Goal: Task Accomplishment & Management: Complete application form

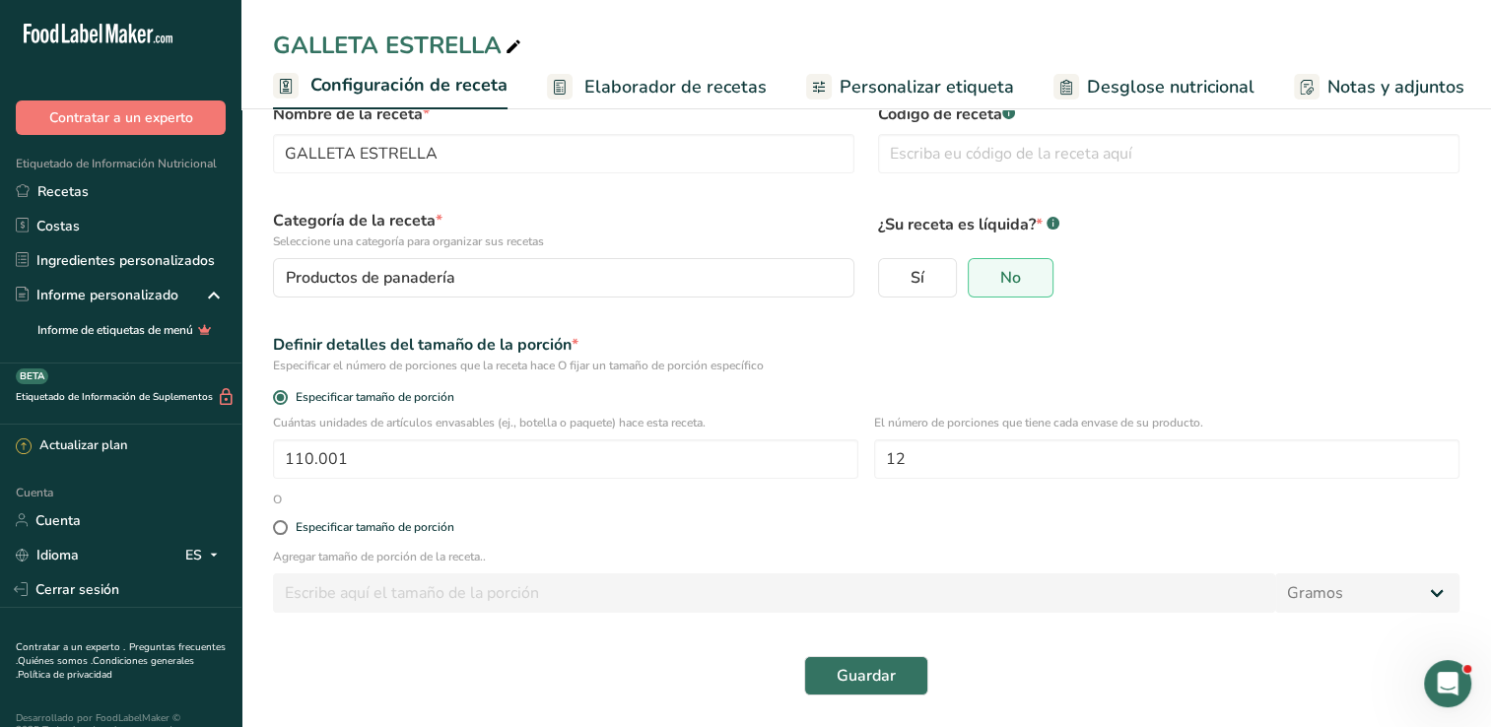
scroll to position [0, 228]
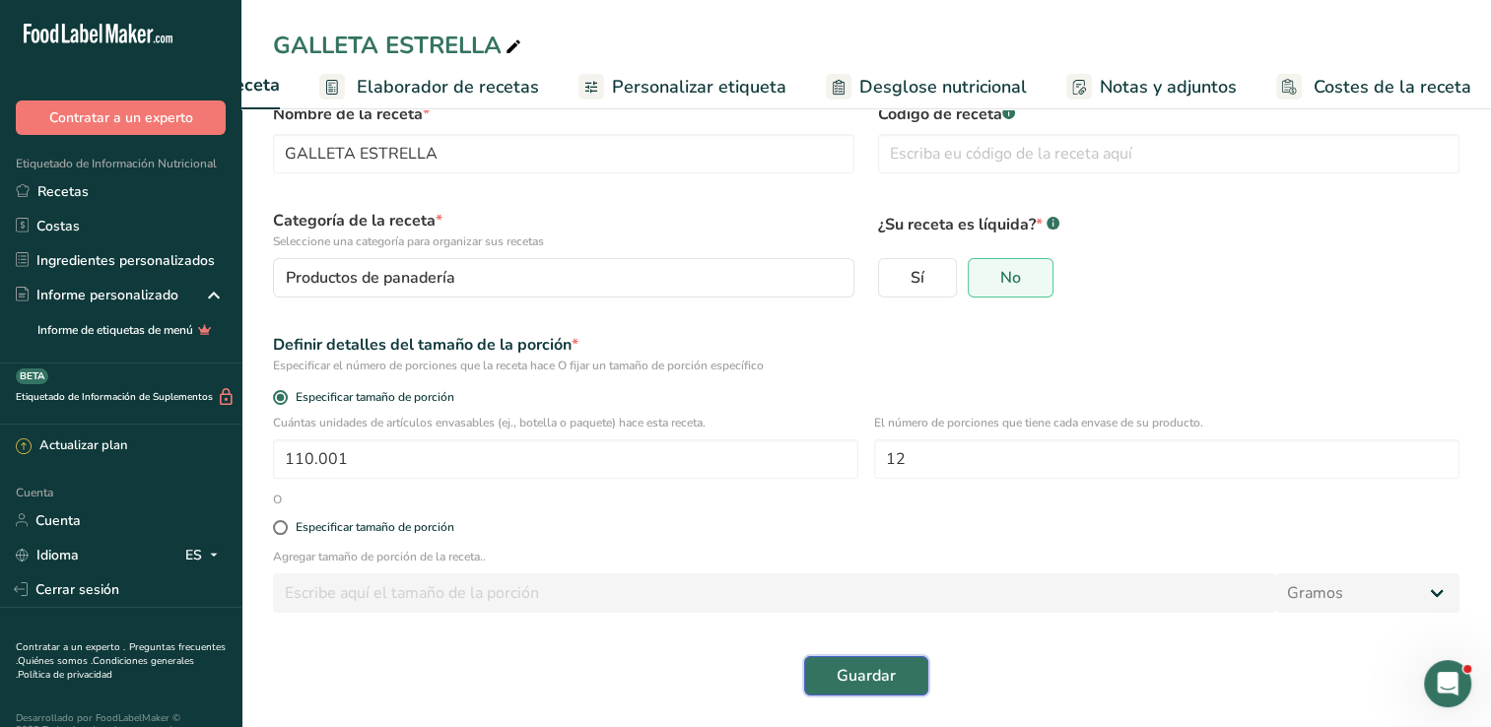
click at [820, 672] on button "Guardar" at bounding box center [866, 675] width 124 height 39
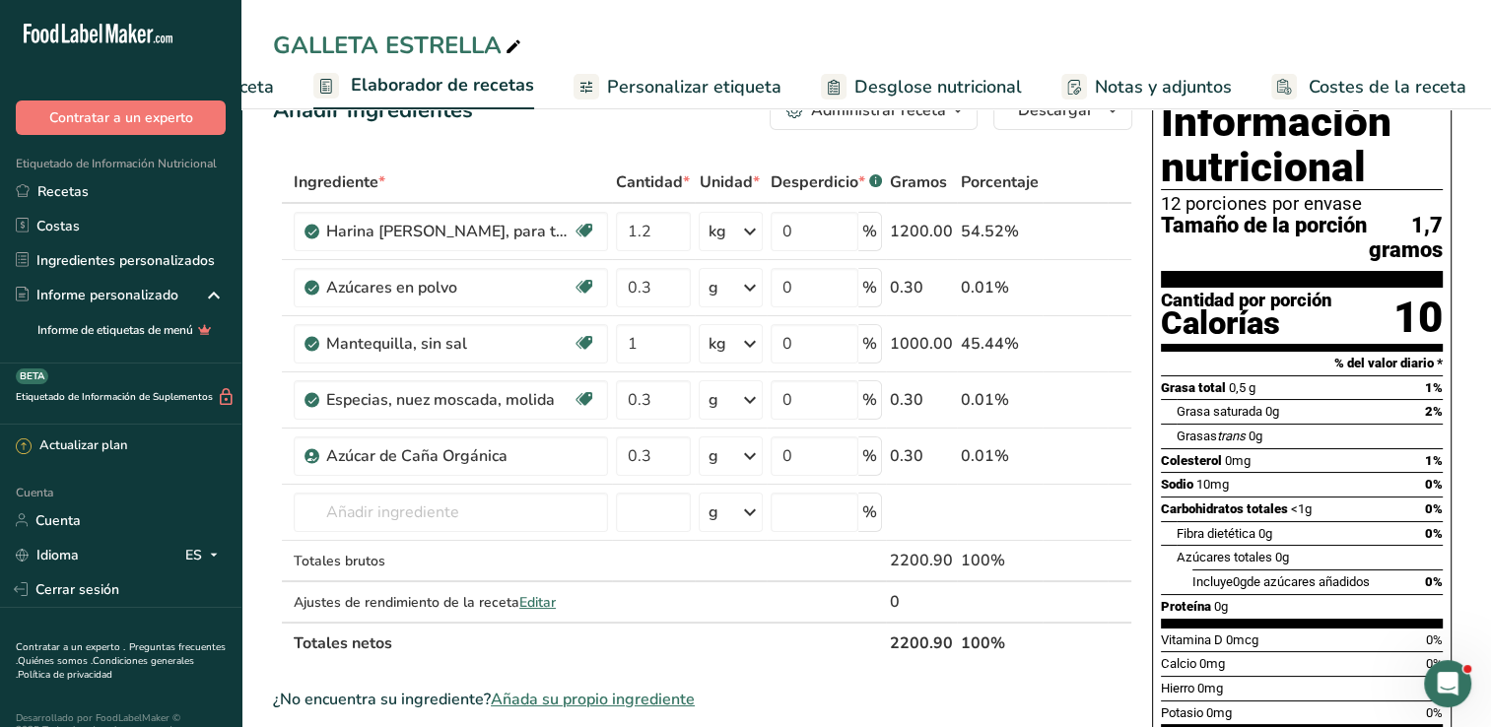
click at [272, 86] on span "Configuración de receta" at bounding box center [178, 87] width 191 height 27
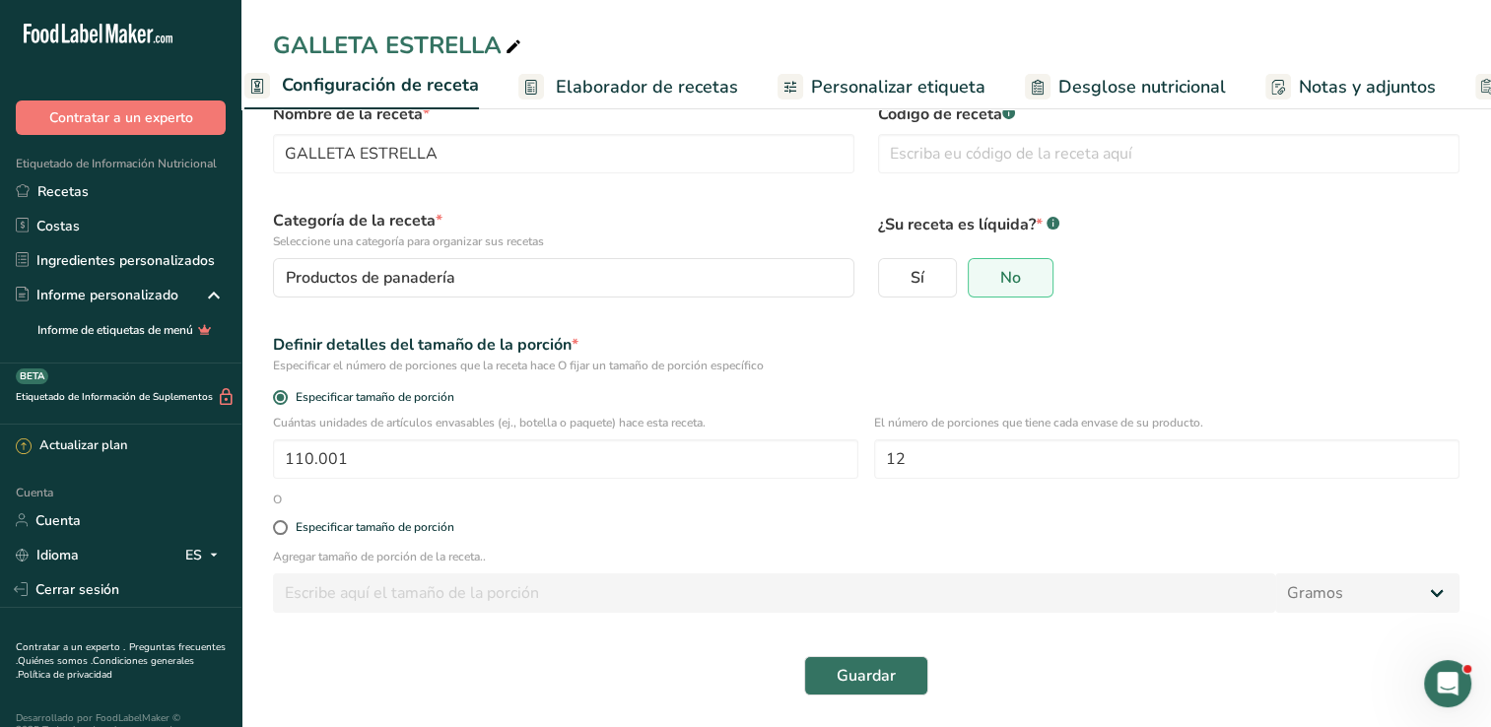
scroll to position [0, 7]
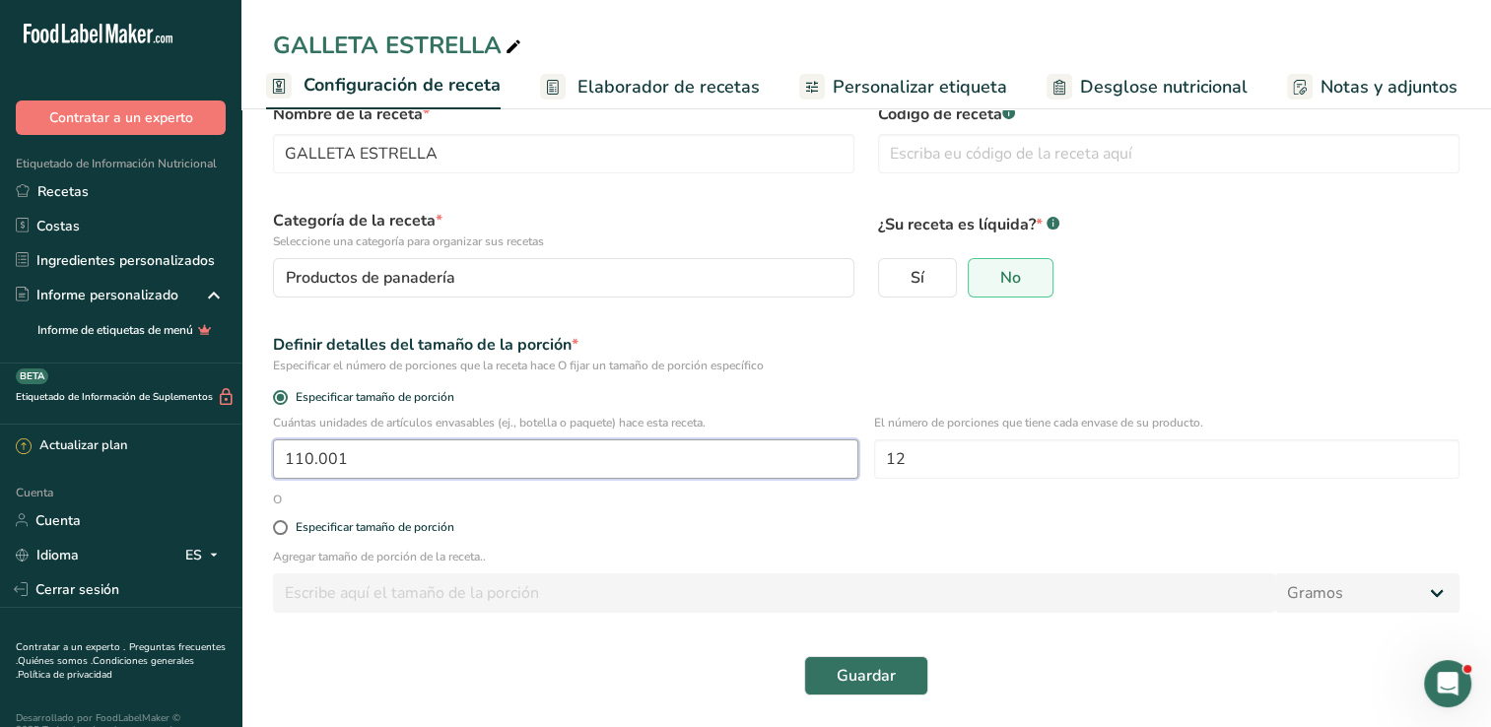
click at [460, 461] on input "110.001" at bounding box center [565, 459] width 585 height 39
type input "1"
drag, startPoint x: 671, startPoint y: 471, endPoint x: 670, endPoint y: 481, distance: 9.9
click at [671, 481] on div "Cuántas unidades de artículos envasables (ej., botella o paquete) hace esta rec…" at bounding box center [866, 452] width 1210 height 77
type input "390"
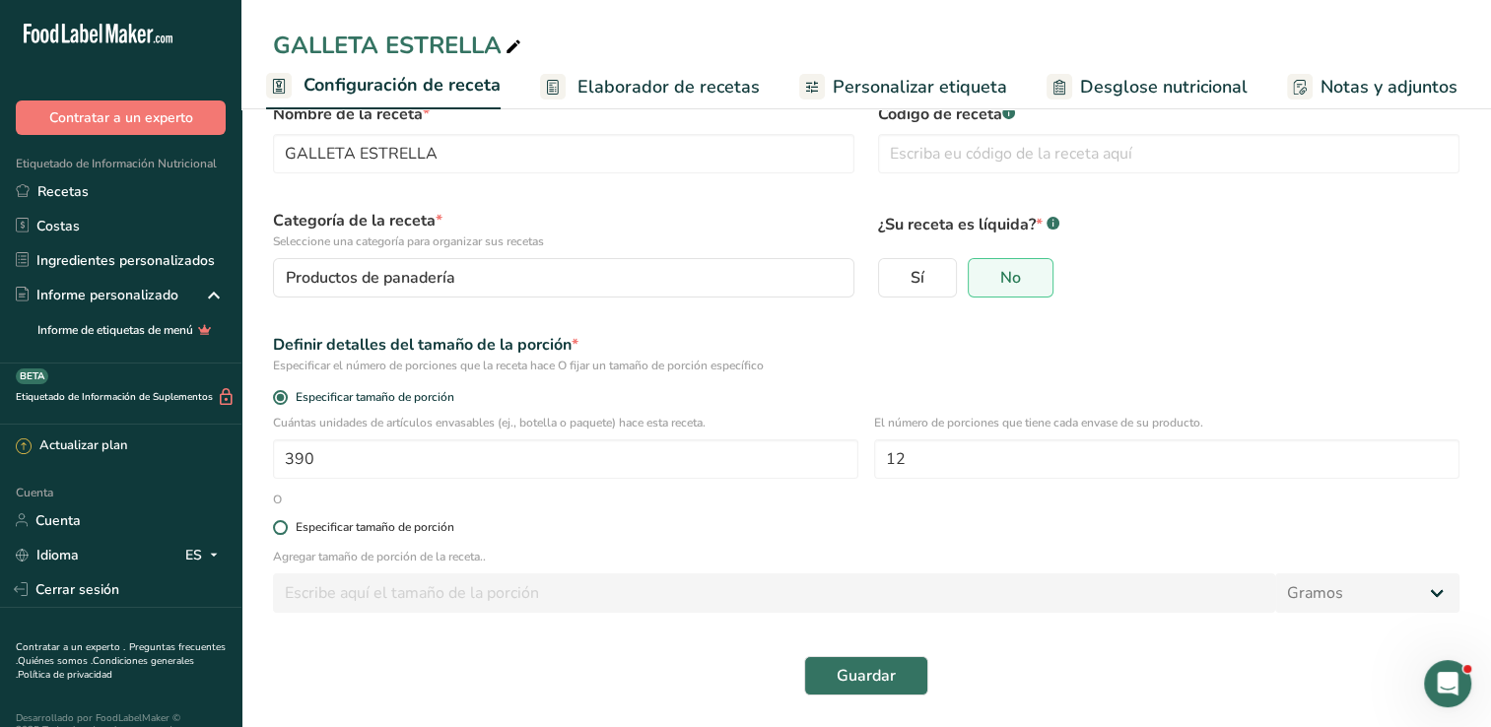
click at [655, 520] on label "Especificar tamaño de porción" at bounding box center [866, 527] width 1187 height 15
click at [286, 521] on input "Especificar tamaño de porción" at bounding box center [279, 527] width 13 height 13
radio input "true"
radio input "false"
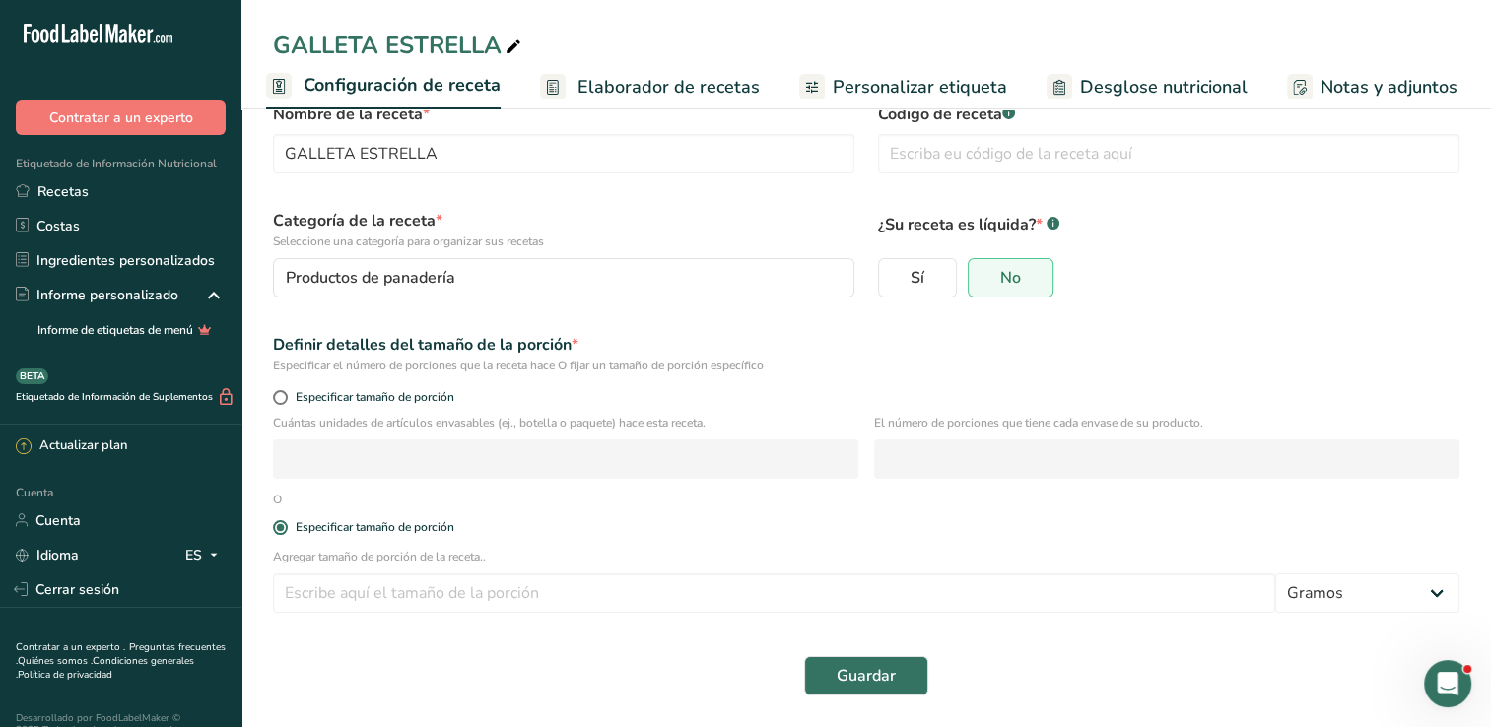
click at [271, 396] on div "Especificar tamaño de porción" at bounding box center [866, 400] width 1210 height 28
click at [285, 402] on span at bounding box center [280, 397] width 15 height 15
click at [285, 402] on input "Especificar tamaño de porción" at bounding box center [279, 397] width 13 height 13
radio input "true"
radio input "false"
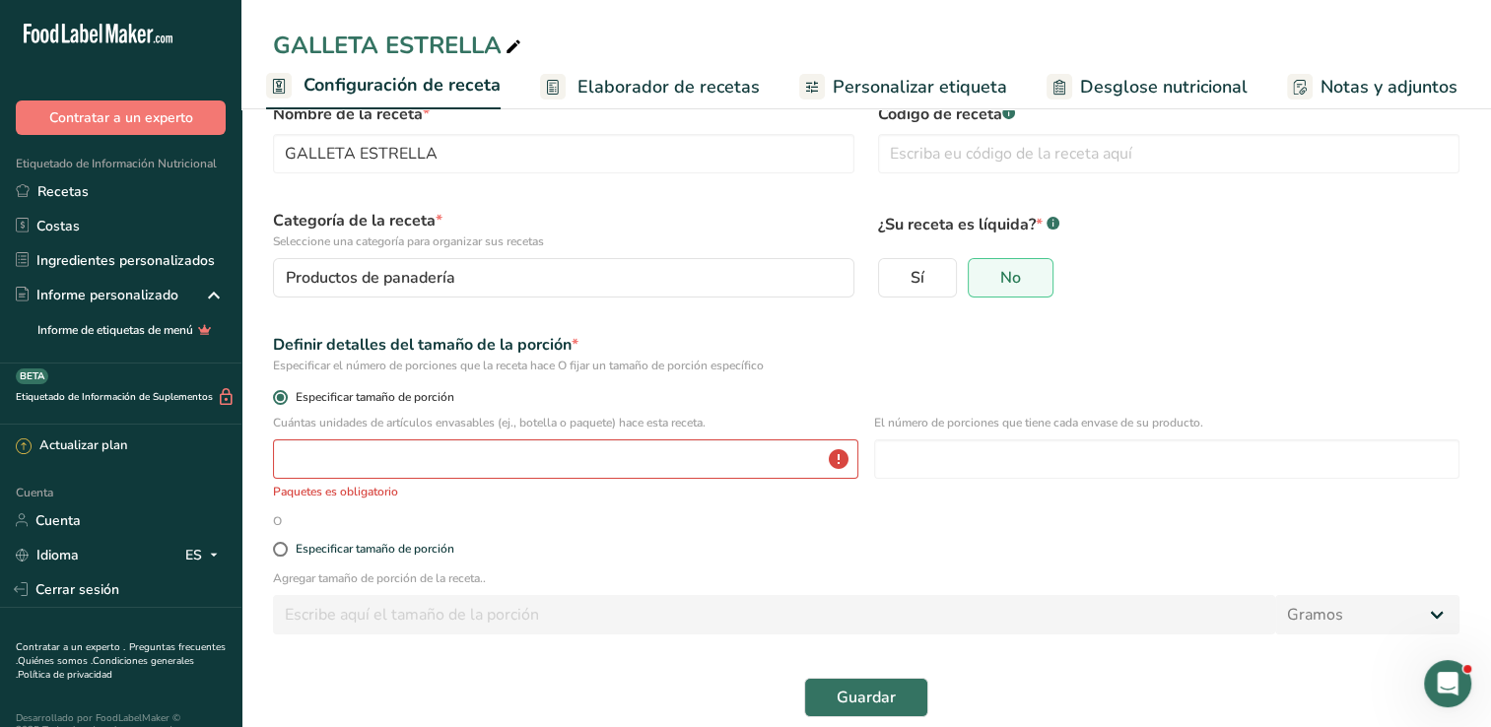
click at [285, 402] on span at bounding box center [280, 397] width 15 height 15
click at [285, 402] on input "Especificar tamaño de porción" at bounding box center [279, 397] width 13 height 13
click at [422, 465] on input "number" at bounding box center [565, 459] width 585 height 39
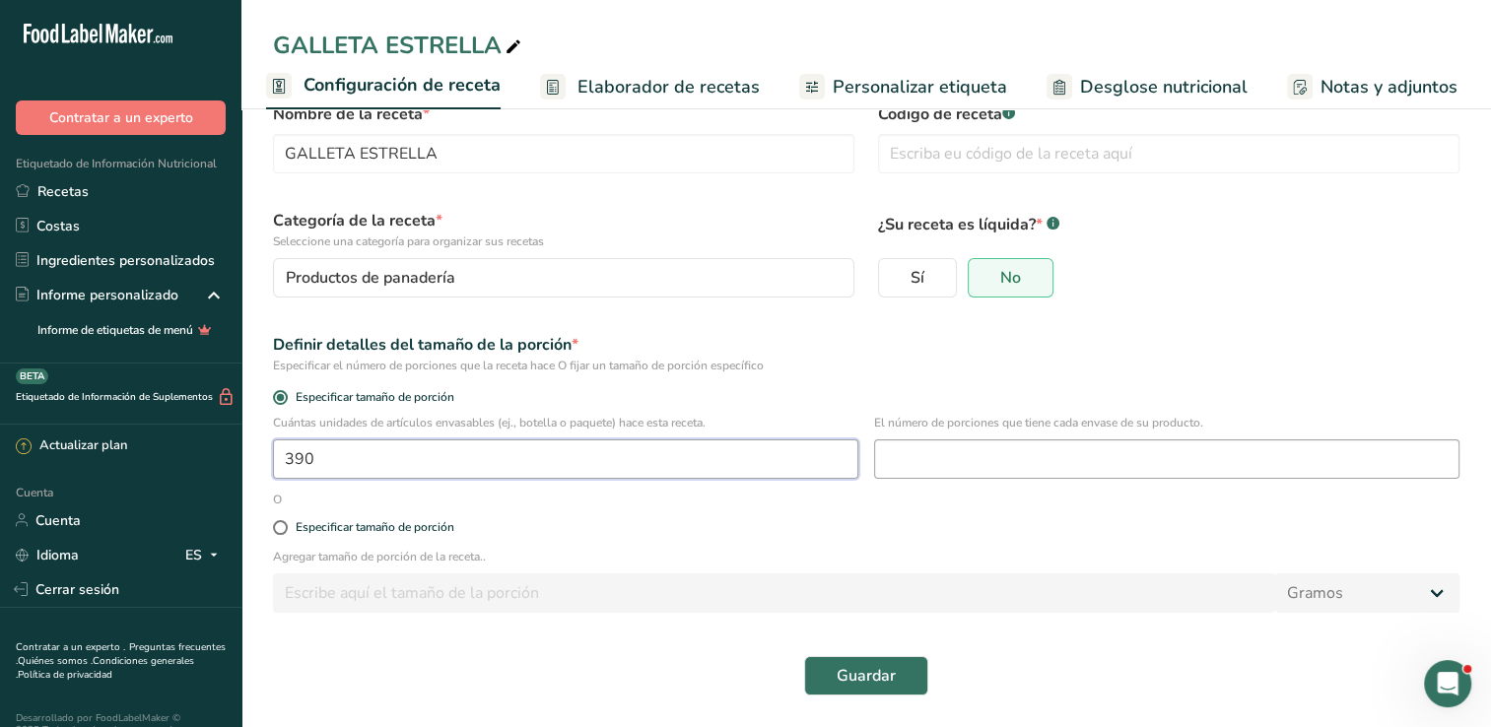
type input "390"
click at [929, 452] on input "number" at bounding box center [1166, 459] width 585 height 39
type input "12"
click at [895, 684] on button "Guardar" at bounding box center [866, 675] width 124 height 39
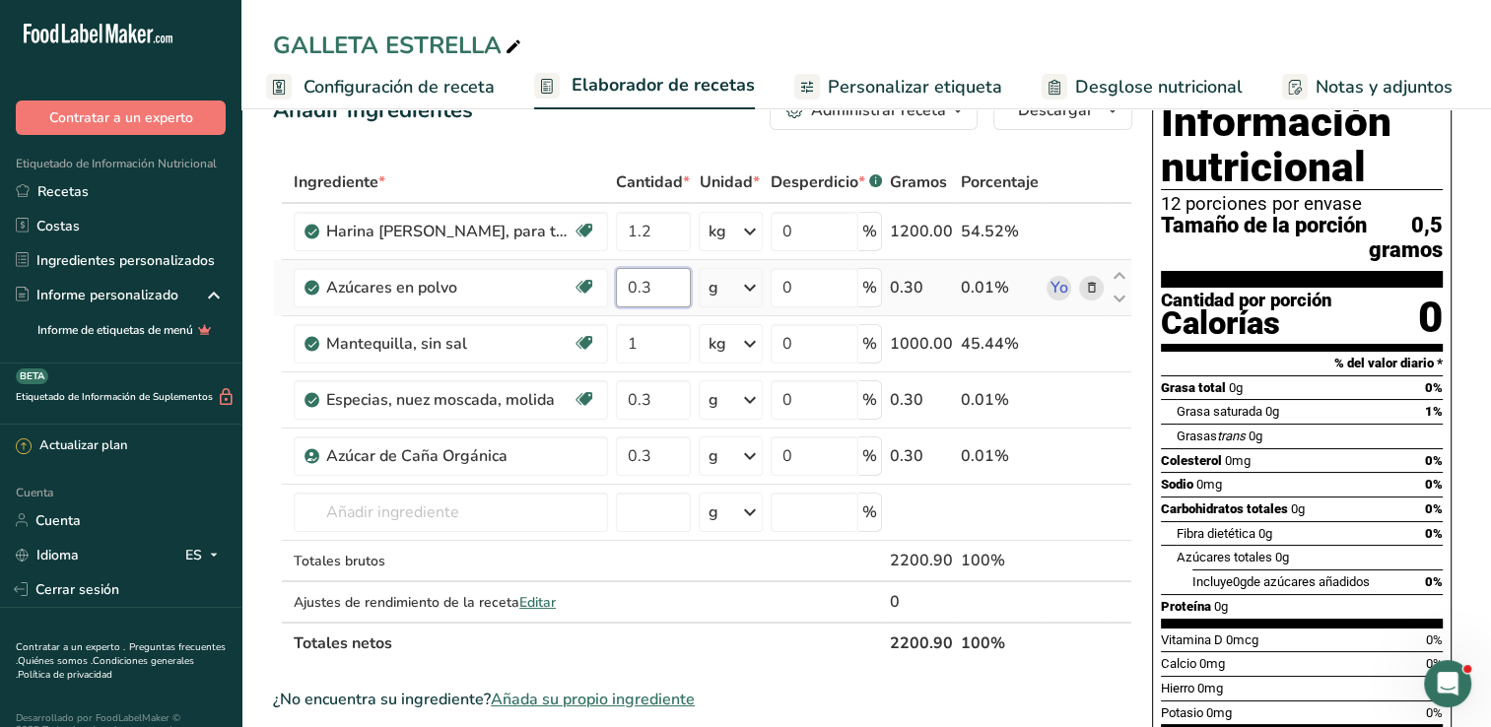
click at [662, 295] on input "0.3" at bounding box center [653, 287] width 75 height 39
type input "0.400"
click at [674, 340] on div "Ingrediente * Cantidad * Unidad * Desperdicio * .a-a{fill:#347362;}.b-a{fill:#f…" at bounding box center [702, 413] width 859 height 503
type input "1.000"
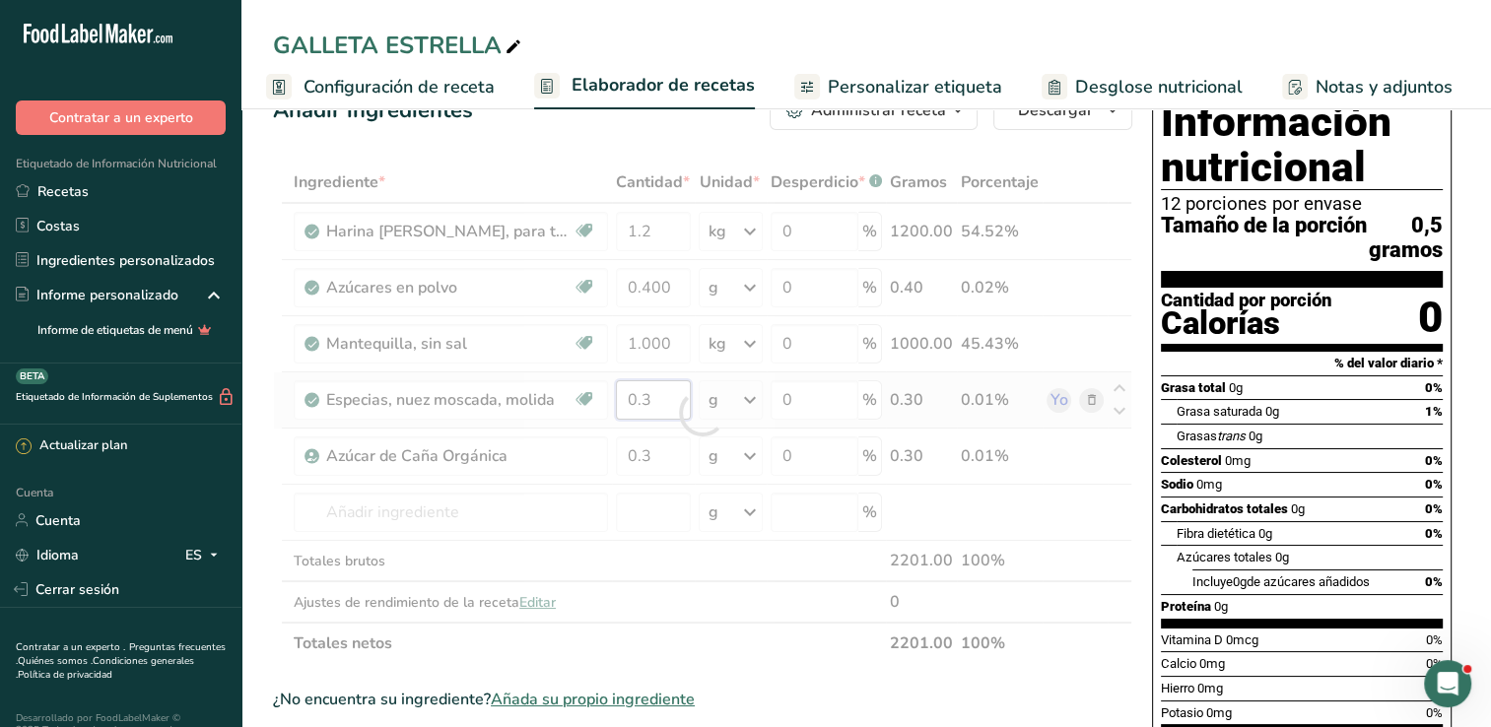
click at [660, 401] on div "Ingrediente * Cantidad * Unidad * Desperdicio * .a-a{fill:#347362;}.b-a{fill:#f…" at bounding box center [702, 413] width 859 height 503
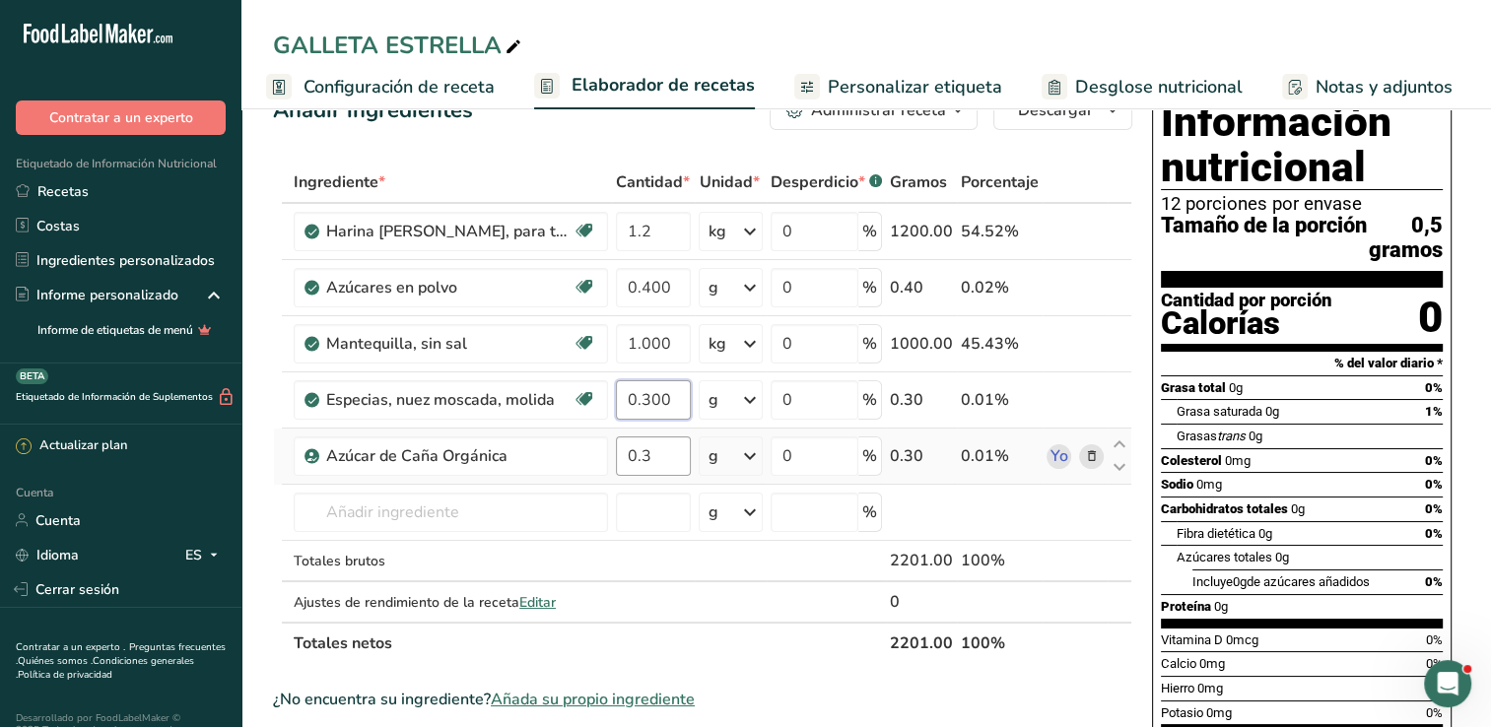
type input "0.300"
click at [672, 447] on div "Ingrediente * Cantidad * Unidad * Desperdicio * .a-a{fill:#347362;}.b-a{fill:#f…" at bounding box center [702, 413] width 859 height 503
type input "0.340"
click at [677, 565] on div "Ingrediente * Cantidad * Unidad * Desperdicio * .a-a{fill:#347362;}.b-a{fill:#f…" at bounding box center [702, 413] width 859 height 503
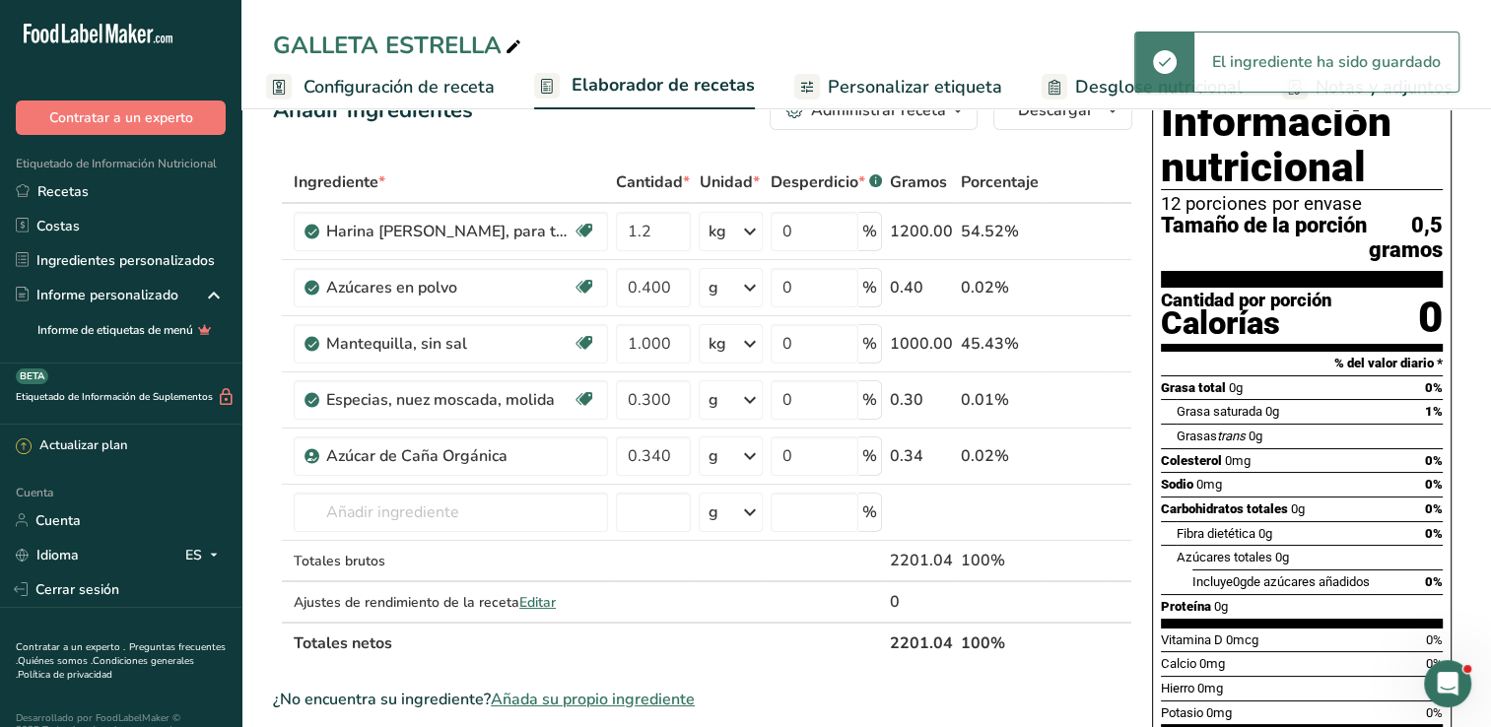
click at [375, 85] on span "Configuración de receta" at bounding box center [399, 87] width 191 height 27
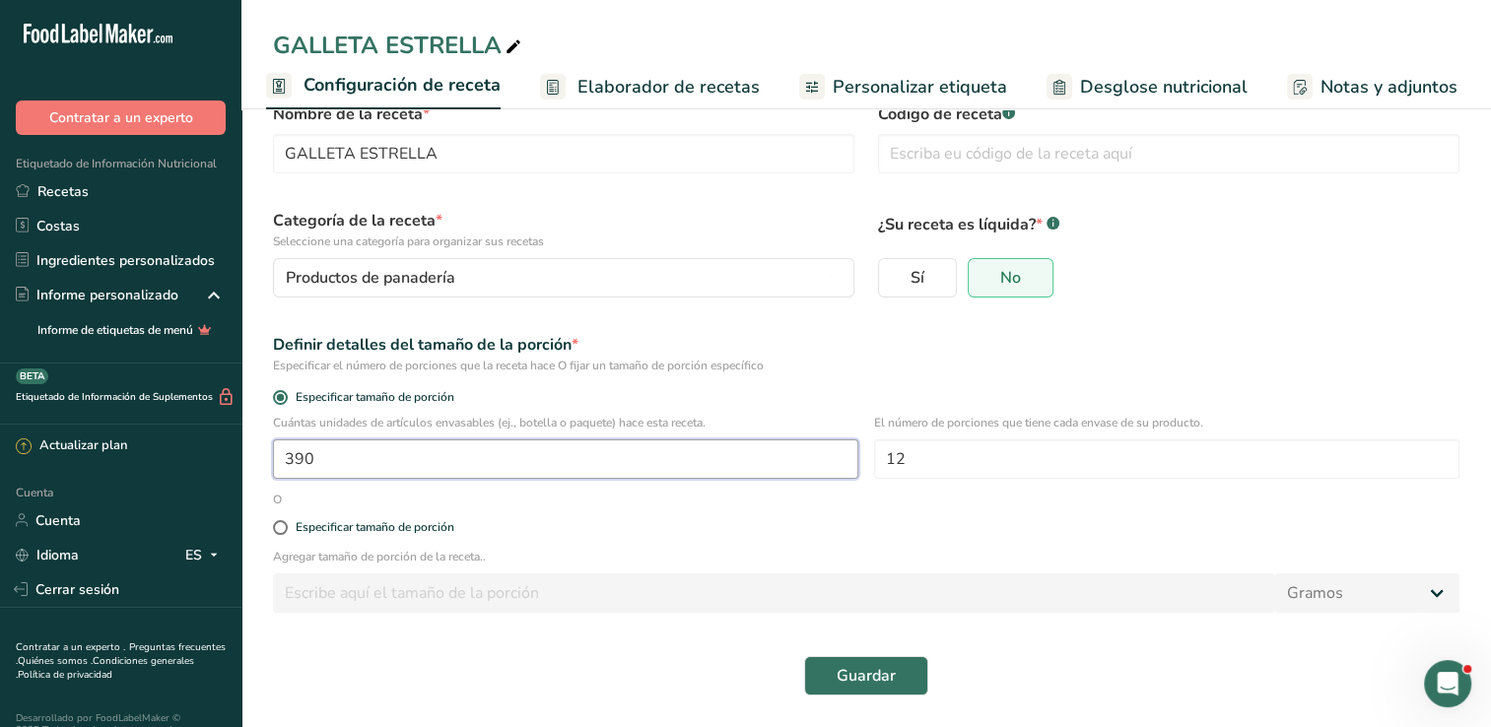
click at [418, 461] on input "390" at bounding box center [565, 459] width 585 height 39
type input "1"
type input "100"
drag, startPoint x: 828, startPoint y: 680, endPoint x: 843, endPoint y: 675, distance: 15.6
click at [841, 680] on button "Guardar" at bounding box center [866, 675] width 124 height 39
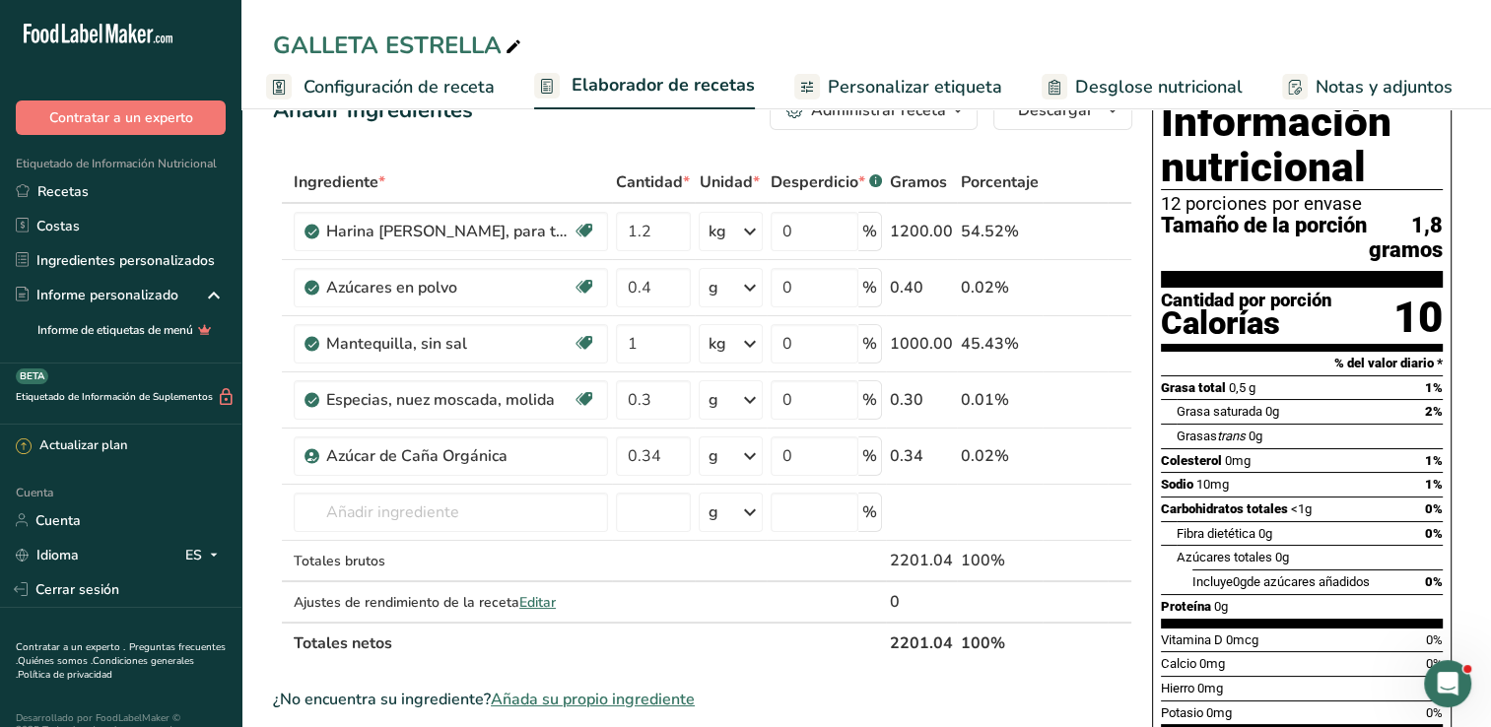
click at [402, 93] on span "Configuración de receta" at bounding box center [399, 87] width 191 height 27
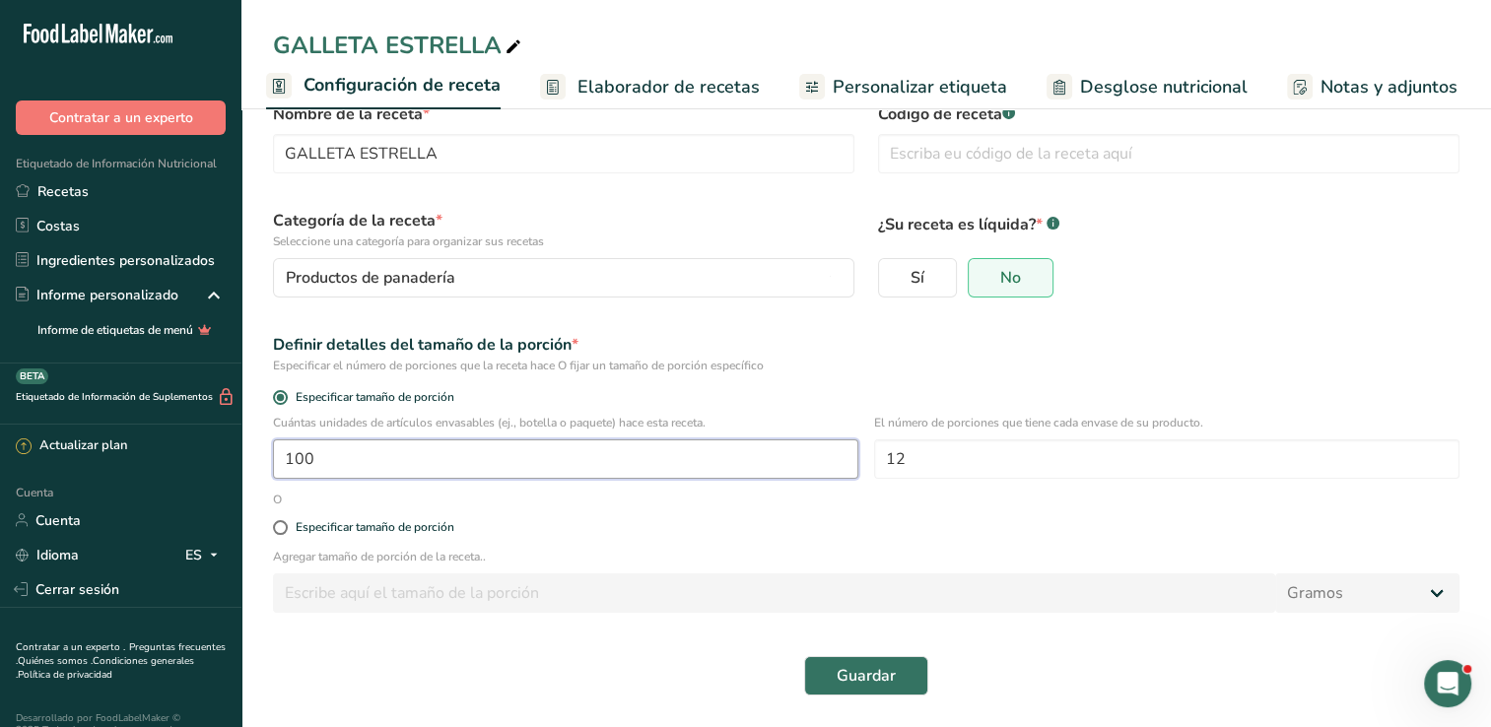
click at [362, 468] on input "100" at bounding box center [565, 459] width 585 height 39
type input "1"
type input "80"
click at [788, 503] on form "Nombre de la receta * GALLETA ESTRELLA Código de receta .a-a{fill:#347362;}.b-a…" at bounding box center [866, 399] width 1210 height 617
drag, startPoint x: 832, startPoint y: 655, endPoint x: 837, endPoint y: 665, distance: 11.0
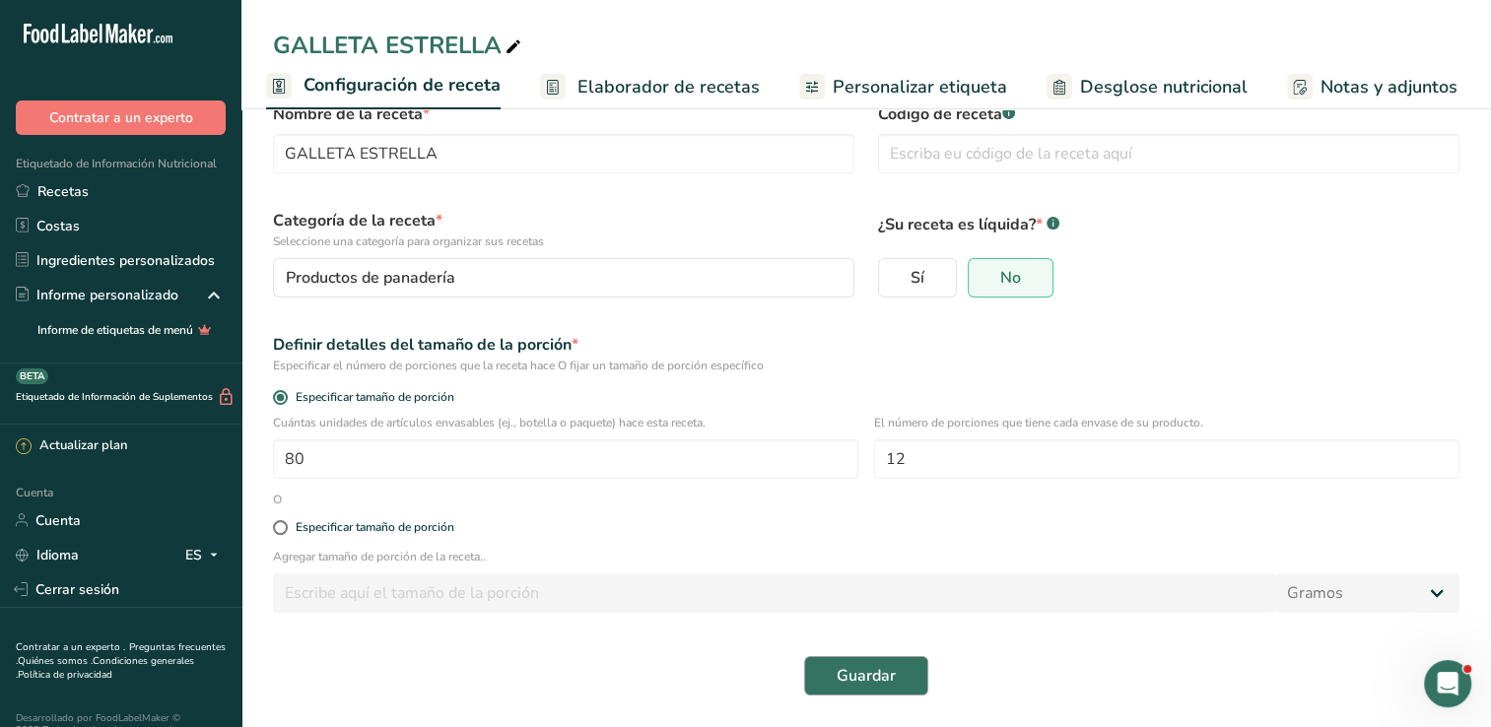
click at [838, 674] on div "Guardar" at bounding box center [866, 676] width 1210 height 63
click at [842, 668] on span "Guardar" at bounding box center [866, 676] width 59 height 24
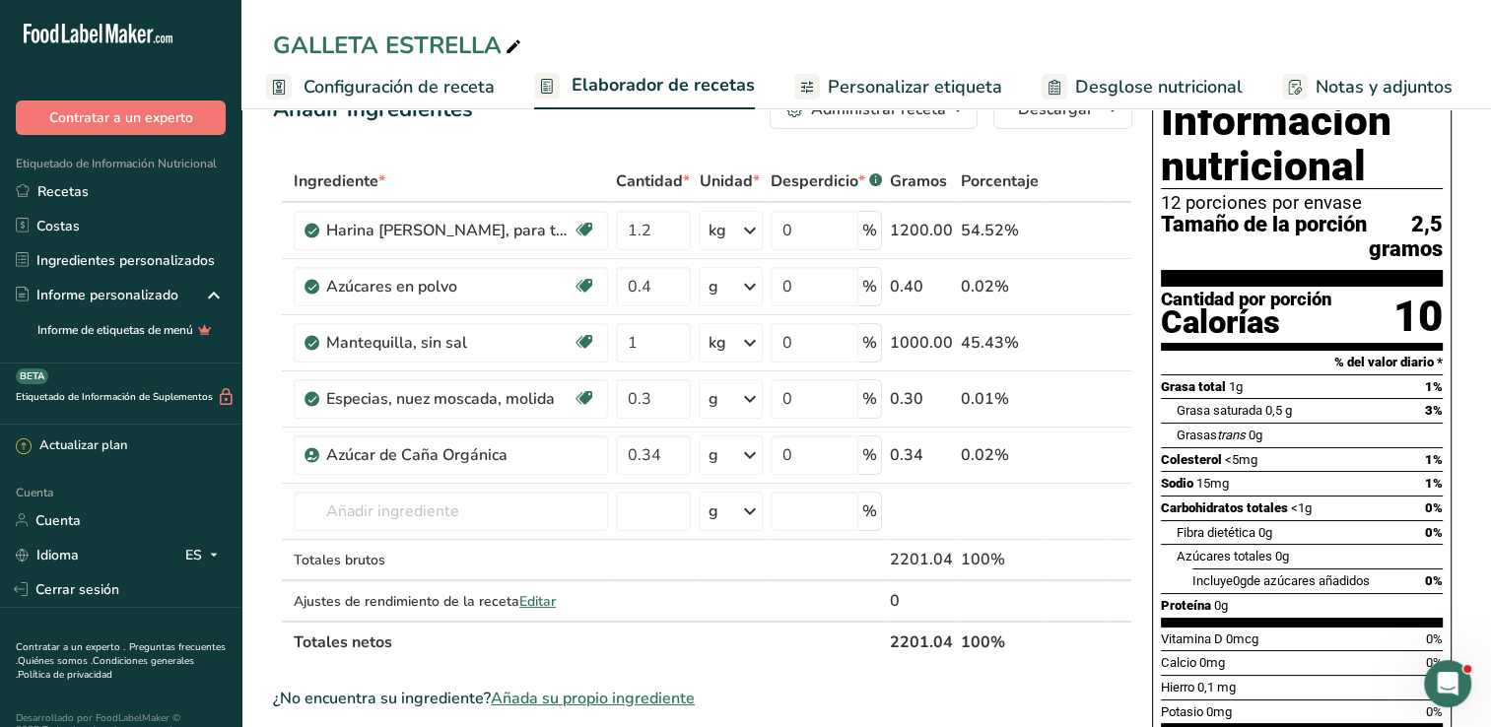
scroll to position [99, 0]
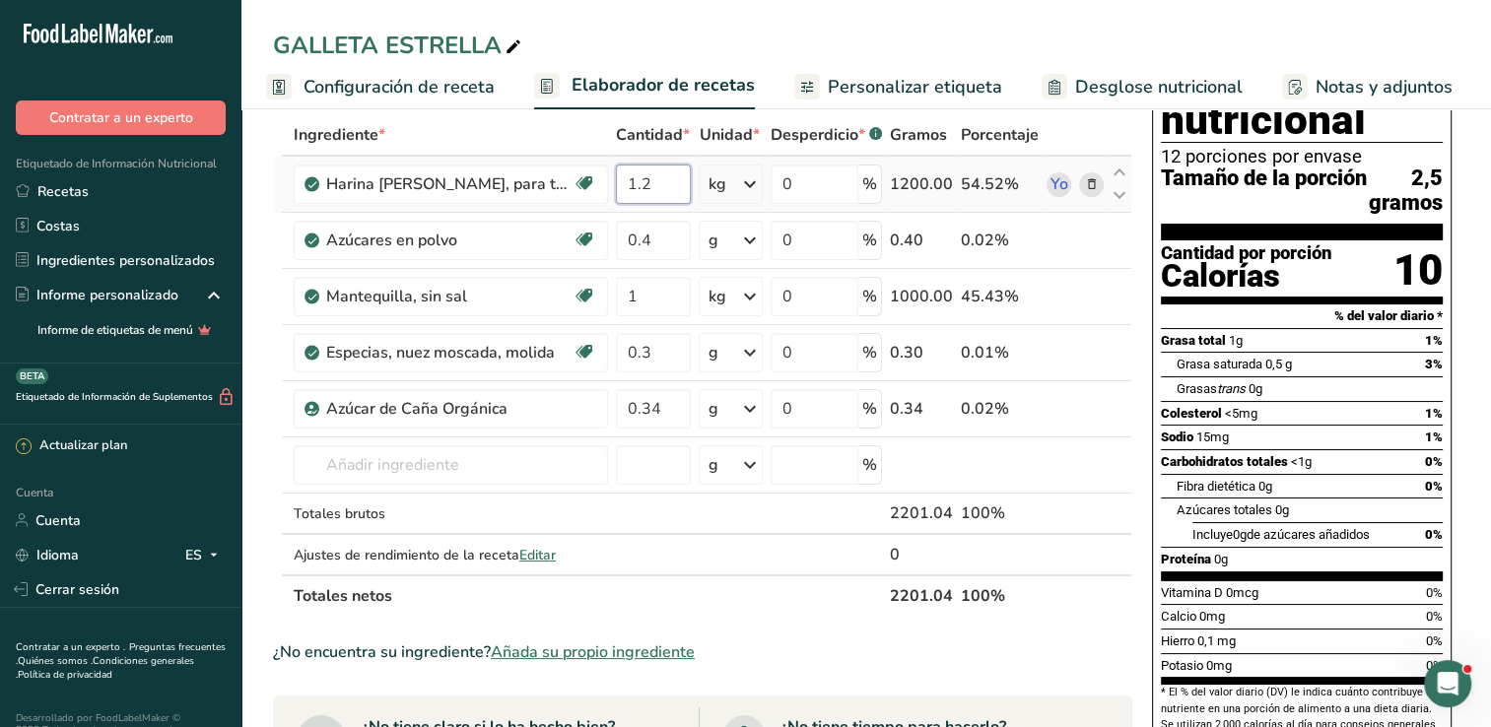
click at [665, 175] on input "1.2" at bounding box center [653, 184] width 75 height 39
type input "1"
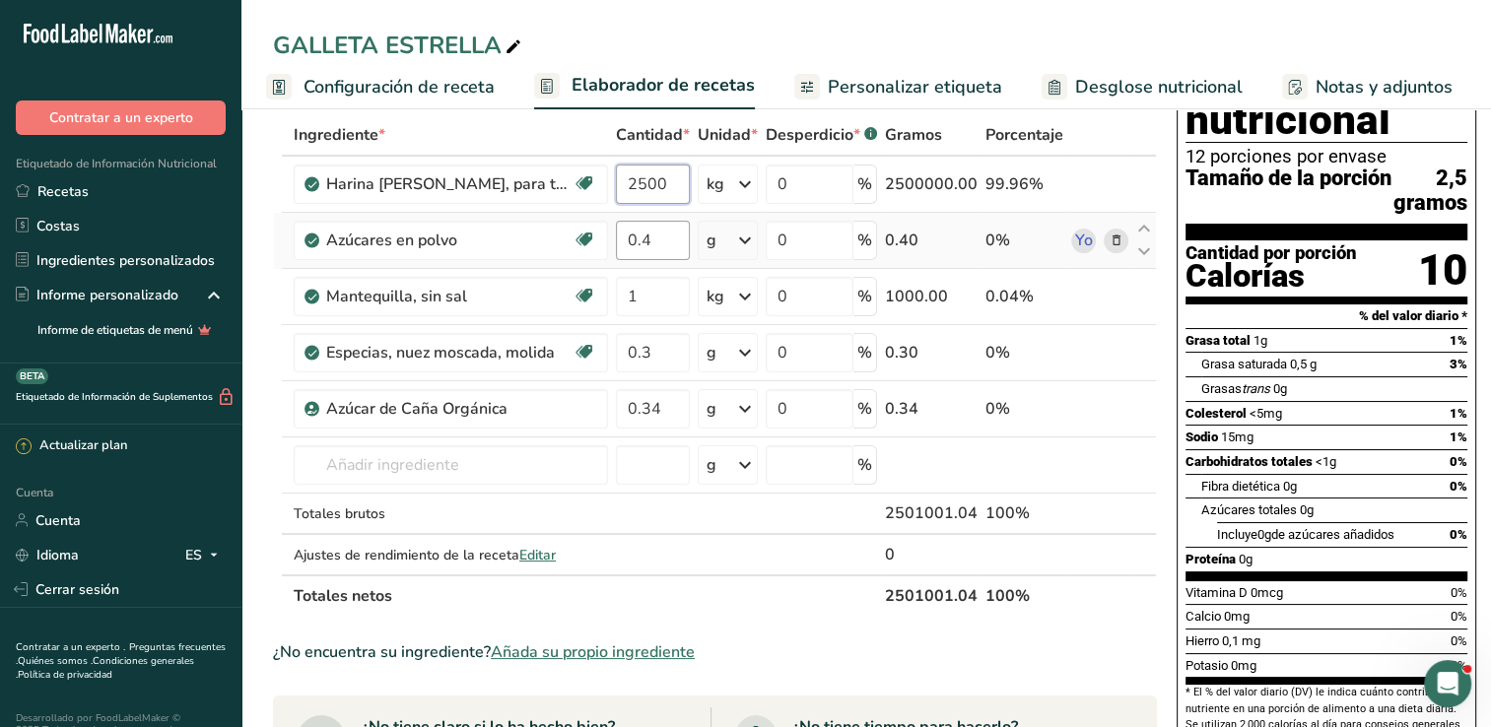
type input "2500"
click at [663, 246] on div "Ingrediente * Cantidad * Unidad * Desperdicio * .a-a{fill:#347362;}.b-a{fill:#f…" at bounding box center [715, 365] width 884 height 503
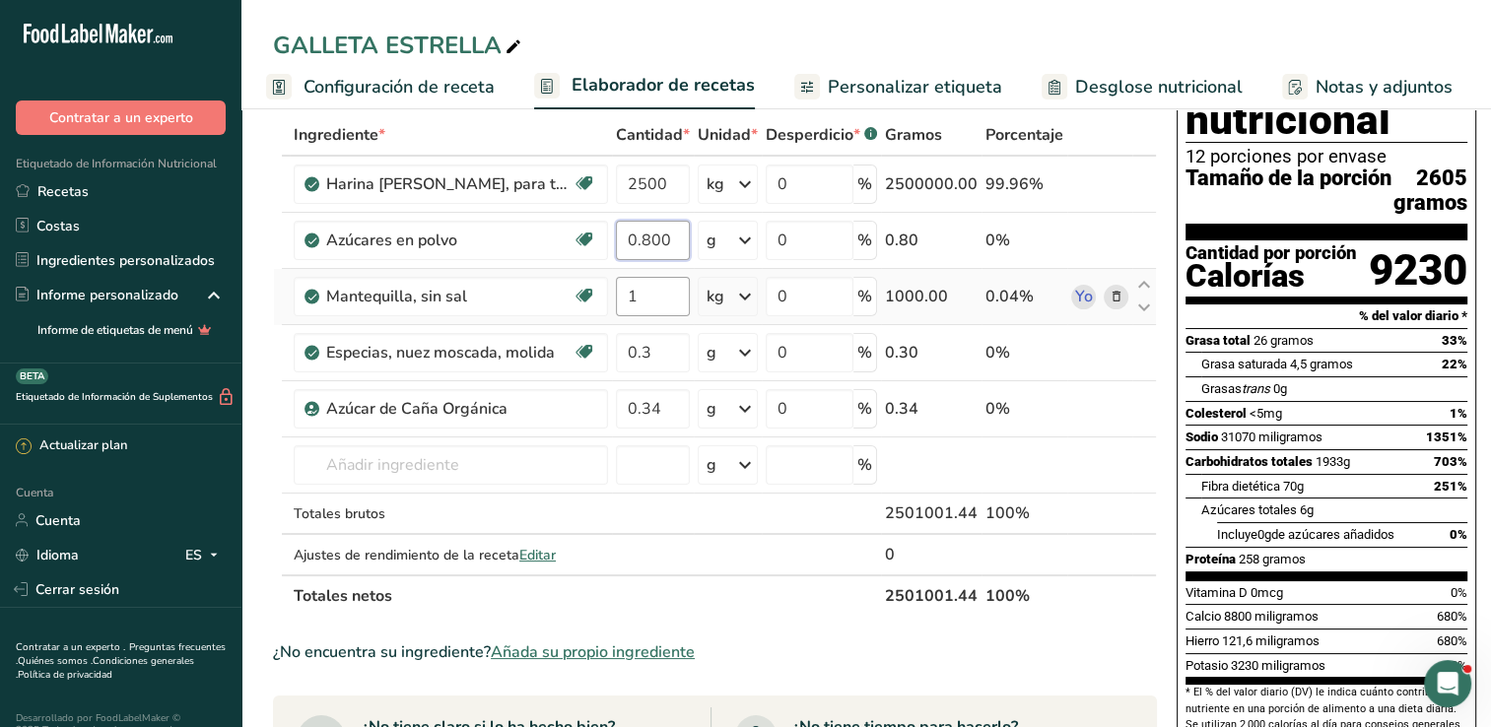
type input "0.800"
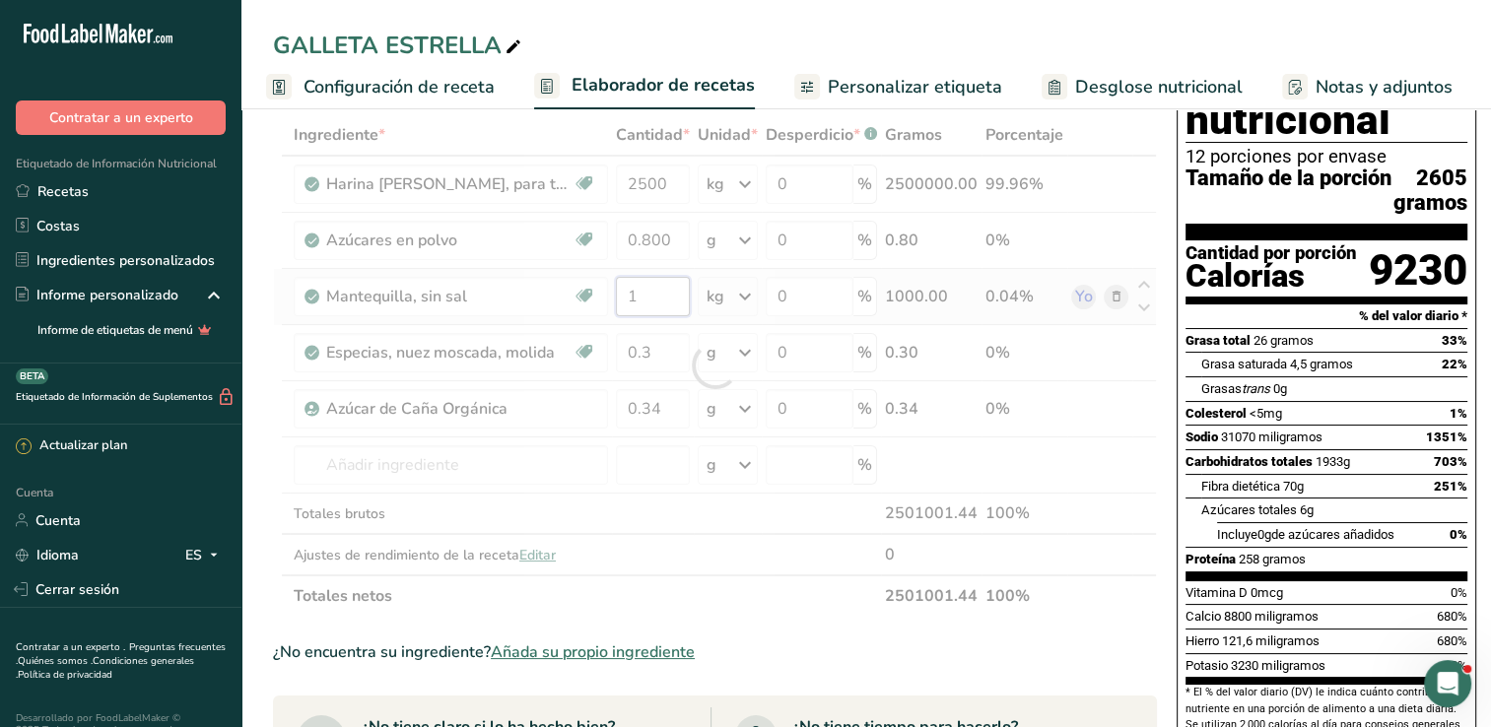
click at [664, 302] on div "Ingrediente * Cantidad * Unidad * Desperdicio * .a-a{fill:#347362;}.b-a{fill:#f…" at bounding box center [715, 365] width 884 height 503
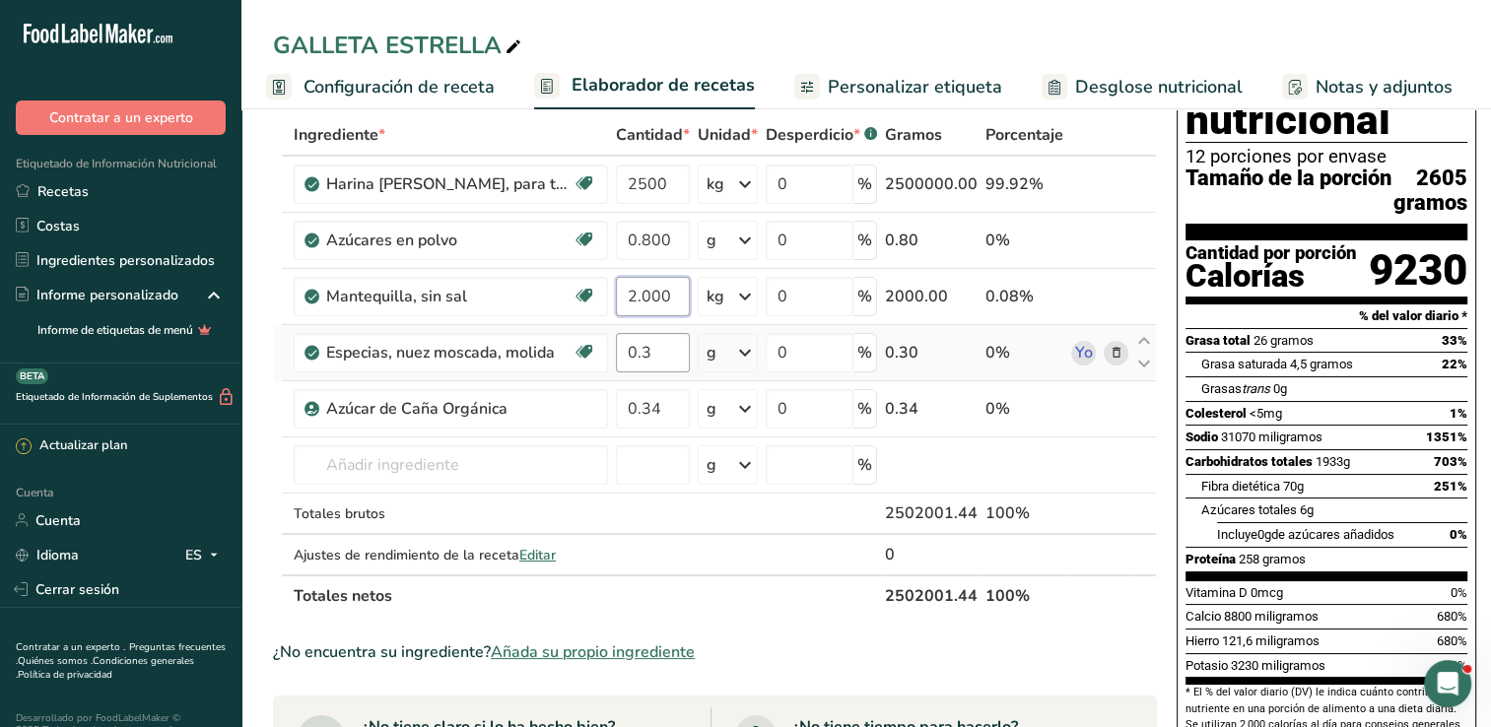
type input "2.000"
click at [673, 357] on div "Ingrediente * Cantidad * Unidad * Desperdicio * .a-a{fill:#347362;}.b-a{fill:#f…" at bounding box center [715, 365] width 884 height 503
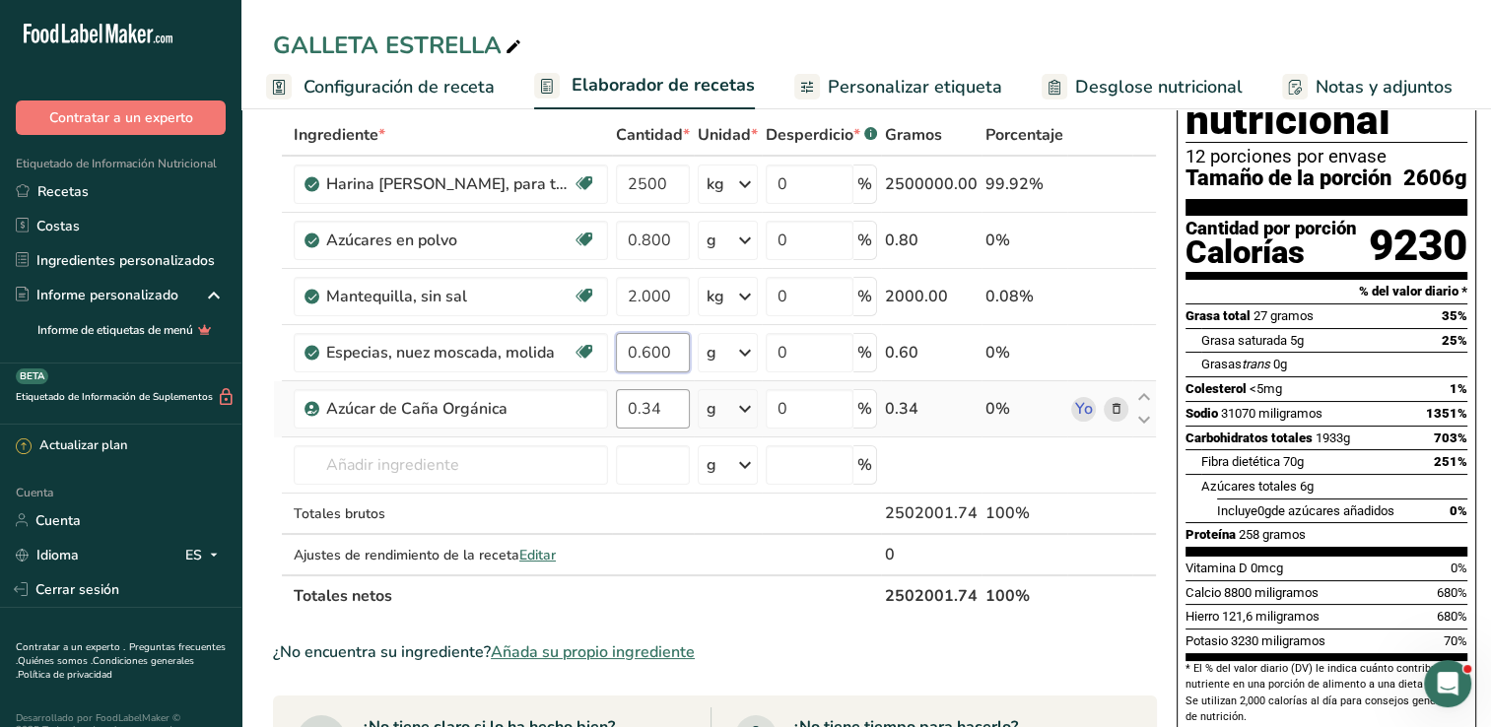
type input "0.600"
click at [662, 404] on div "Ingrediente * Cantidad * Unidad * Desperdicio * .a-a{fill:#347362;}.b-a{fill:#f…" at bounding box center [715, 365] width 884 height 503
type input "0.700"
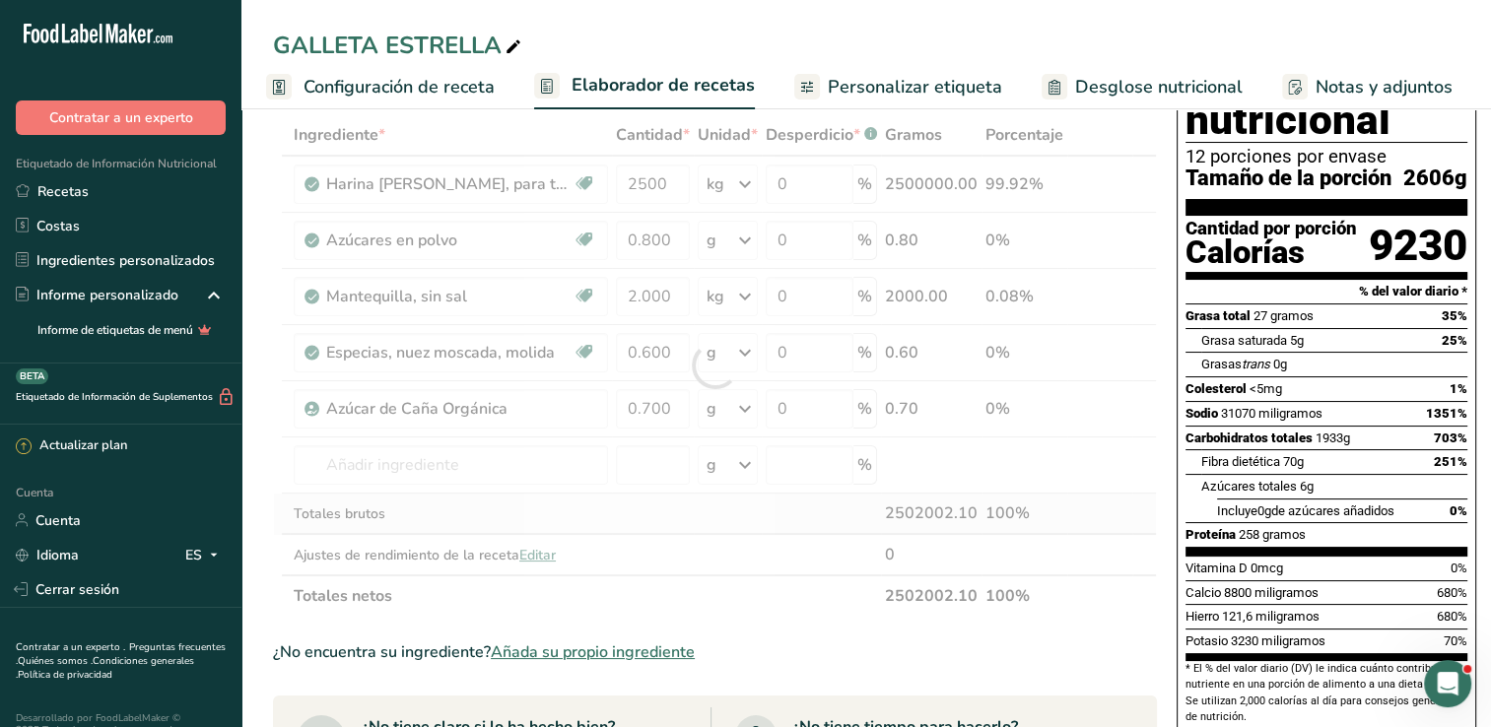
click at [543, 526] on div "Ingrediente * Cantidad * Unidad * Desperdicio * .a-a{fill:#347362;}.b-a{fill:#f…" at bounding box center [715, 365] width 884 height 503
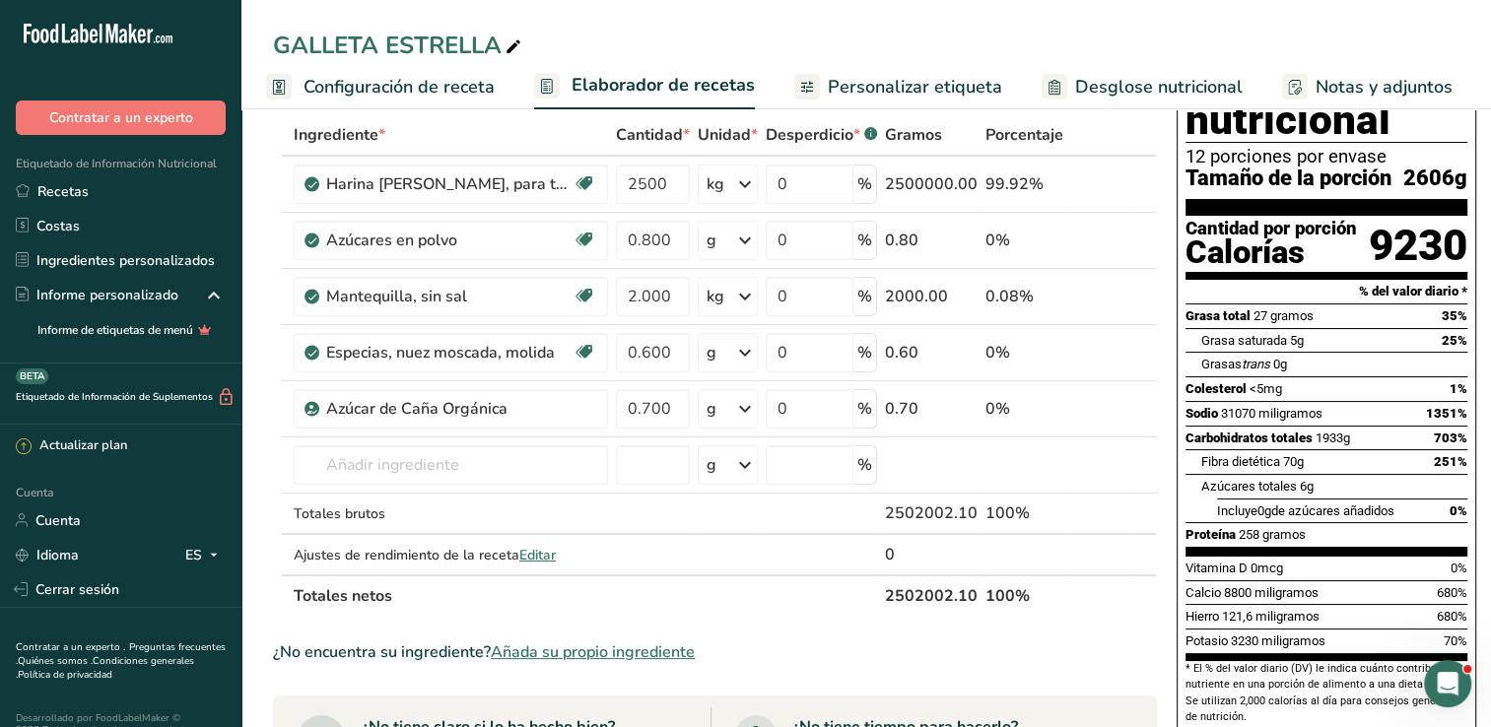
click at [444, 86] on span "Configuración de receta" at bounding box center [399, 87] width 191 height 27
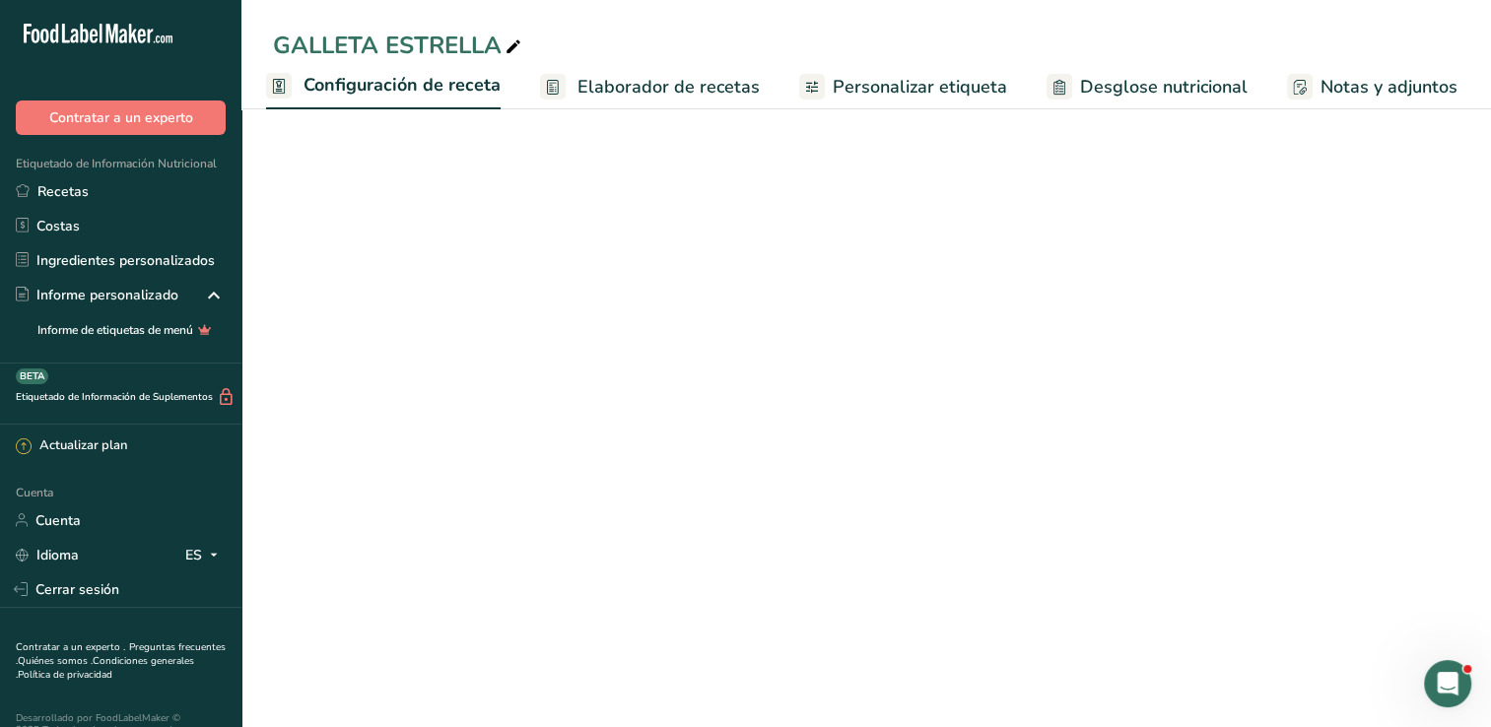
scroll to position [51, 0]
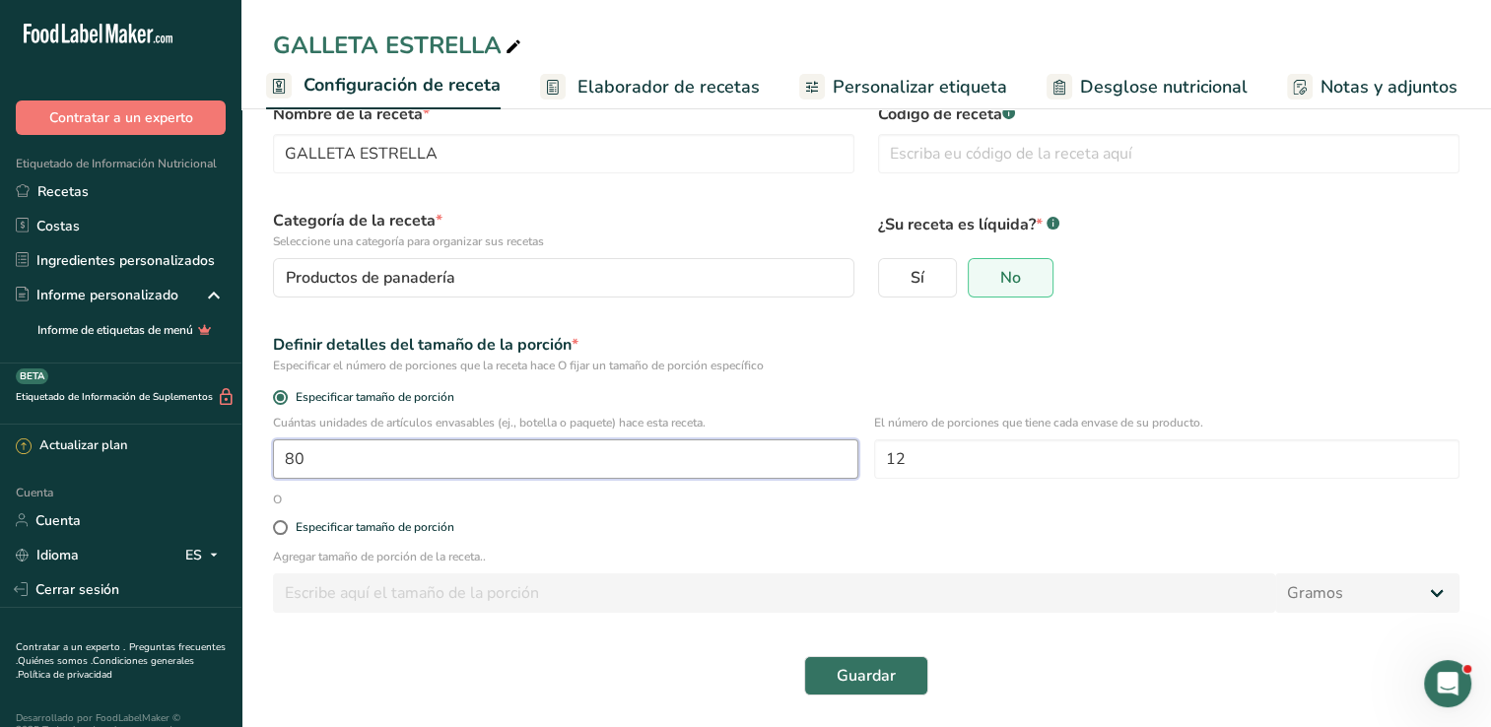
click at [375, 466] on input "80" at bounding box center [565, 459] width 585 height 39
type input "806"
click at [864, 693] on button "Guardar" at bounding box center [866, 675] width 124 height 39
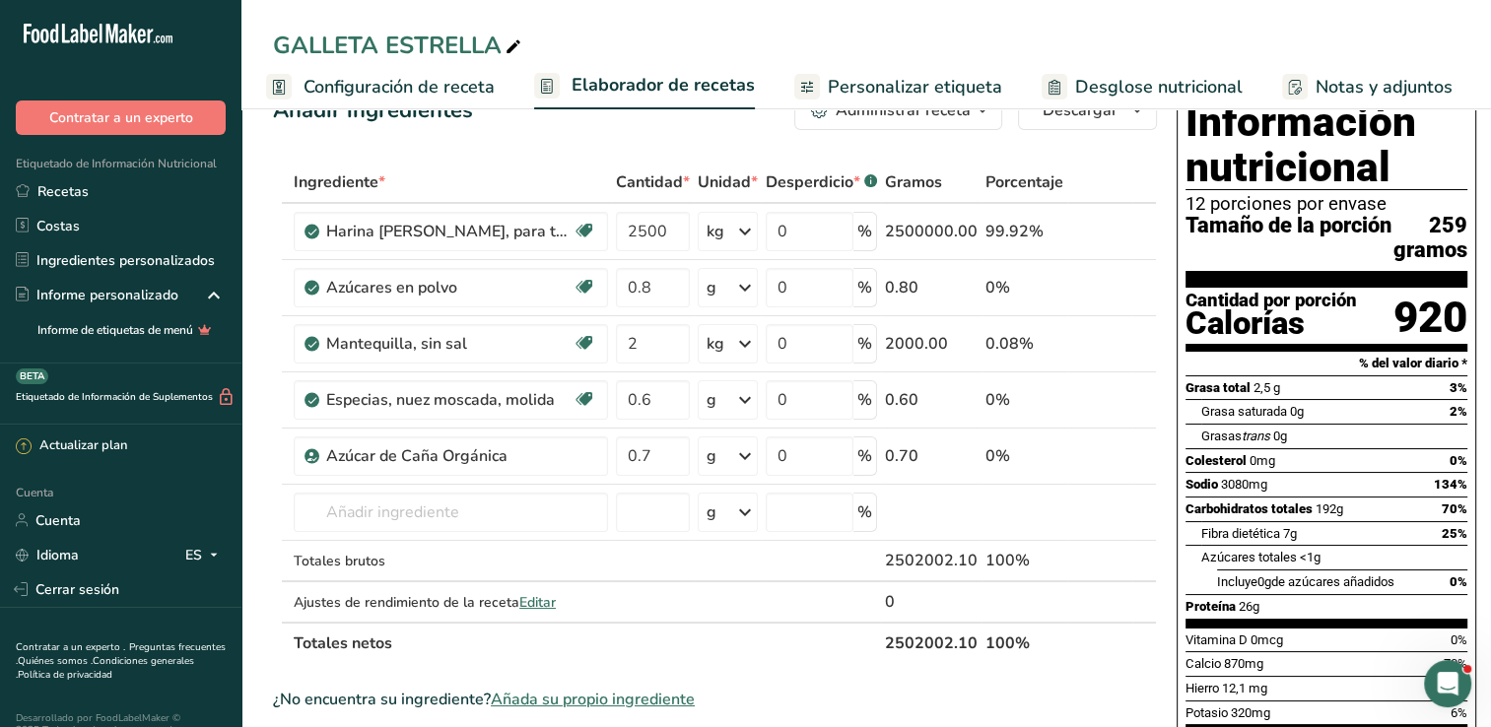
click at [351, 92] on span "Configuración de receta" at bounding box center [399, 87] width 191 height 27
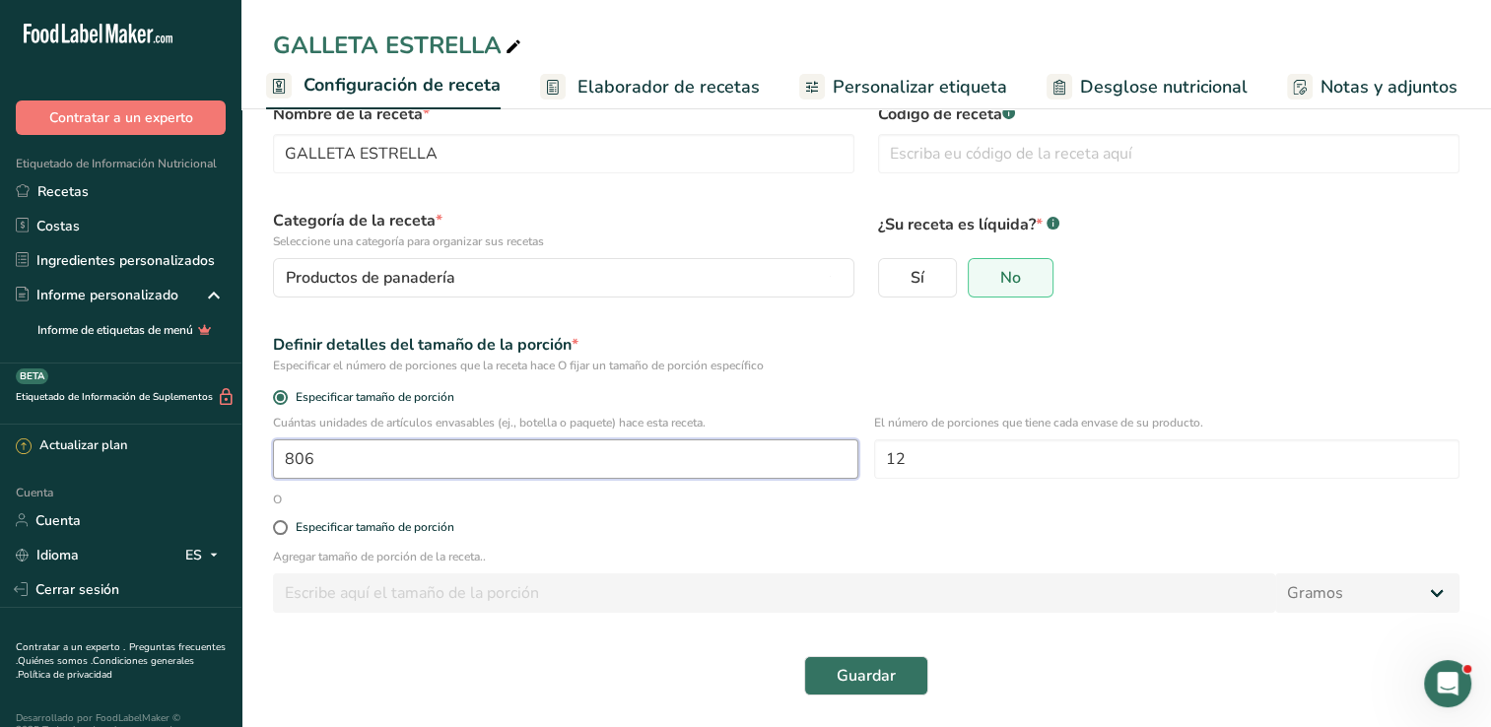
click at [392, 463] on input "806" at bounding box center [565, 459] width 585 height 39
type input "120"
click at [906, 673] on button "Guardar" at bounding box center [866, 675] width 124 height 39
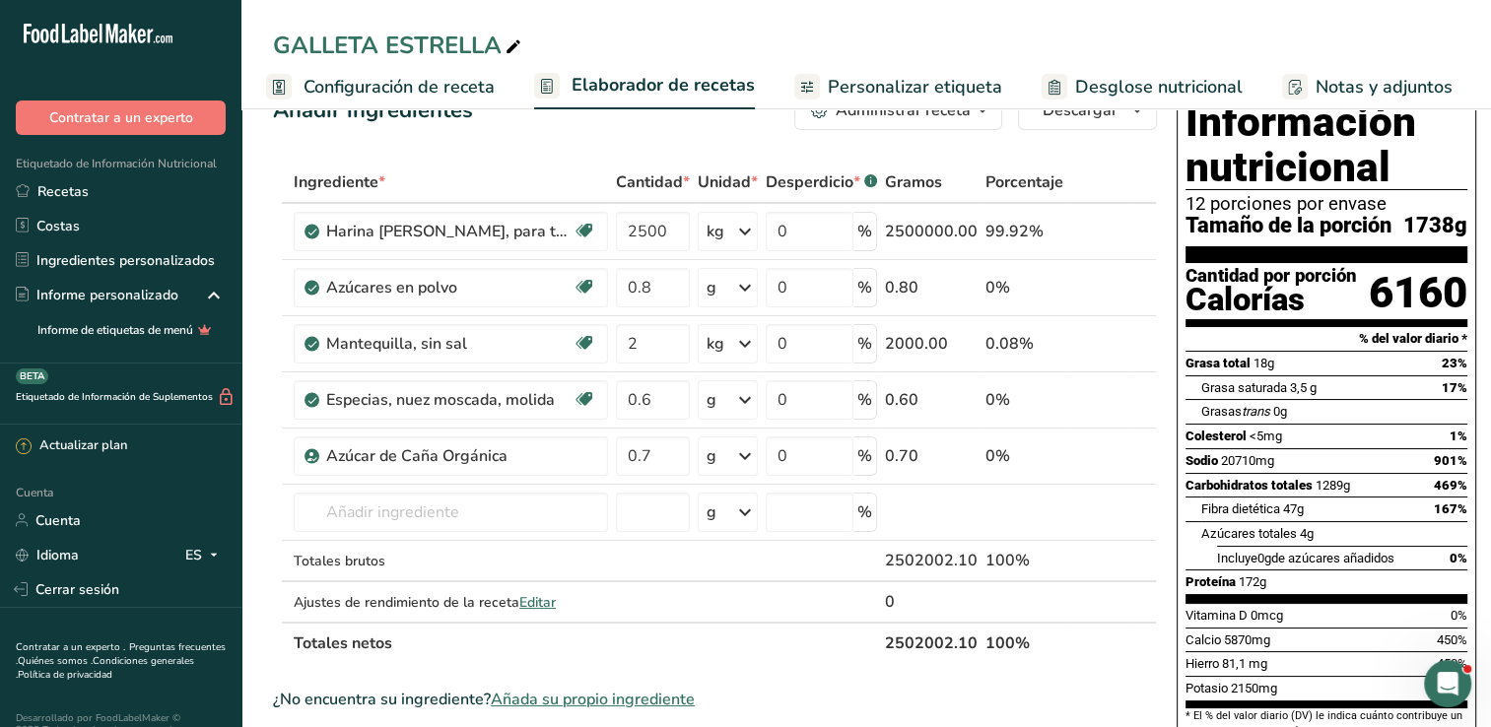
click at [385, 92] on span "Configuración de receta" at bounding box center [399, 87] width 191 height 27
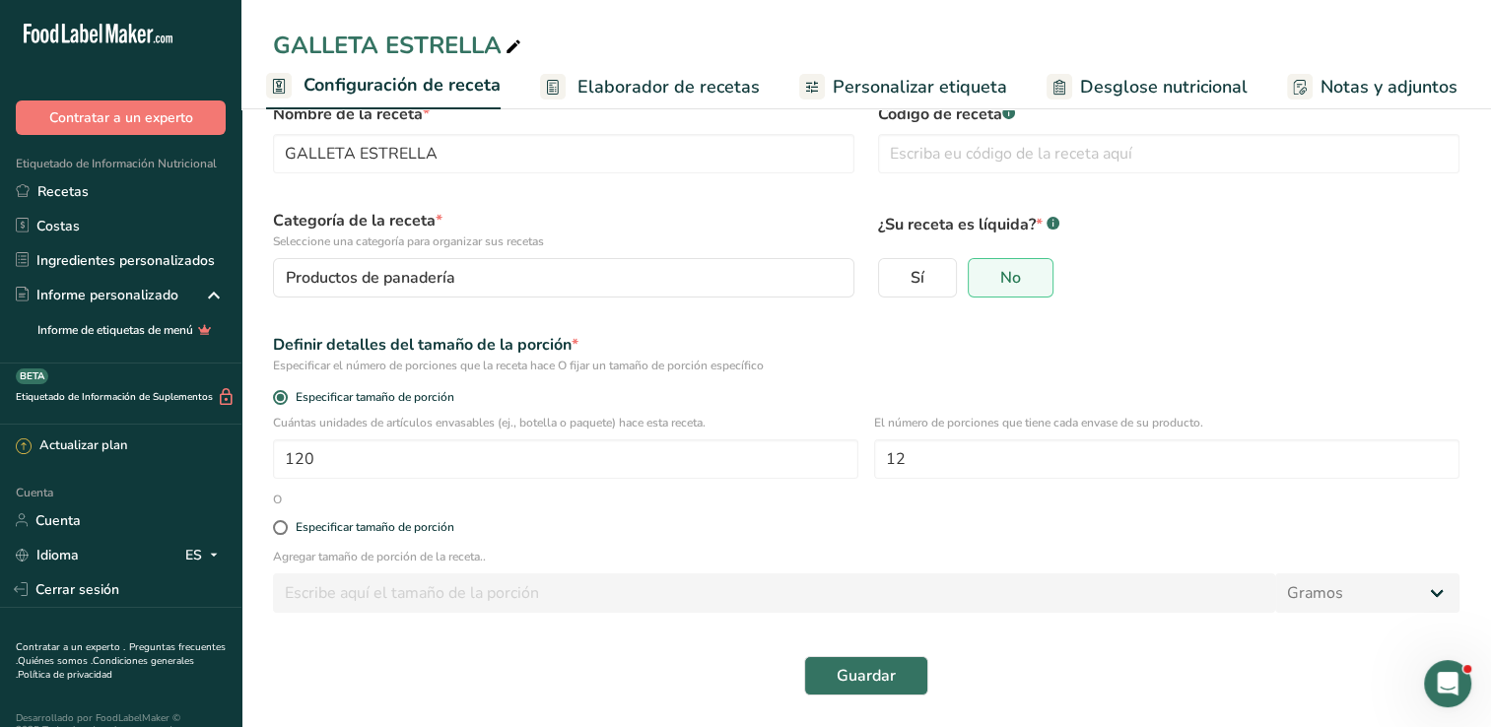
click at [279, 518] on div "Especificar tamaño de porción" at bounding box center [866, 528] width 1210 height 39
click at [283, 527] on span at bounding box center [280, 527] width 15 height 15
click at [283, 527] on input "Especificar tamaño de porción" at bounding box center [279, 527] width 13 height 13
radio input "true"
radio input "false"
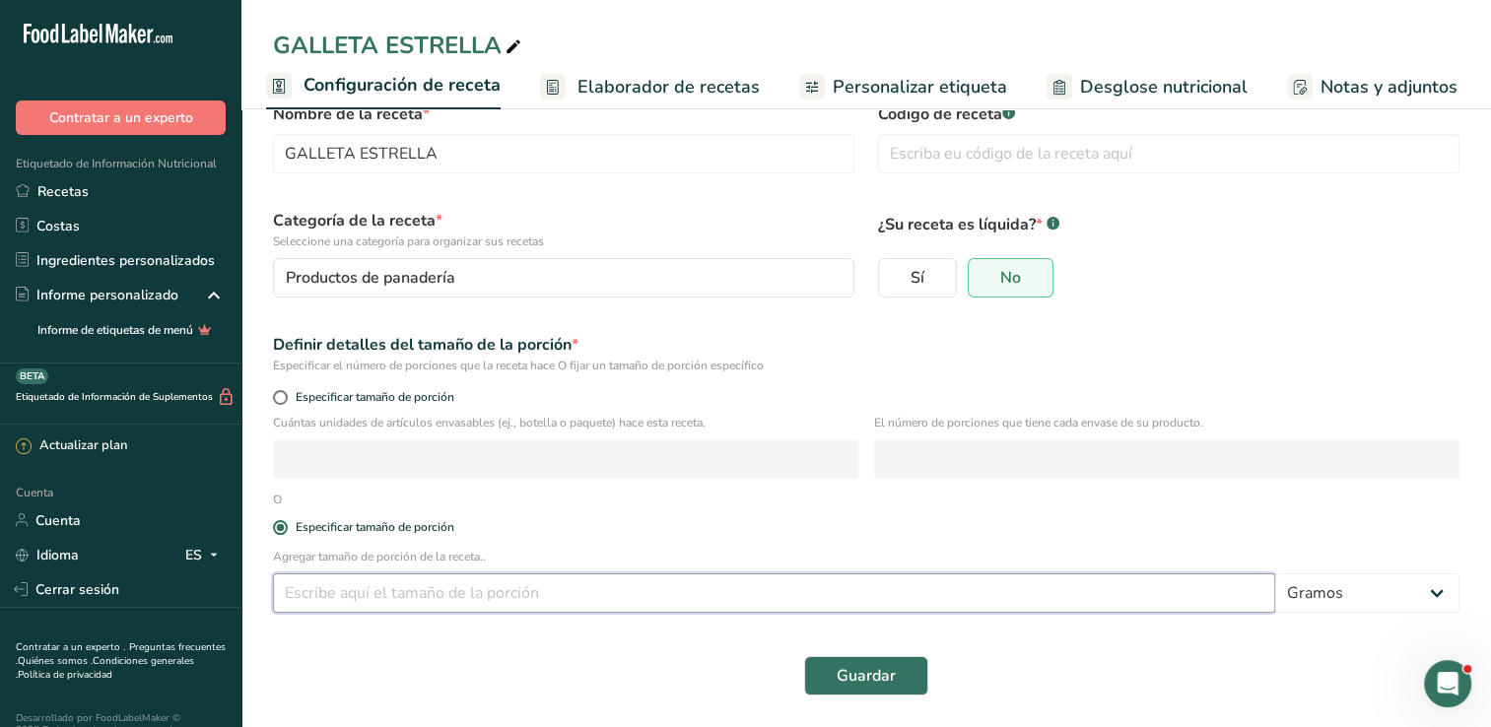
click at [410, 603] on input "number" at bounding box center [774, 593] width 1002 height 39
type input "0.35"
click at [804, 656] on button "Guardar" at bounding box center [866, 675] width 124 height 39
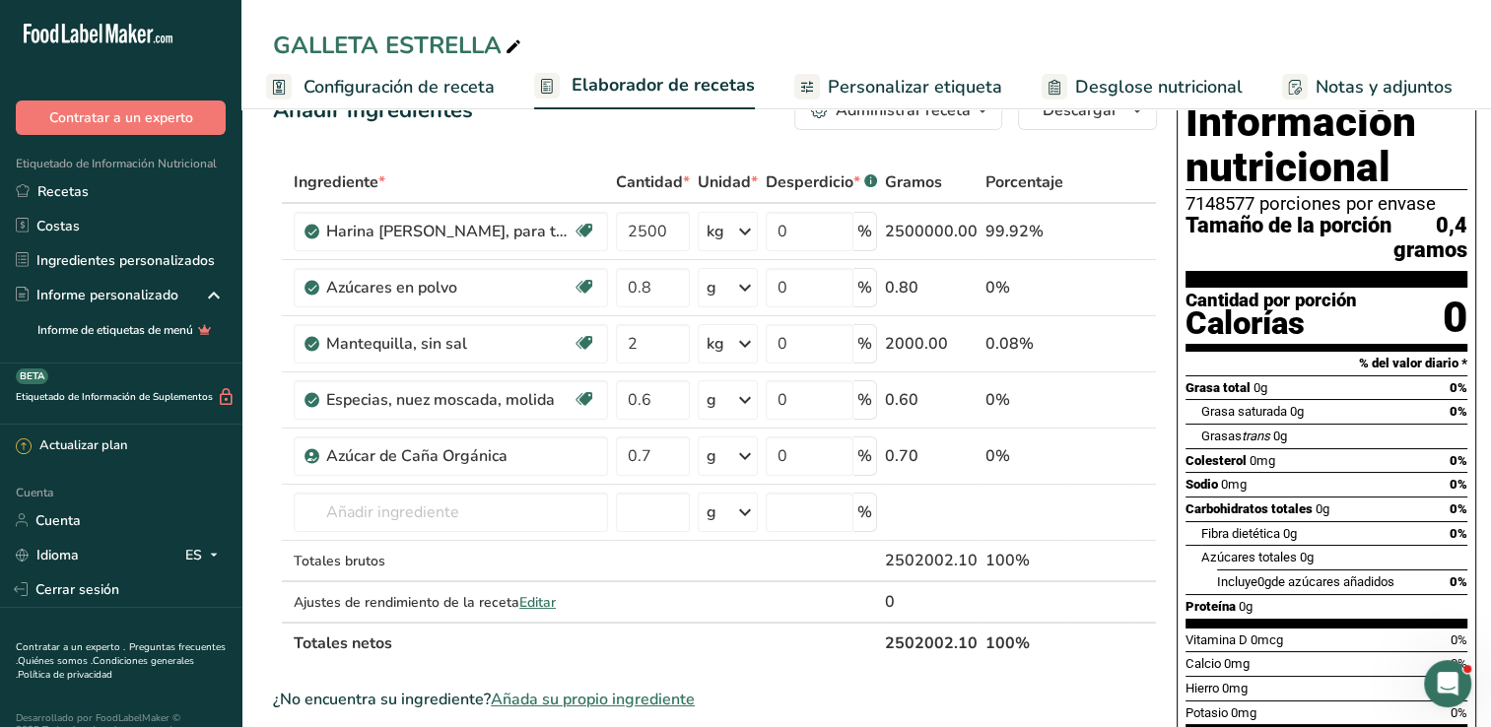
click at [355, 91] on span "Configuración de receta" at bounding box center [399, 87] width 191 height 27
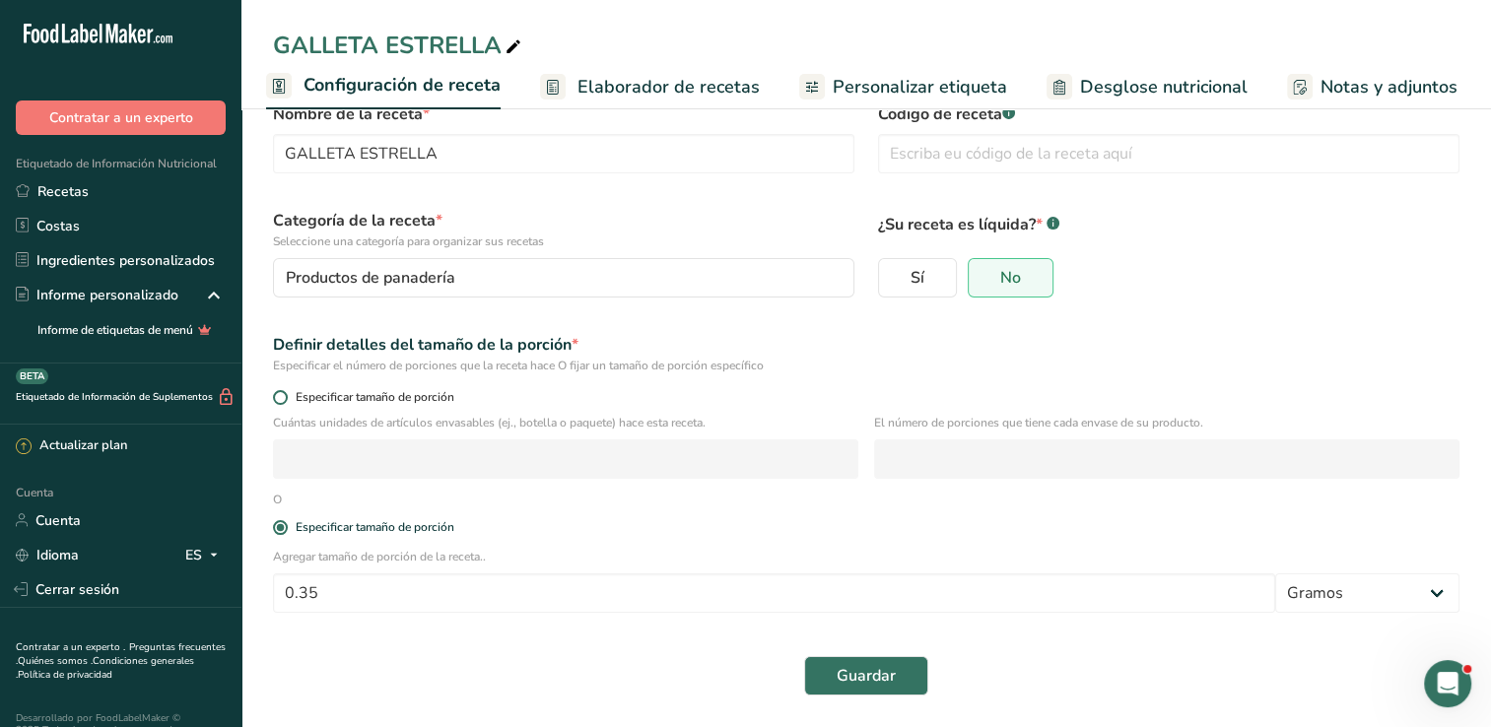
click at [282, 393] on span at bounding box center [280, 397] width 15 height 15
click at [282, 393] on input "Especificar tamaño de porción" at bounding box center [279, 397] width 13 height 13
radio input "true"
radio input "false"
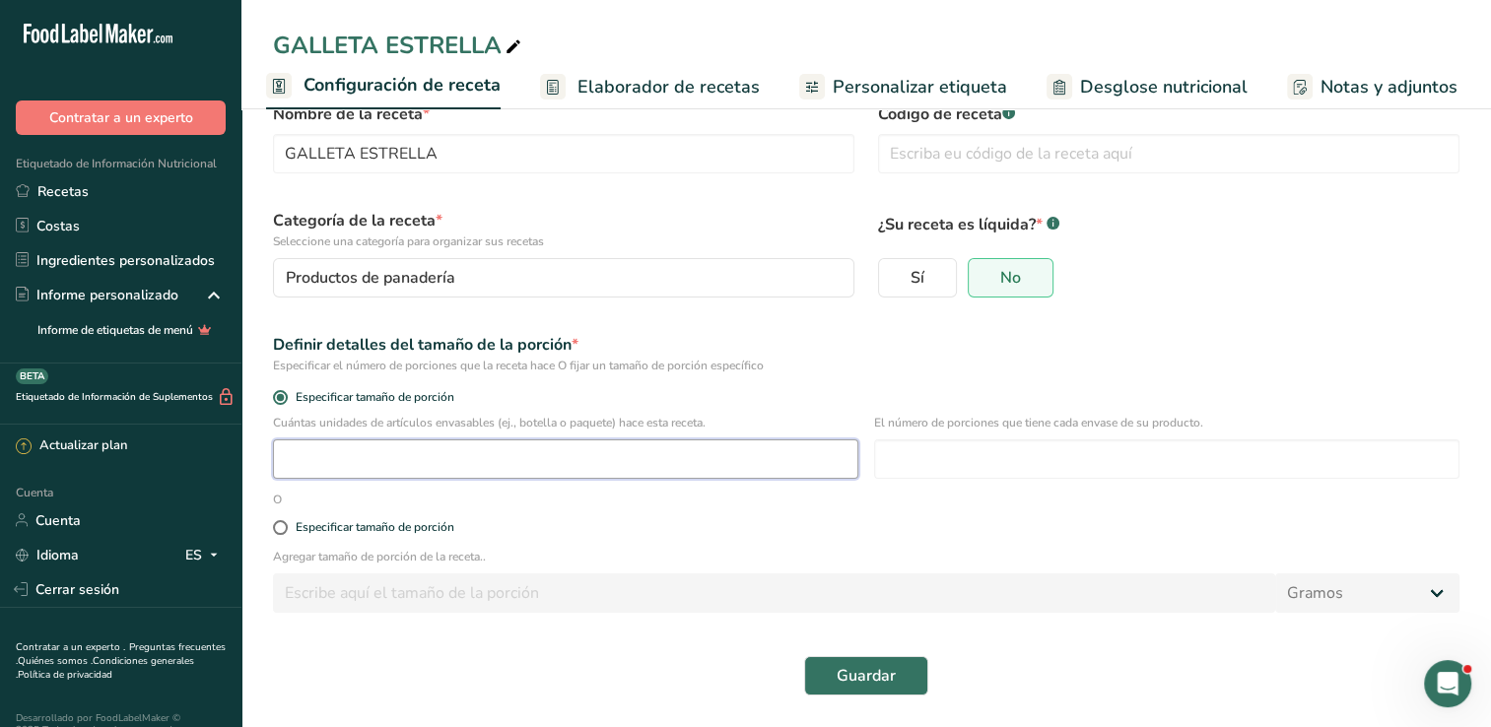
click at [373, 461] on input "number" at bounding box center [565, 459] width 585 height 39
type input "350"
click at [938, 455] on input "number" at bounding box center [1166, 459] width 585 height 39
type input "12"
drag, startPoint x: 894, startPoint y: 694, endPoint x: 883, endPoint y: 687, distance: 12.8
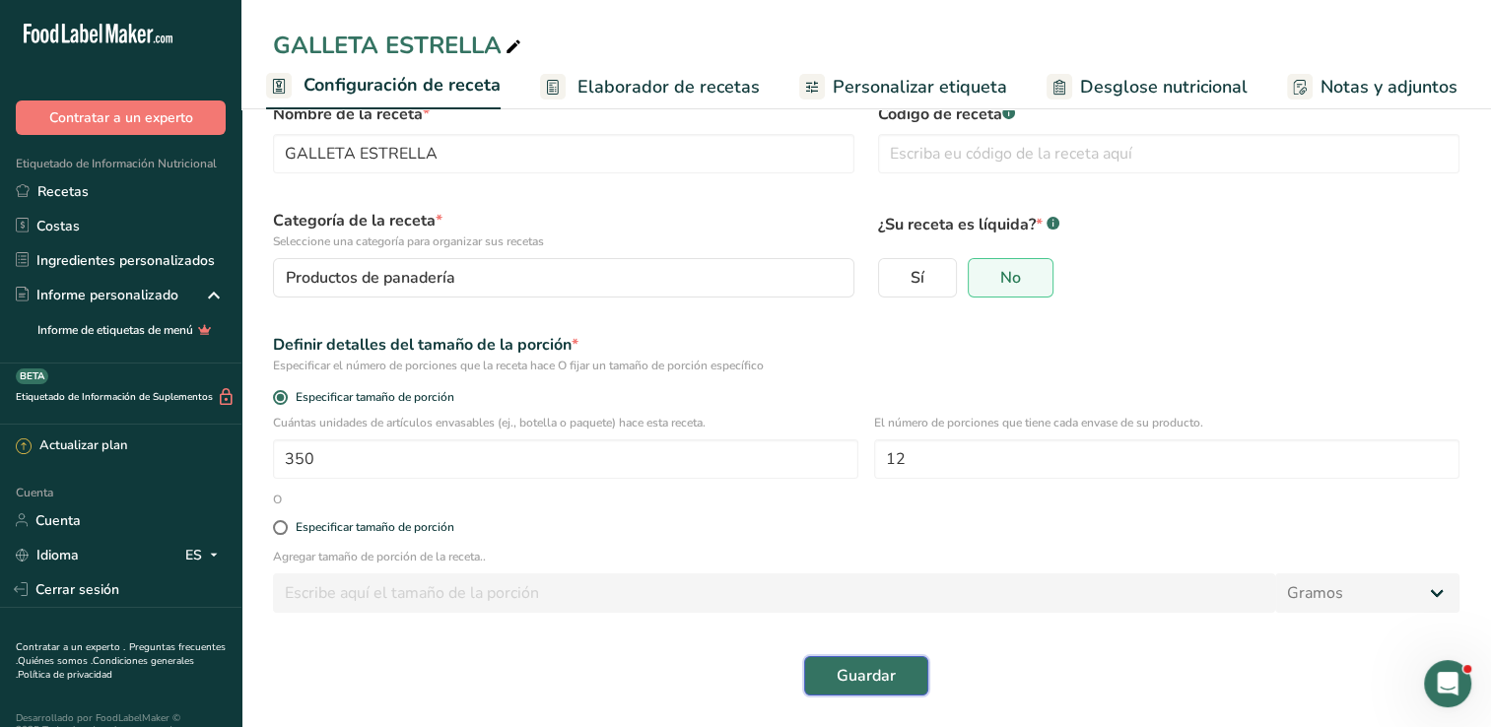
click at [894, 693] on button "Guardar" at bounding box center [866, 675] width 124 height 39
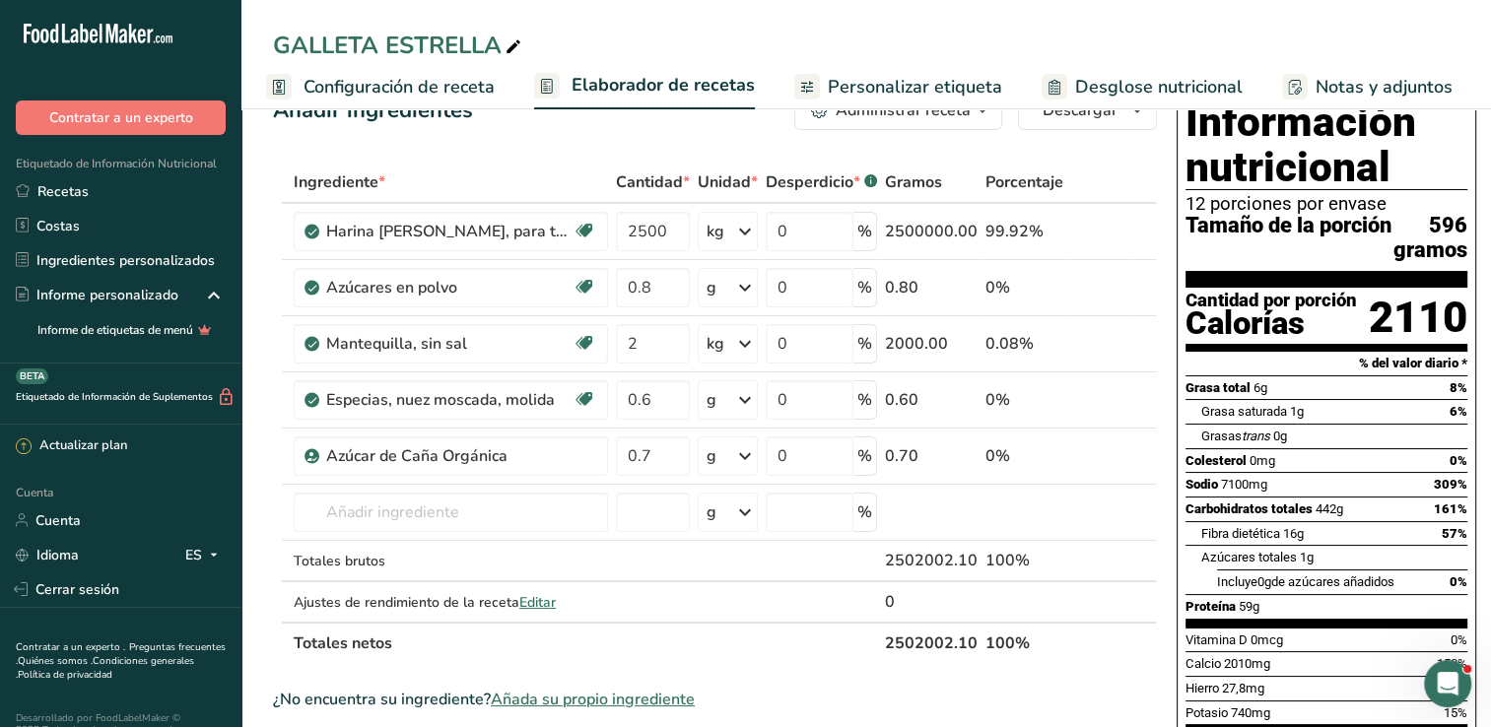
click at [435, 80] on span "Configuración de receta" at bounding box center [399, 87] width 191 height 27
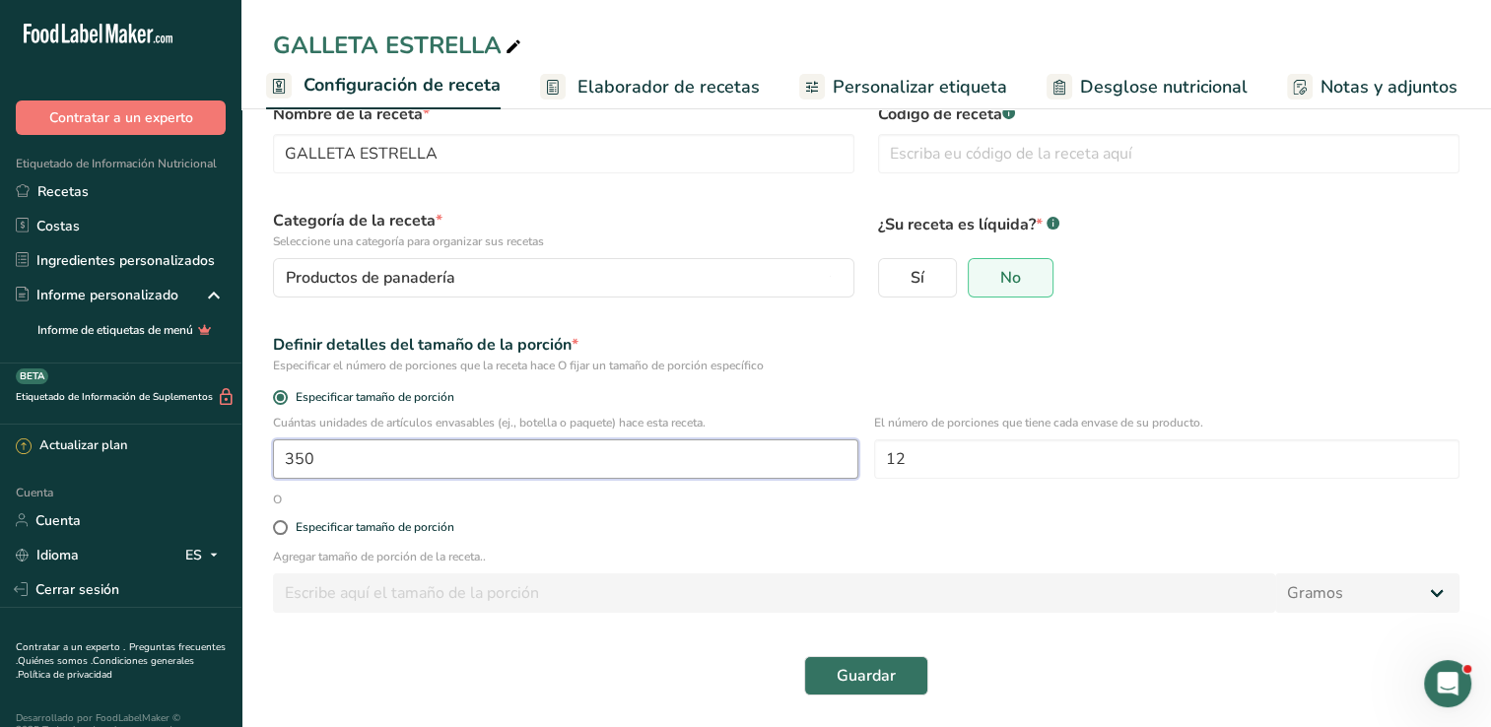
click at [364, 456] on input "350" at bounding box center [565, 459] width 585 height 39
type input "1"
type input "450"
click at [891, 684] on span "Guardar" at bounding box center [866, 676] width 59 height 24
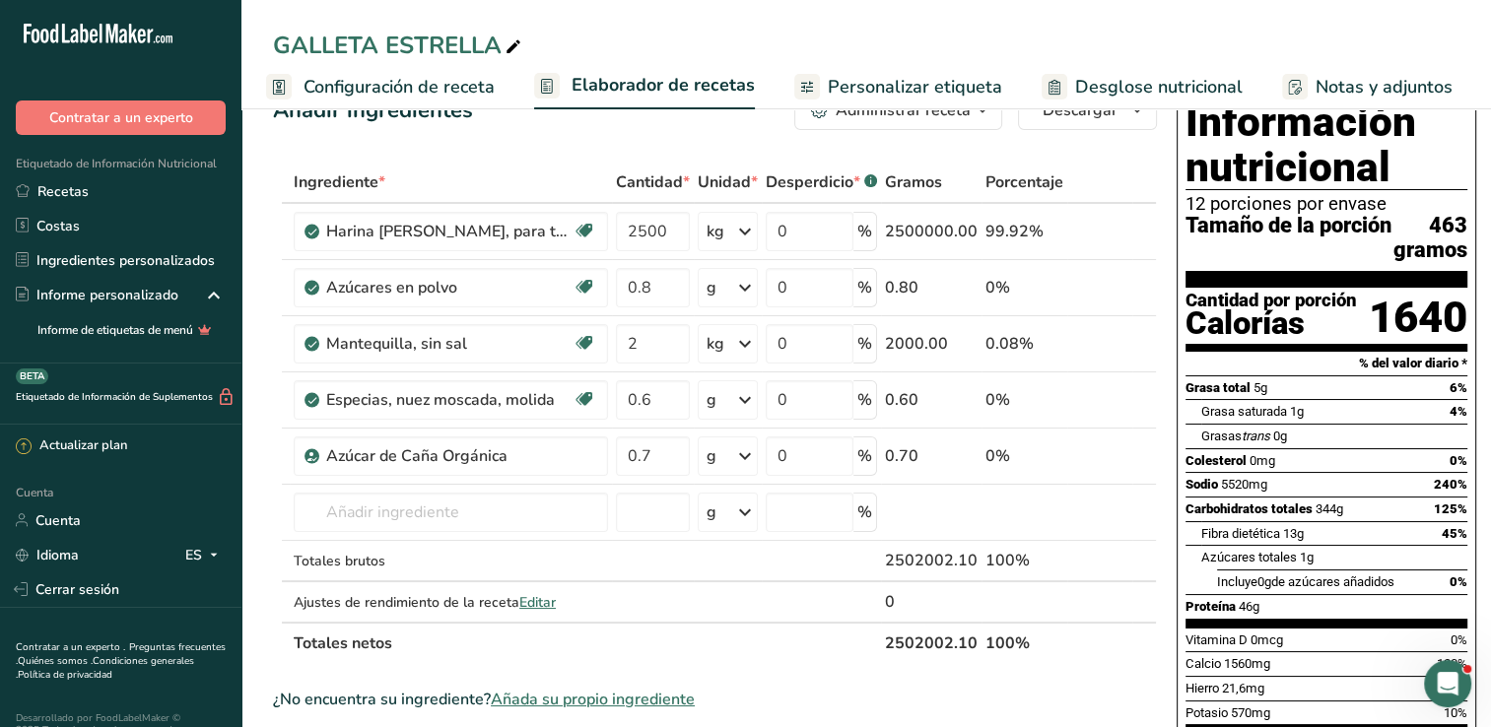
click at [451, 91] on span "Configuración de receta" at bounding box center [399, 87] width 191 height 27
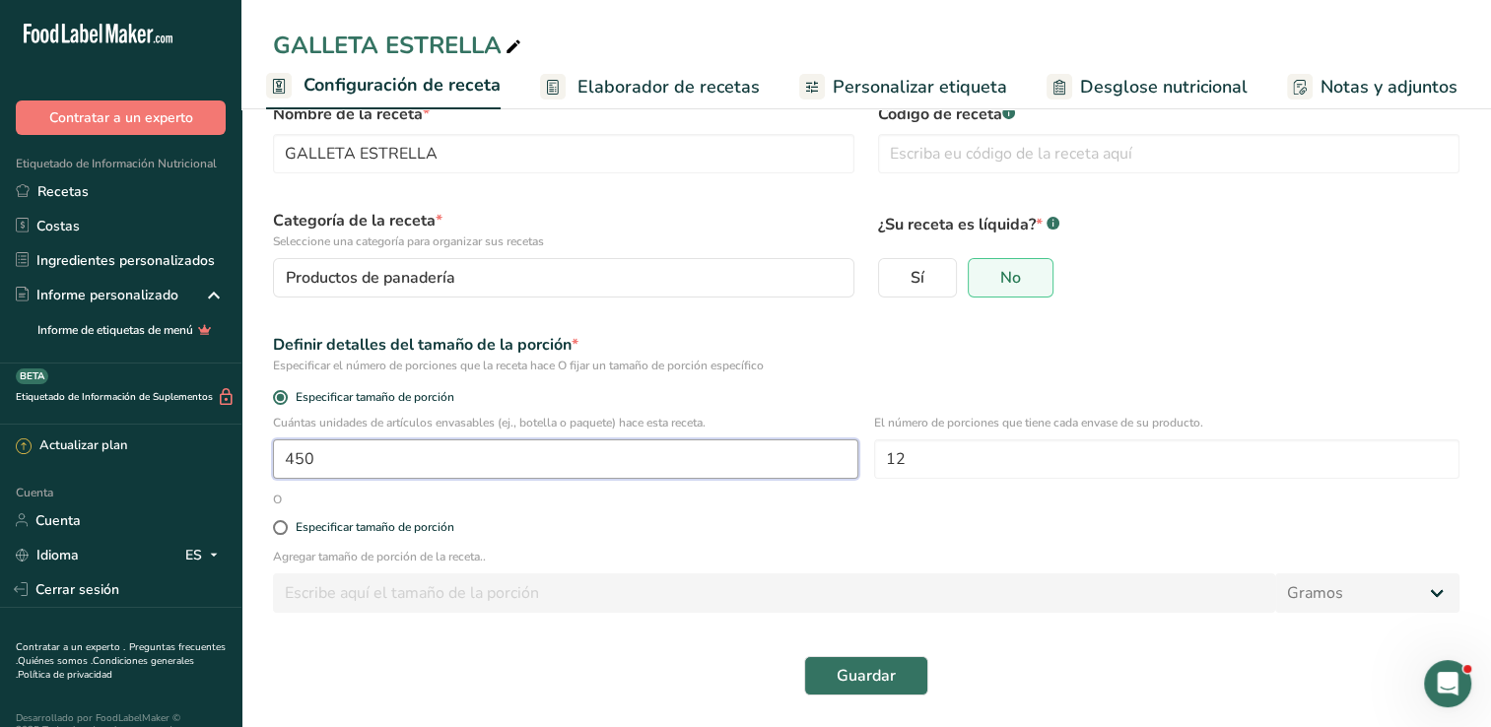
click at [402, 445] on input "450" at bounding box center [565, 459] width 585 height 39
type input "1"
type input "800"
click at [895, 688] on button "Guardar" at bounding box center [866, 675] width 124 height 39
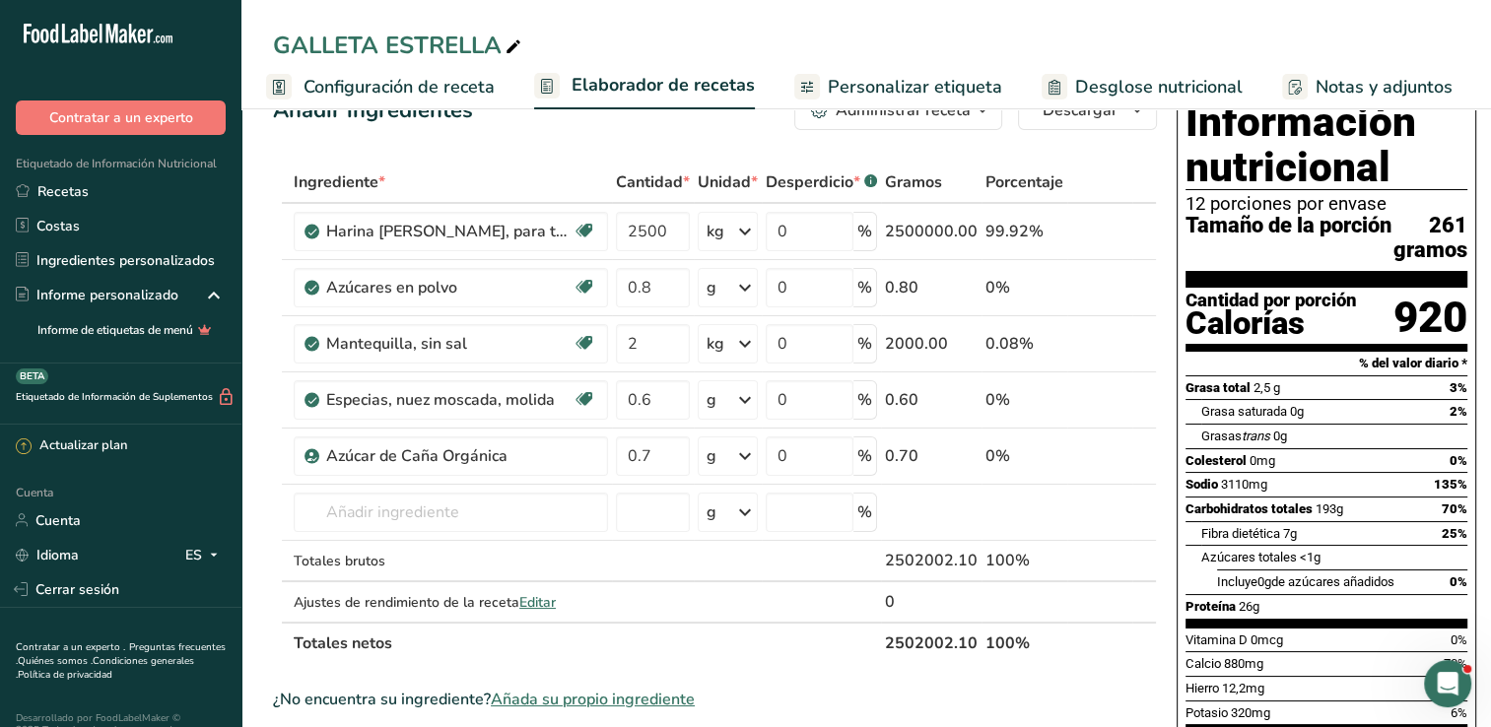
click at [430, 89] on span "Configuración de receta" at bounding box center [399, 87] width 191 height 27
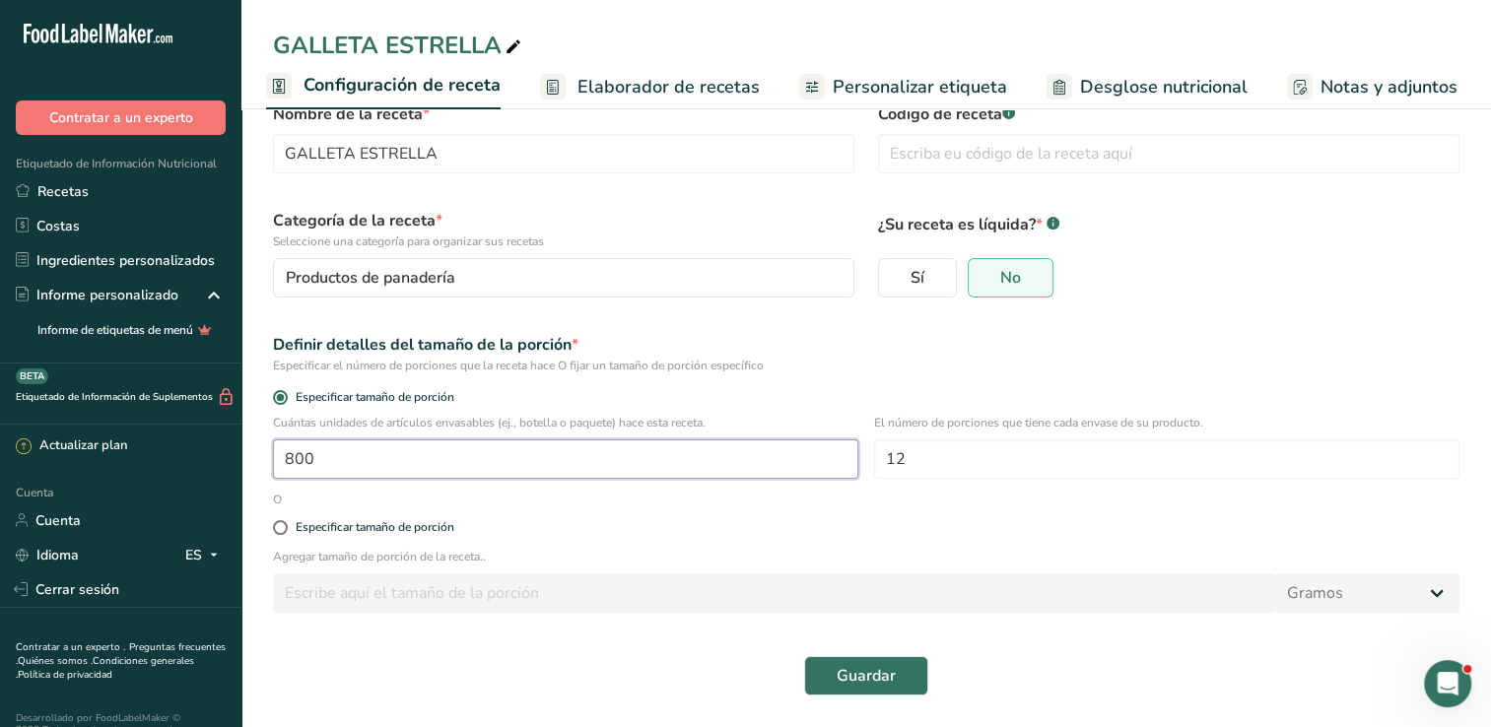
click at [383, 454] on input "800" at bounding box center [565, 459] width 585 height 39
type input "1100"
click at [893, 516] on div "Especificar tamaño de porción" at bounding box center [866, 528] width 1210 height 39
click at [859, 668] on span "Guardar" at bounding box center [866, 676] width 59 height 24
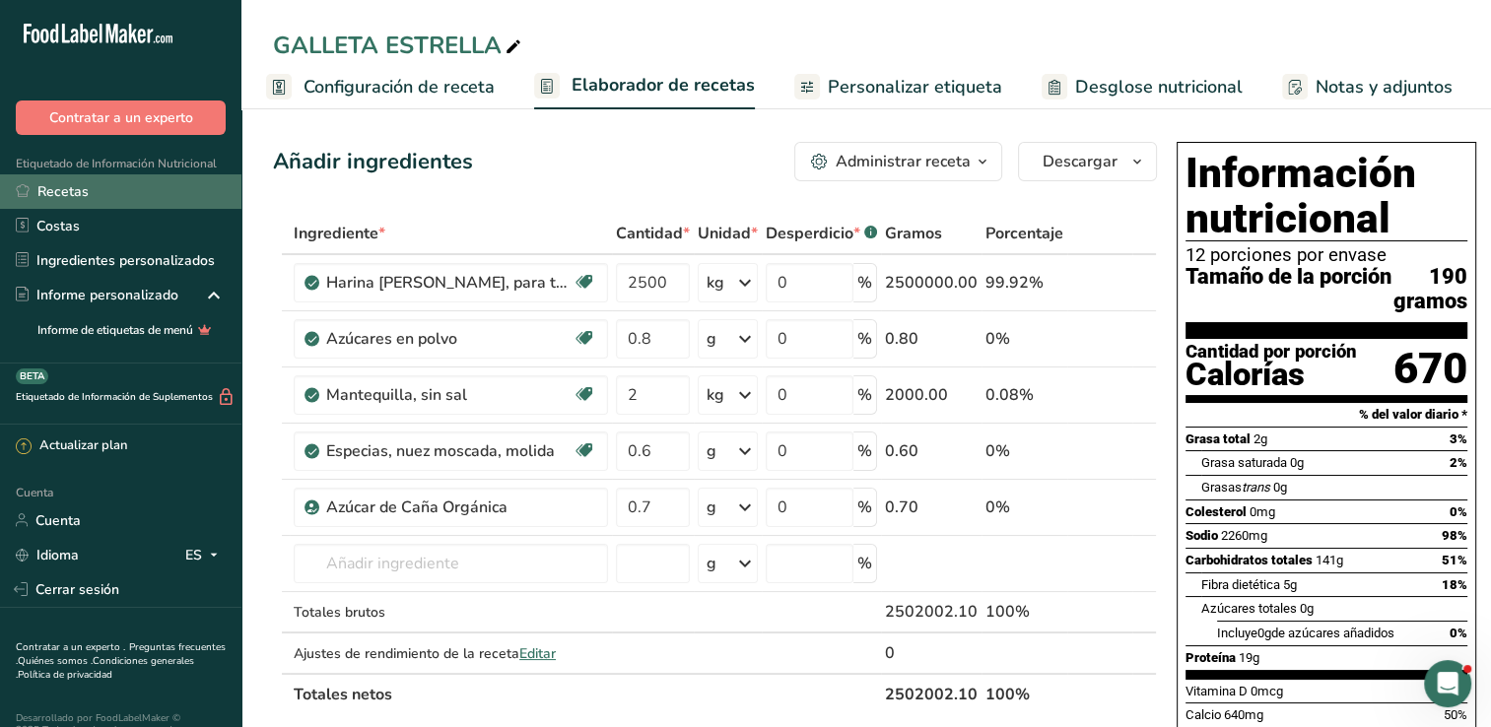
click at [57, 198] on font "Recetas" at bounding box center [62, 191] width 51 height 21
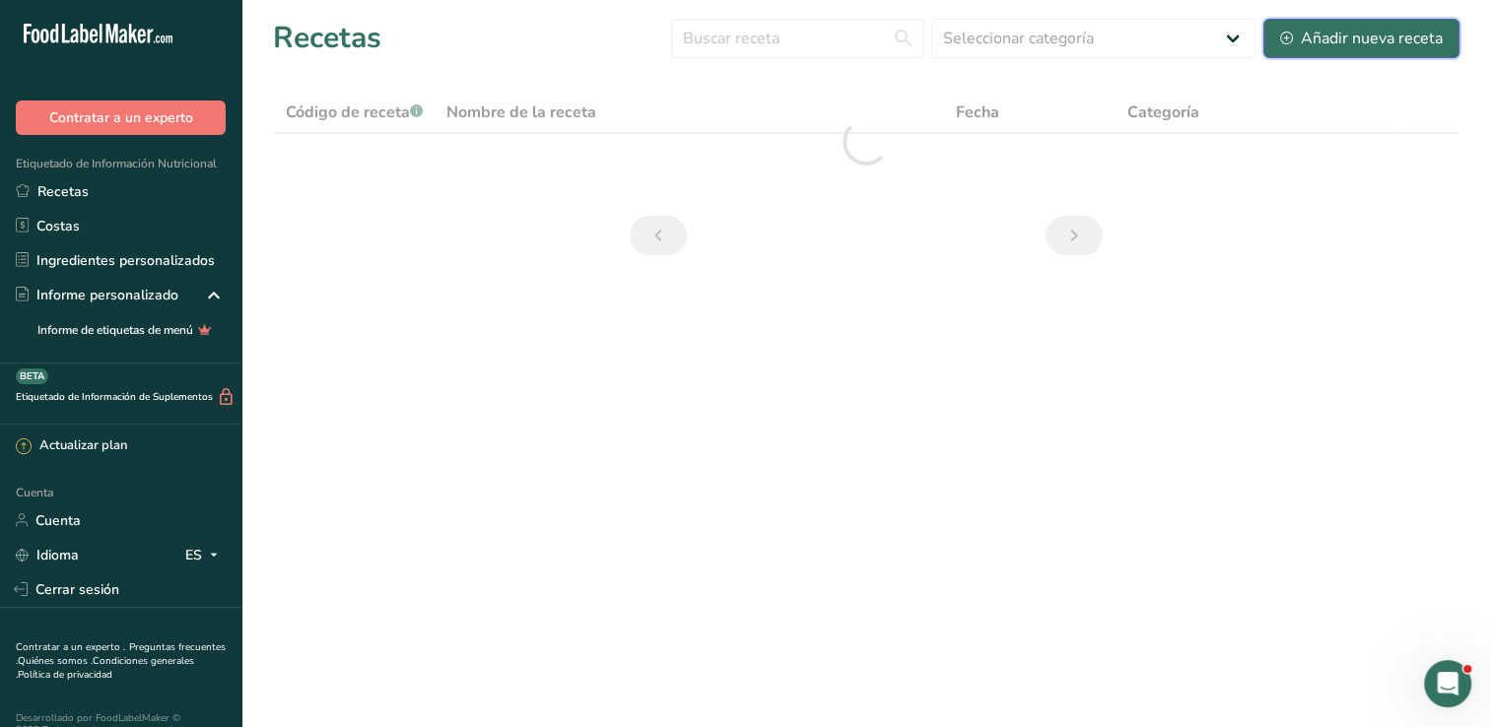
click at [1352, 34] on font "Añadir nueva receta" at bounding box center [1372, 39] width 142 height 24
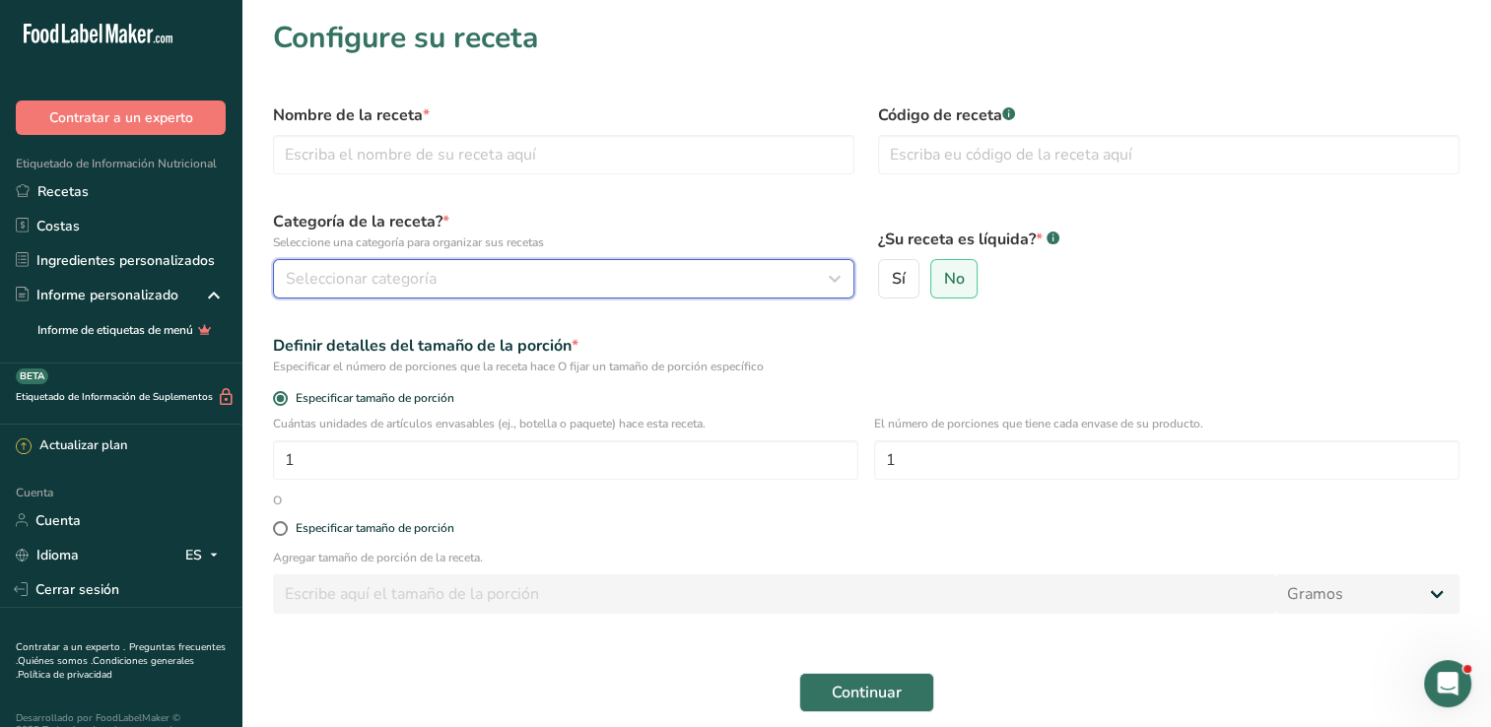
click at [654, 278] on div "Seleccionar categoría" at bounding box center [558, 279] width 544 height 24
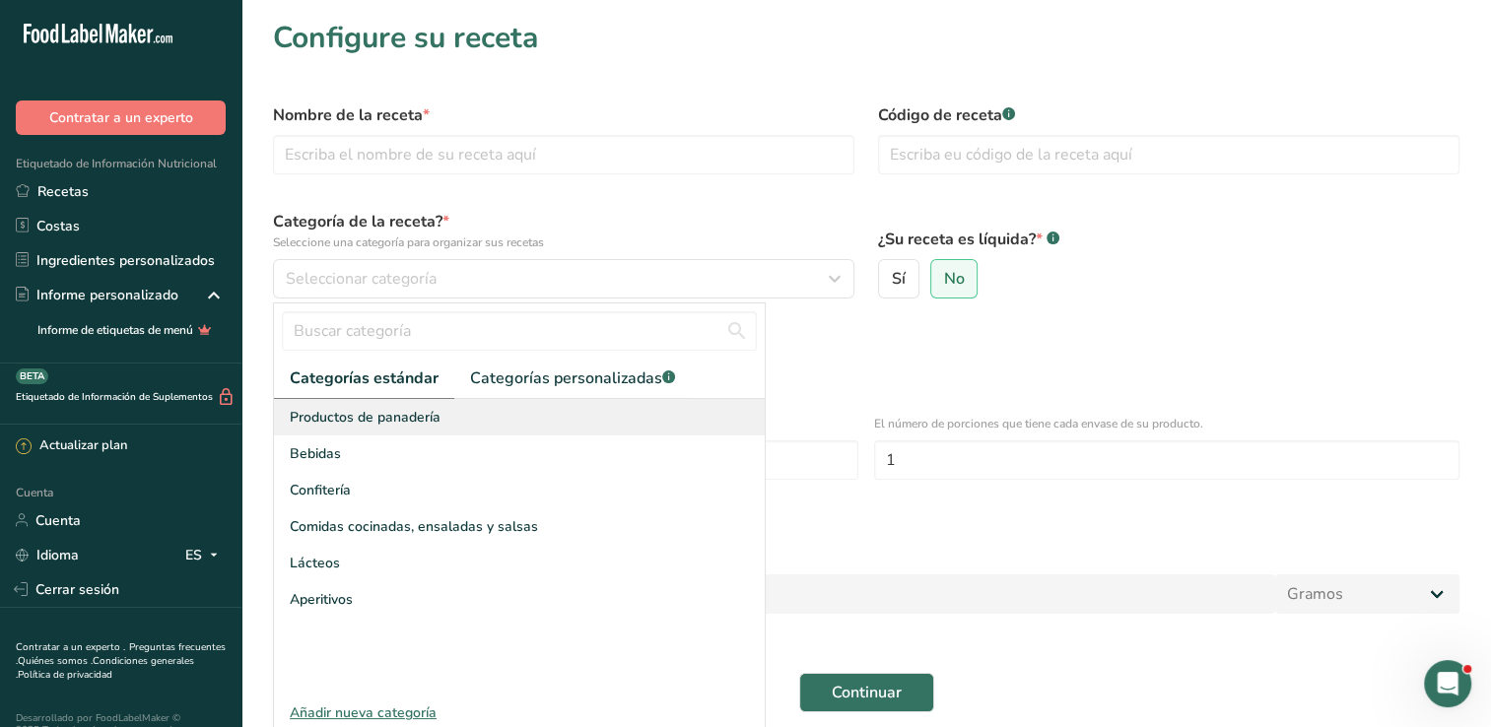
click at [476, 416] on div "Productos de panadería" at bounding box center [519, 417] width 491 height 36
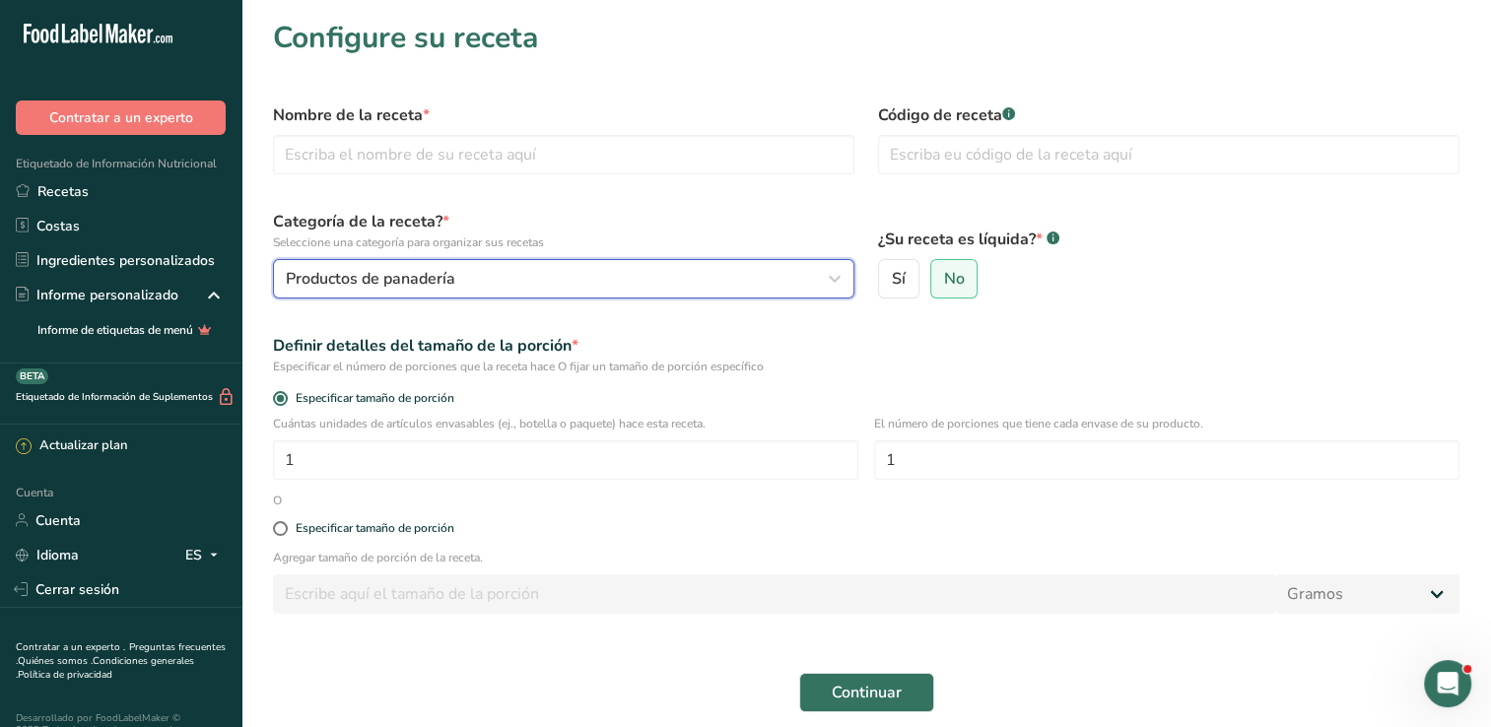
click at [529, 279] on div "Productos de panadería" at bounding box center [558, 279] width 544 height 24
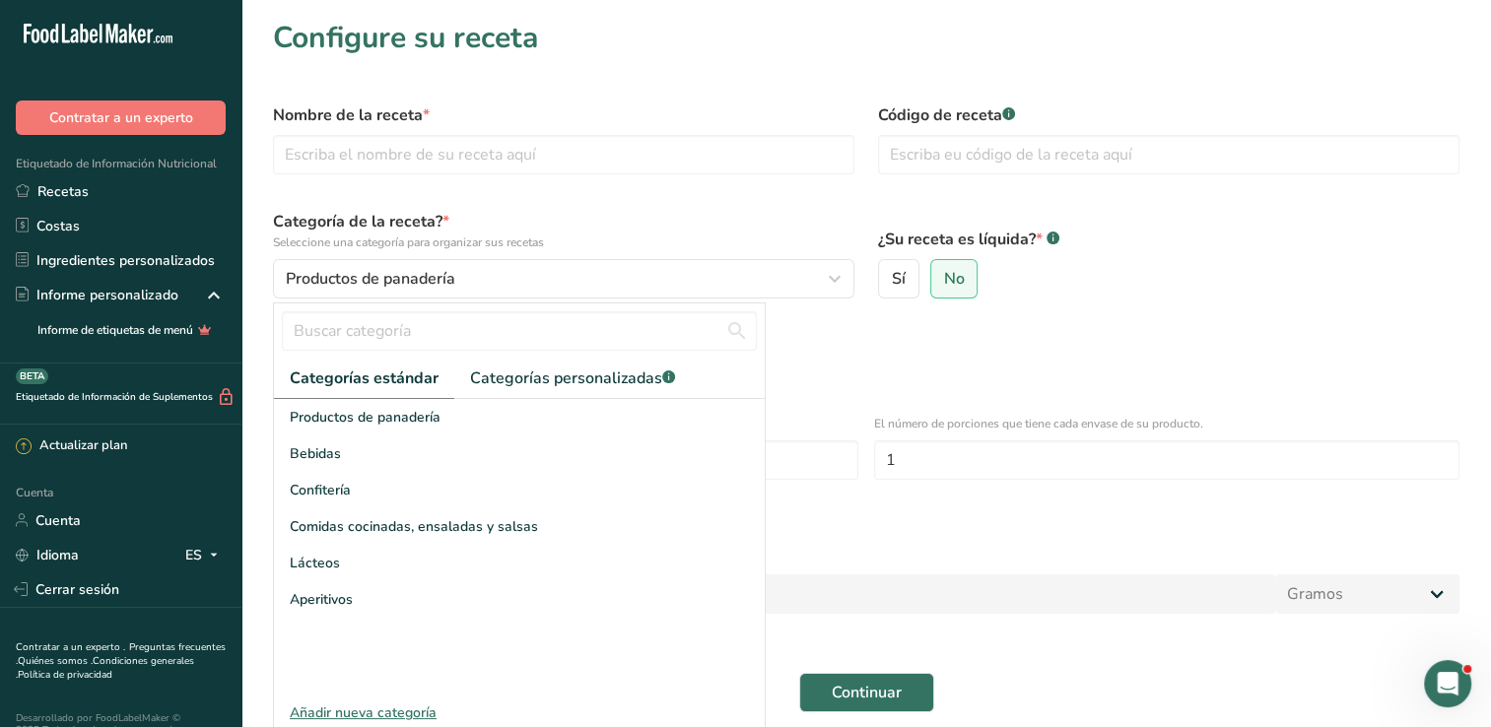
click at [418, 709] on div "Añadir nueva categoría" at bounding box center [519, 713] width 491 height 21
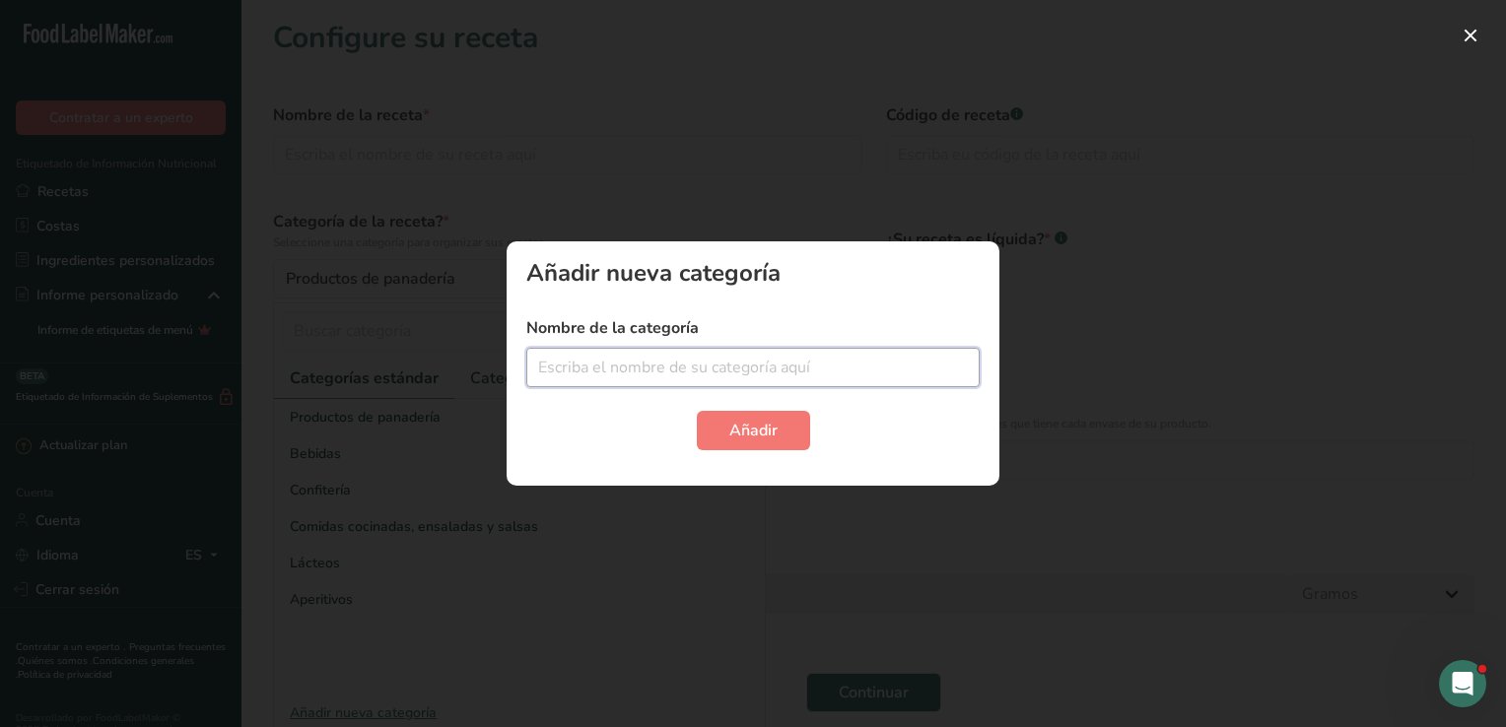
click at [635, 382] on input "text" at bounding box center [752, 367] width 453 height 39
type input "pan [PERSON_NAME]"
click at [787, 427] on button "Añadir" at bounding box center [753, 430] width 113 height 39
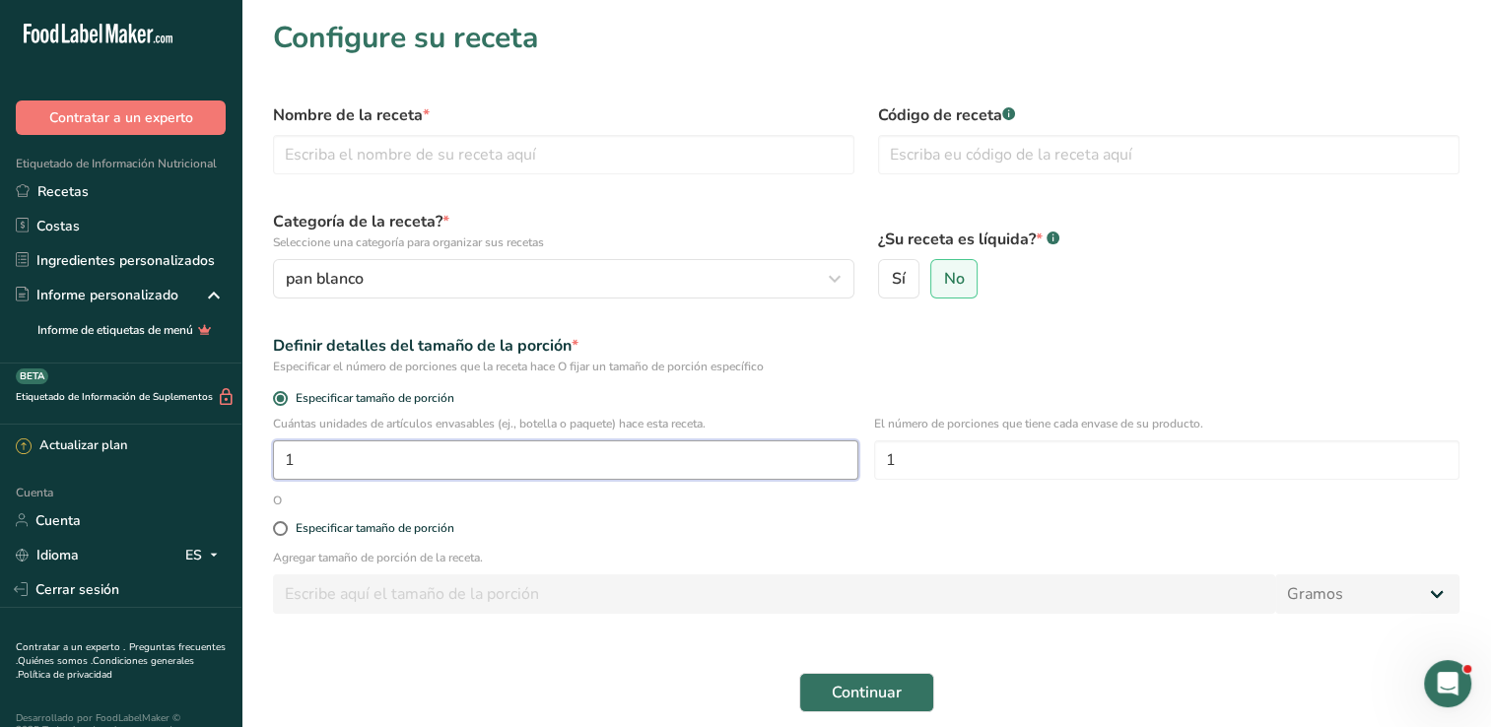
click at [406, 456] on input "1" at bounding box center [565, 460] width 585 height 39
click at [276, 531] on span at bounding box center [280, 528] width 15 height 15
click at [276, 531] on input "Especificar tamaño de porción" at bounding box center [279, 528] width 13 height 13
radio input "true"
radio input "false"
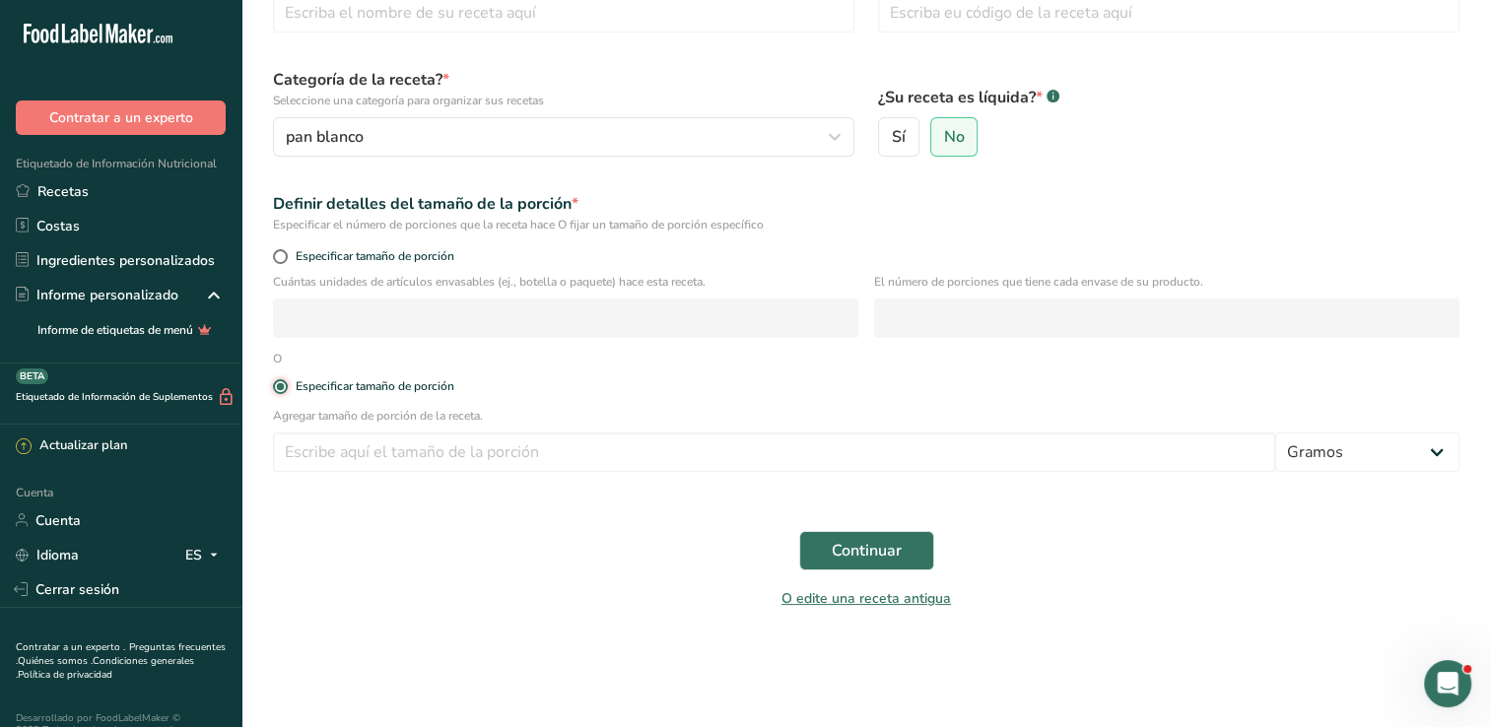
scroll to position [142, 0]
click at [1411, 451] on select "Gramos kg Mg Mcg libras Onza litro Ml onza líquida cucharada cucharadita taza C…" at bounding box center [1367, 452] width 184 height 39
click at [1215, 467] on input "number" at bounding box center [774, 452] width 1002 height 39
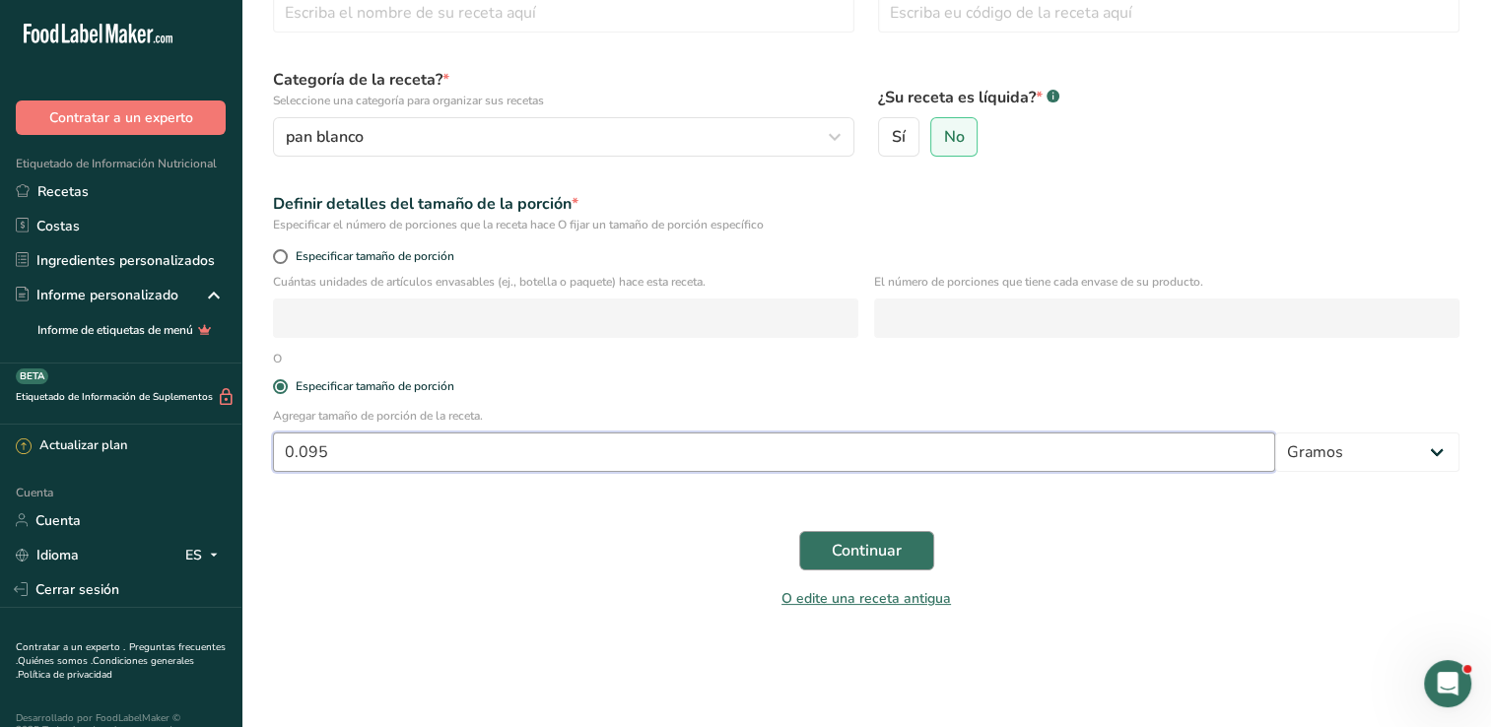
type input "0.095"
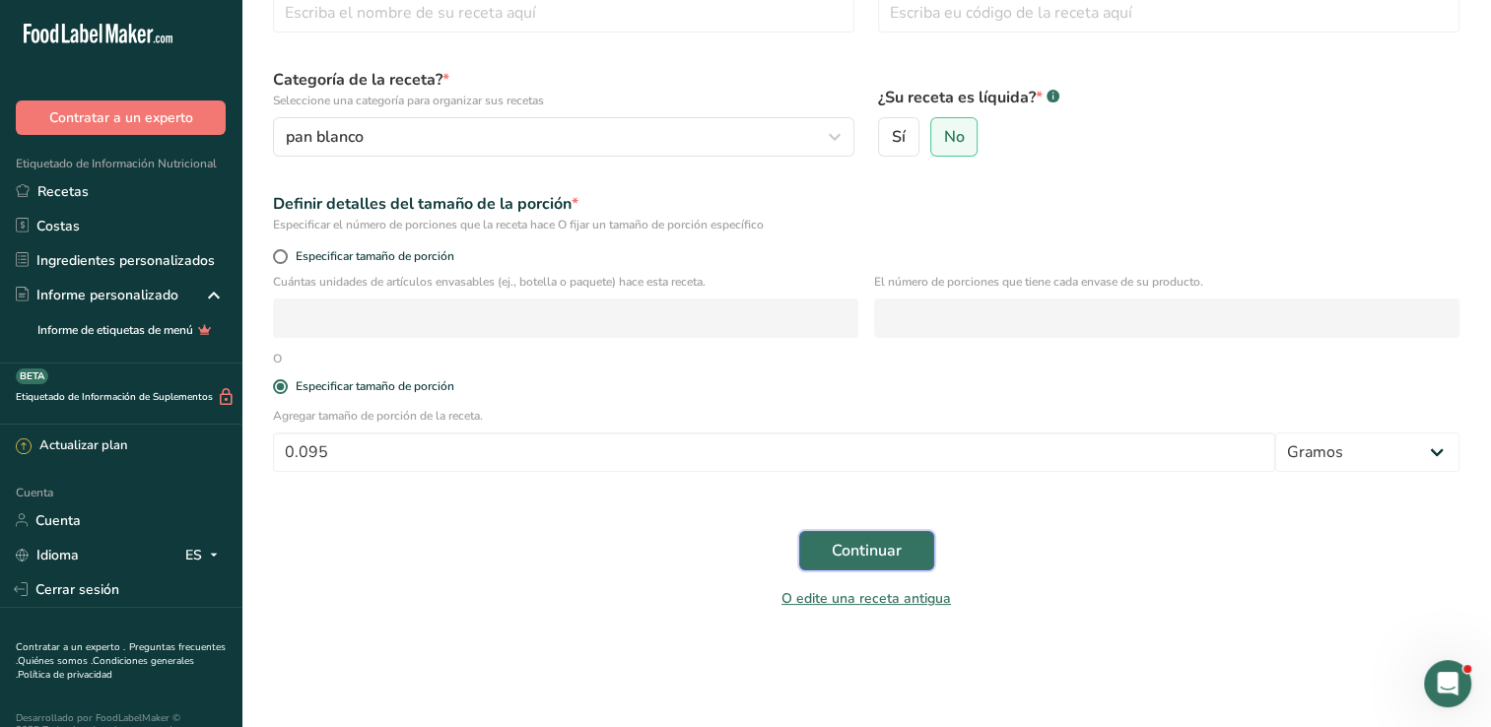
click at [875, 539] on span "Continuar" at bounding box center [867, 551] width 70 height 24
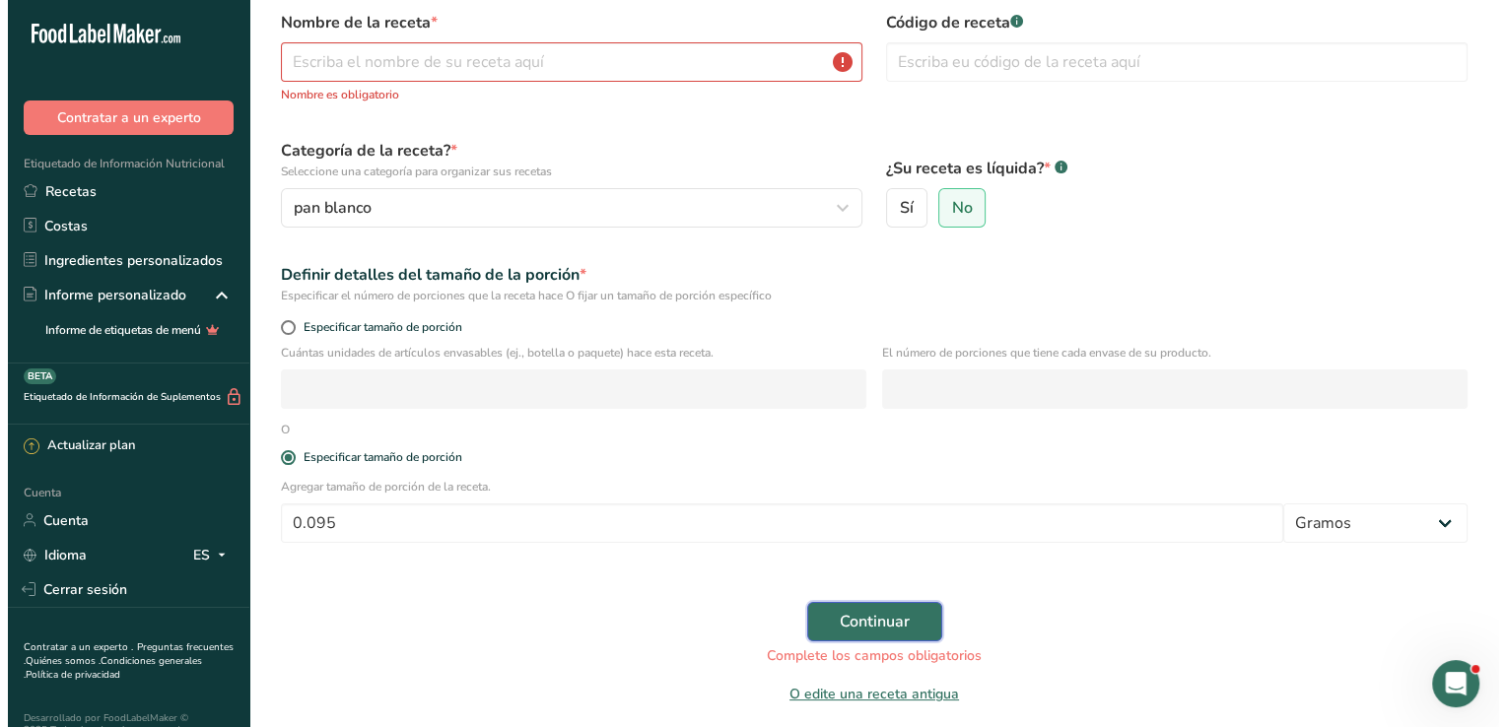
scroll to position [0, 0]
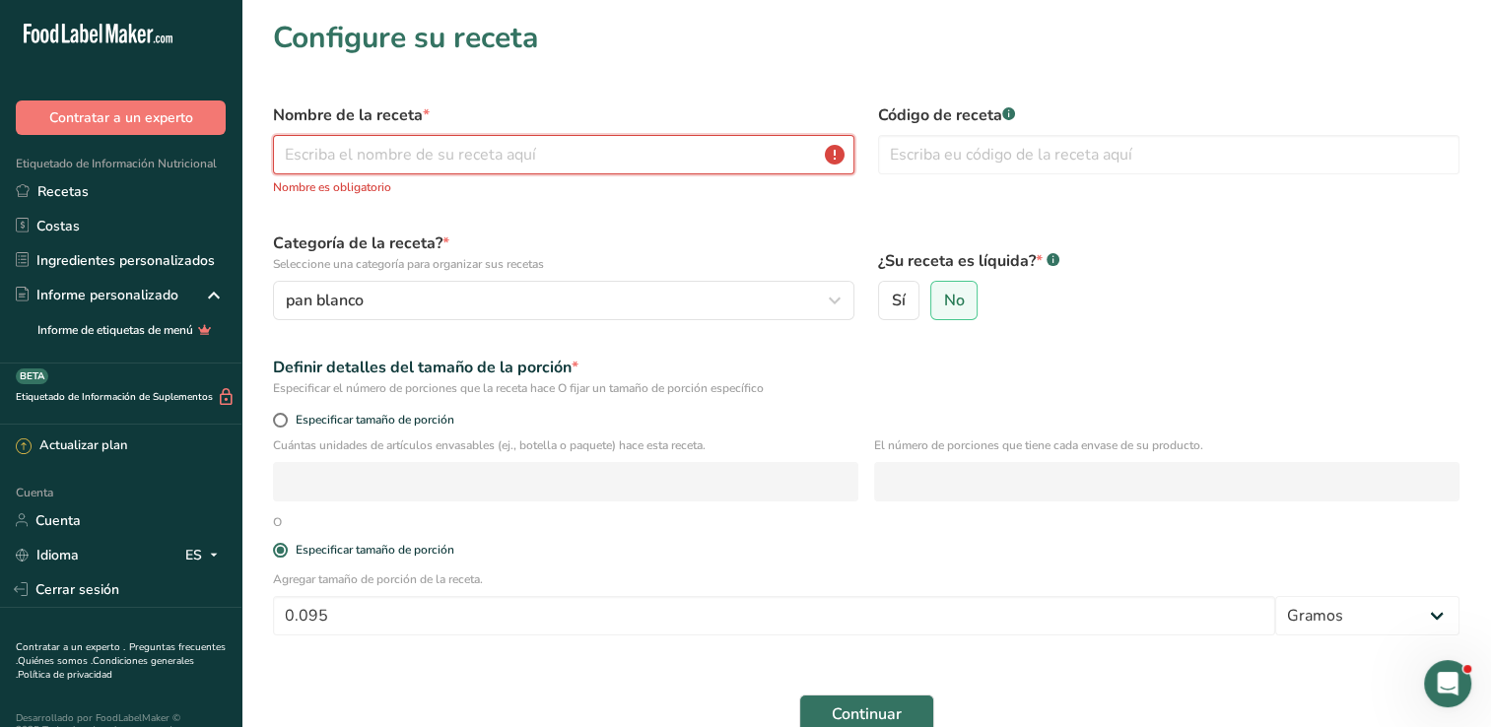
click at [592, 155] on input "text" at bounding box center [563, 154] width 581 height 39
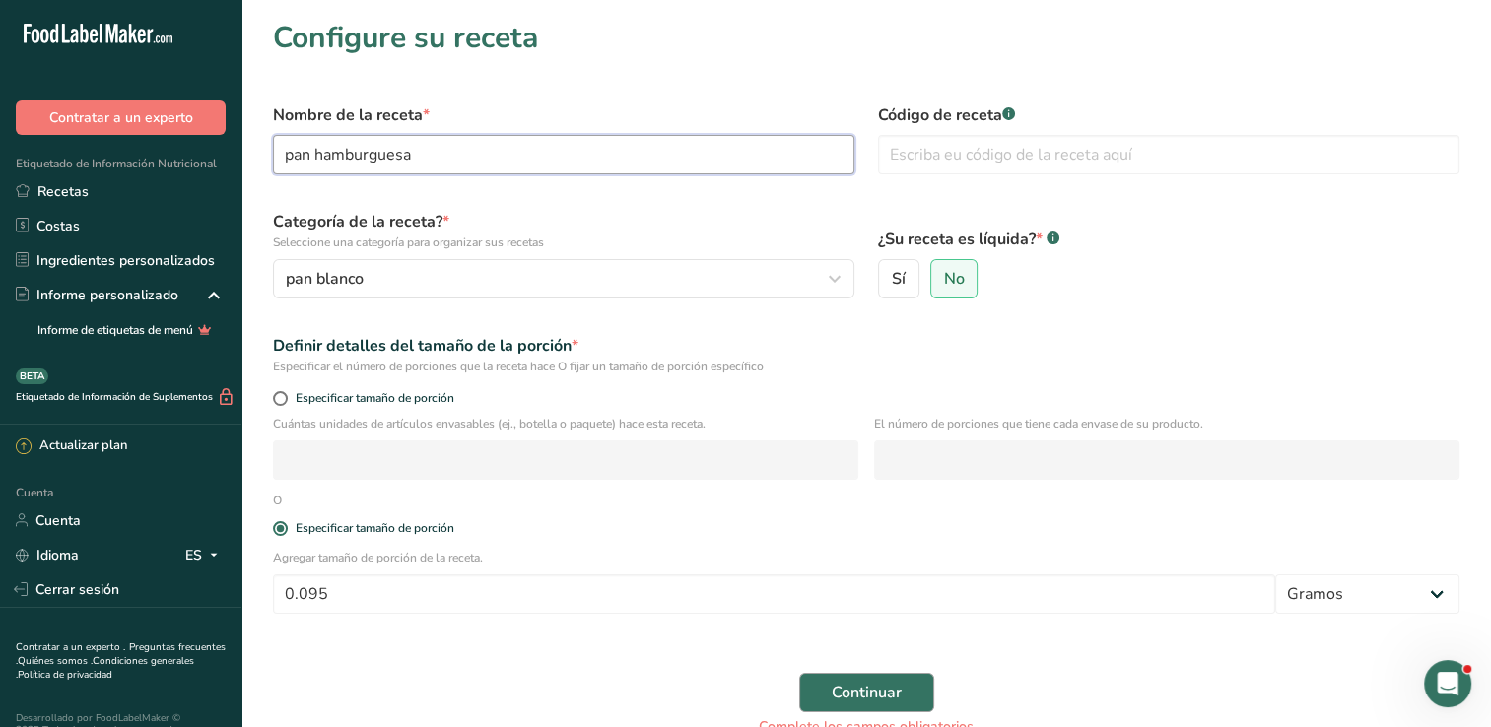
type input "pan hamburguesa"
click at [866, 692] on span "Continuar" at bounding box center [867, 693] width 70 height 24
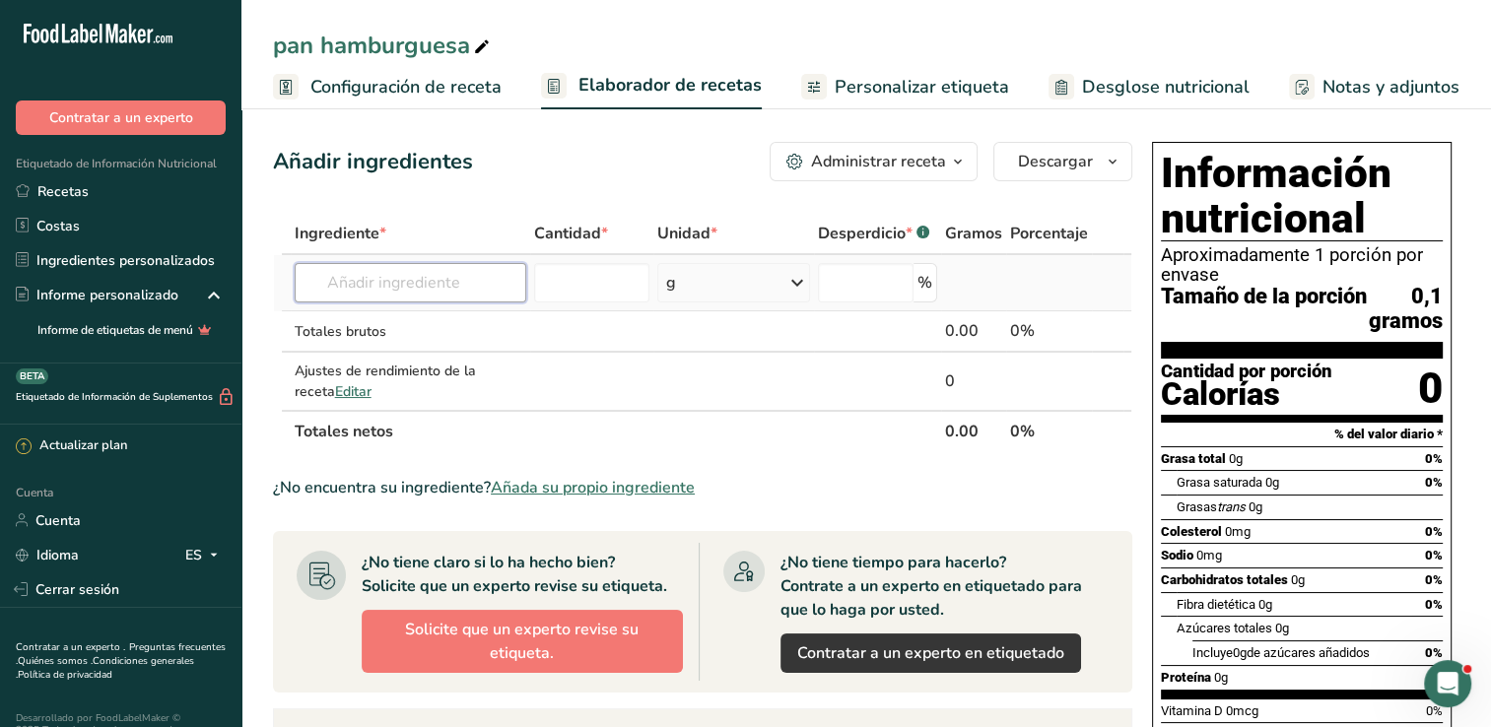
click at [432, 289] on input "text" at bounding box center [411, 282] width 232 height 39
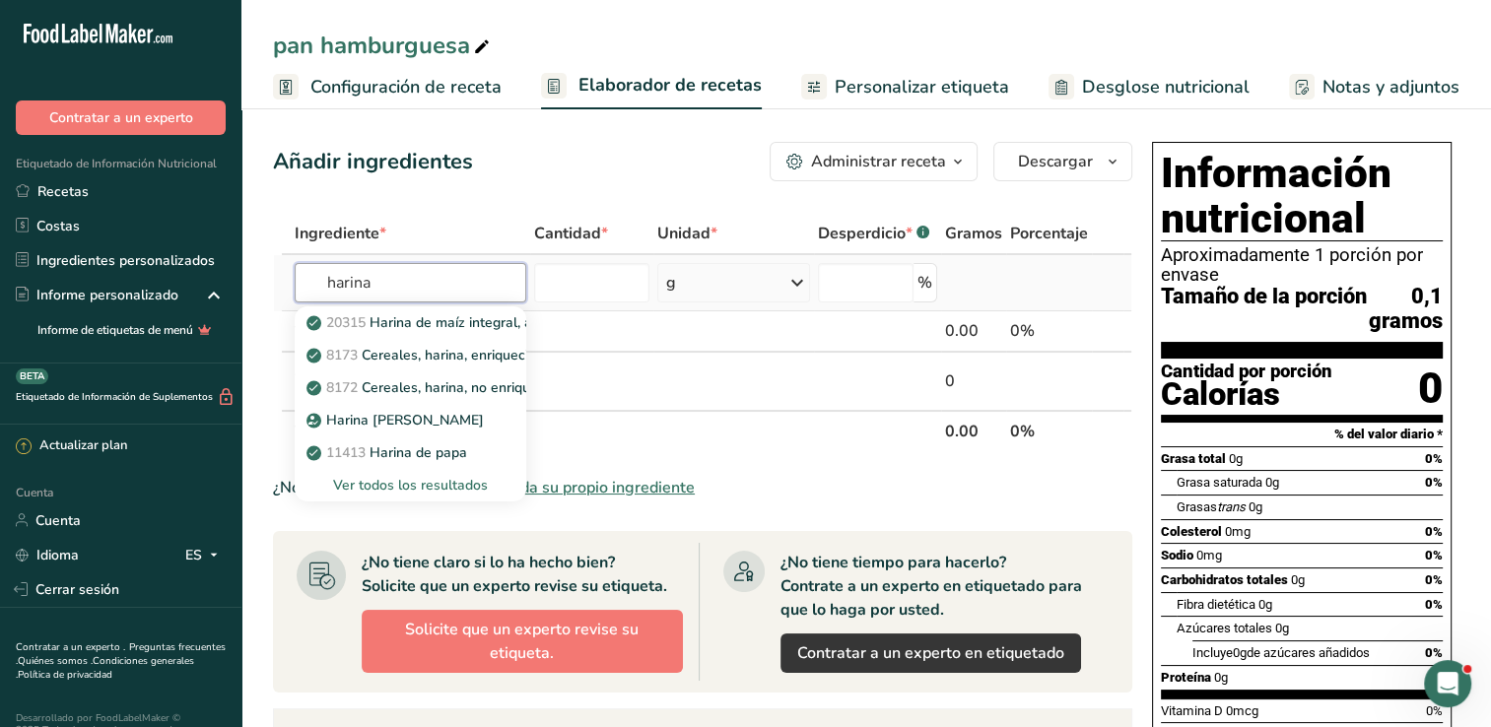
type input "harina"
click at [410, 484] on div "Ver todos los resultados" at bounding box center [410, 485] width 200 height 21
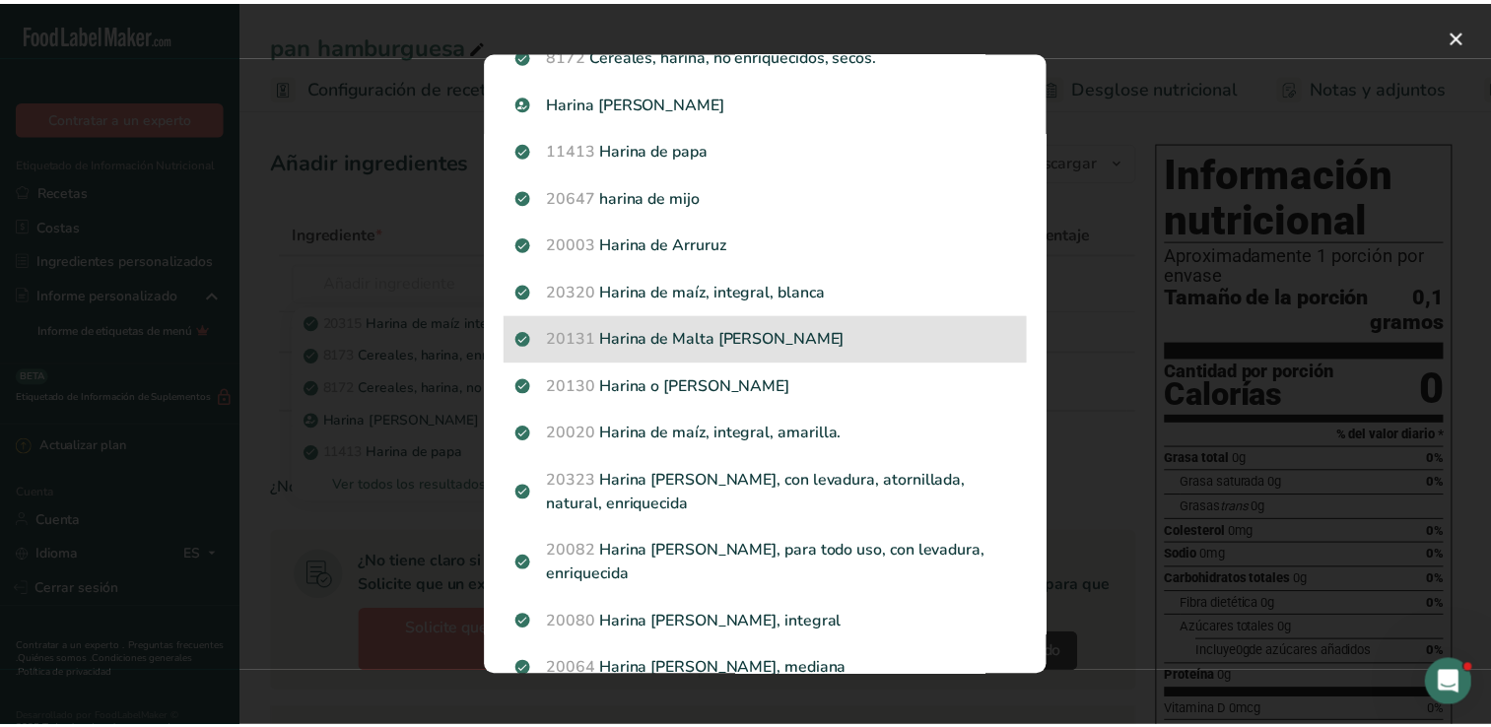
scroll to position [197, 0]
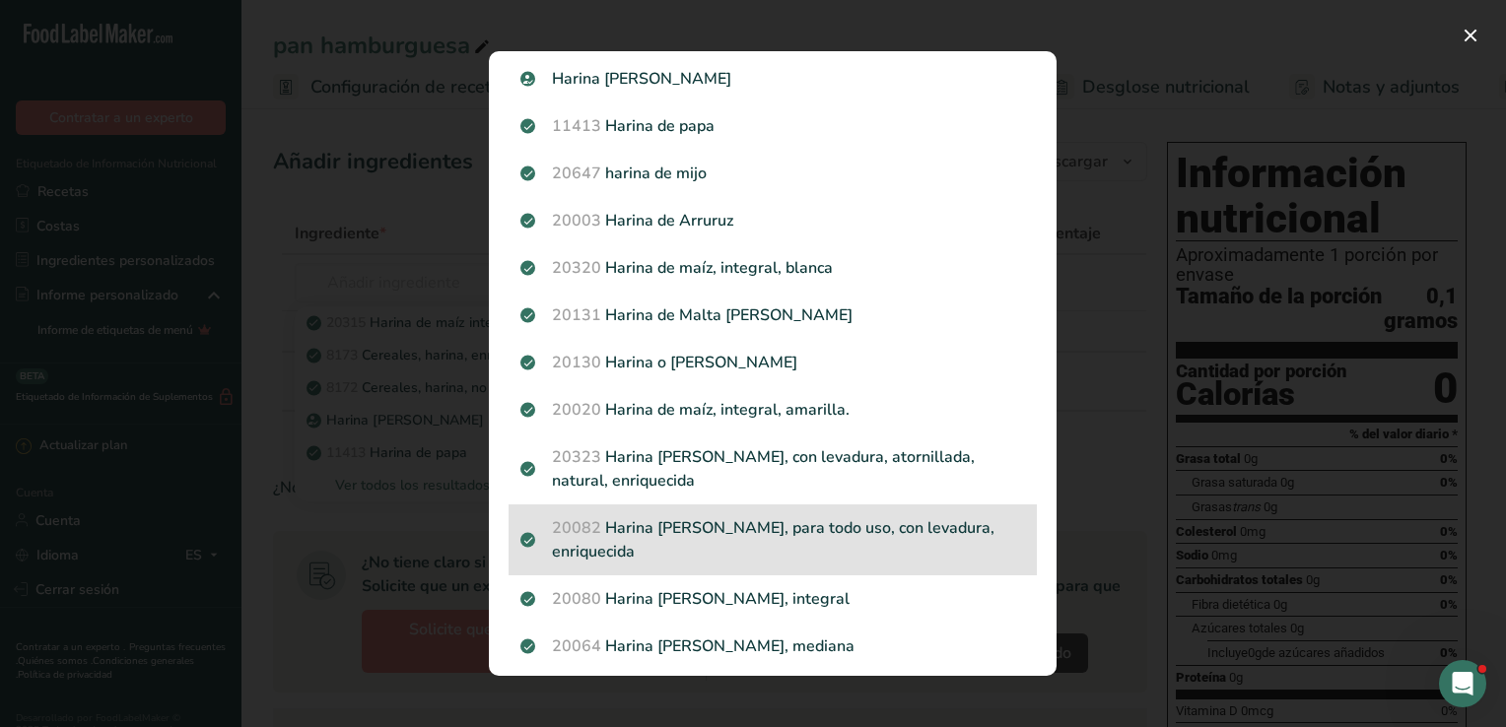
click at [736, 528] on p "20082 Harina de trigo, blanca, para todo uso, con levadura, enriquecida" at bounding box center [772, 539] width 505 height 47
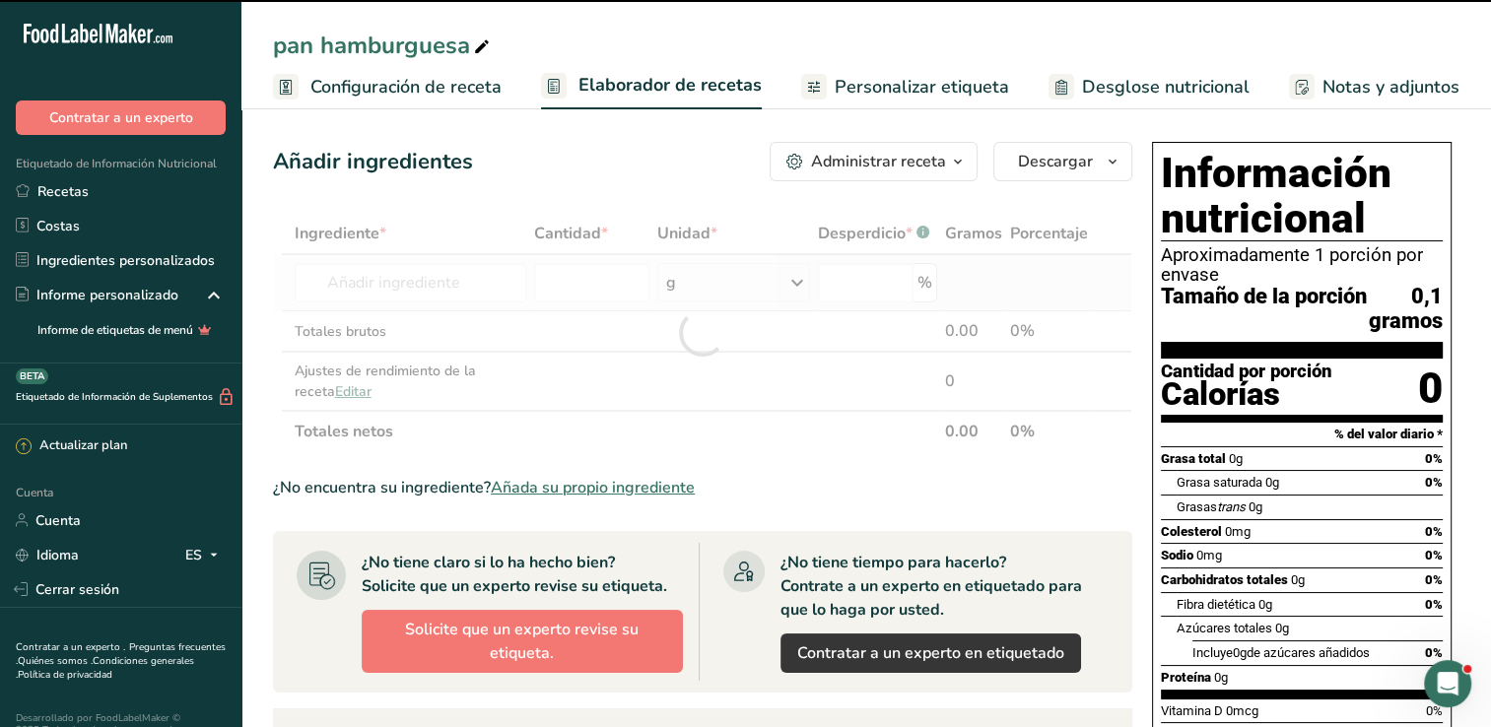
type input "0"
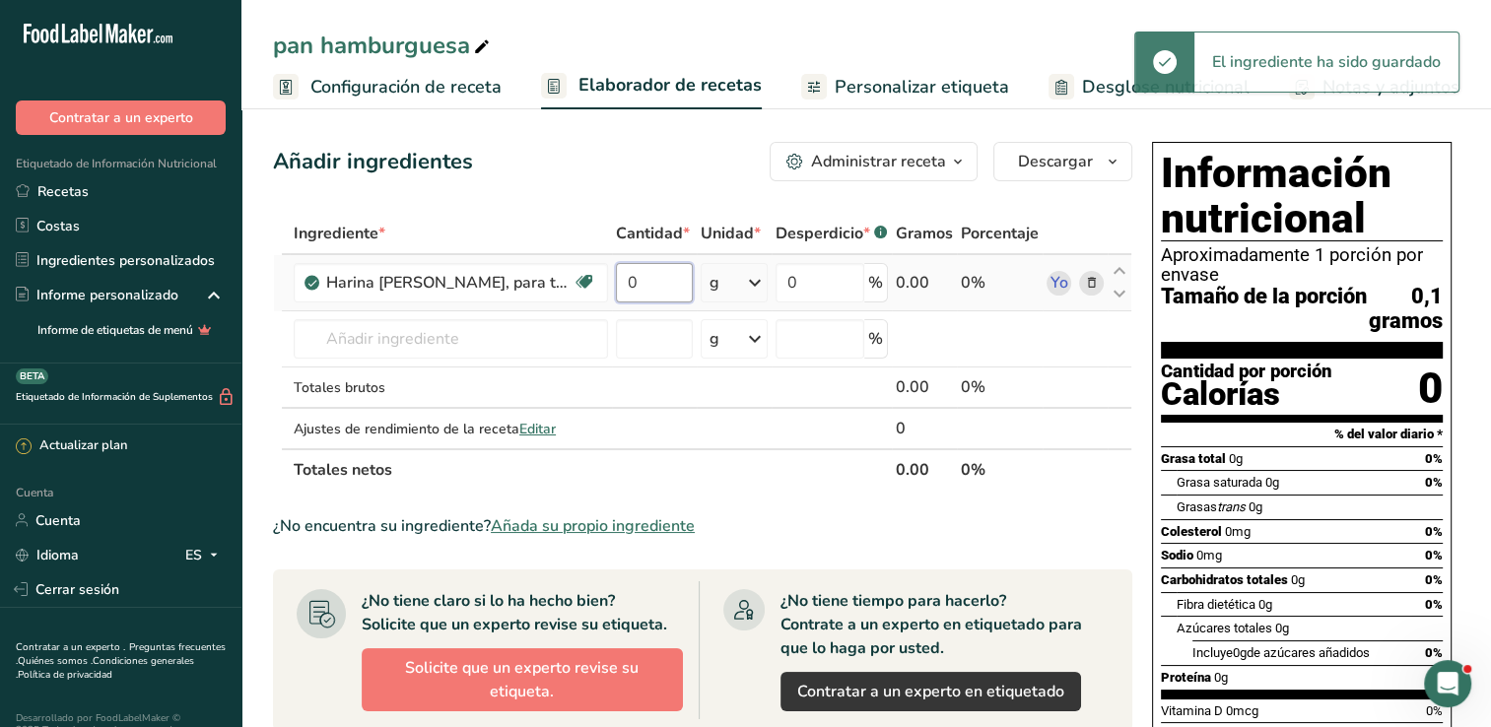
click at [678, 290] on input "0" at bounding box center [654, 282] width 77 height 39
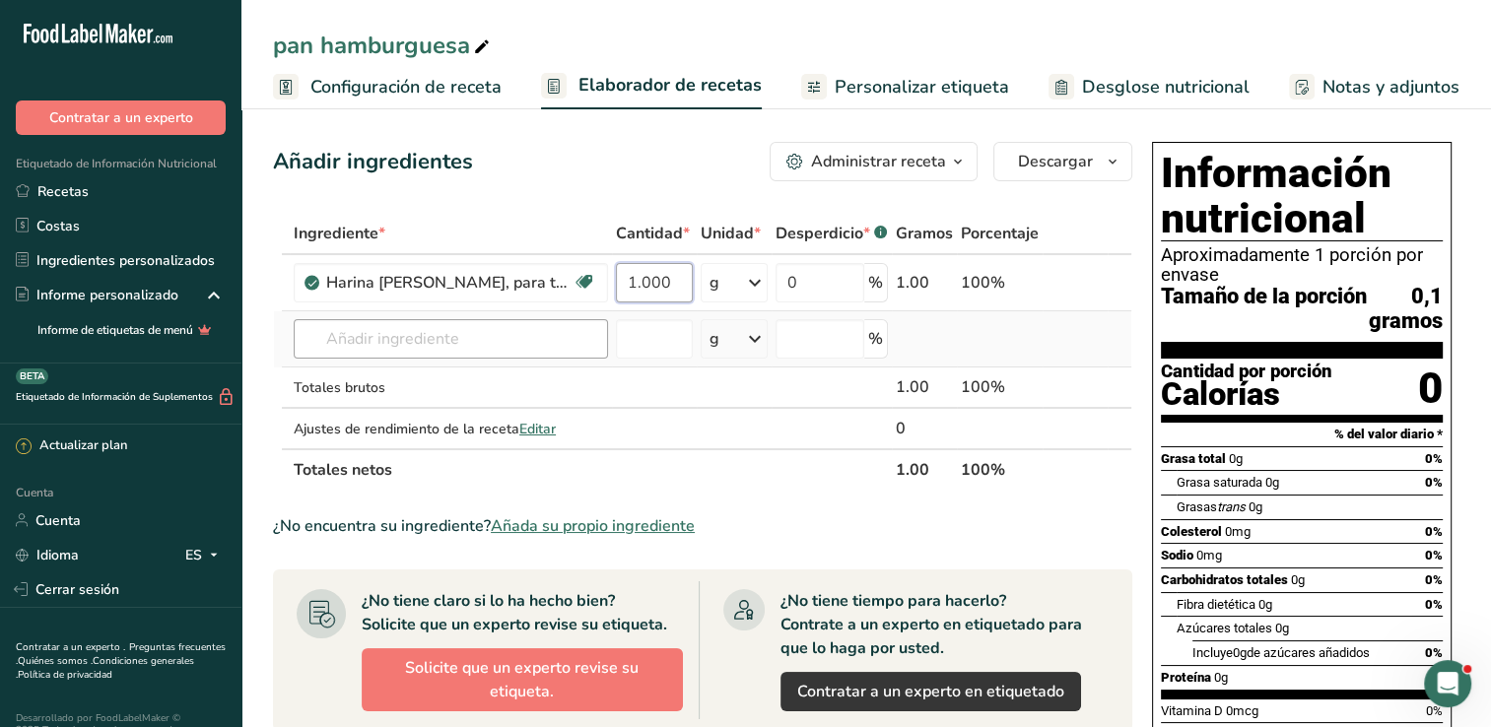
type input "1.000"
click at [579, 351] on div "Ingrediente * Cantidad * Unidad * Desperdicio * .a-a{fill:#347362;}.b-a{fill:#f…" at bounding box center [702, 352] width 859 height 278
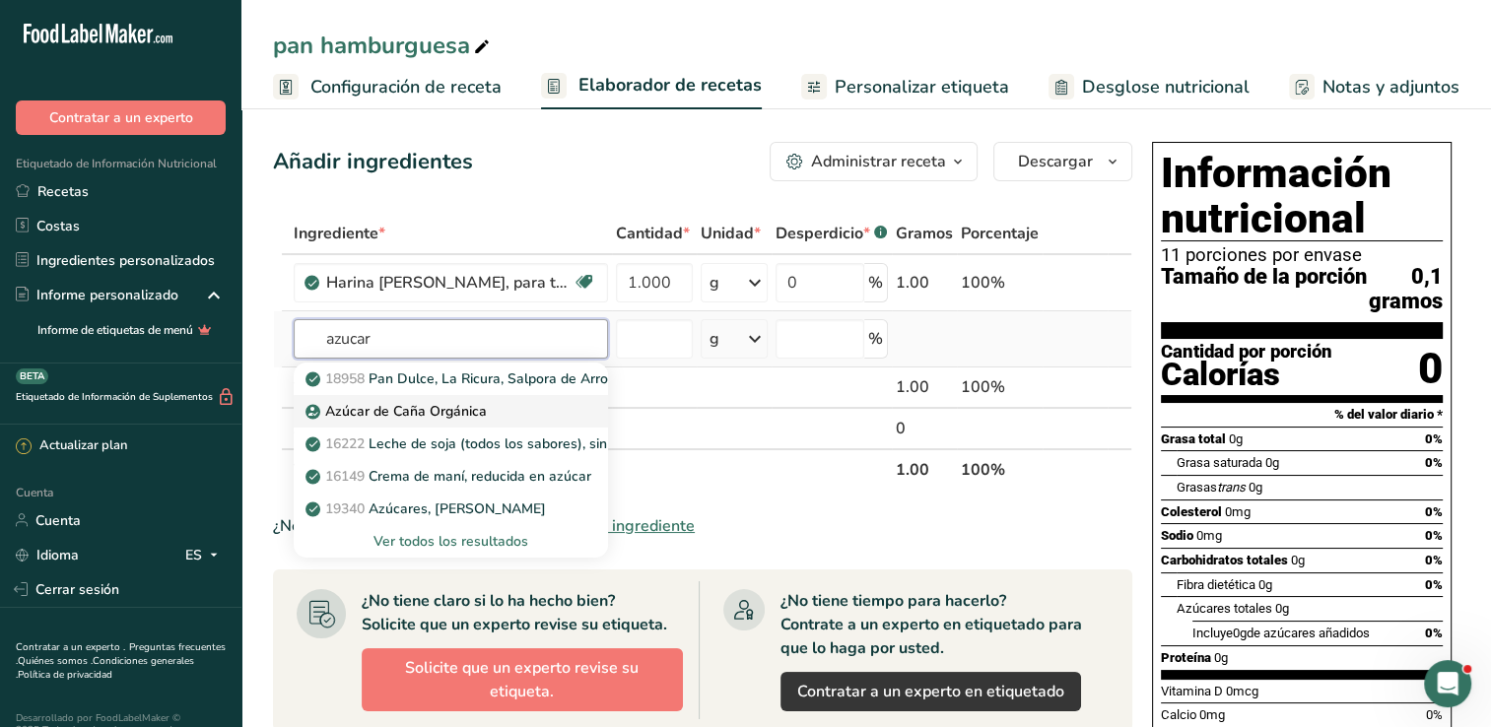
type input "azucar"
click at [445, 412] on font "Azúcar de Caña Orgánica" at bounding box center [406, 411] width 162 height 19
type input "Organic Cane Sugar"
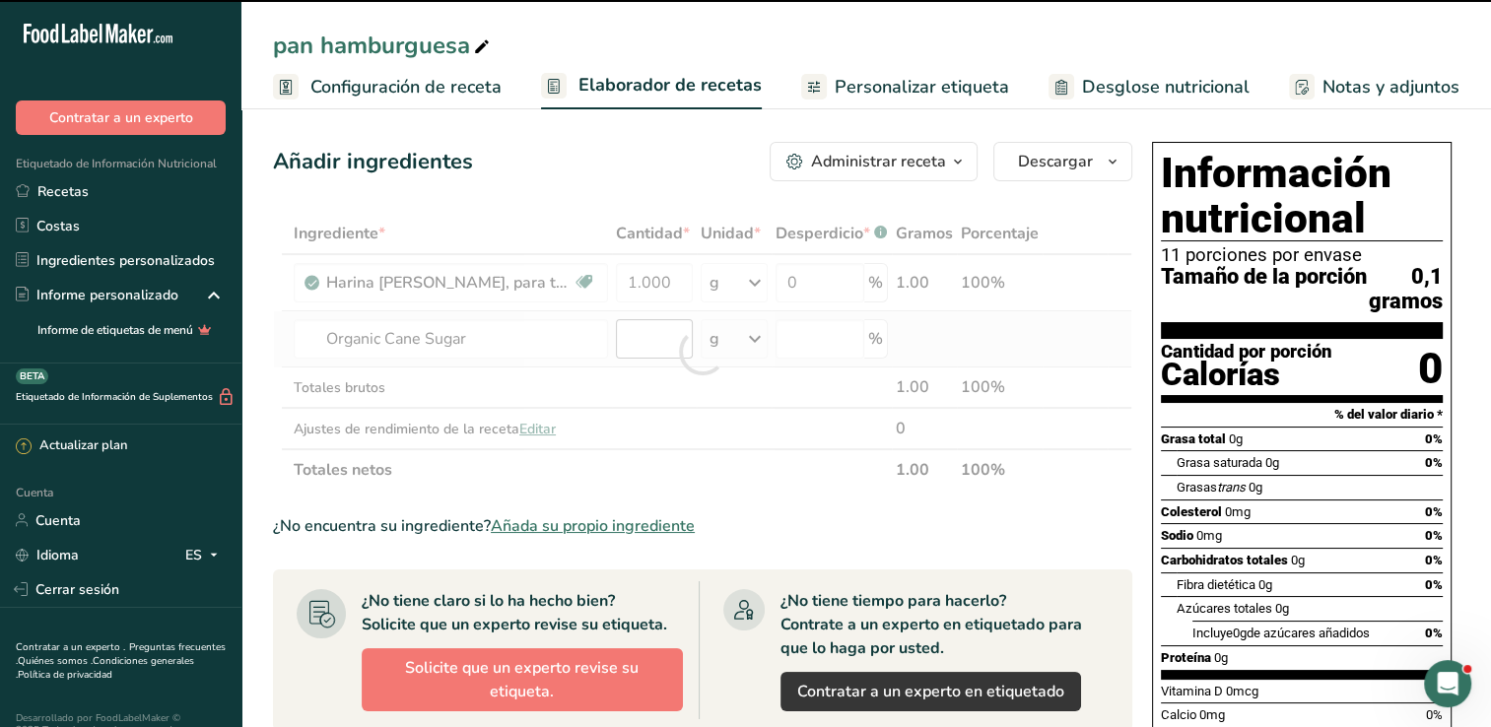
type input "0"
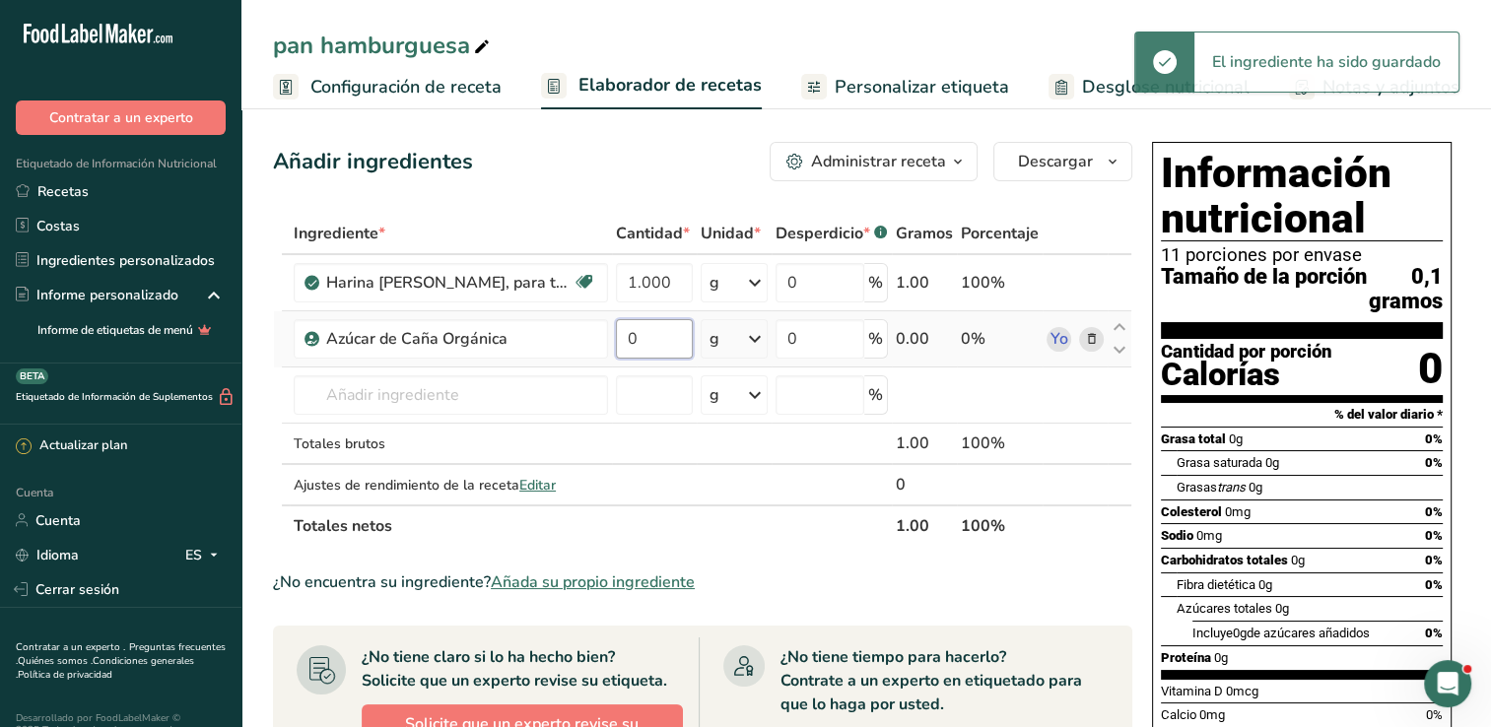
click at [658, 337] on input "0" at bounding box center [654, 338] width 77 height 39
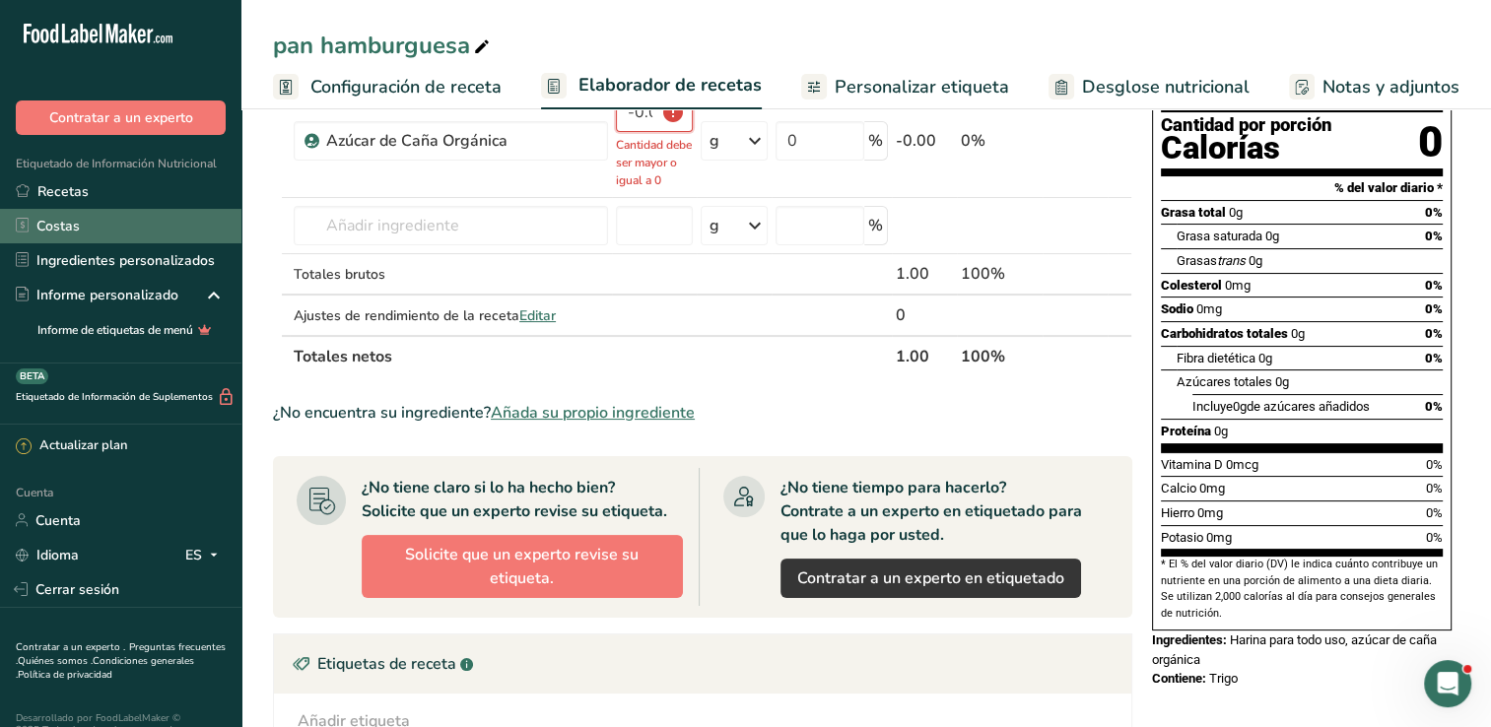
scroll to position [79, 0]
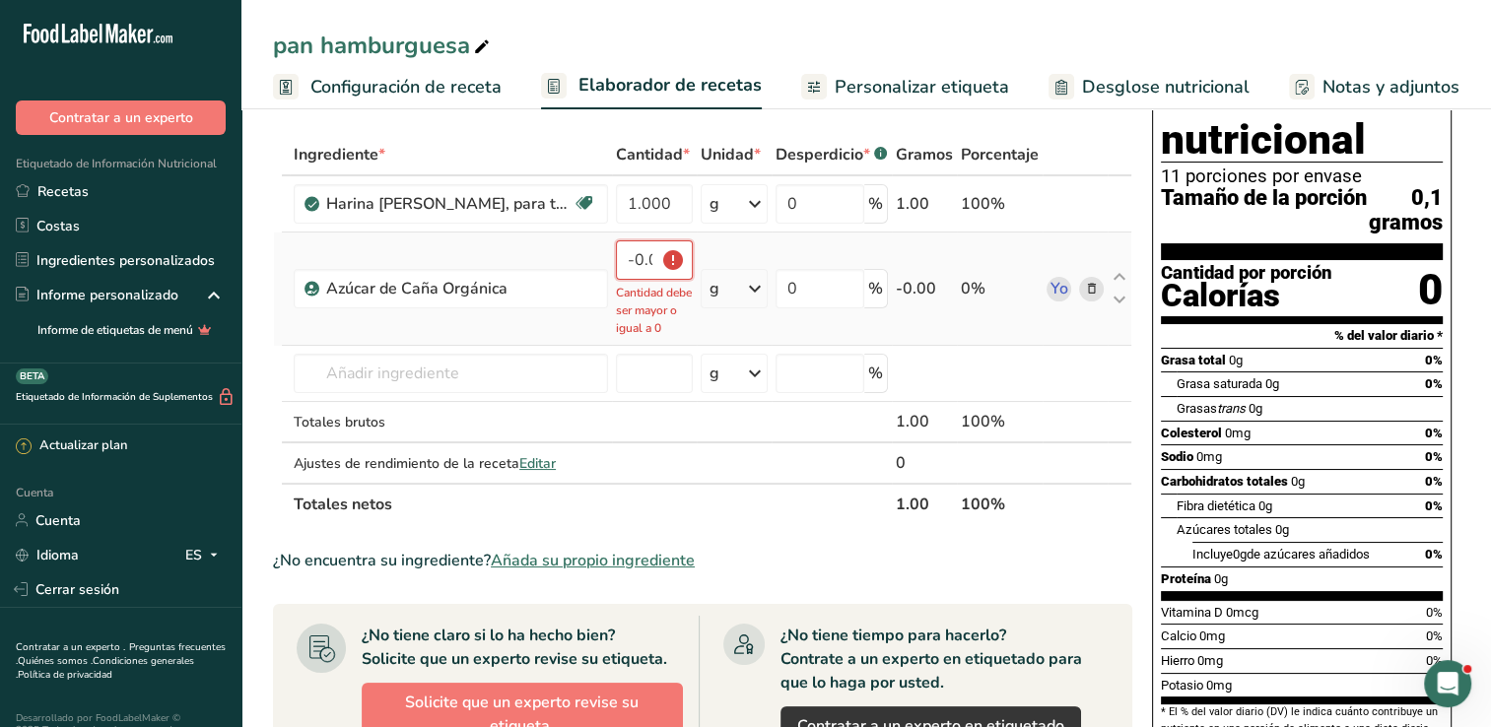
click at [654, 274] on input "-0.000002" at bounding box center [654, 259] width 77 height 39
click at [675, 243] on input "-0.000002" at bounding box center [654, 259] width 77 height 39
click at [672, 262] on input "-0.000002" at bounding box center [654, 259] width 77 height 39
type input "-0.000002"
drag, startPoint x: 647, startPoint y: 279, endPoint x: 647, endPoint y: 262, distance: 16.8
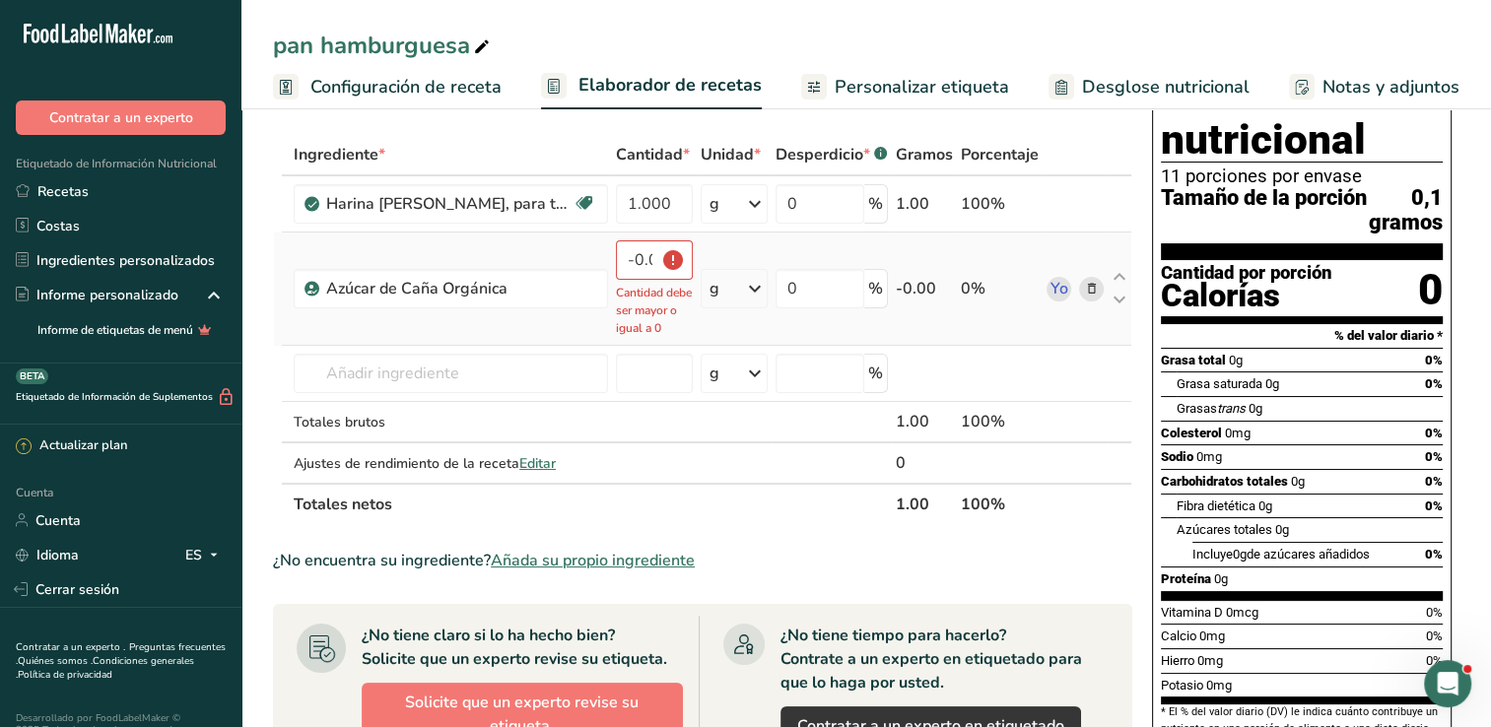
click at [647, 278] on div "-0.000002 Cantidad debe ser mayor o igual a 0" at bounding box center [654, 288] width 77 height 97
click at [647, 258] on input "-0.000002" at bounding box center [654, 259] width 77 height 39
click at [647, 257] on input "-0.000002" at bounding box center [654, 259] width 77 height 39
type input "-0.120"
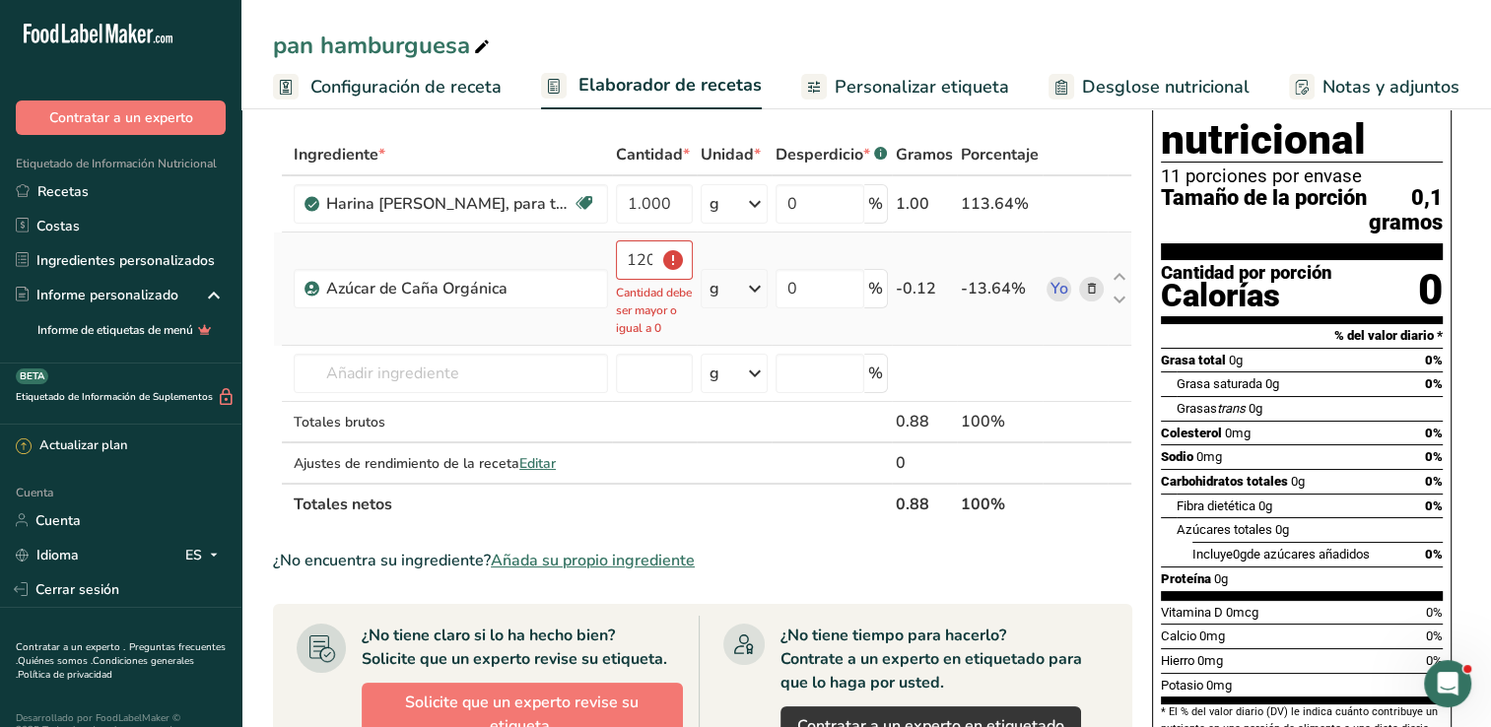
click at [797, 250] on td "0 %" at bounding box center [832, 289] width 120 height 113
click at [704, 256] on td "g Unidades de peso g kg mg Ver más Unidades de volumen litro Las unidades de vo…" at bounding box center [734, 289] width 75 height 113
click at [1095, 300] on icon at bounding box center [1091, 289] width 14 height 21
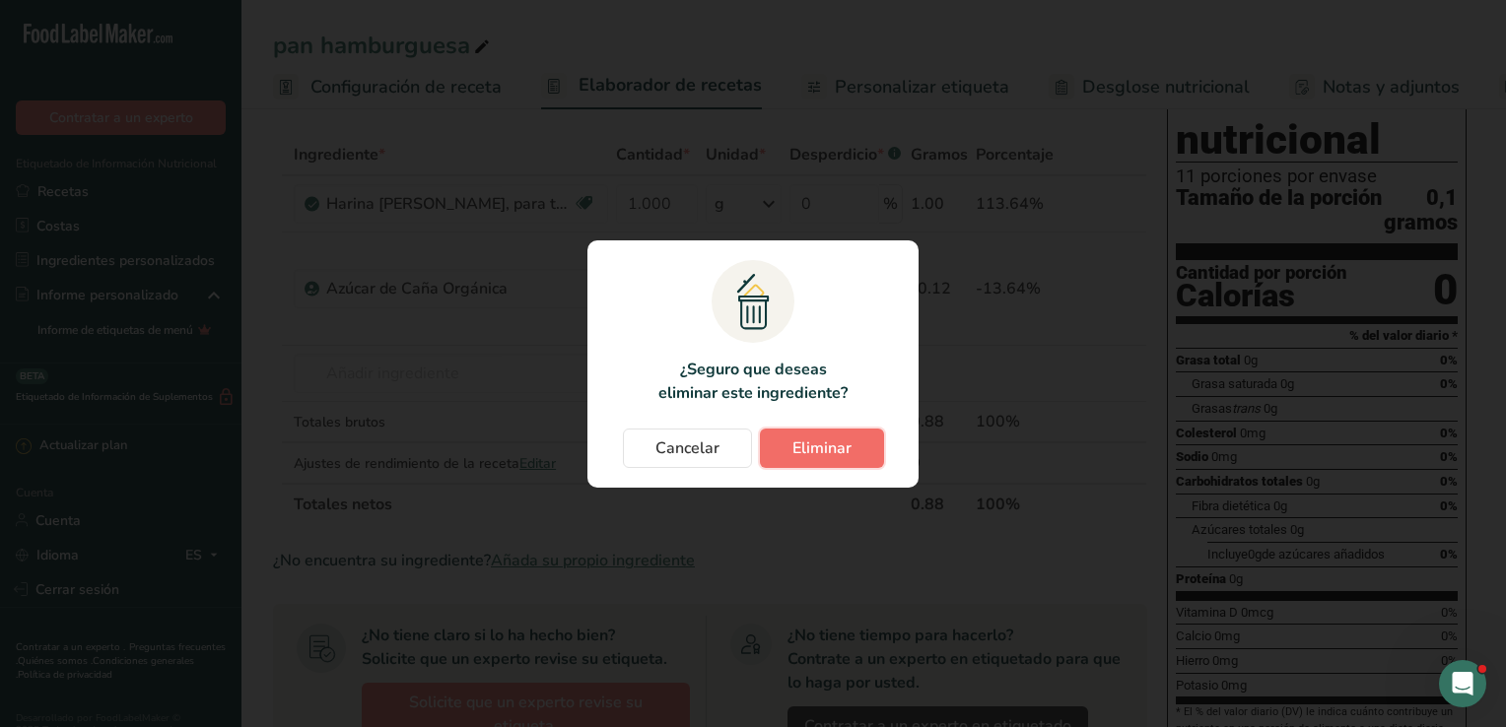
click at [785, 454] on button "Eliminar" at bounding box center [822, 448] width 124 height 39
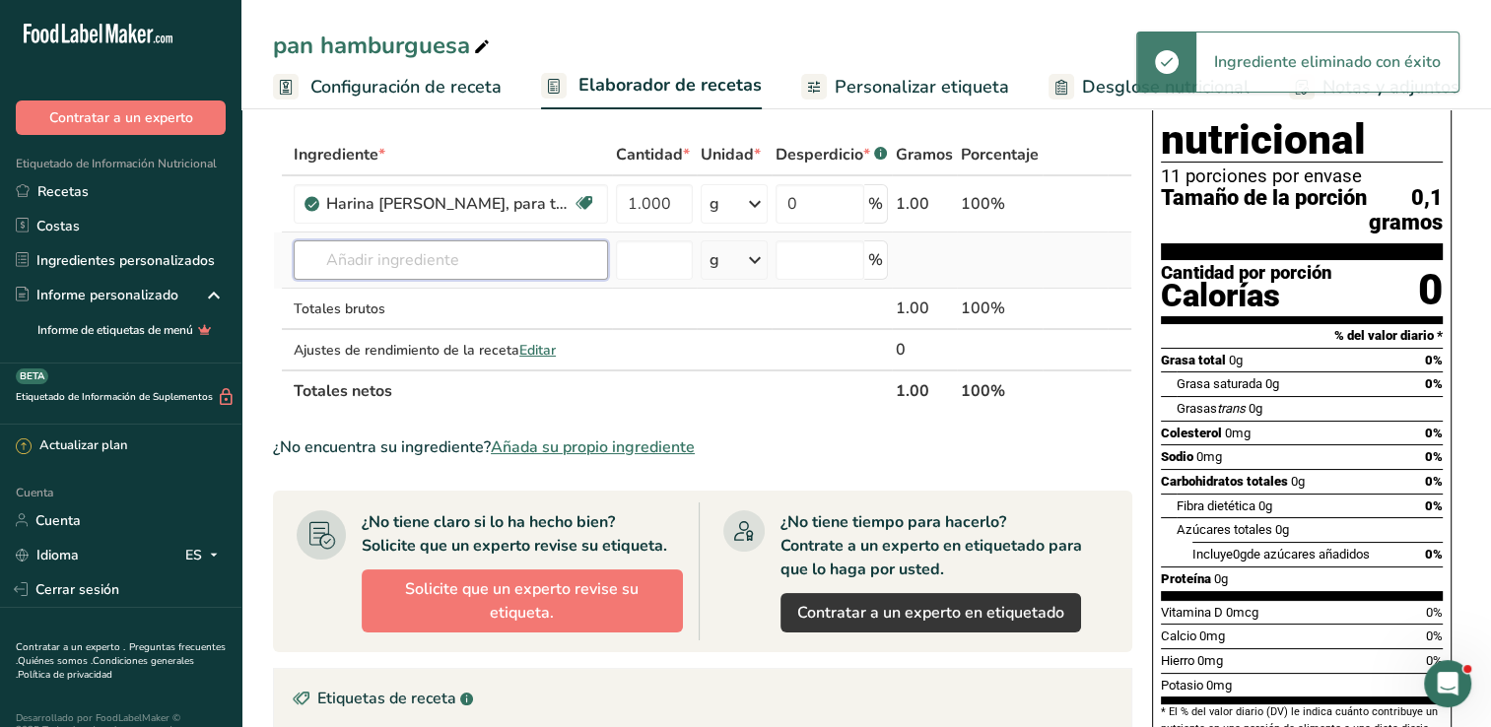
click at [501, 262] on input "text" at bounding box center [451, 259] width 314 height 39
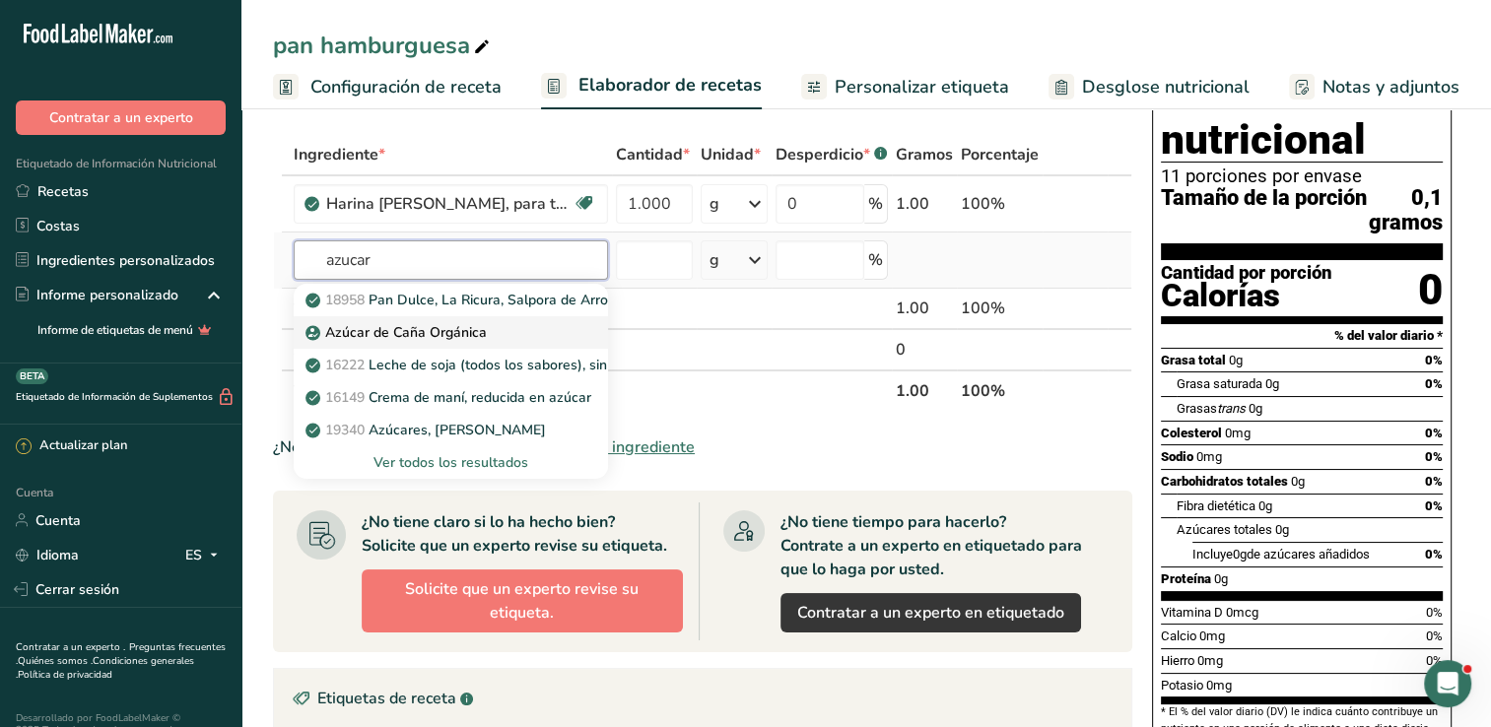
type input "azucar"
click at [358, 328] on font "Azúcar de Caña Orgánica" at bounding box center [406, 332] width 162 height 19
type input "Organic Cane Sugar"
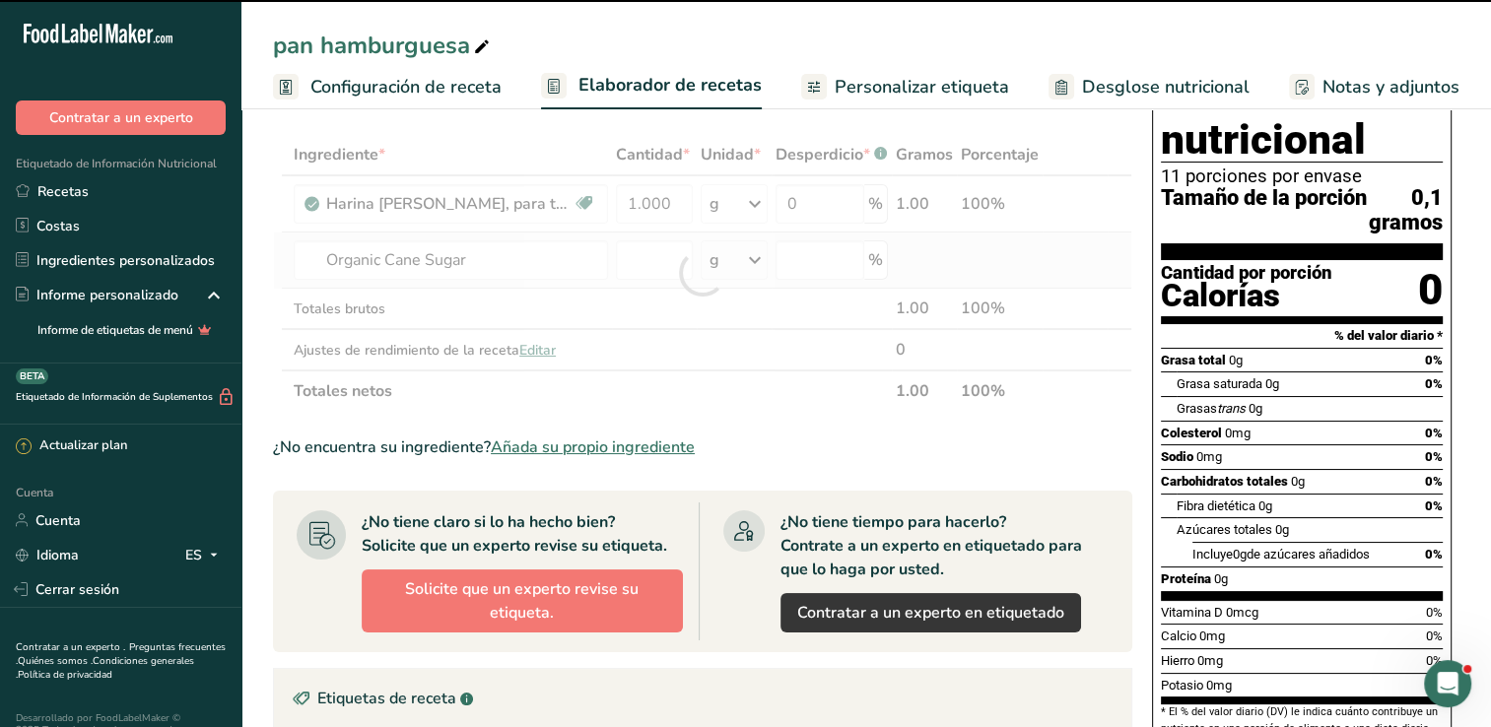
type input "0"
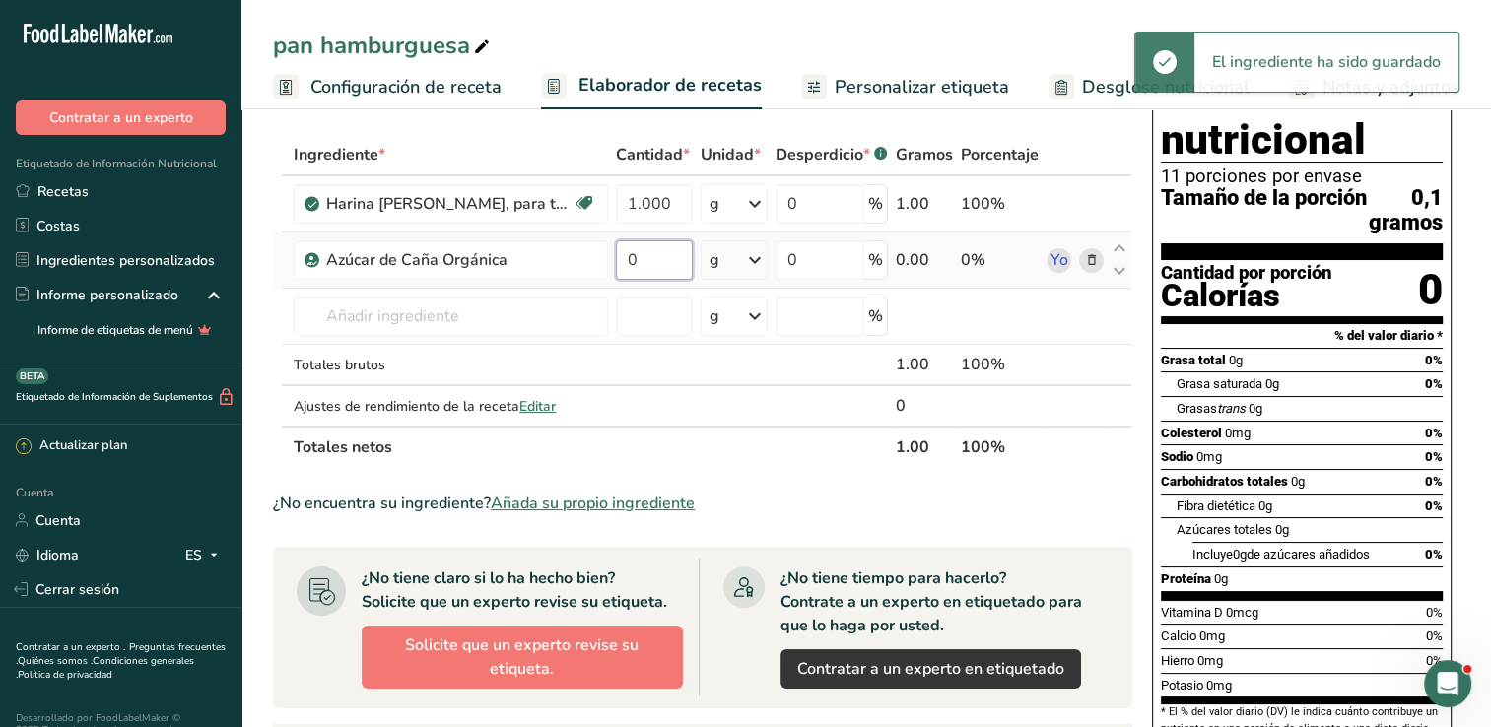
click at [661, 269] on input "0" at bounding box center [654, 259] width 77 height 39
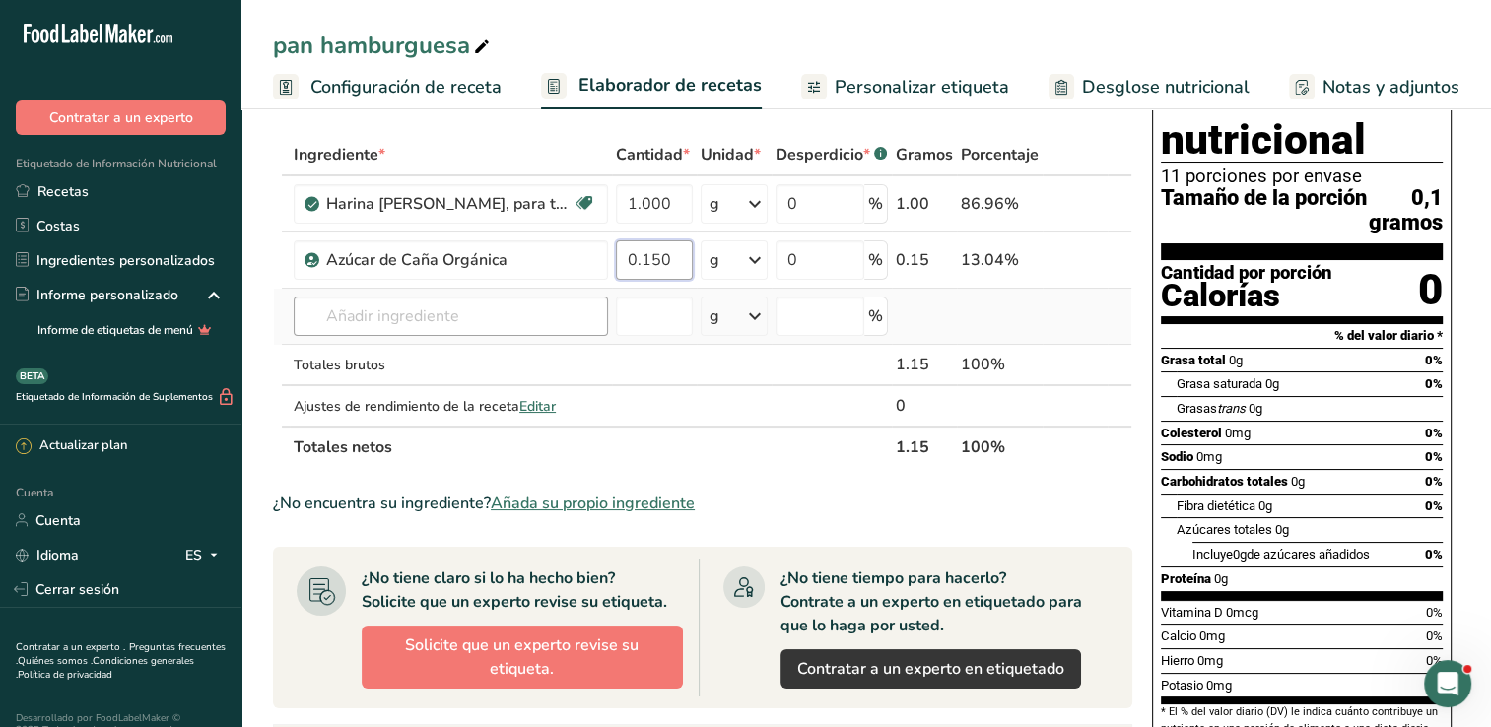
type input "0.150"
click at [490, 306] on div "Ingrediente * Cantidad * Unidad * Desperdicio * .a-a{fill:#347362;}.b-a{fill:#f…" at bounding box center [702, 301] width 859 height 334
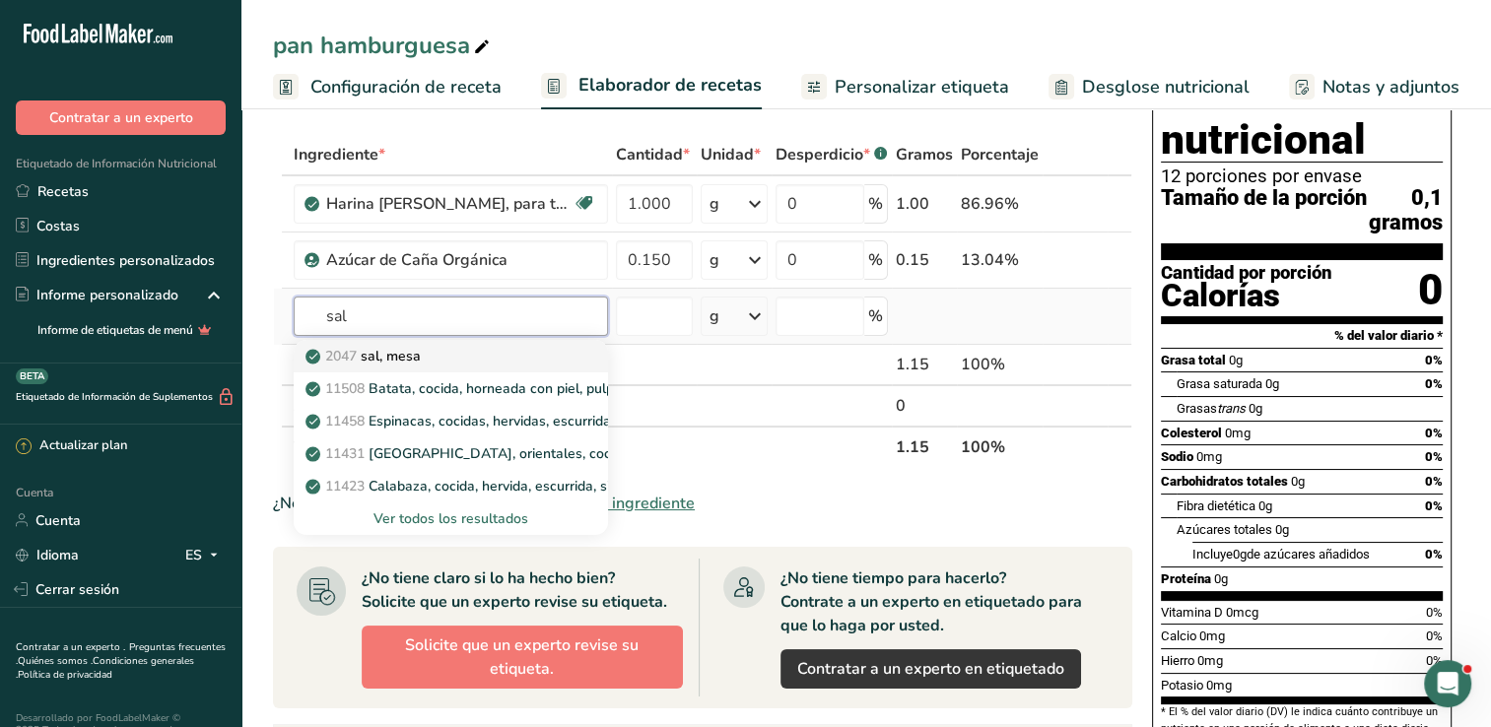
type input "sal"
click at [442, 353] on div "2047 sal, mesa" at bounding box center [434, 356] width 251 height 21
type input "Salt, table"
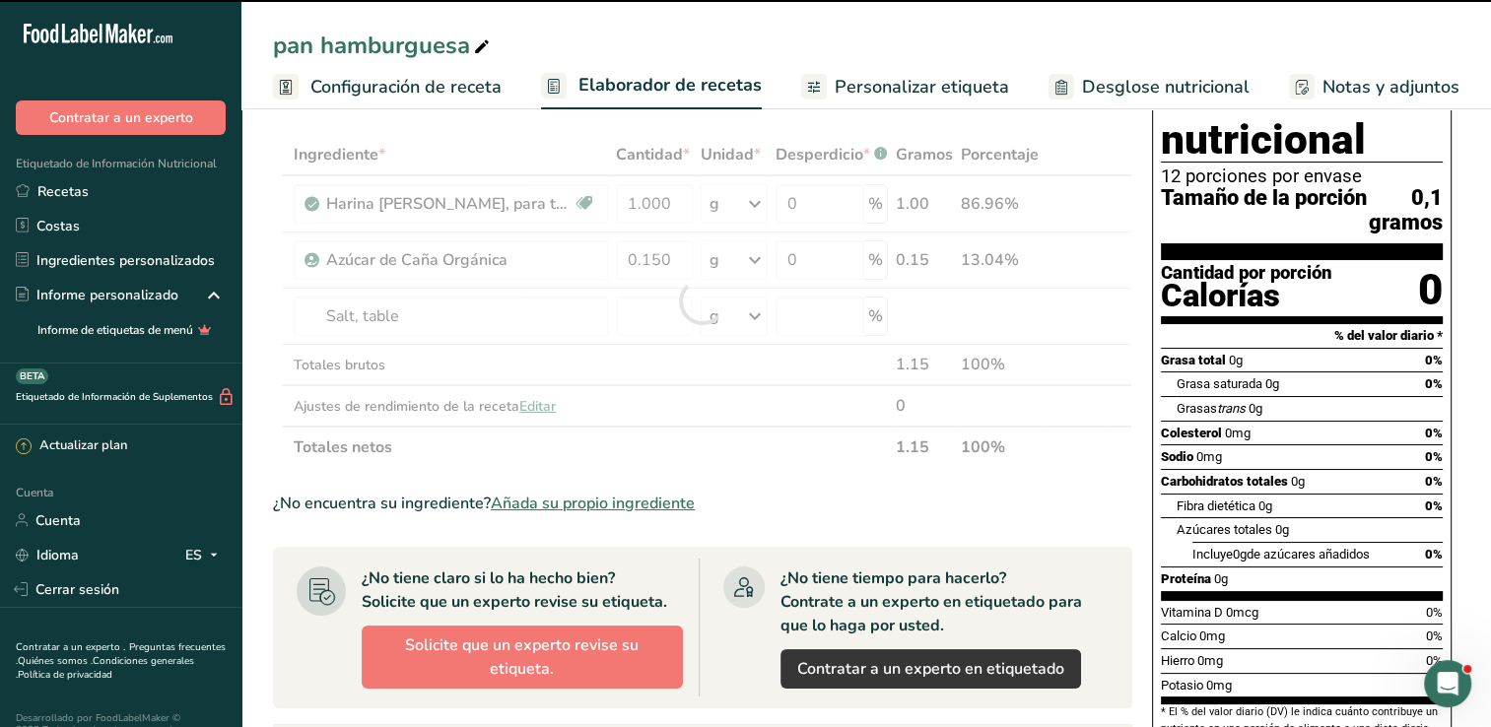
type input "0"
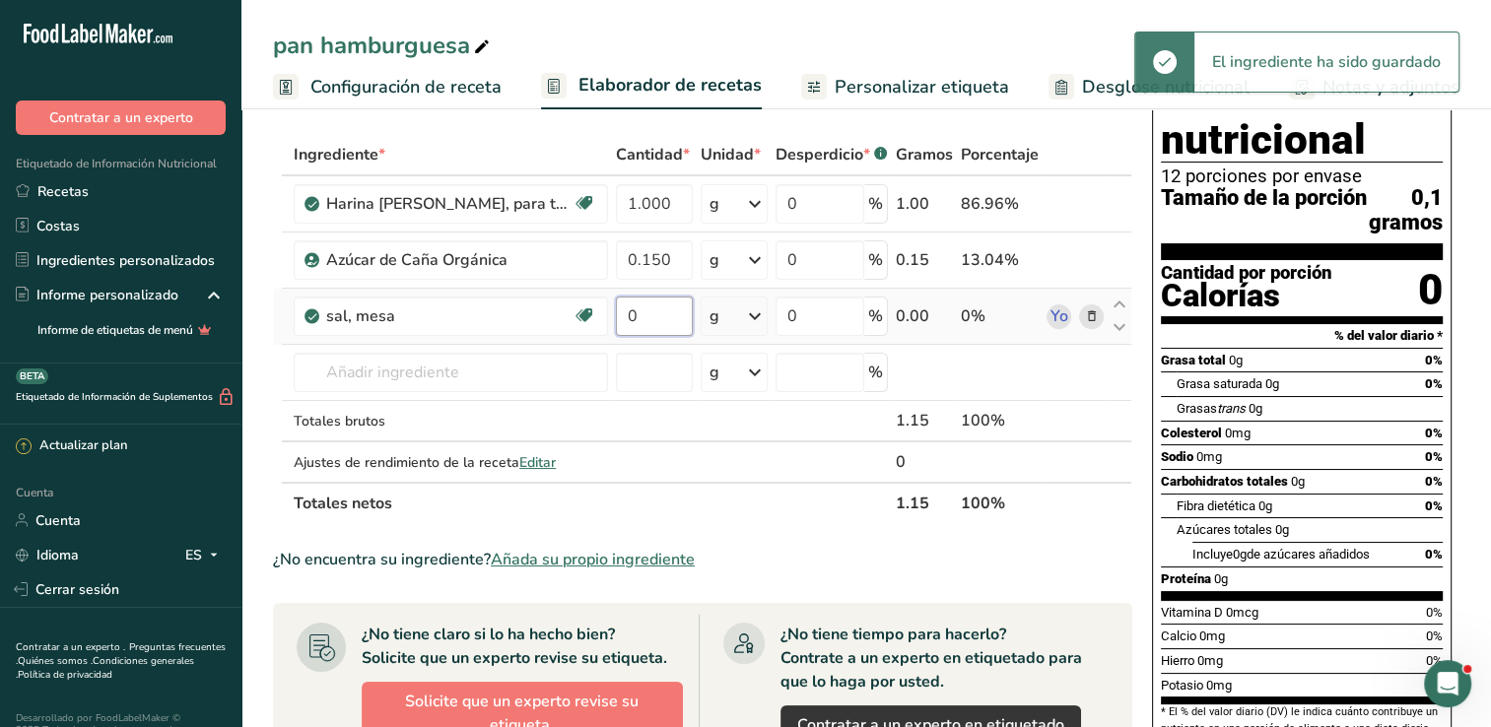
click at [683, 314] on input "0" at bounding box center [654, 316] width 77 height 39
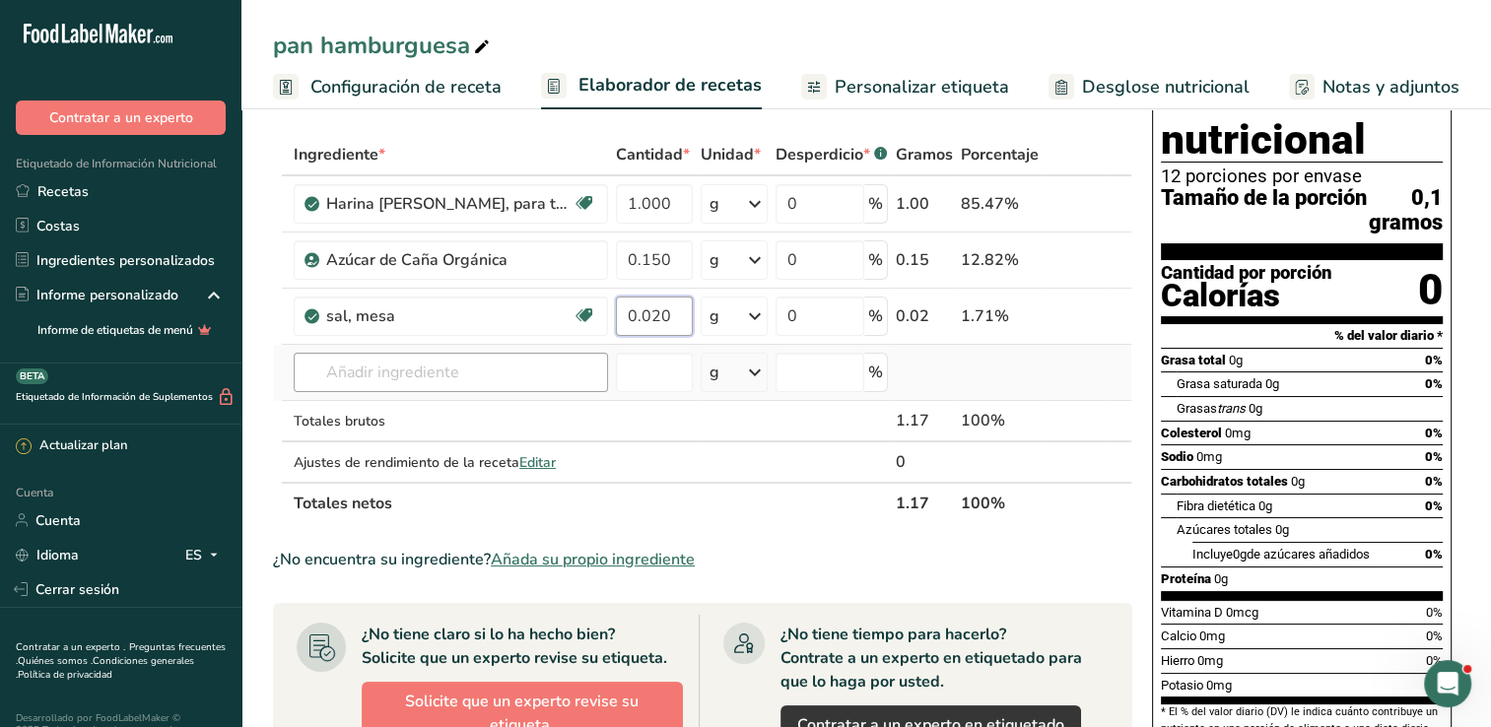
type input "0.020"
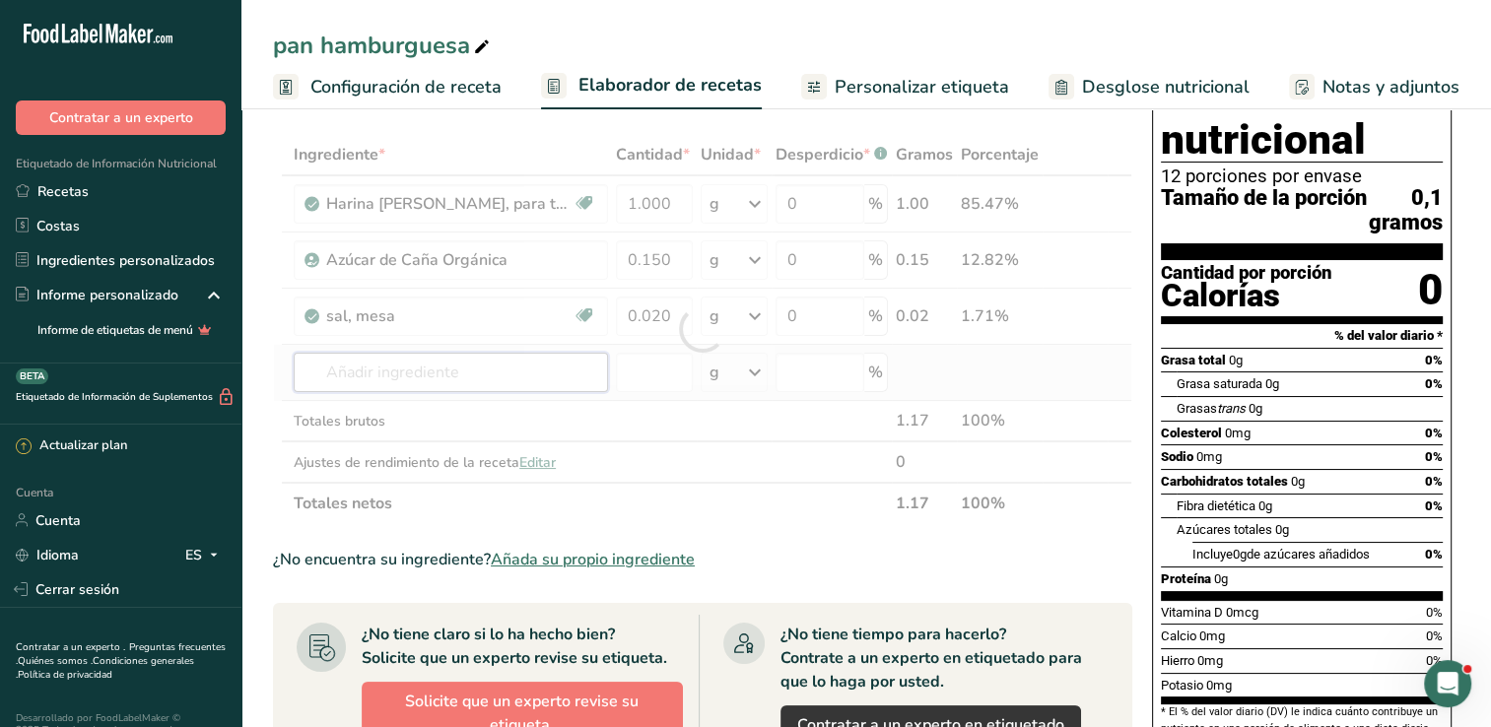
click at [544, 359] on div "Ingrediente * Cantidad * Unidad * Desperdicio * .a-a{fill:#347362;}.b-a{fill:#f…" at bounding box center [702, 329] width 859 height 390
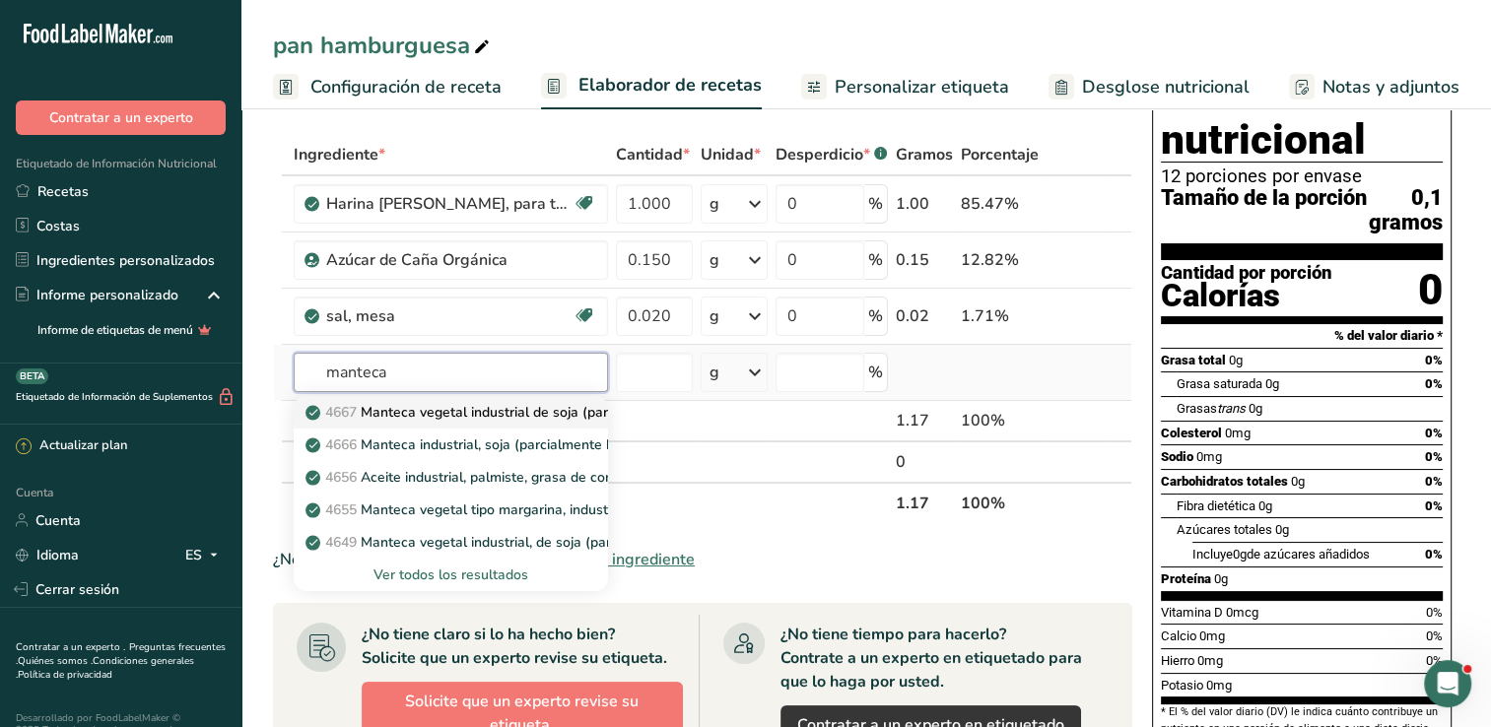
type input "manteca"
click at [548, 414] on font "Manteca vegetal industrial de soja (parcialmente hidrogenada) para repostería y…" at bounding box center [648, 412] width 575 height 19
type input "Shortening, industrial, soy (partially hydrogenated ) for baking and confections"
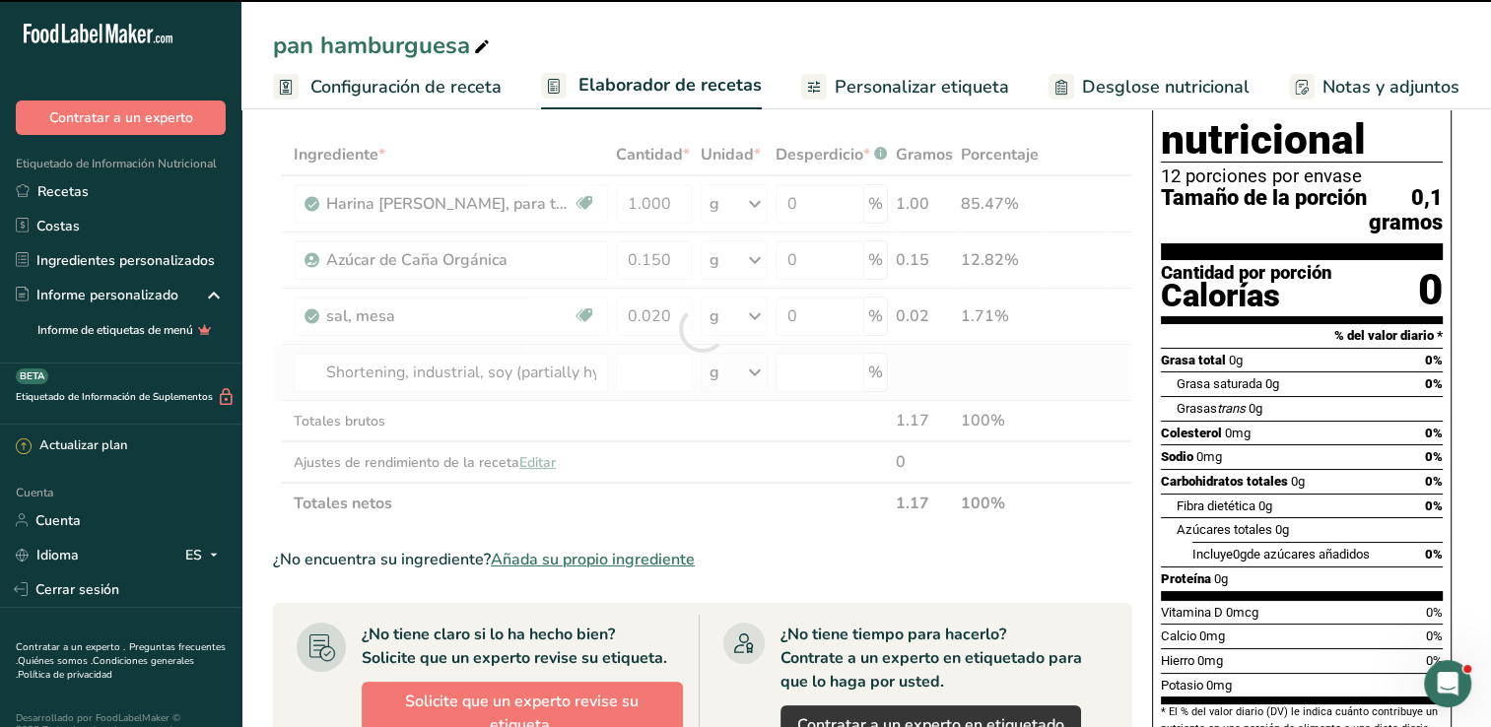
type input "0"
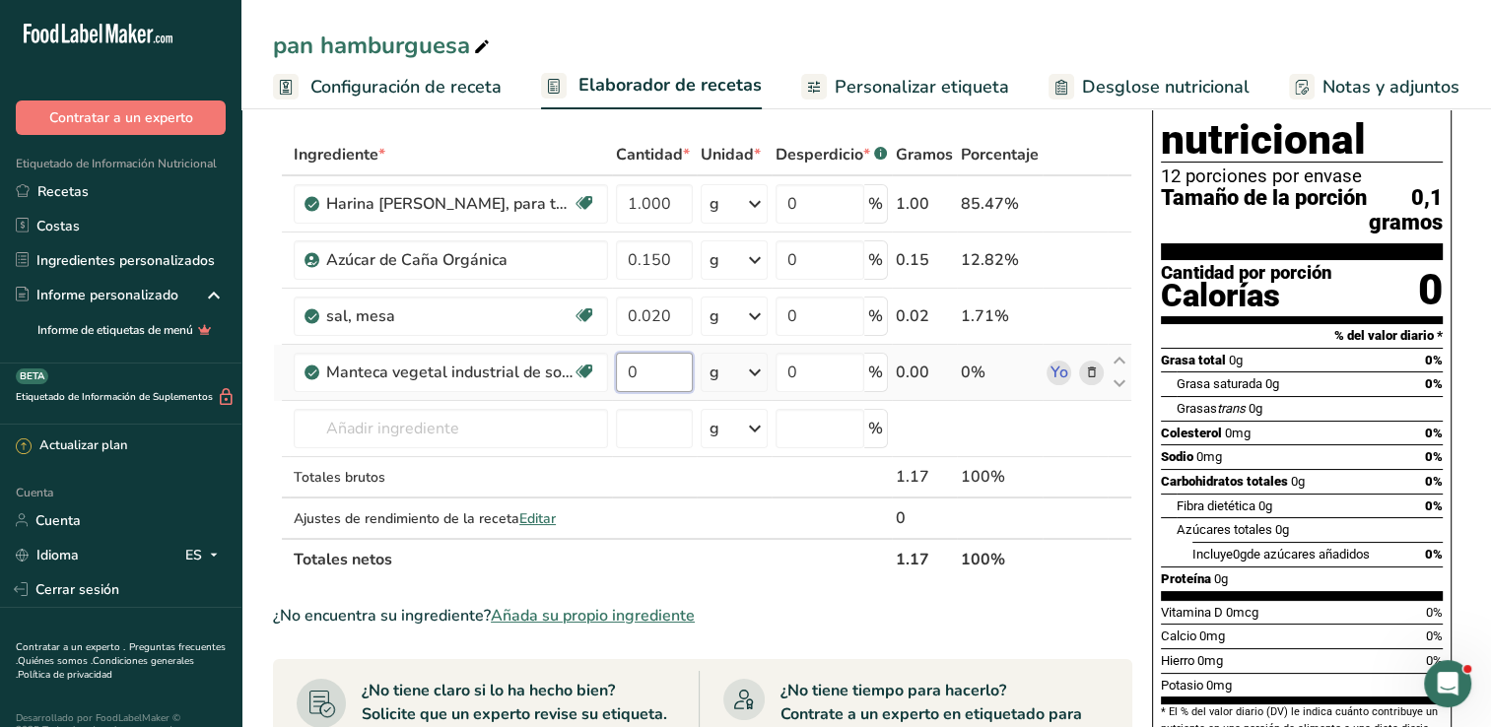
click at [660, 381] on input "0" at bounding box center [654, 372] width 77 height 39
type input "0.100"
click at [535, 428] on div "Ingrediente * Cantidad * Unidad * Desperdicio * .a-a{fill:#347362;}.b-a{fill:#f…" at bounding box center [702, 357] width 859 height 446
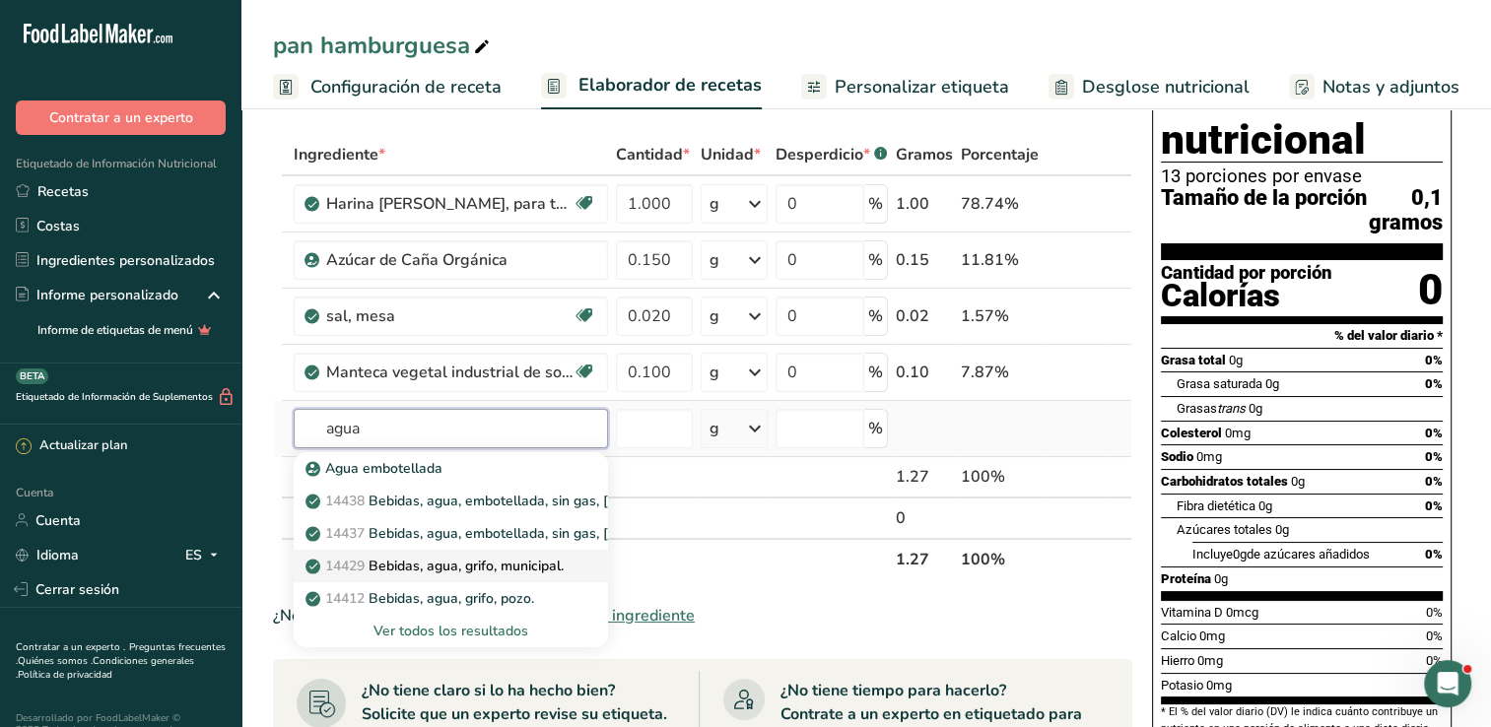
type input "agua"
click at [560, 557] on font "Bebidas, agua, grifo, municipal." at bounding box center [466, 566] width 195 height 19
type input "Beverages, water, tap, municipal"
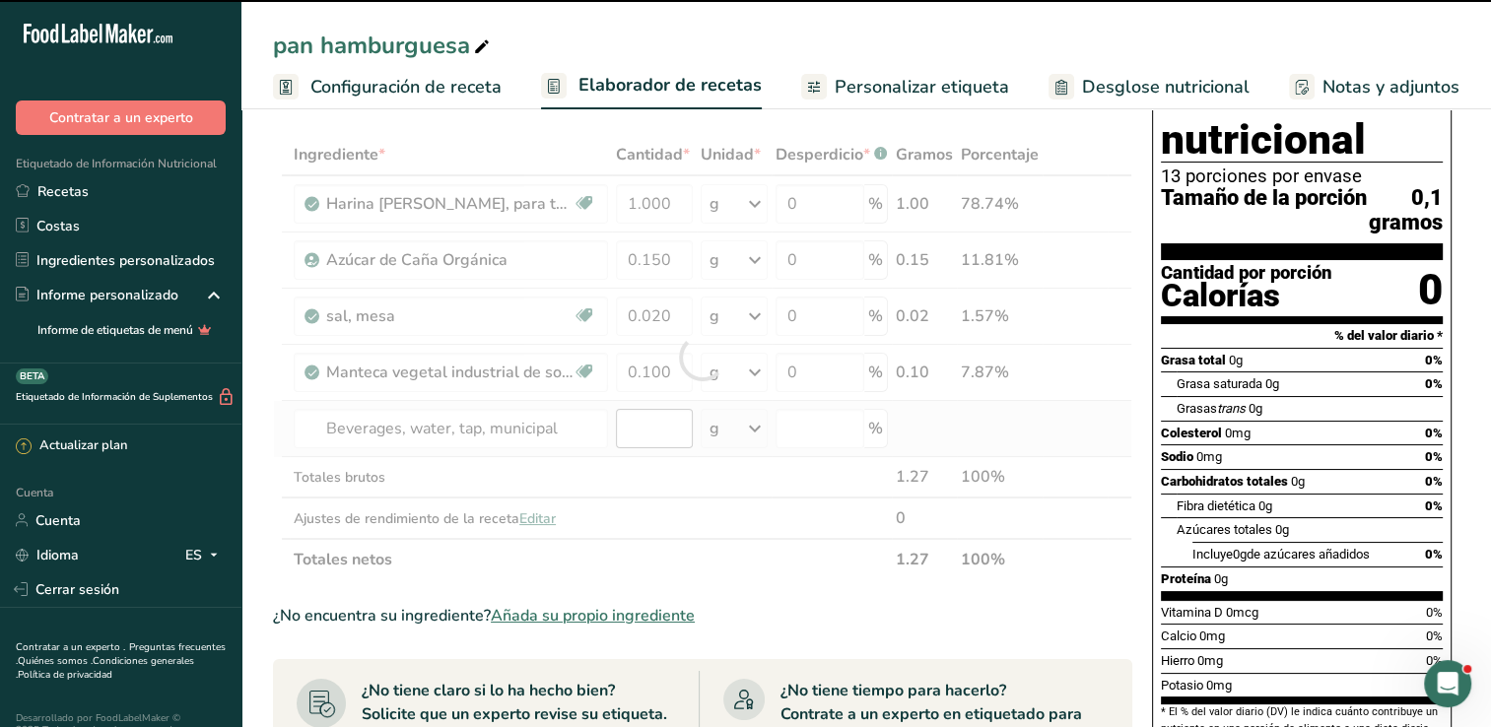
type input "0"
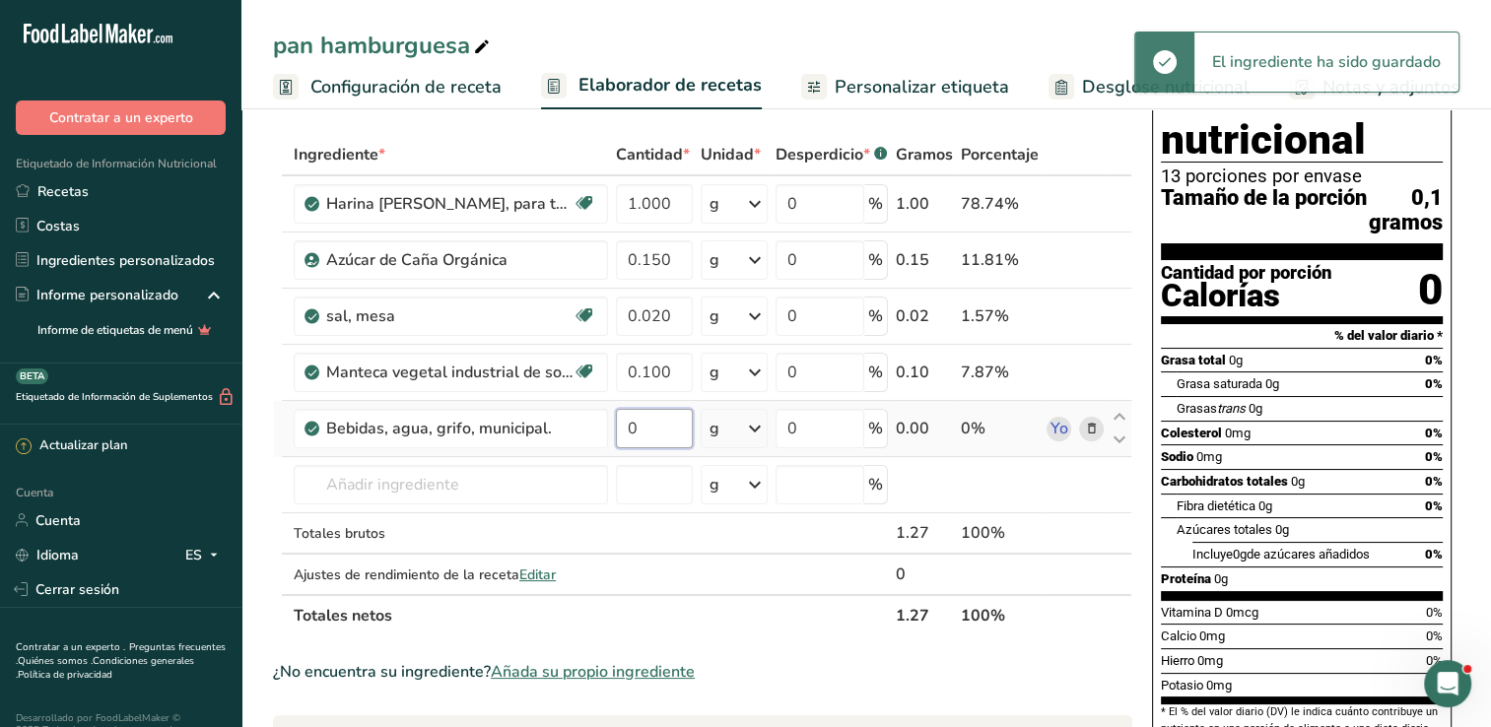
click at [676, 427] on input "0" at bounding box center [654, 428] width 77 height 39
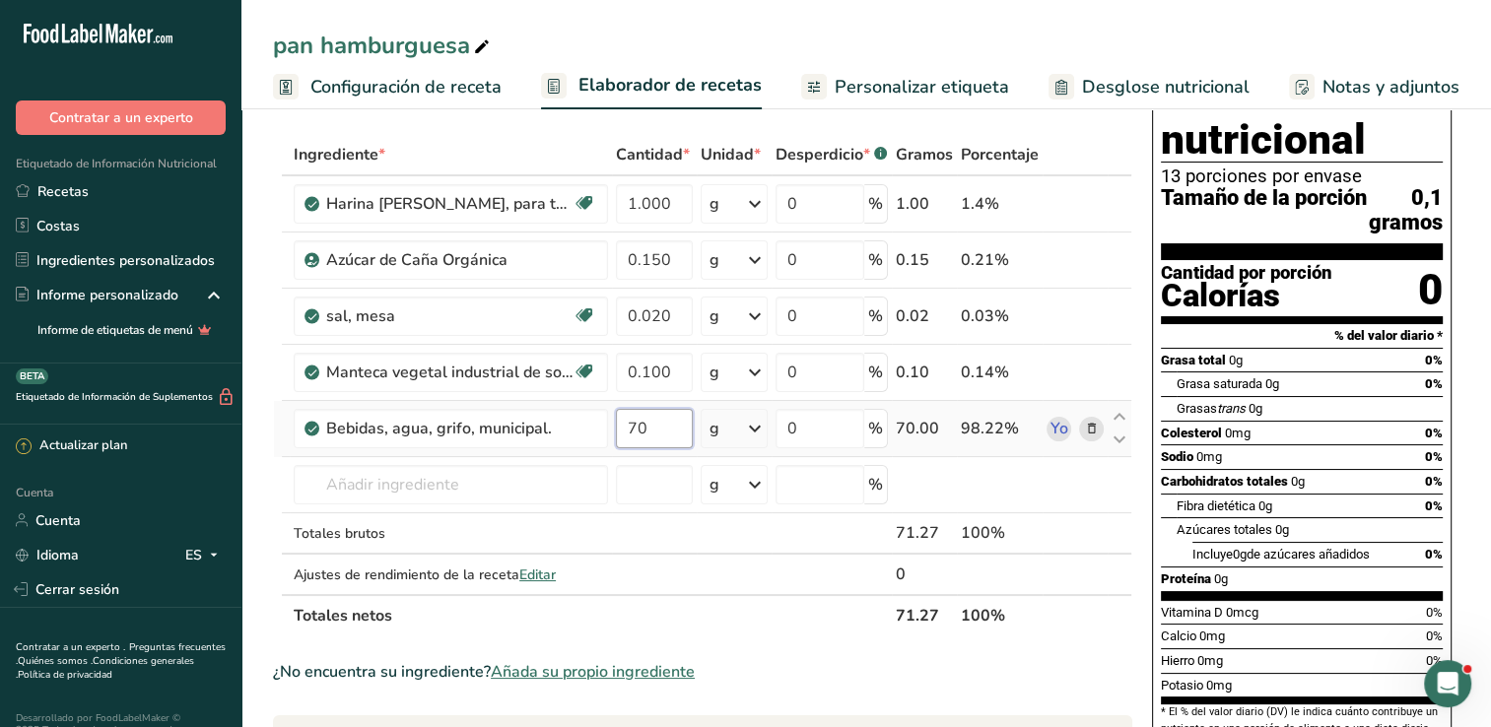
type input "7"
type input "0.700"
click at [558, 480] on div "Ingrediente * Cantidad * Unidad * Desperdicio * .a-a{fill:#347362;}.b-a{fill:#f…" at bounding box center [702, 385] width 859 height 503
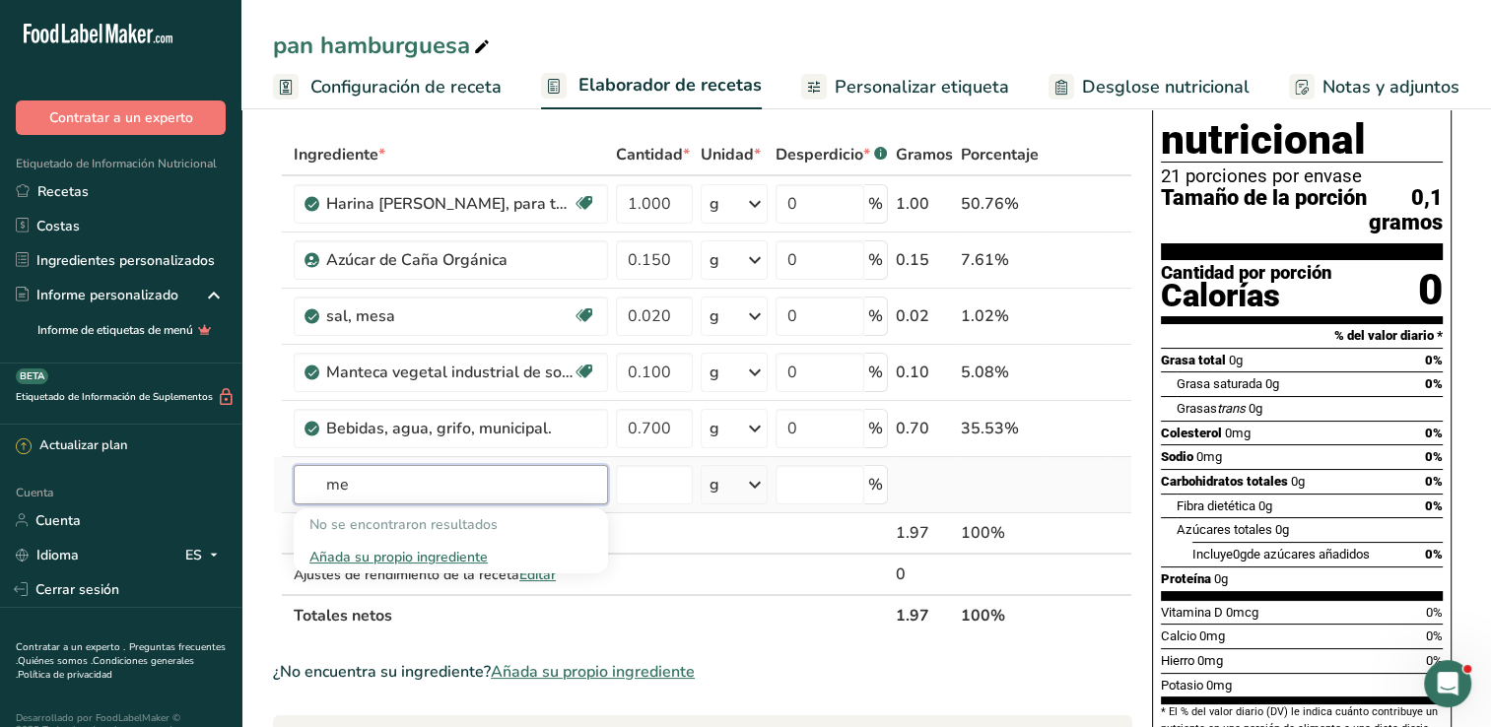
type input "m"
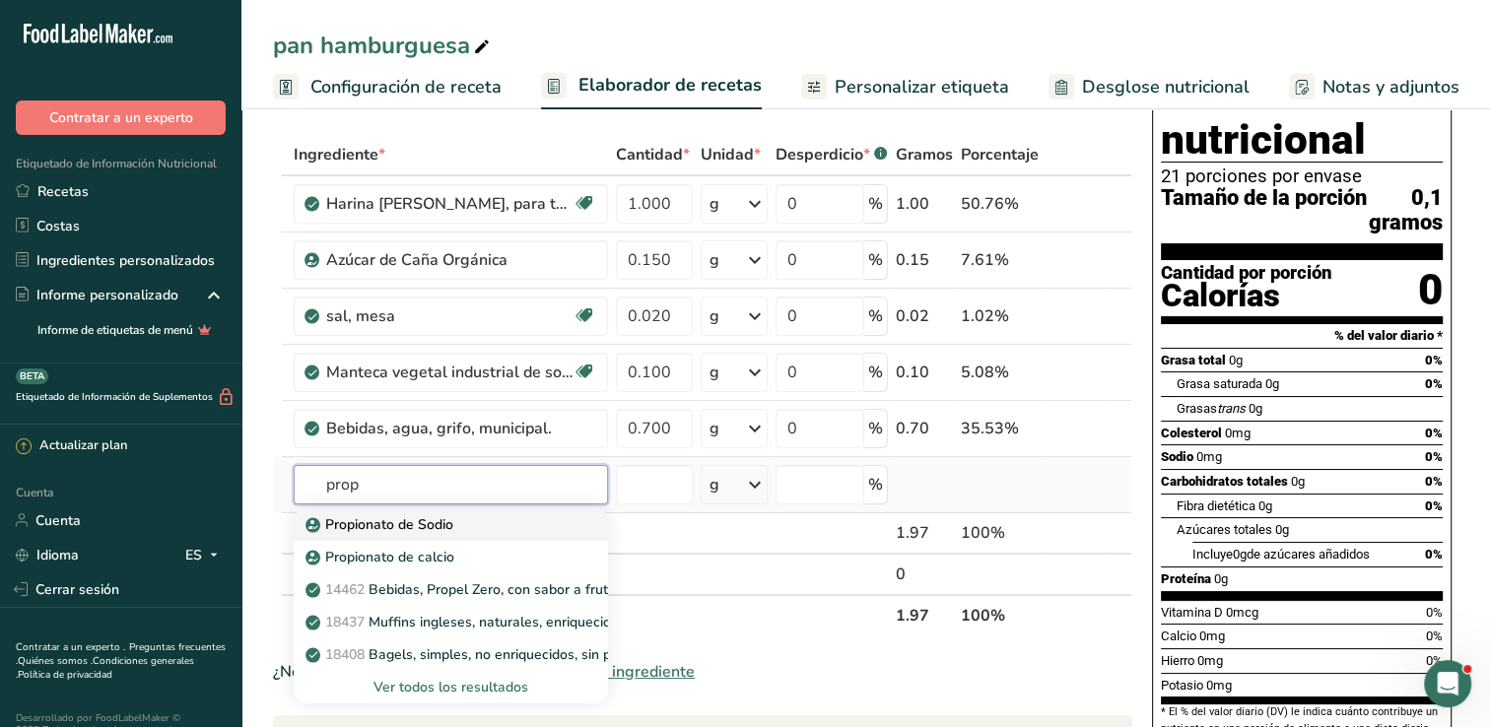
type input "prop"
click at [443, 534] on link "Propionato de Sodio" at bounding box center [451, 525] width 314 height 33
type input "Sodium Propionate"
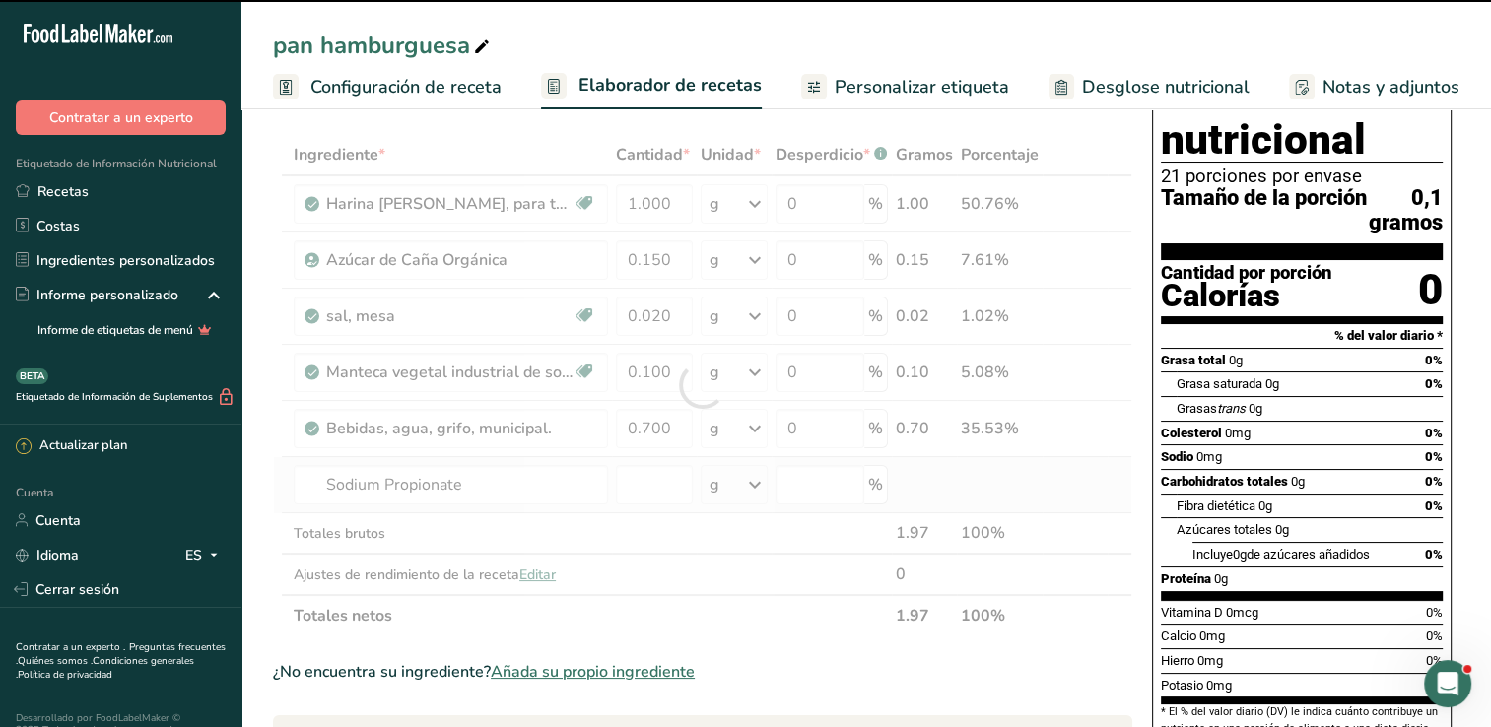
type input "0"
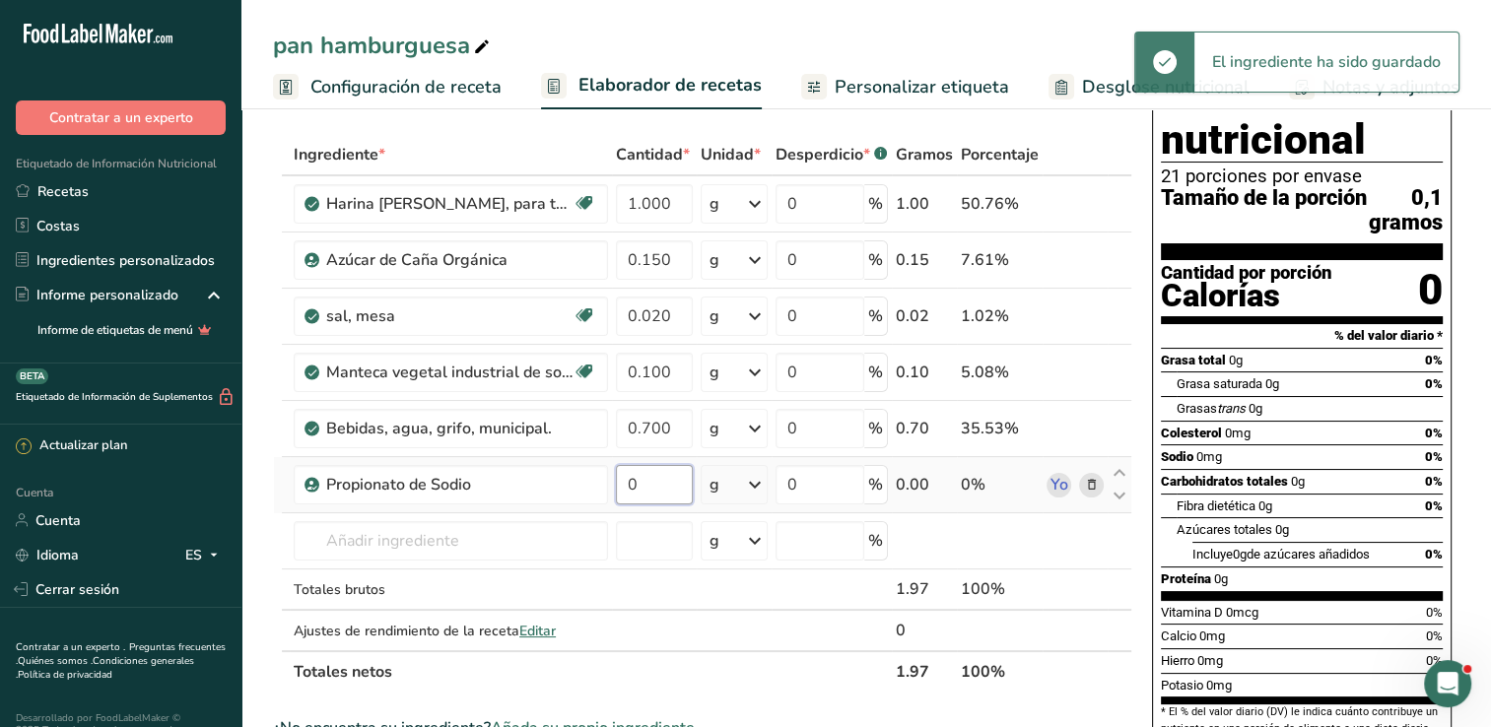
click at [691, 475] on input "0" at bounding box center [654, 484] width 77 height 39
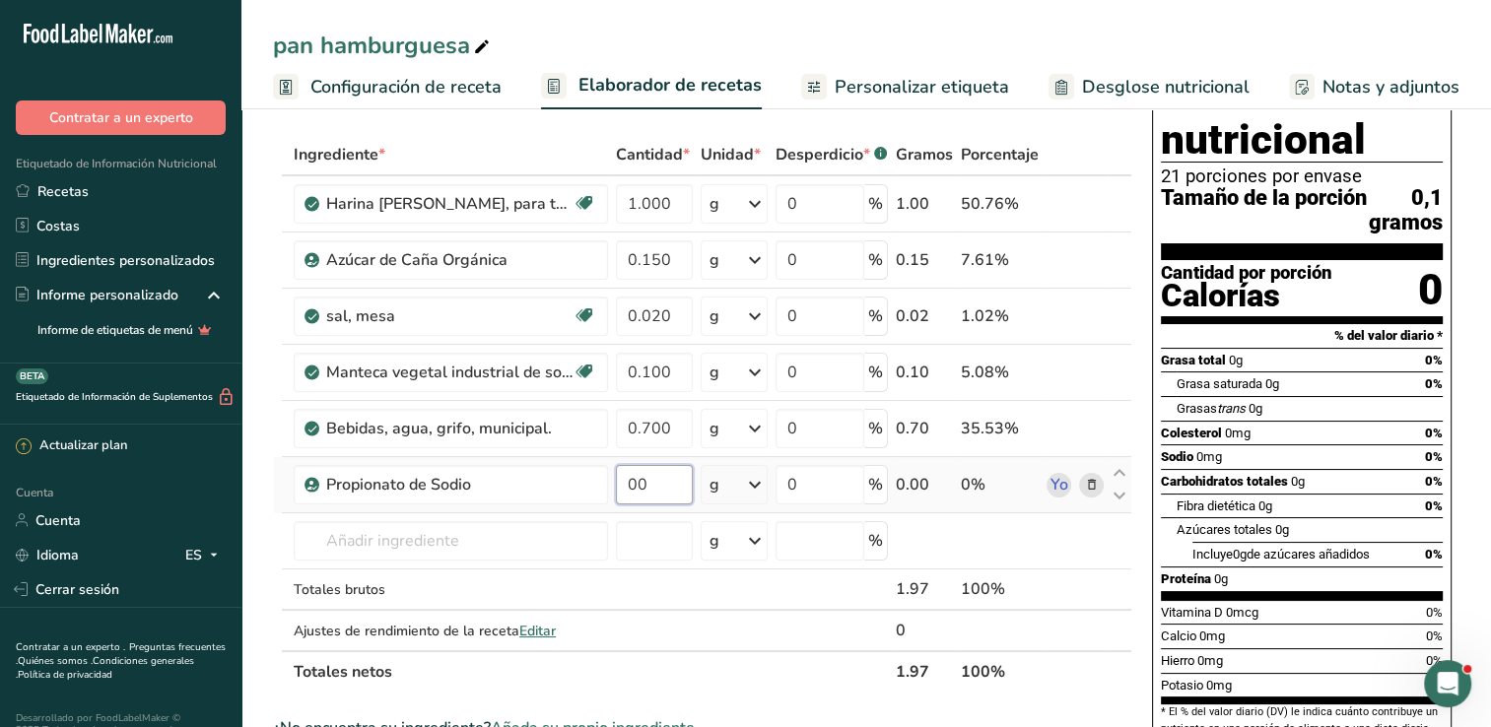
type input "1"
type input "0.001"
click at [758, 597] on div "Ingrediente * Cantidad * Unidad * Desperdicio * .a-a{fill:#347362;}.b-a{fill:#f…" at bounding box center [702, 413] width 859 height 559
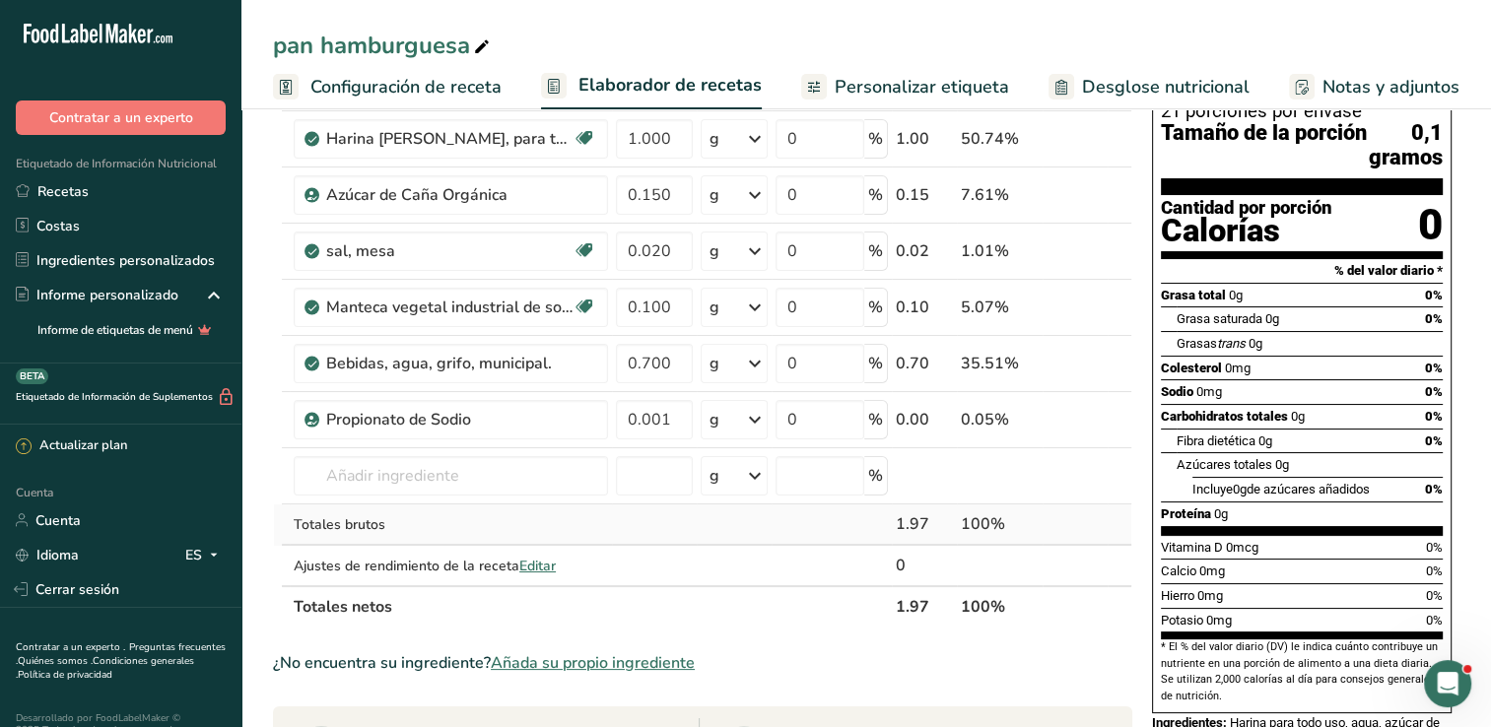
scroll to position [177, 0]
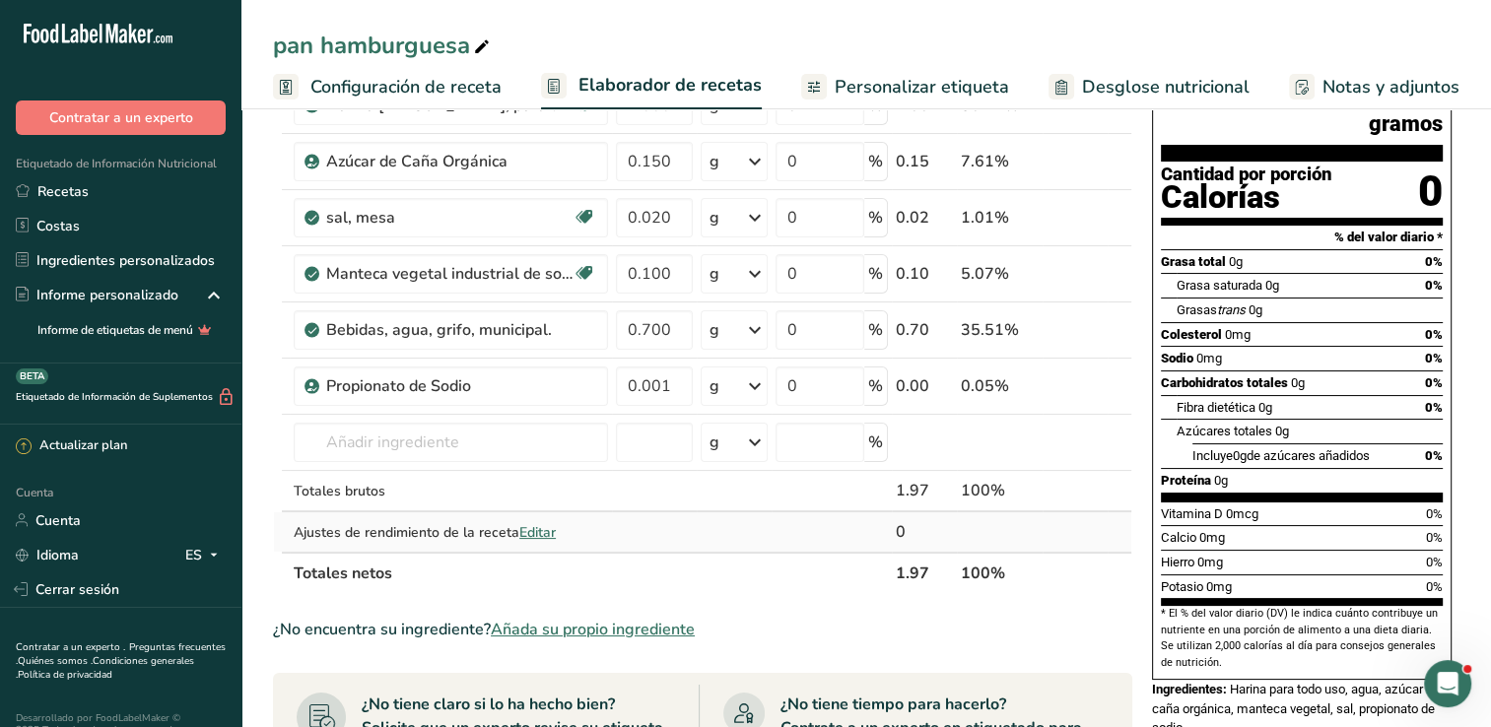
click at [547, 531] on span "Editar" at bounding box center [537, 532] width 36 height 19
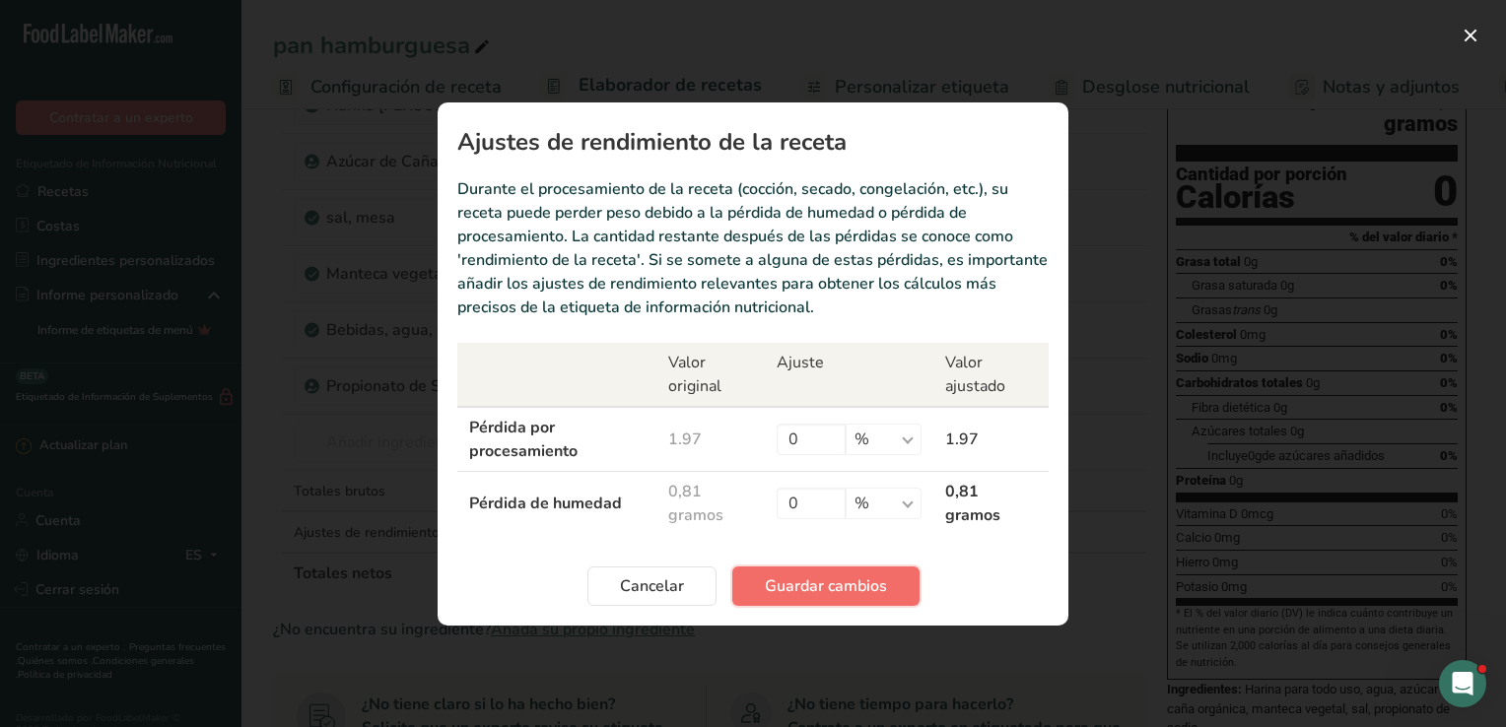
click at [793, 587] on span "Guardar cambios" at bounding box center [826, 587] width 122 height 24
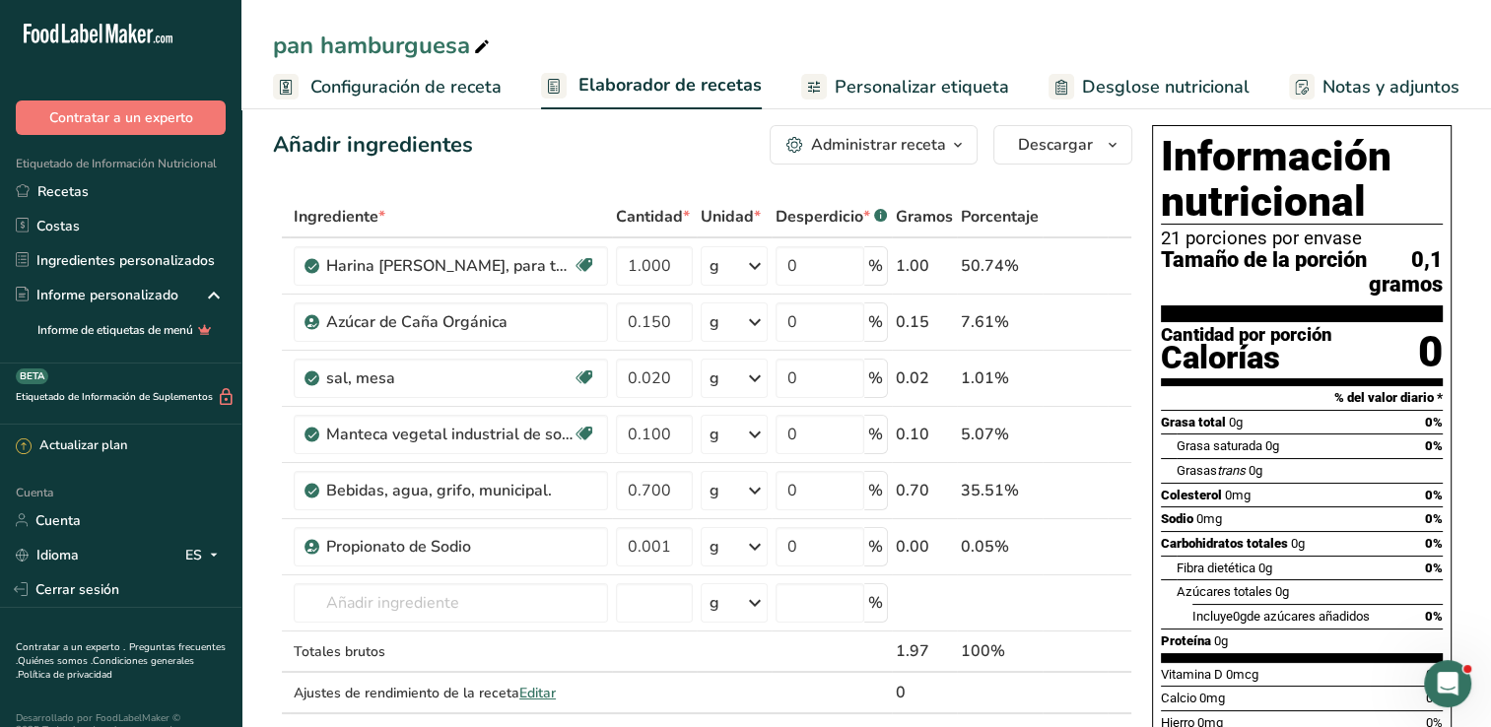
scroll to position [0, 0]
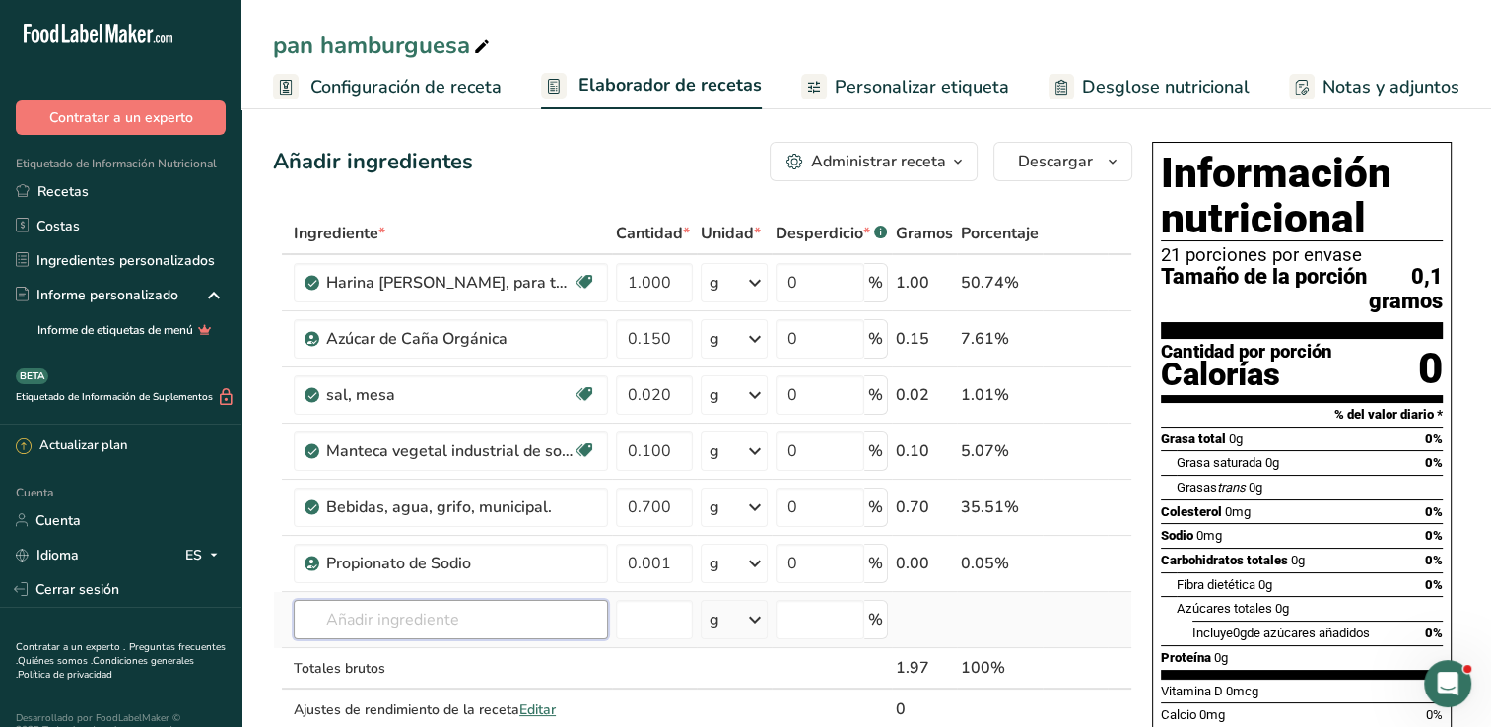
drag, startPoint x: 540, startPoint y: 618, endPoint x: 525, endPoint y: 617, distance: 14.8
click at [540, 618] on input "text" at bounding box center [451, 619] width 314 height 39
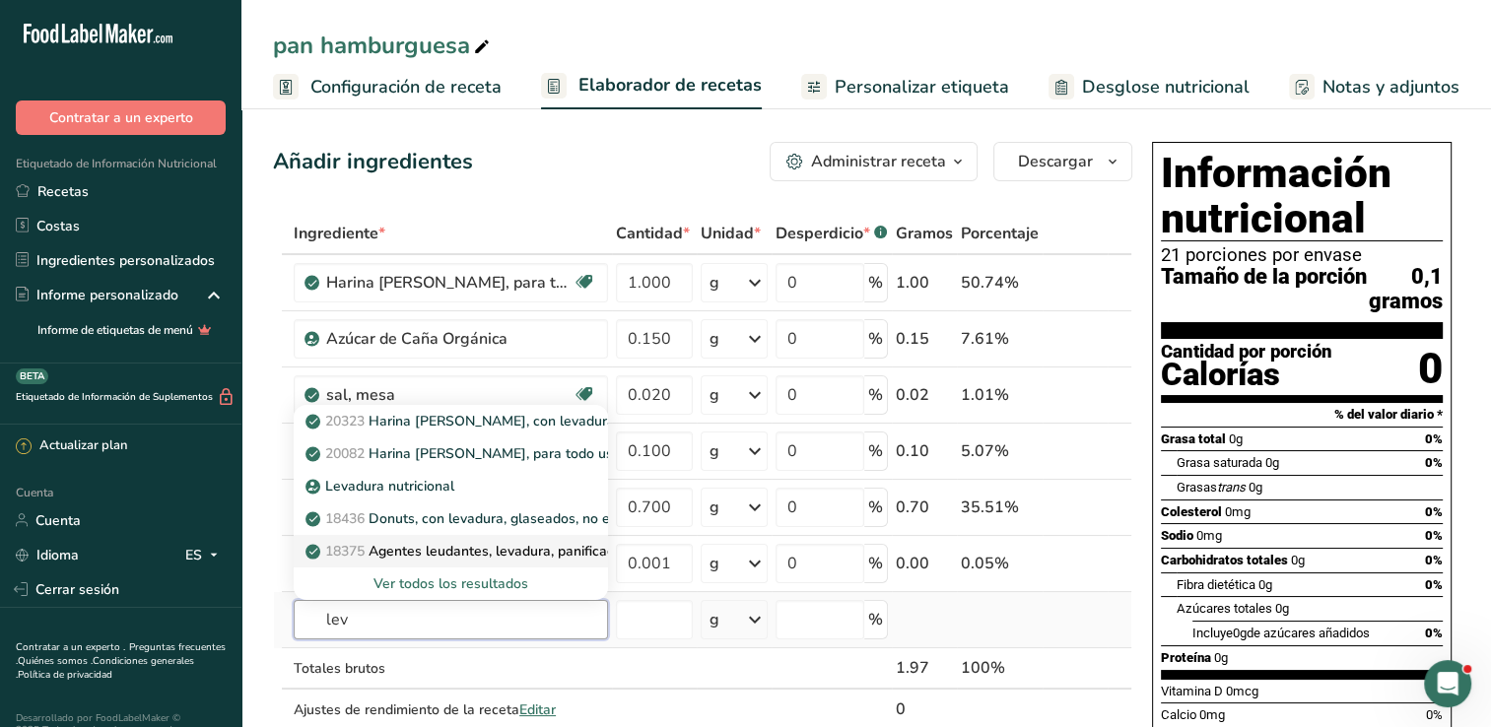
type input "lev"
click at [438, 558] on font "Agentes leudantes, levadura, panificación, activos secos." at bounding box center [548, 551] width 359 height 19
type input "Leavening agents, yeast, baker's, active dry"
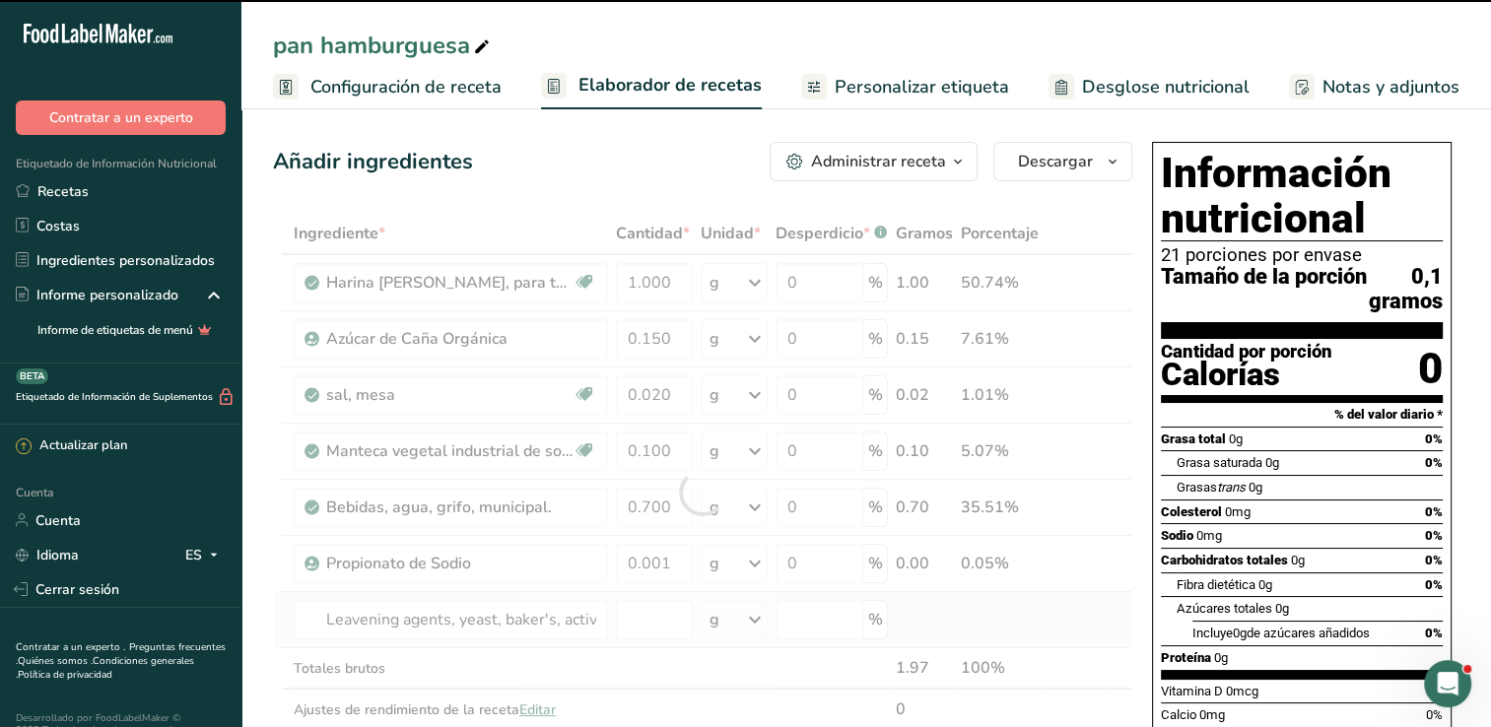
type input "0"
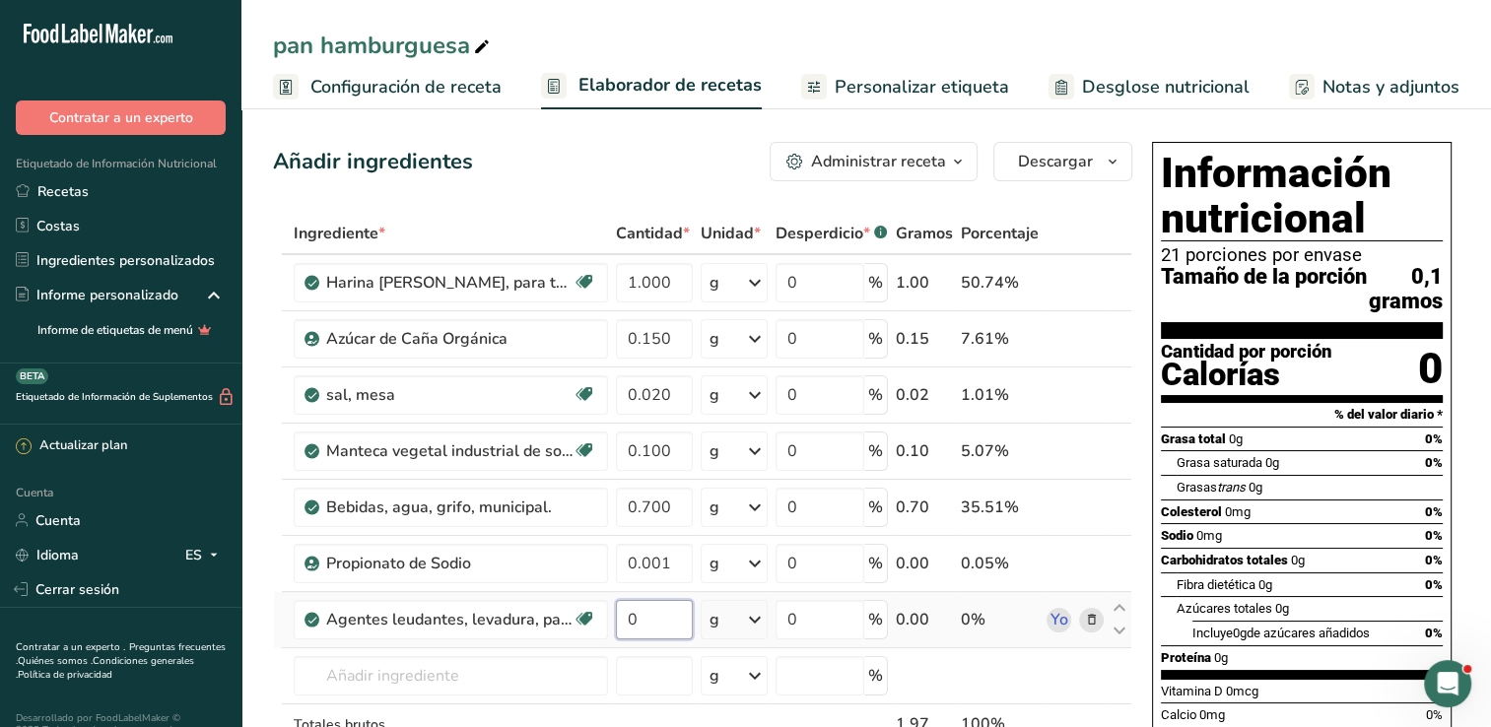
click at [653, 610] on input "0" at bounding box center [654, 619] width 77 height 39
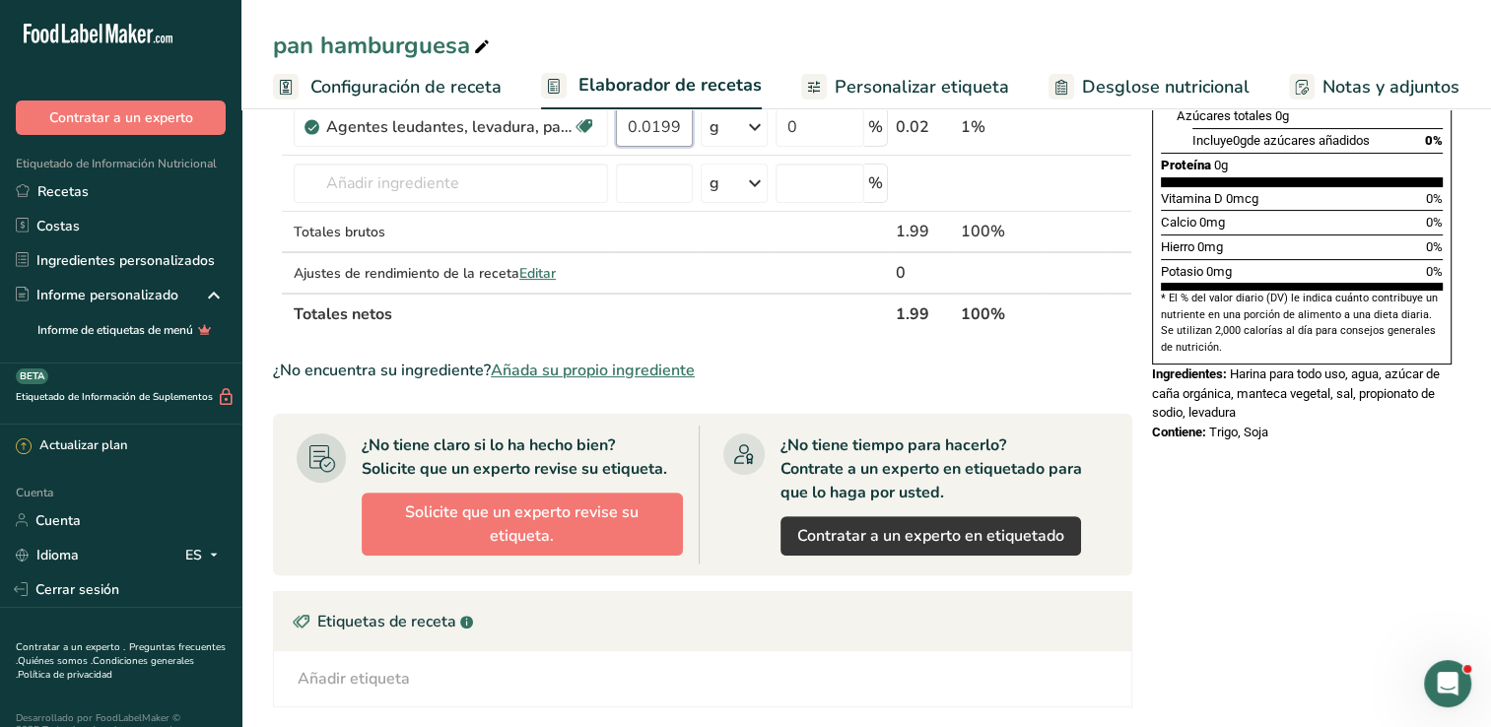
scroll to position [197, 0]
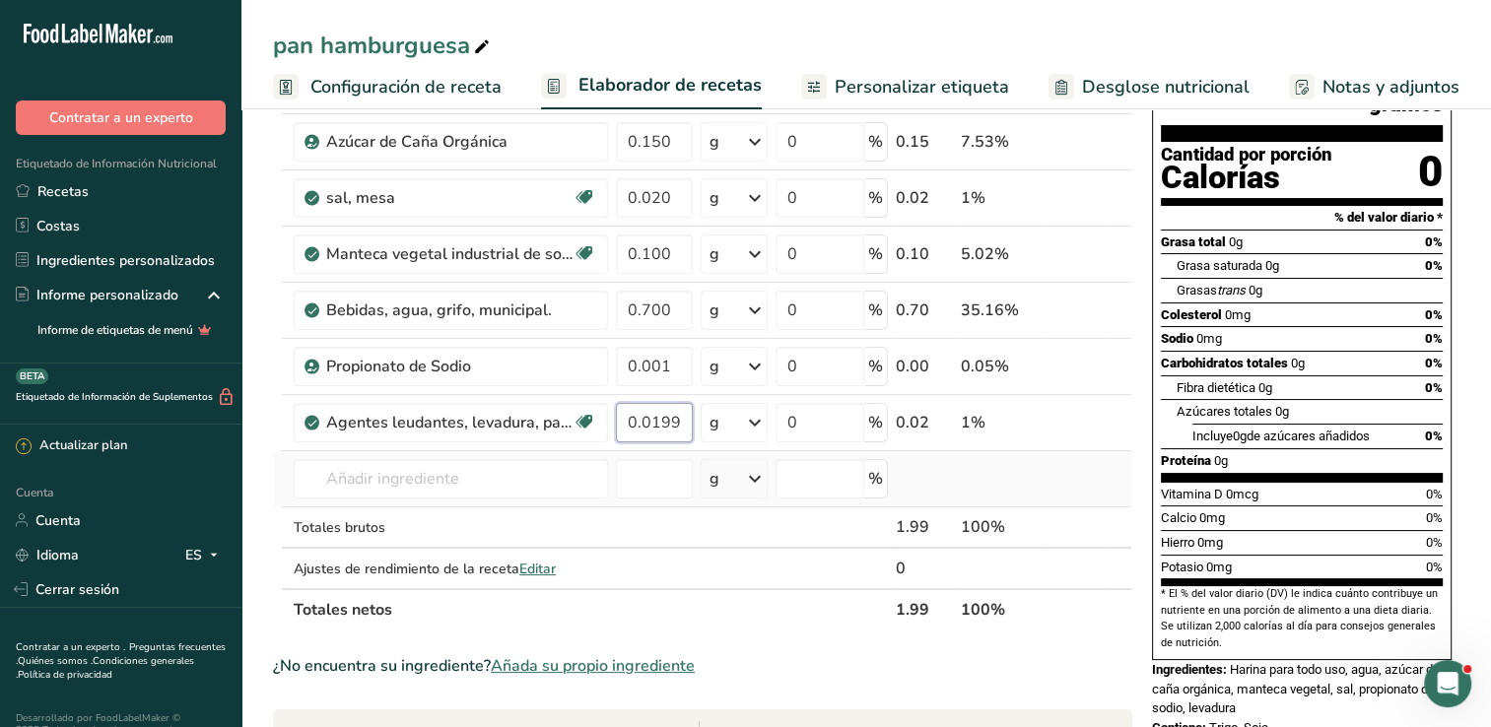
type input "0.019999"
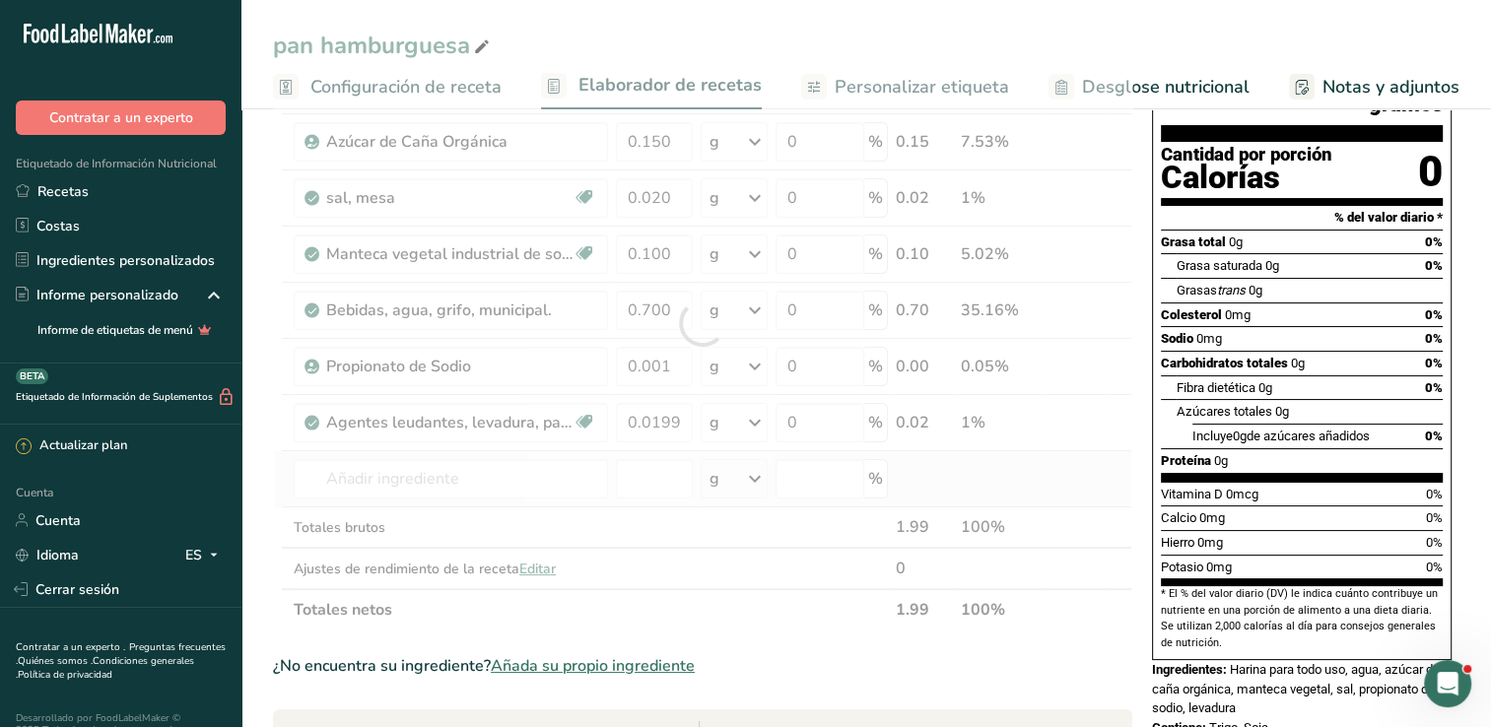
click at [1040, 455] on div "Ingrediente * Cantidad * Unidad * Desperdicio * .a-a{fill:#347362;}.b-a{fill:#f…" at bounding box center [702, 323] width 859 height 615
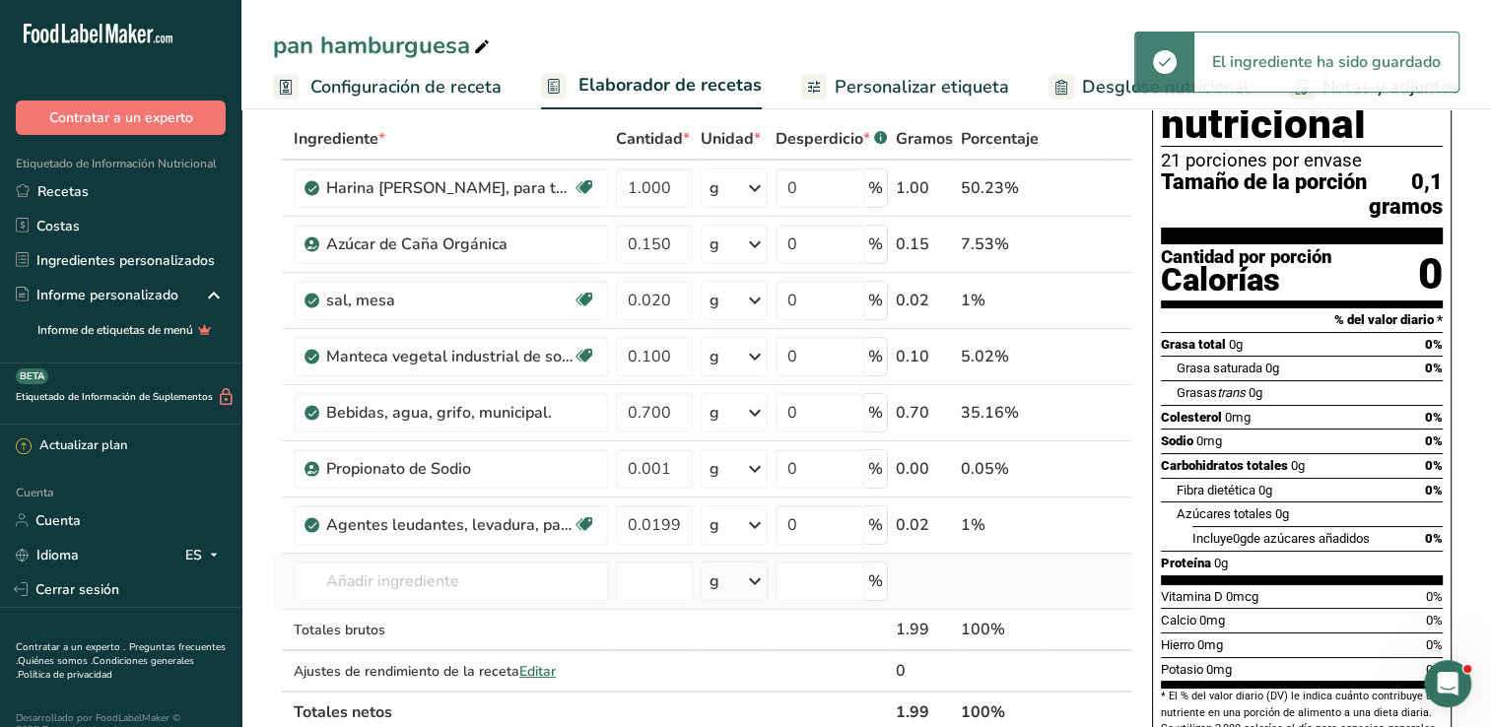
scroll to position [0, 0]
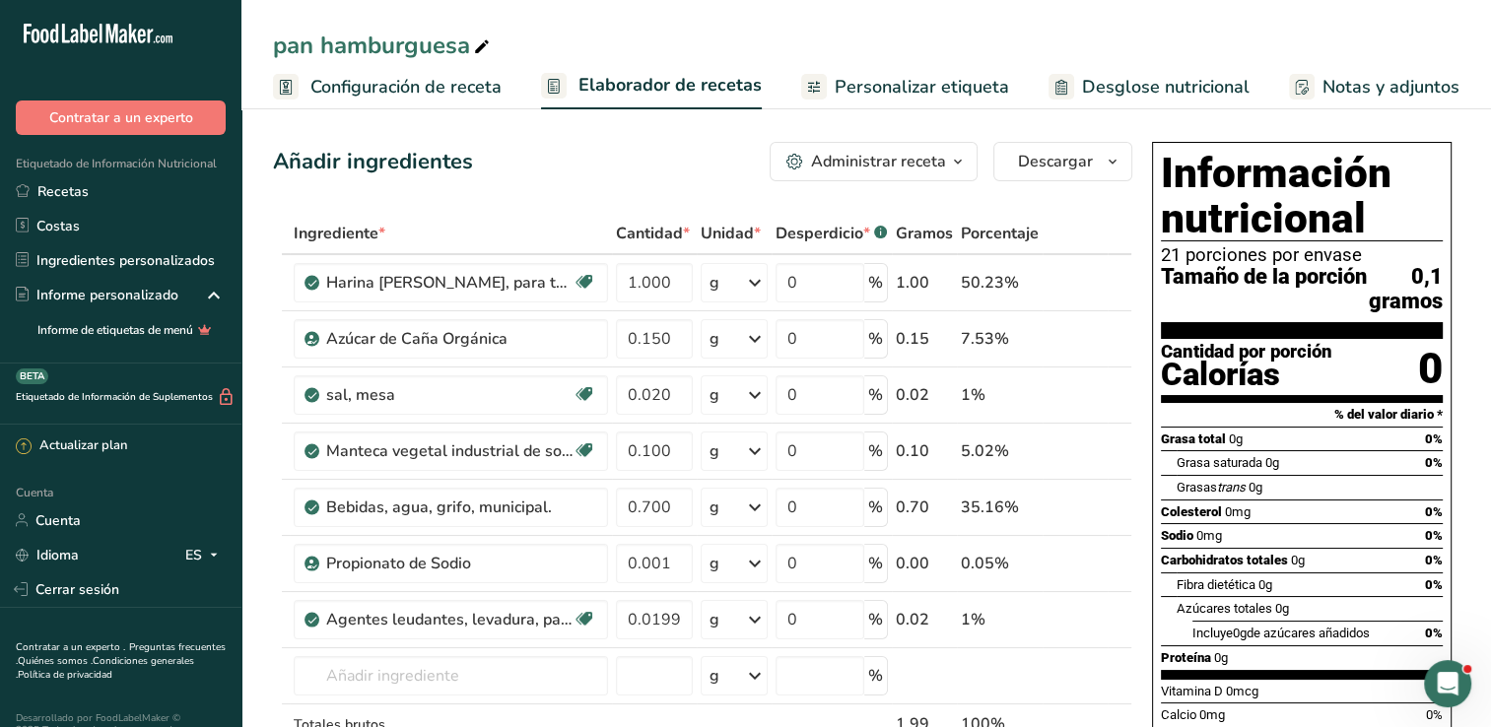
click at [453, 88] on span "Configuración de receta" at bounding box center [405, 87] width 191 height 27
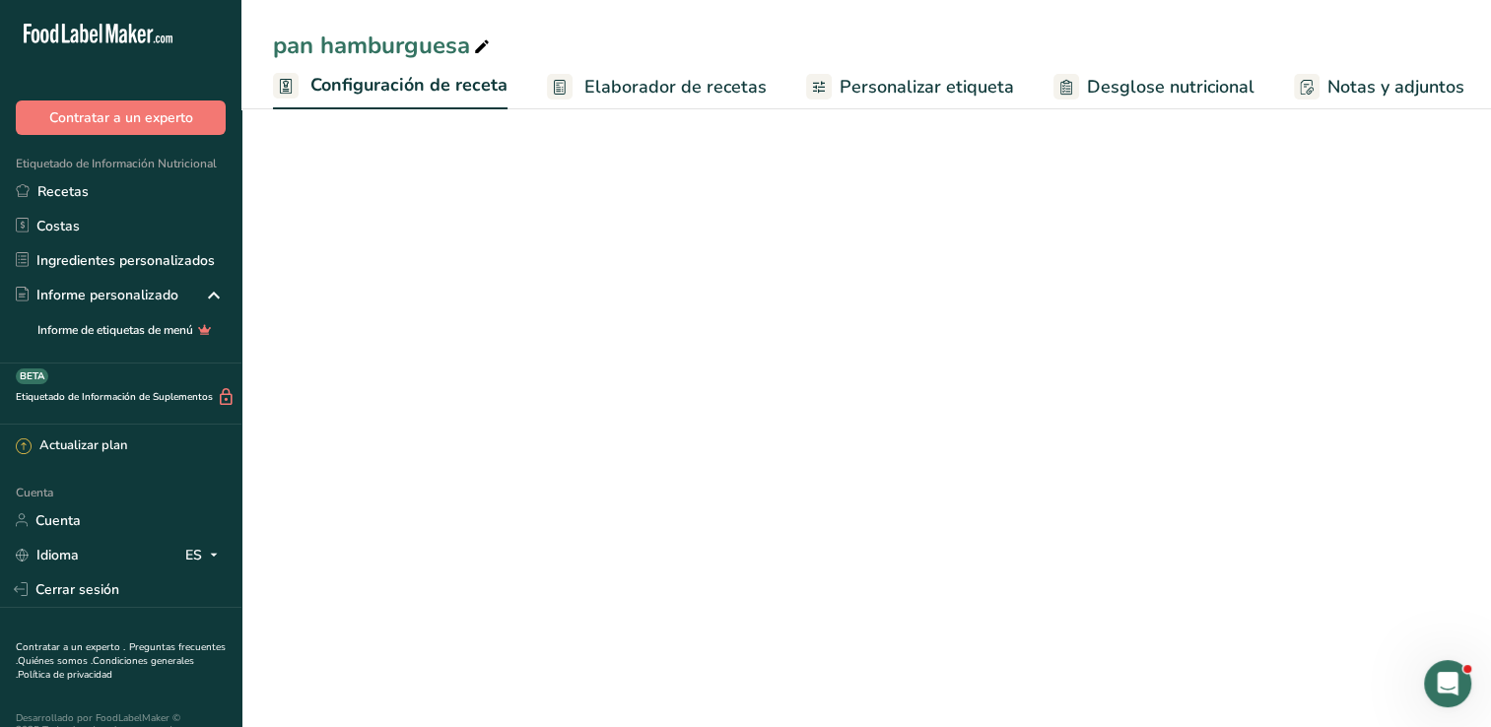
scroll to position [0, 7]
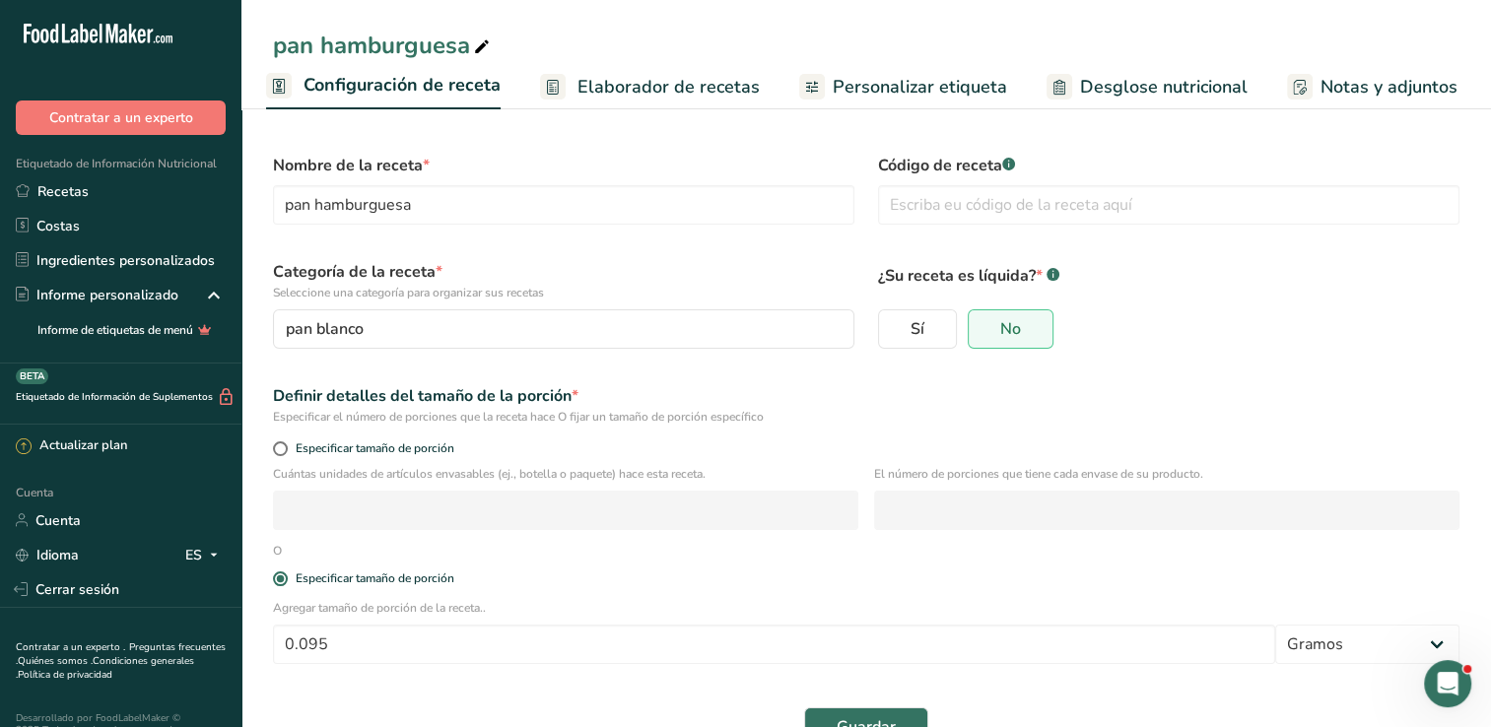
click at [300, 439] on div "Especificar tamaño de porción" at bounding box center [866, 452] width 1210 height 28
click at [280, 447] on span at bounding box center [280, 449] width 15 height 15
click at [280, 447] on input "Especificar tamaño de porción" at bounding box center [279, 449] width 13 height 13
radio input "true"
radio input "false"
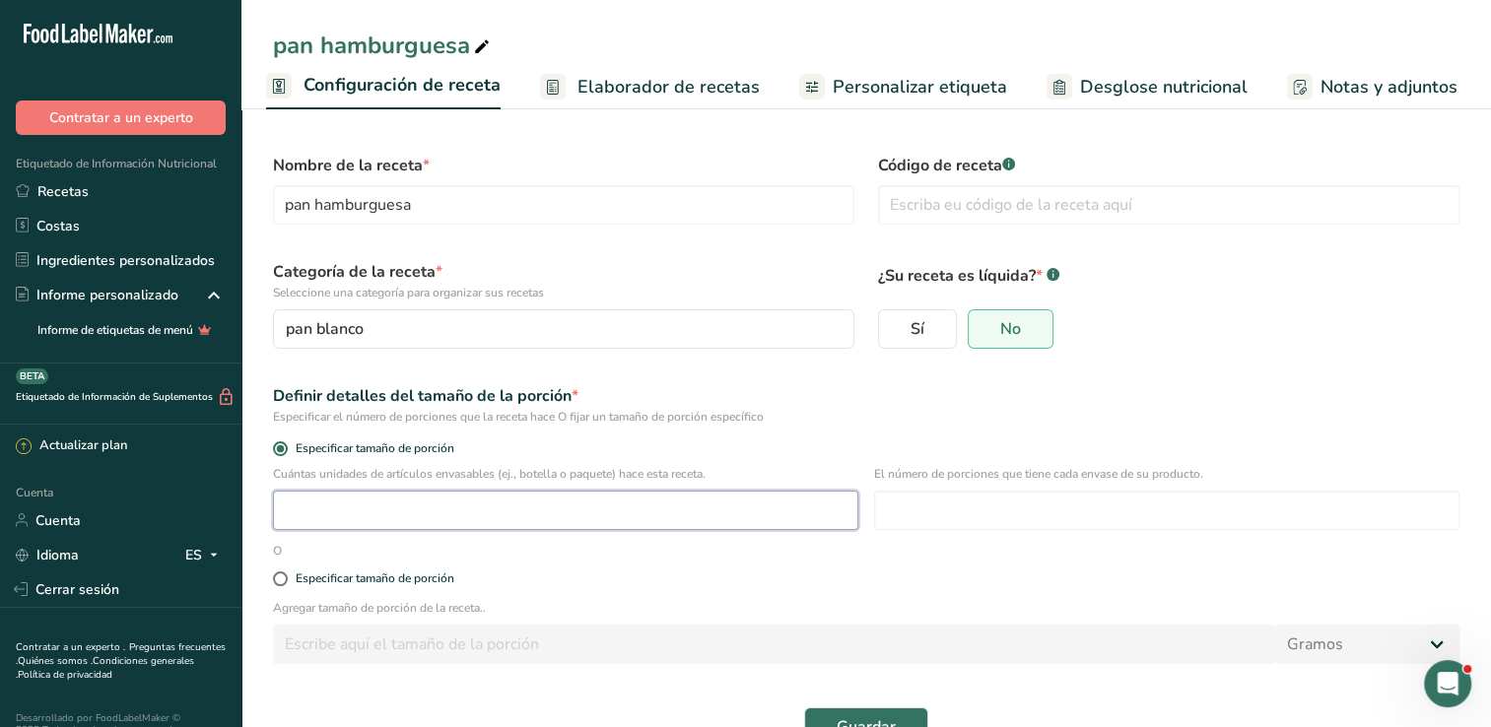
click at [534, 500] on input "number" at bounding box center [565, 510] width 585 height 39
type input "1"
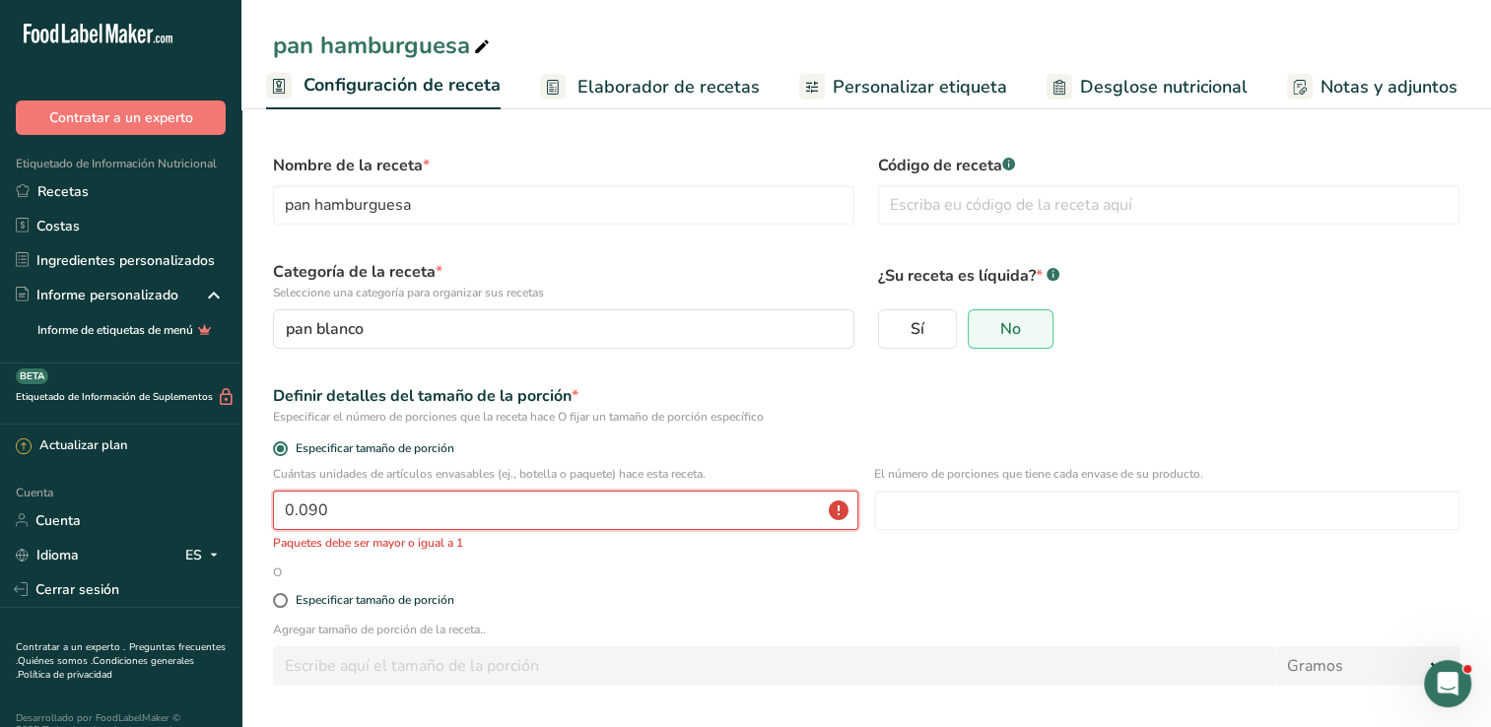
click at [535, 514] on input "0.090" at bounding box center [565, 510] width 585 height 39
type input "1"
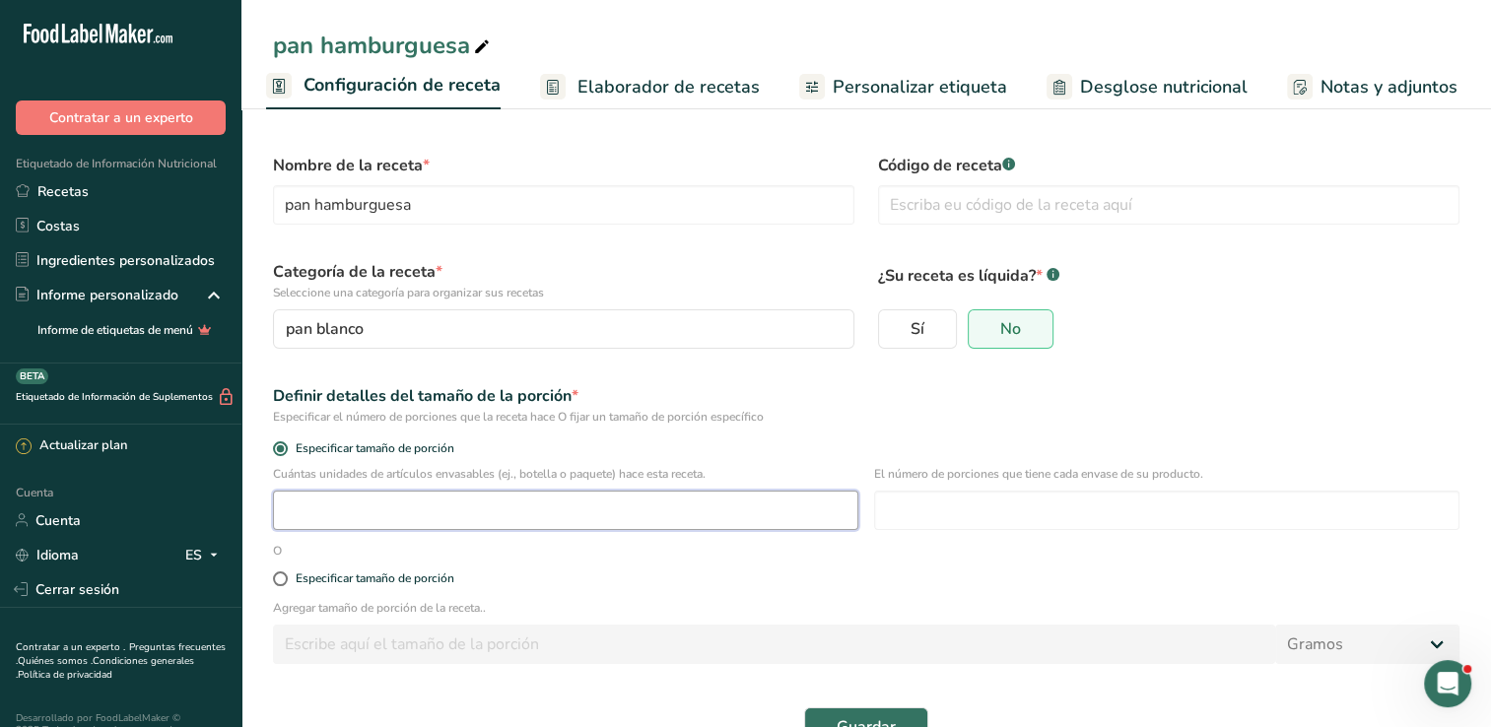
type input "1"
click at [997, 520] on input "number" at bounding box center [1166, 510] width 585 height 39
type input "8"
click at [1238, 325] on div "Sí No" at bounding box center [1168, 328] width 581 height 39
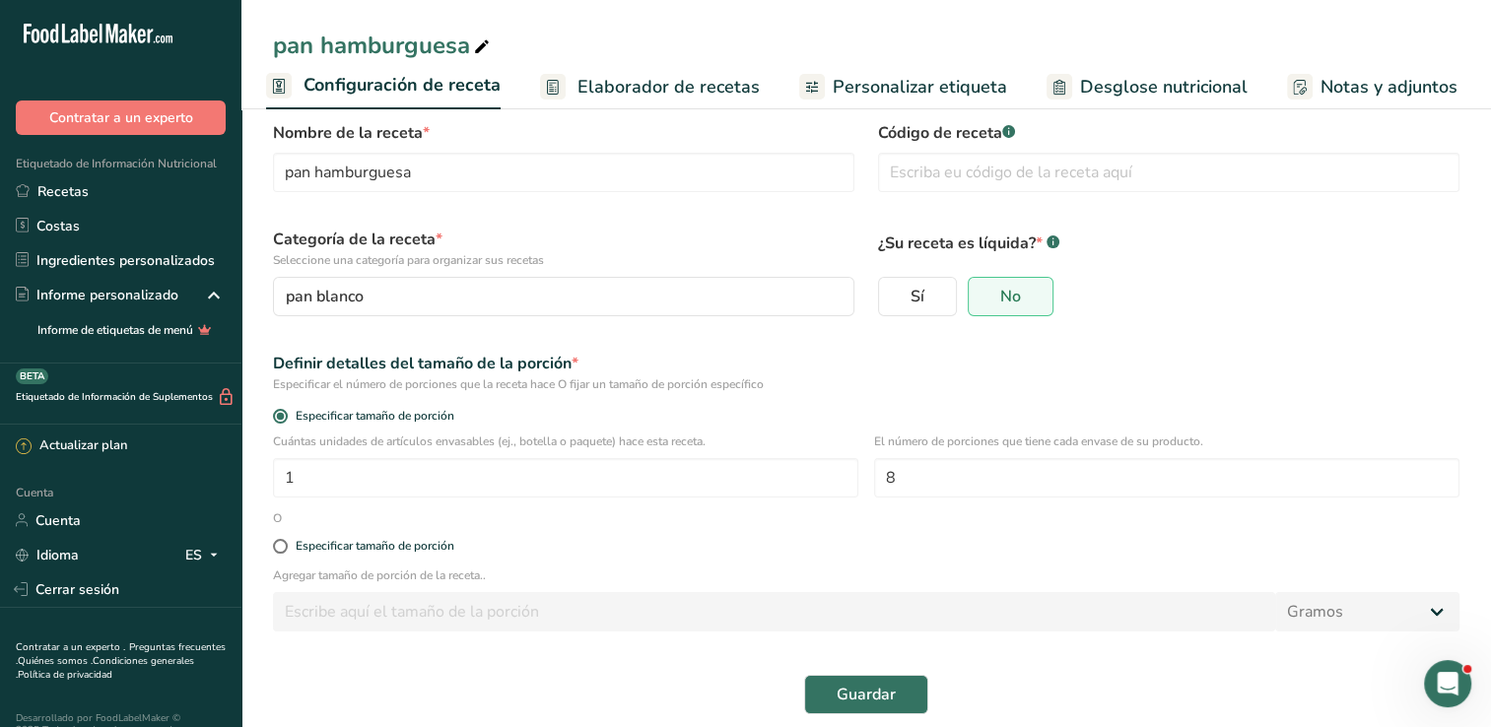
scroll to position [51, 0]
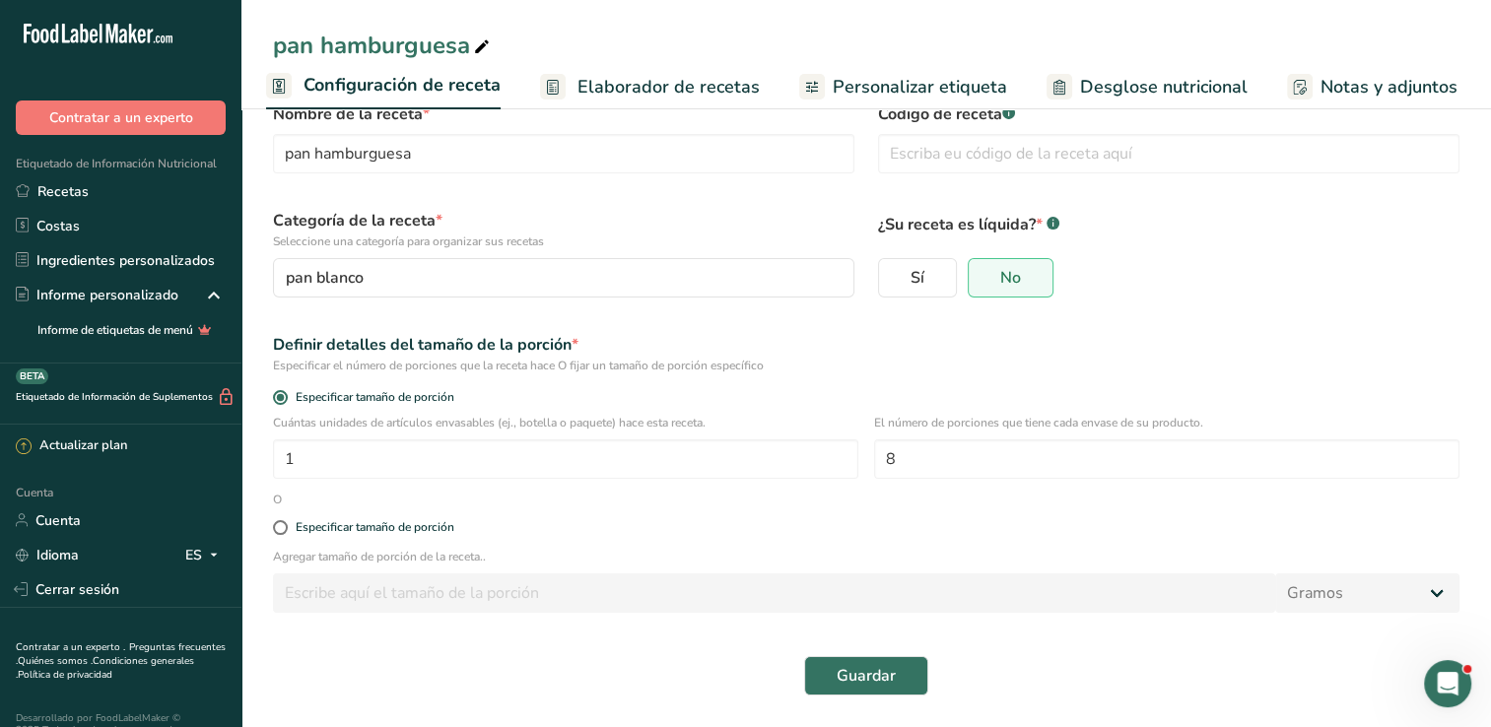
click at [866, 700] on div "Guardar" at bounding box center [866, 676] width 1210 height 63
click at [866, 685] on span "Guardar" at bounding box center [866, 676] width 59 height 24
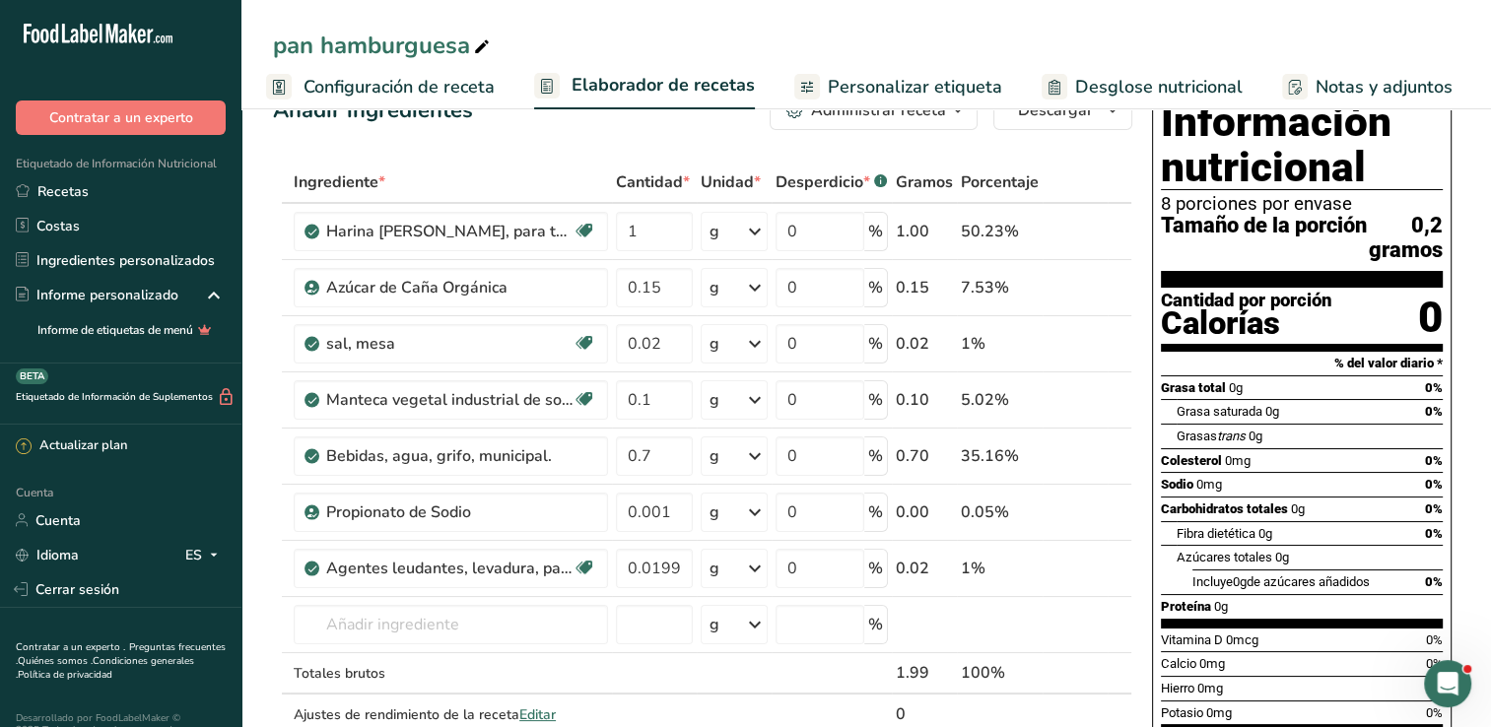
click at [443, 89] on span "Configuración de receta" at bounding box center [399, 87] width 191 height 27
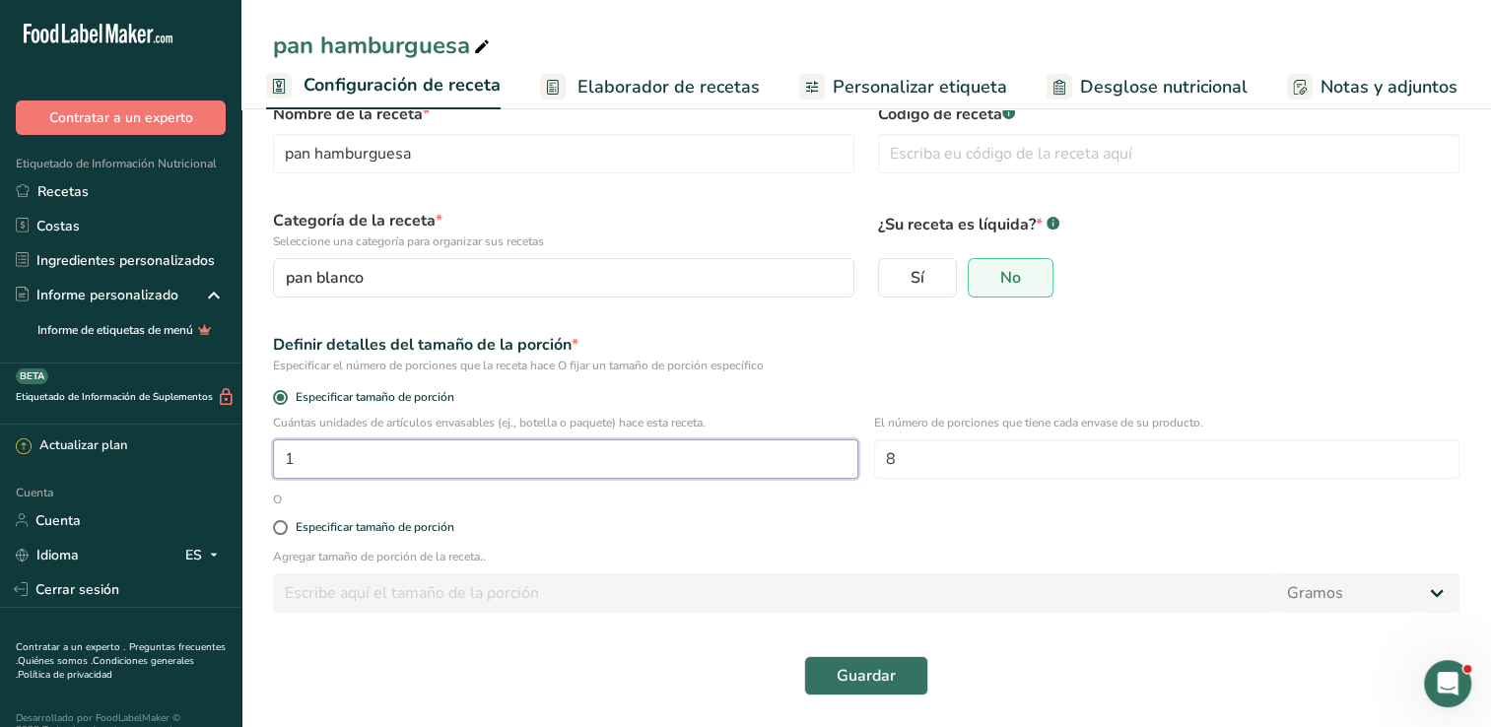
click at [416, 450] on input "1" at bounding box center [565, 459] width 585 height 39
type input "1"
type input "8"
click at [887, 678] on span "Guardar" at bounding box center [866, 676] width 59 height 24
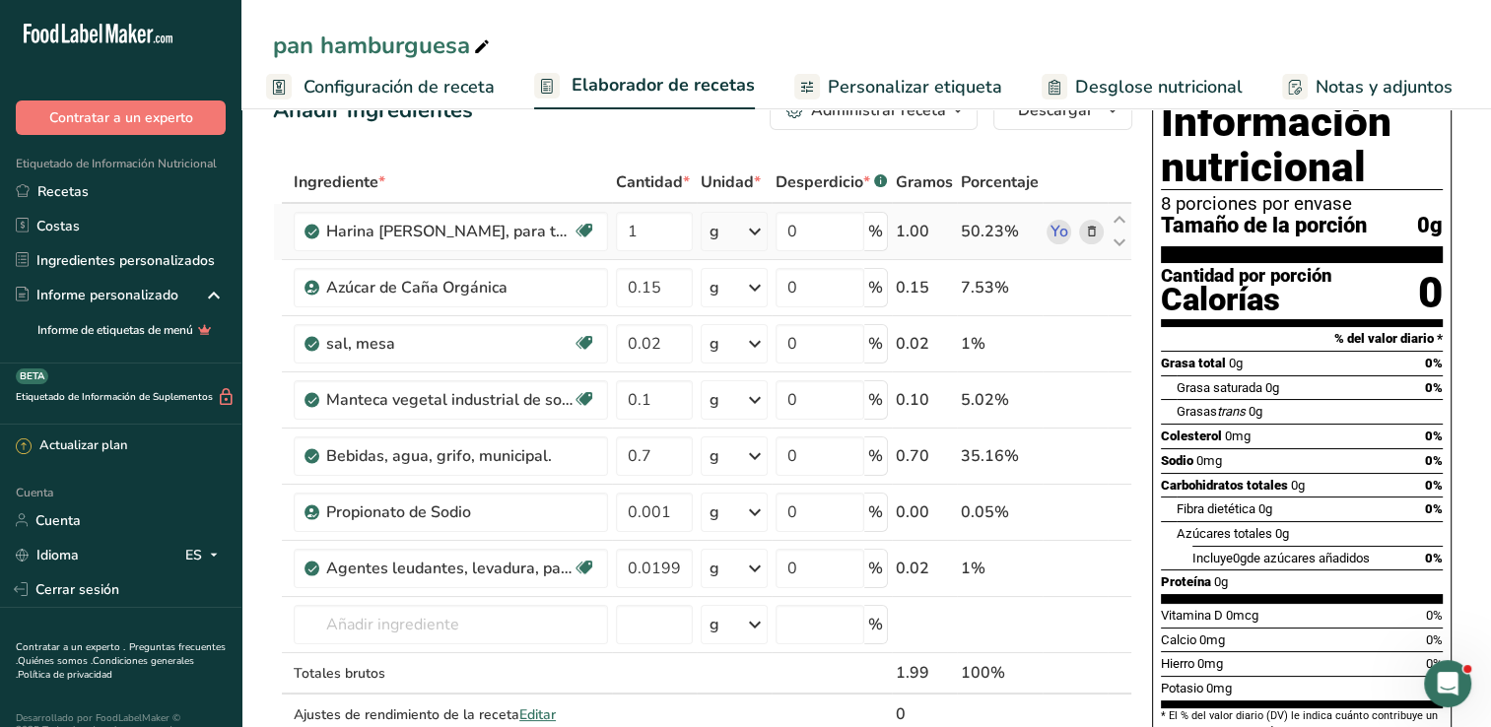
click at [756, 239] on icon at bounding box center [755, 231] width 24 height 35
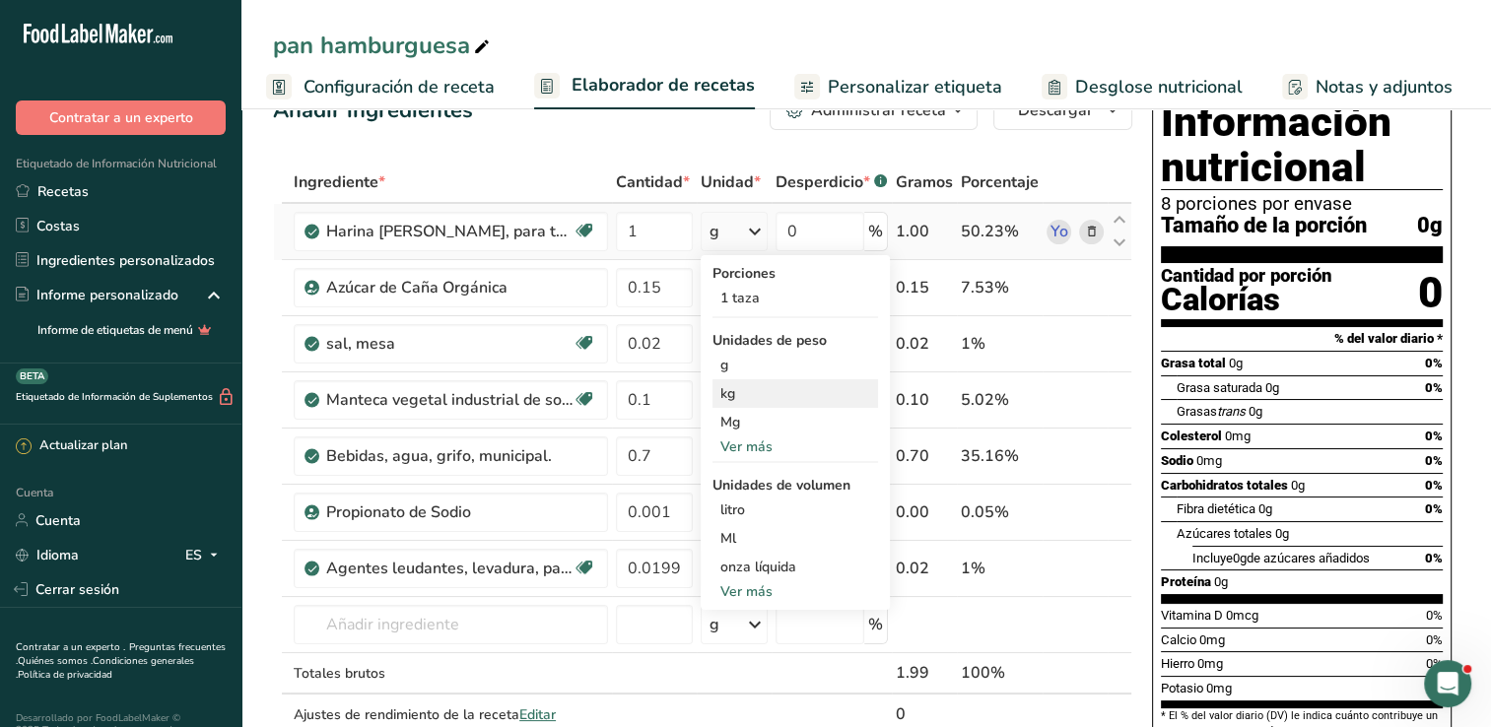
click at [738, 396] on div "kg" at bounding box center [796, 393] width 166 height 29
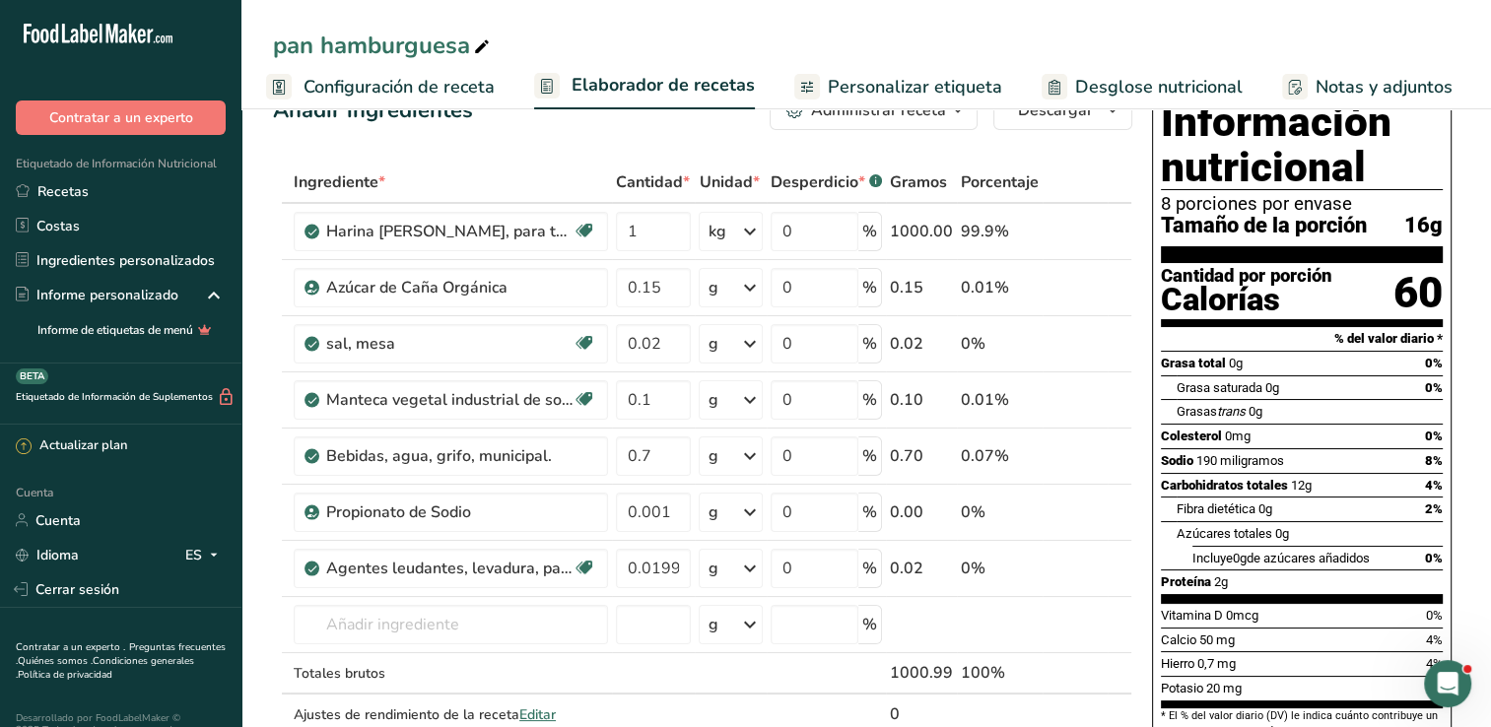
drag, startPoint x: 425, startPoint y: 87, endPoint x: 412, endPoint y: 97, distance: 16.2
click at [424, 87] on span "Configuración de receta" at bounding box center [399, 87] width 191 height 27
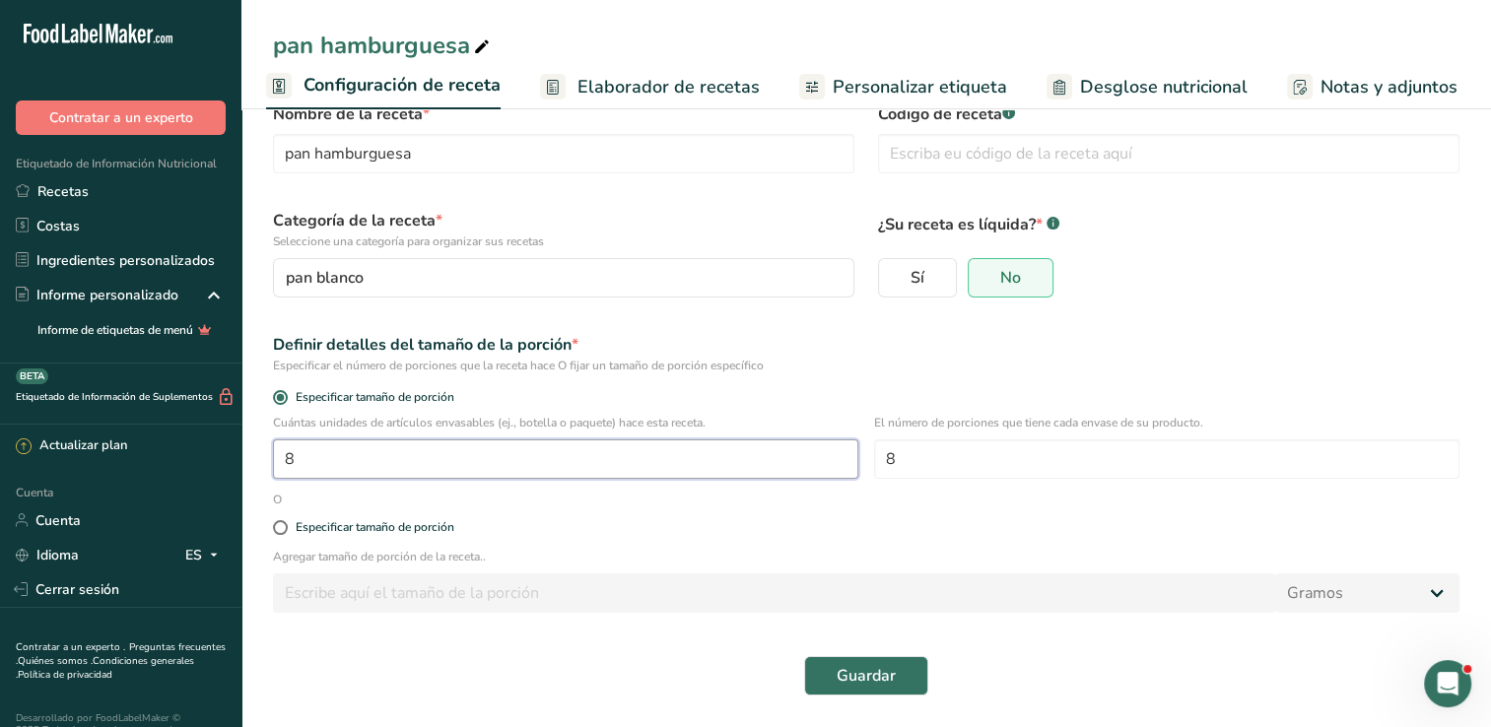
click at [368, 452] on input "8" at bounding box center [565, 459] width 585 height 39
type input "1"
type input "25"
click at [869, 680] on span "Guardar" at bounding box center [866, 676] width 59 height 24
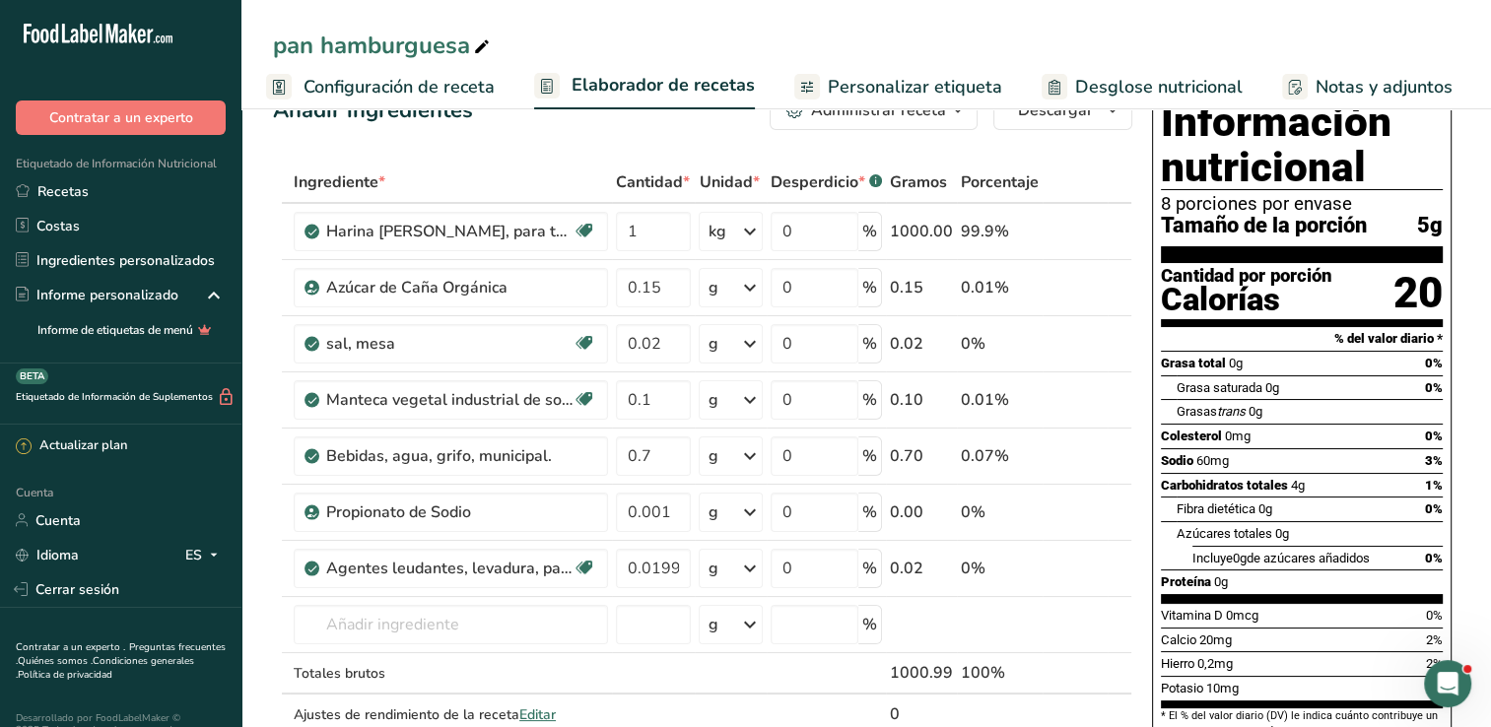
click at [390, 89] on span "Configuración de receta" at bounding box center [399, 87] width 191 height 27
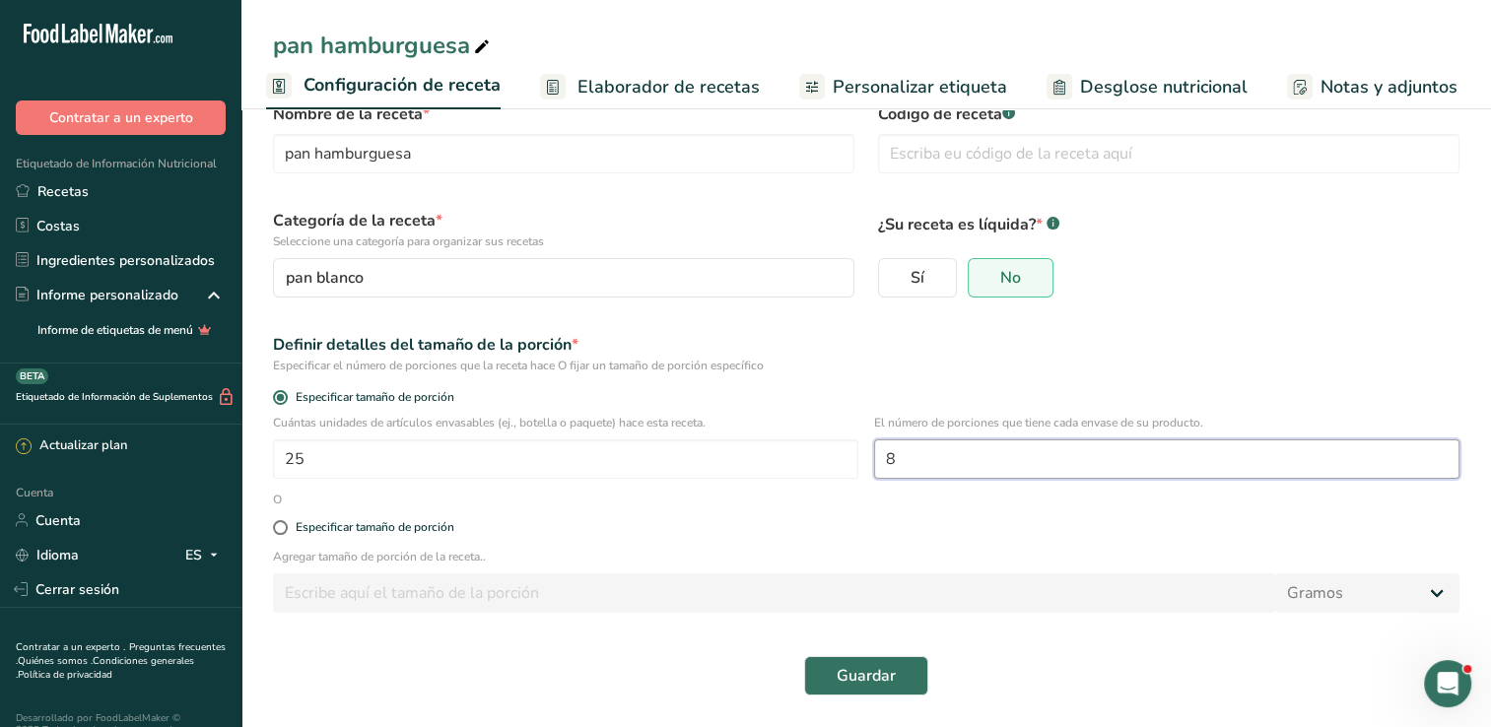
click at [918, 468] on input "8" at bounding box center [1166, 459] width 585 height 39
type input "6"
click at [813, 670] on button "Guardar" at bounding box center [866, 675] width 124 height 39
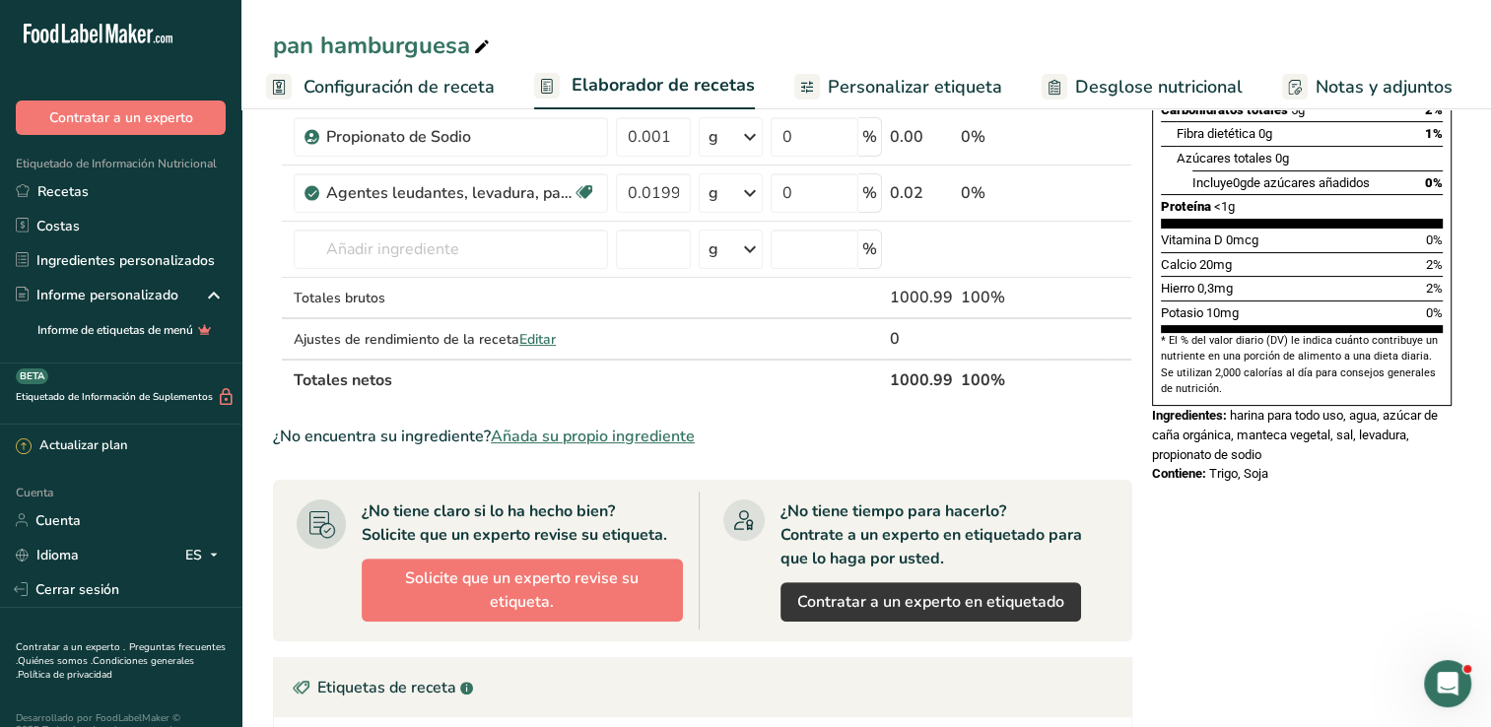
scroll to position [445, 0]
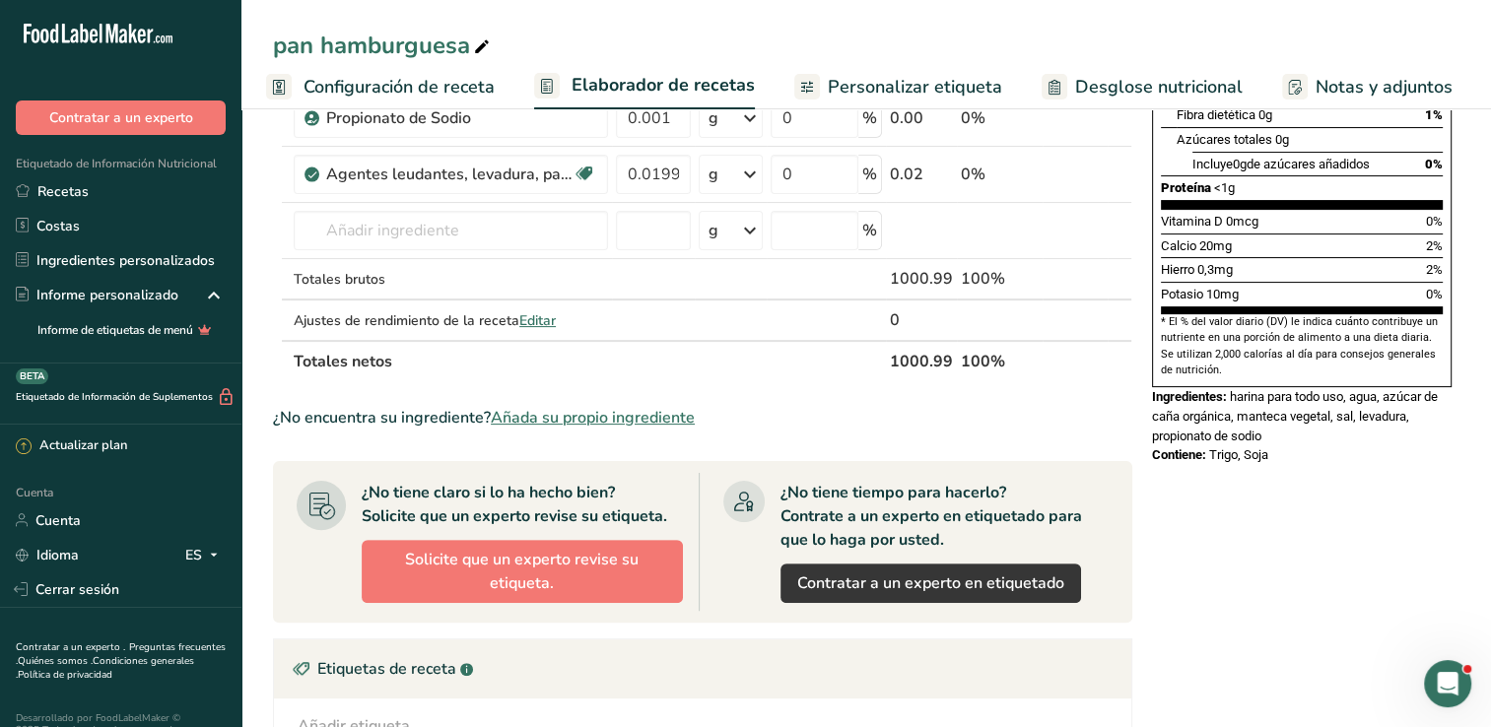
click at [572, 530] on div "¿No tiene claro si lo ha hecho bien? Solicite que un experto revise su etiqueta…" at bounding box center [522, 542] width 321 height 122
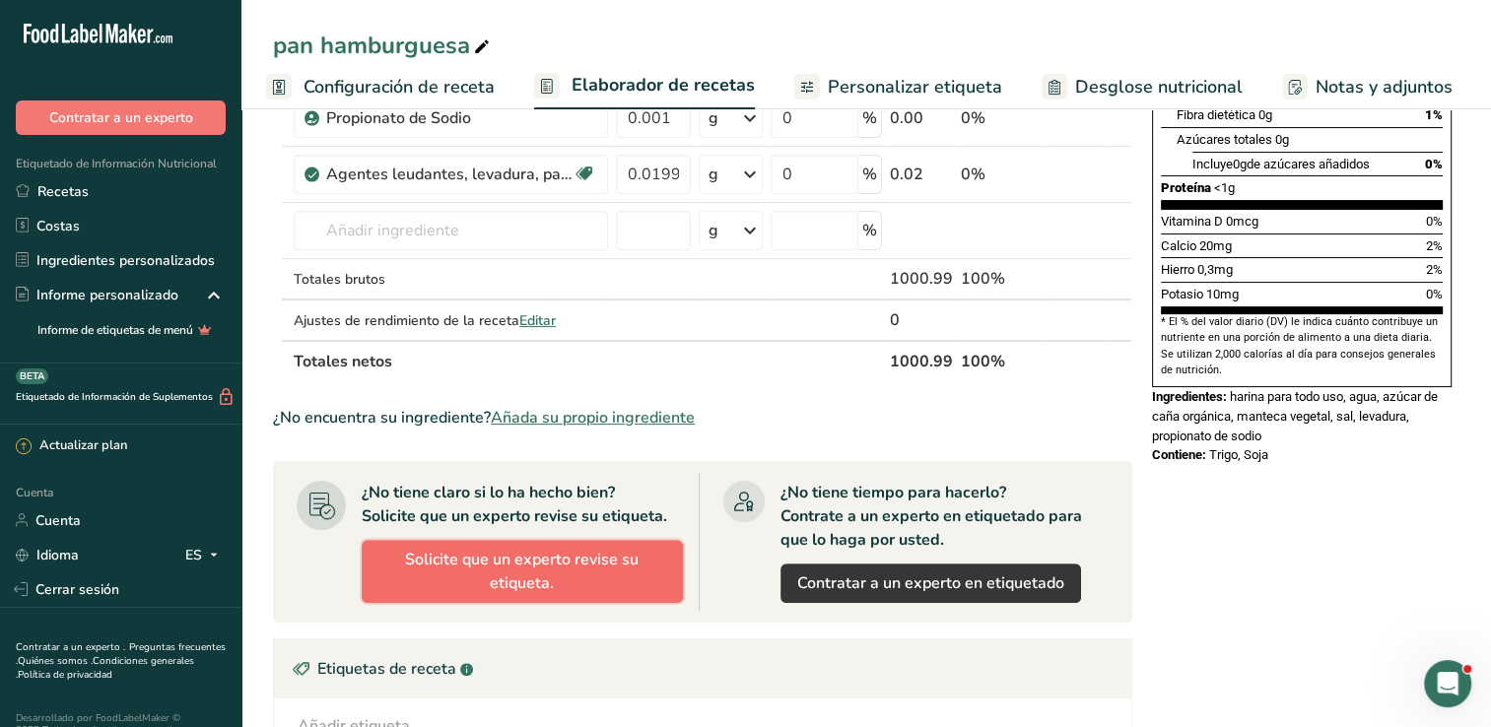
click at [569, 548] on span "Solicite que un experto revise su etiqueta." at bounding box center [522, 571] width 288 height 47
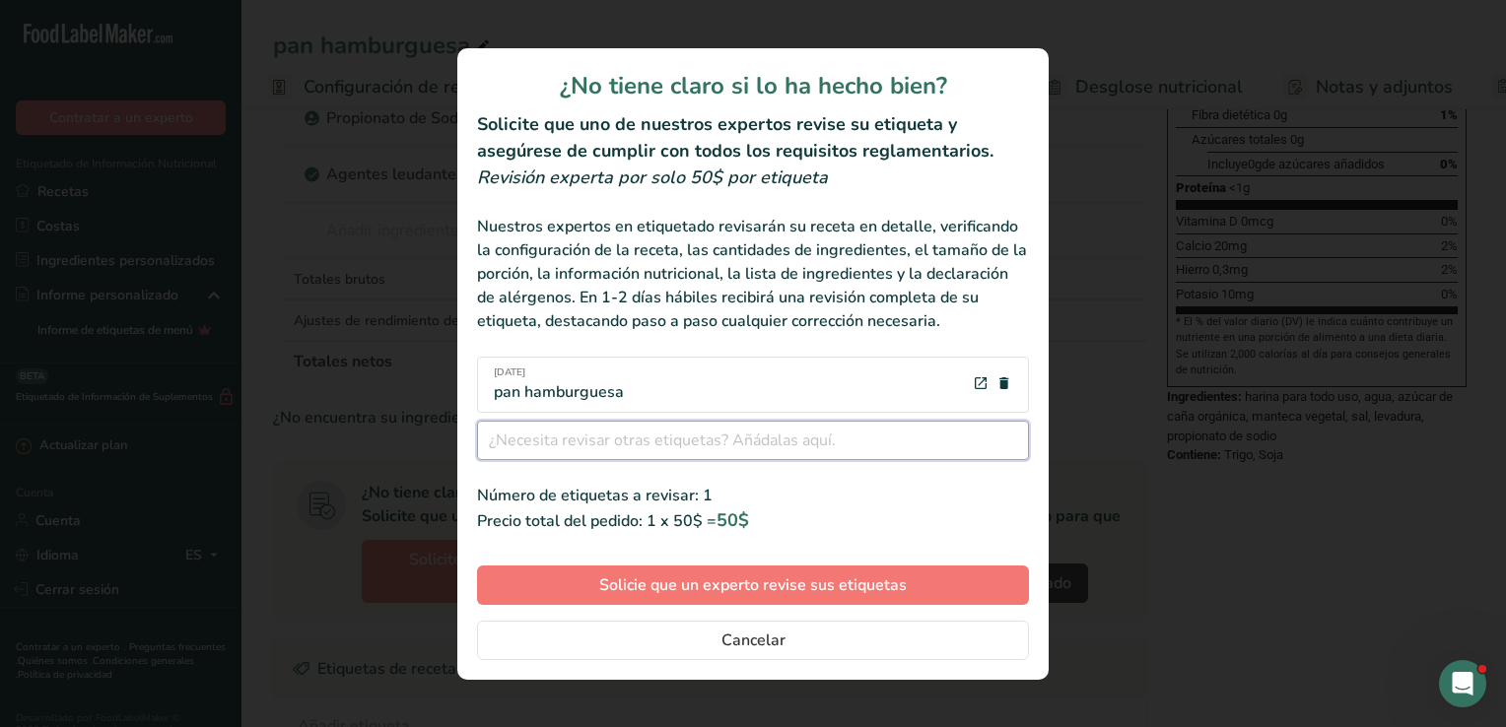
click at [583, 451] on input "Etiquetas de revisión modal" at bounding box center [753, 440] width 552 height 39
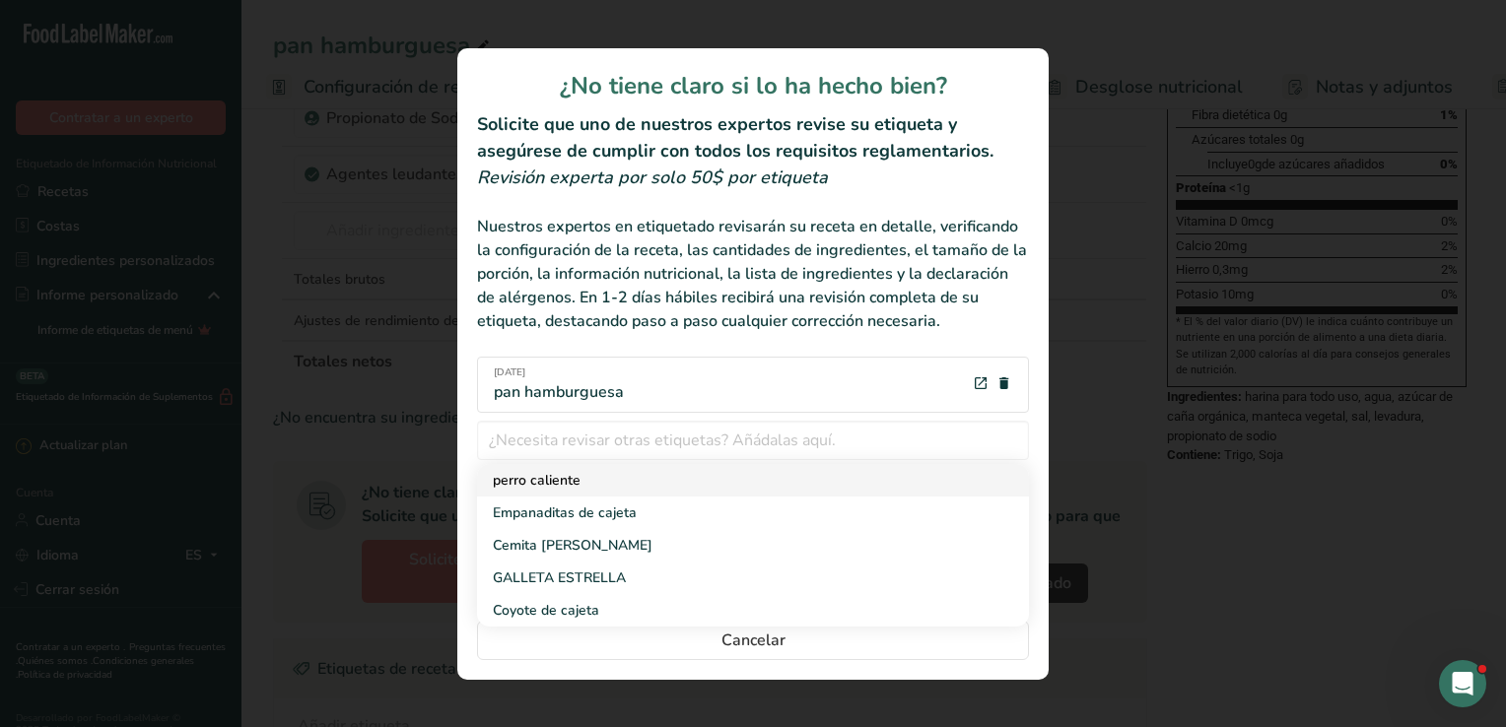
click at [564, 489] on span "perro caliente" at bounding box center [537, 480] width 88 height 19
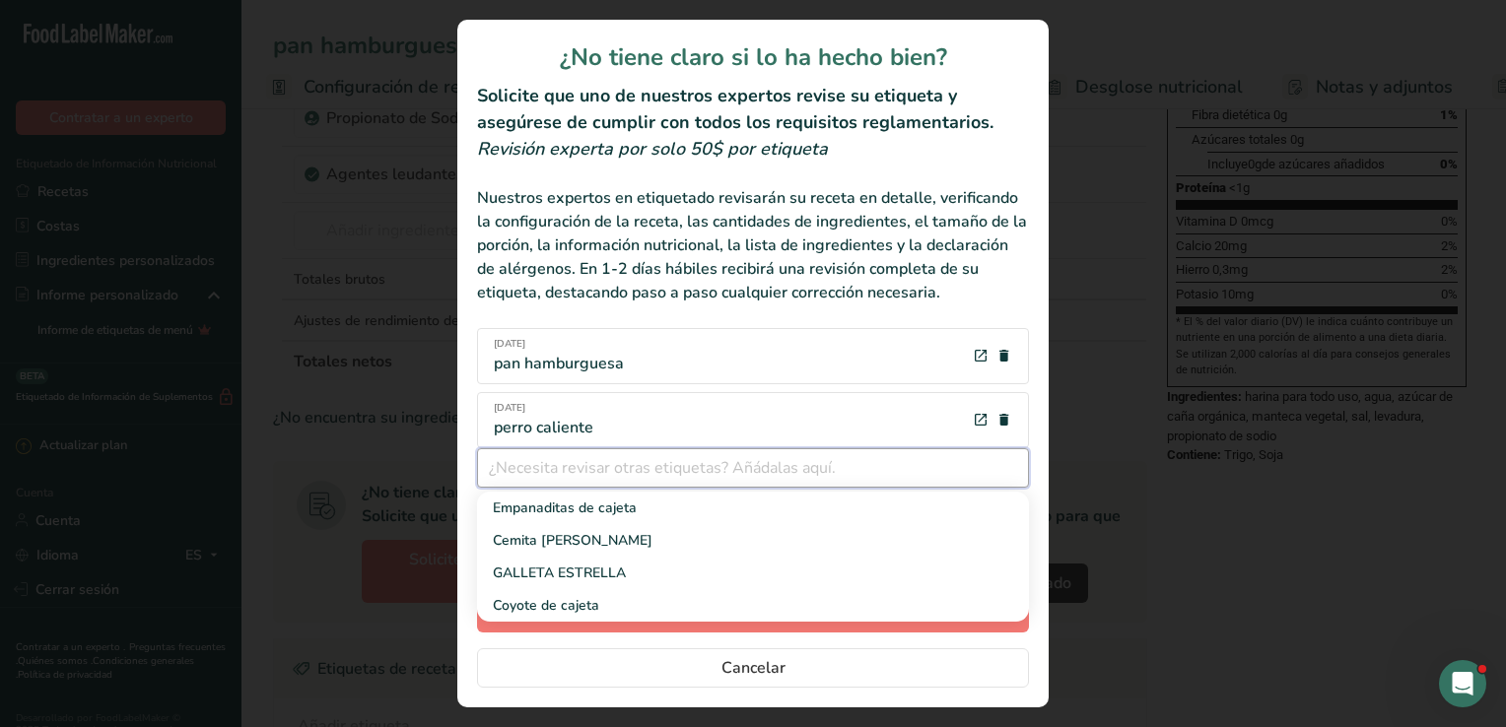
click at [591, 473] on input "Etiquetas de revisión modal" at bounding box center [753, 467] width 552 height 39
click at [540, 584] on link "[PERSON_NAME]" at bounding box center [753, 573] width 552 height 33
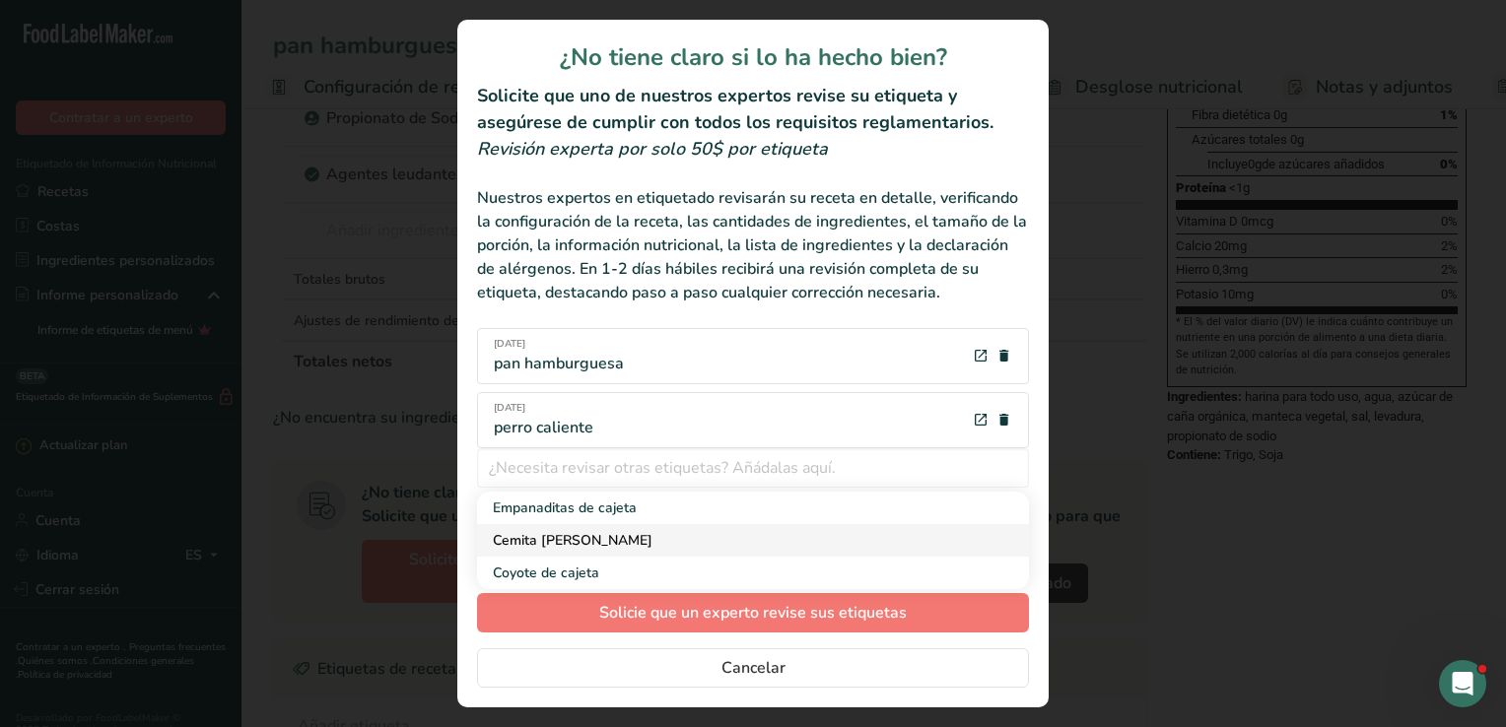
click at [591, 542] on span "Cemita de Canela" at bounding box center [573, 540] width 160 height 19
click at [591, 542] on span "Coyote de cajeta" at bounding box center [546, 540] width 106 height 19
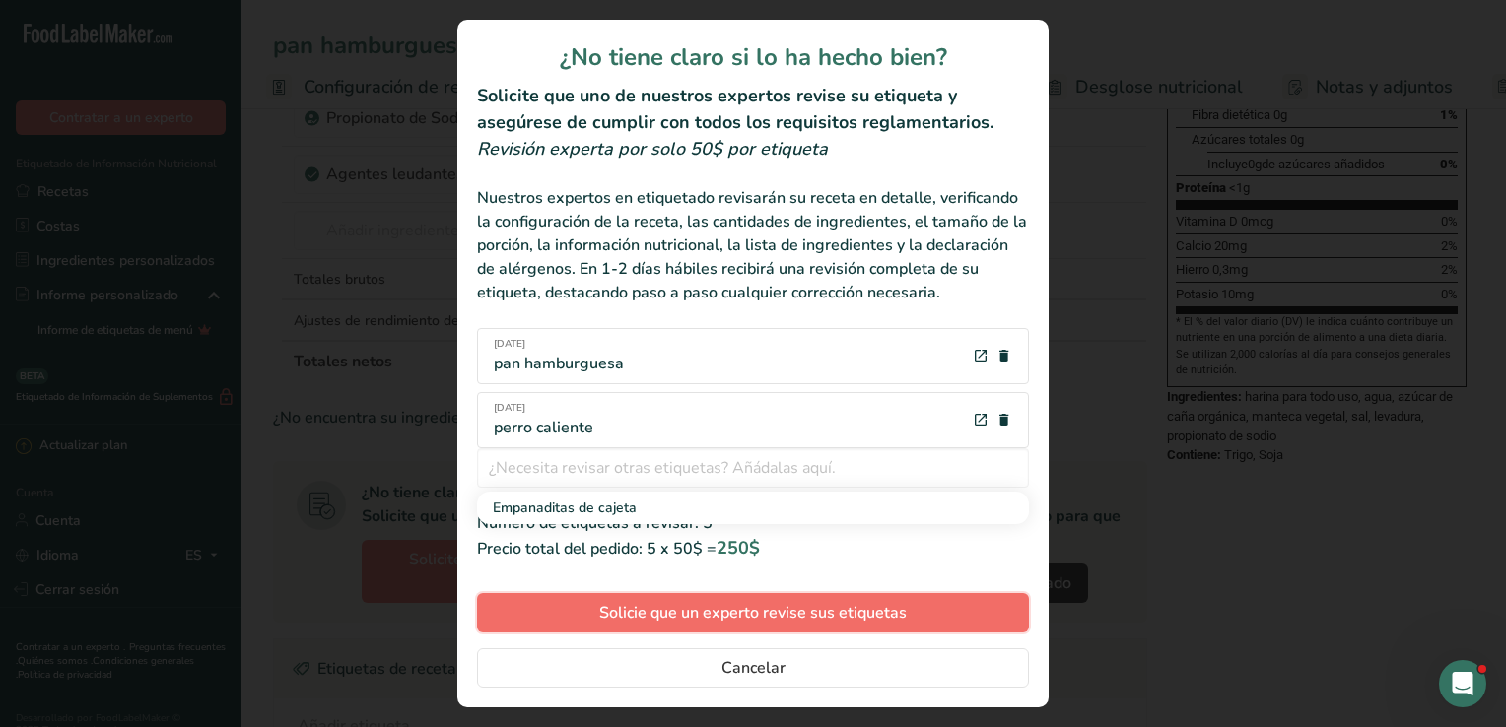
click at [911, 609] on button "Solicie que un experto revise sus etiquetas" at bounding box center [753, 612] width 552 height 39
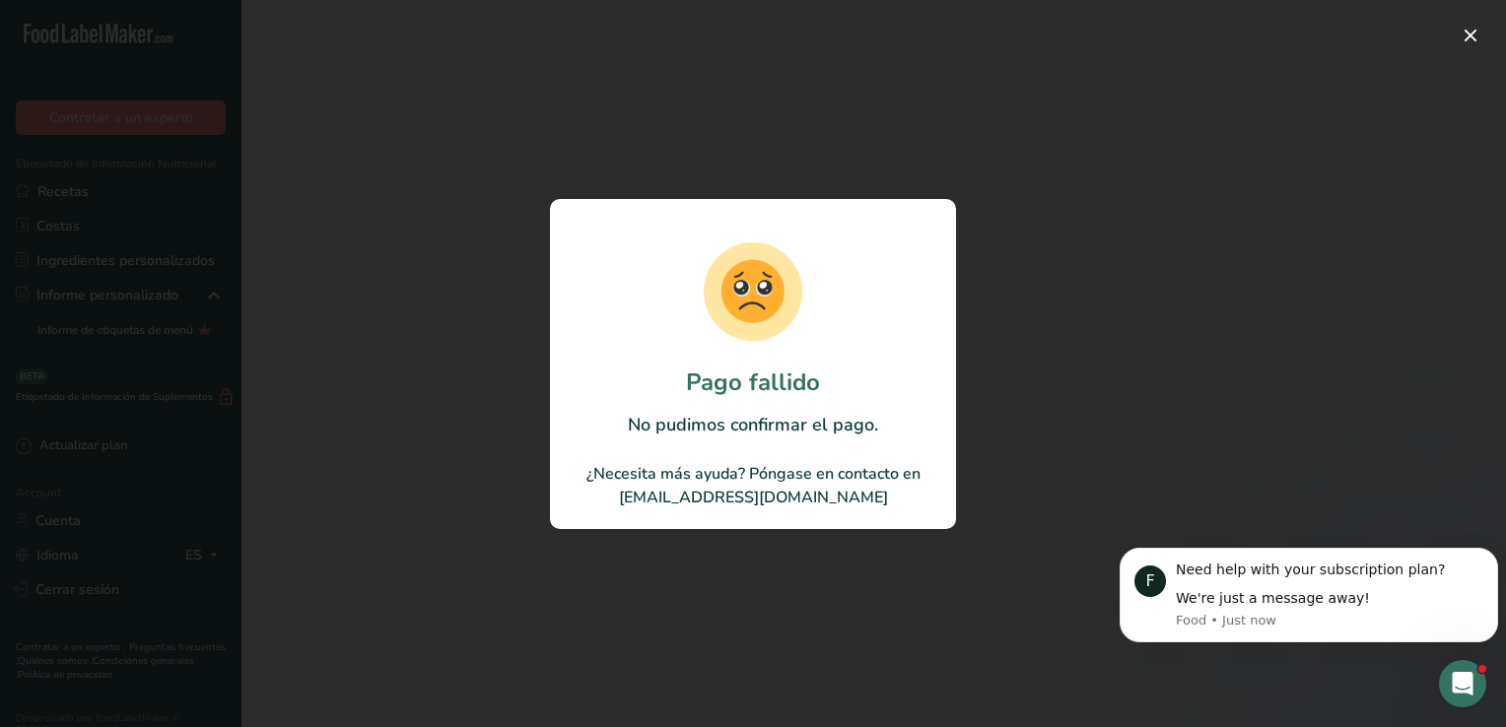
click at [762, 202] on section "Pago fallido No pudimos confirmar el pago. ¿Necesita más ayuda? Póngase en cont…" at bounding box center [753, 364] width 406 height 330
click at [852, 447] on section "Pago fallido No pudimos confirmar el pago. ¿Necesita más ayuda? Póngase en cont…" at bounding box center [753, 364] width 406 height 330
click at [828, 527] on section "Pago fallido No pudimos confirmar el pago. ¿Necesita más ayuda? Póngase en cont…" at bounding box center [753, 364] width 406 height 330
click at [1472, 34] on button "button" at bounding box center [1471, 36] width 32 height 32
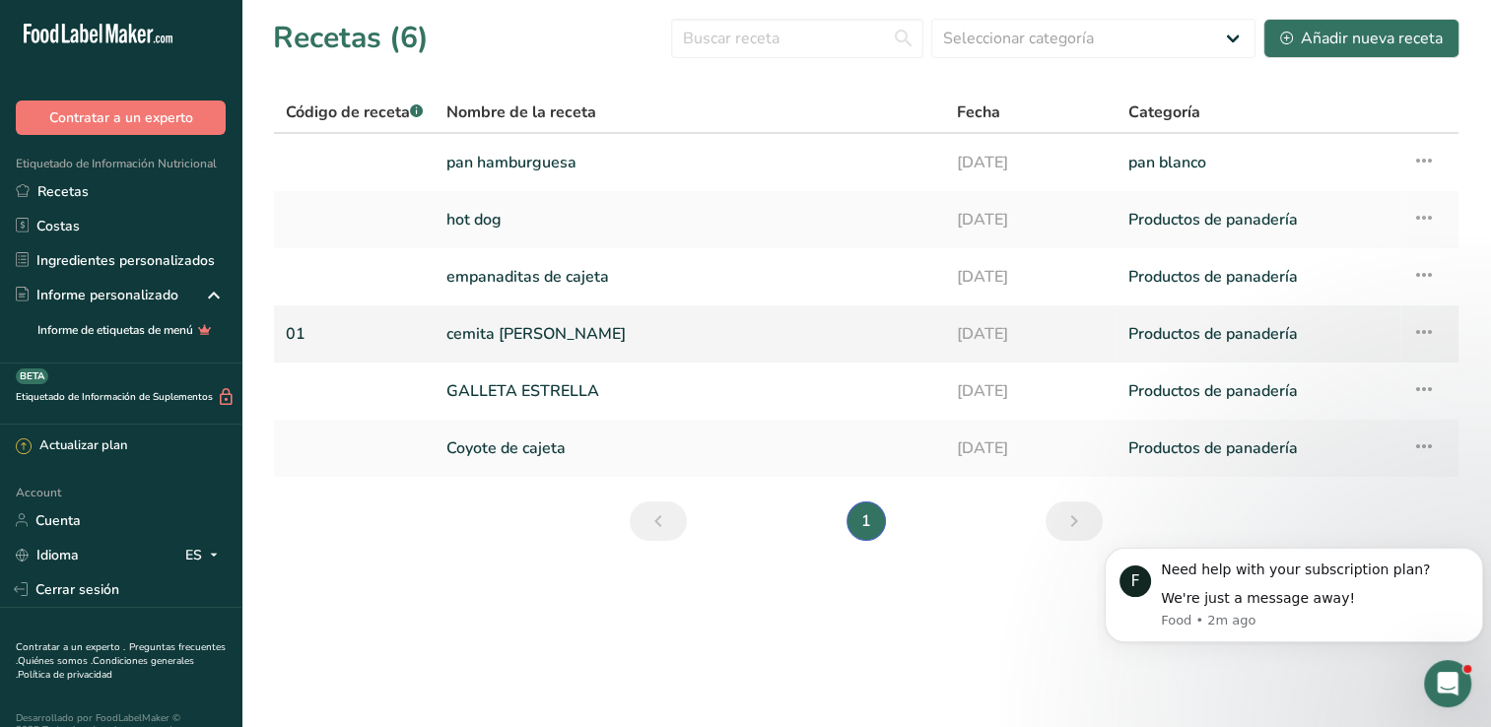
click at [1431, 328] on icon at bounding box center [1424, 331] width 24 height 35
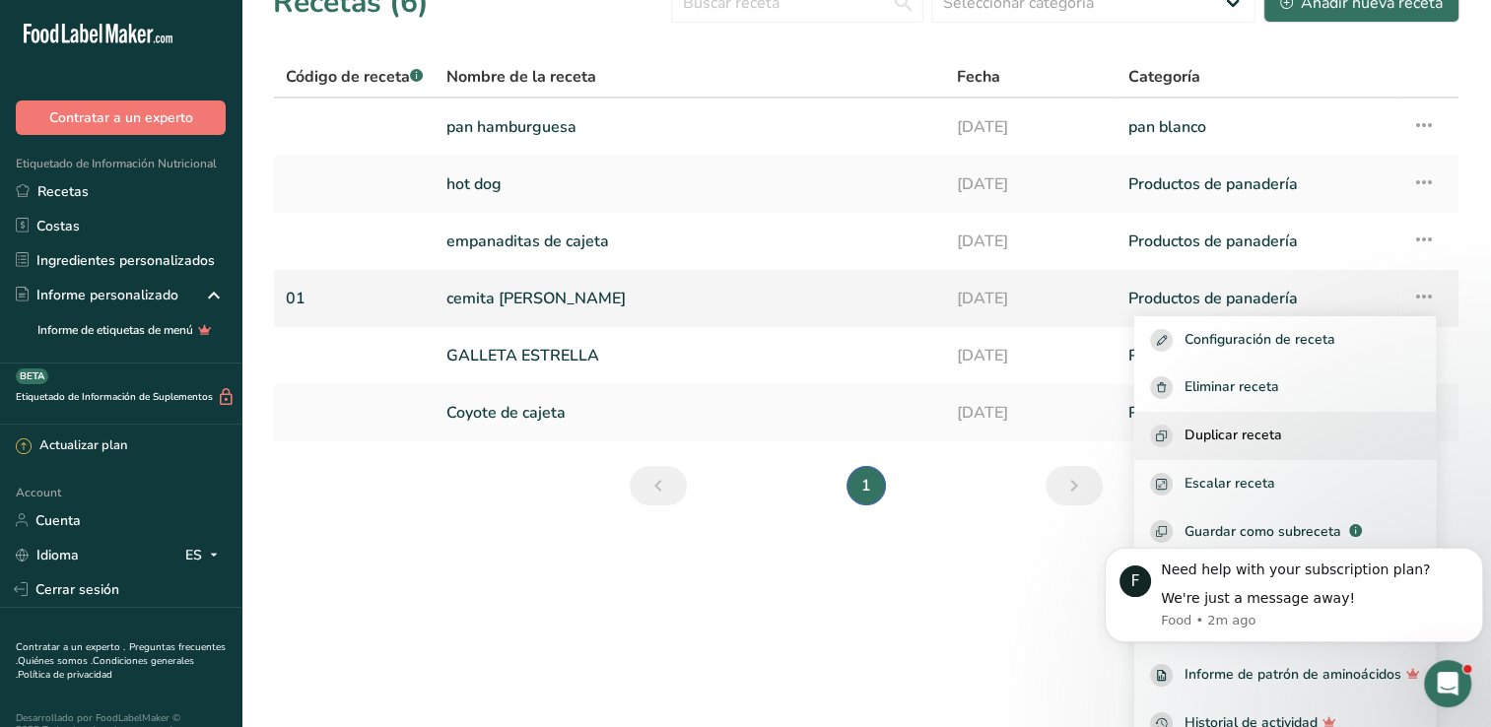
scroll to position [55, 0]
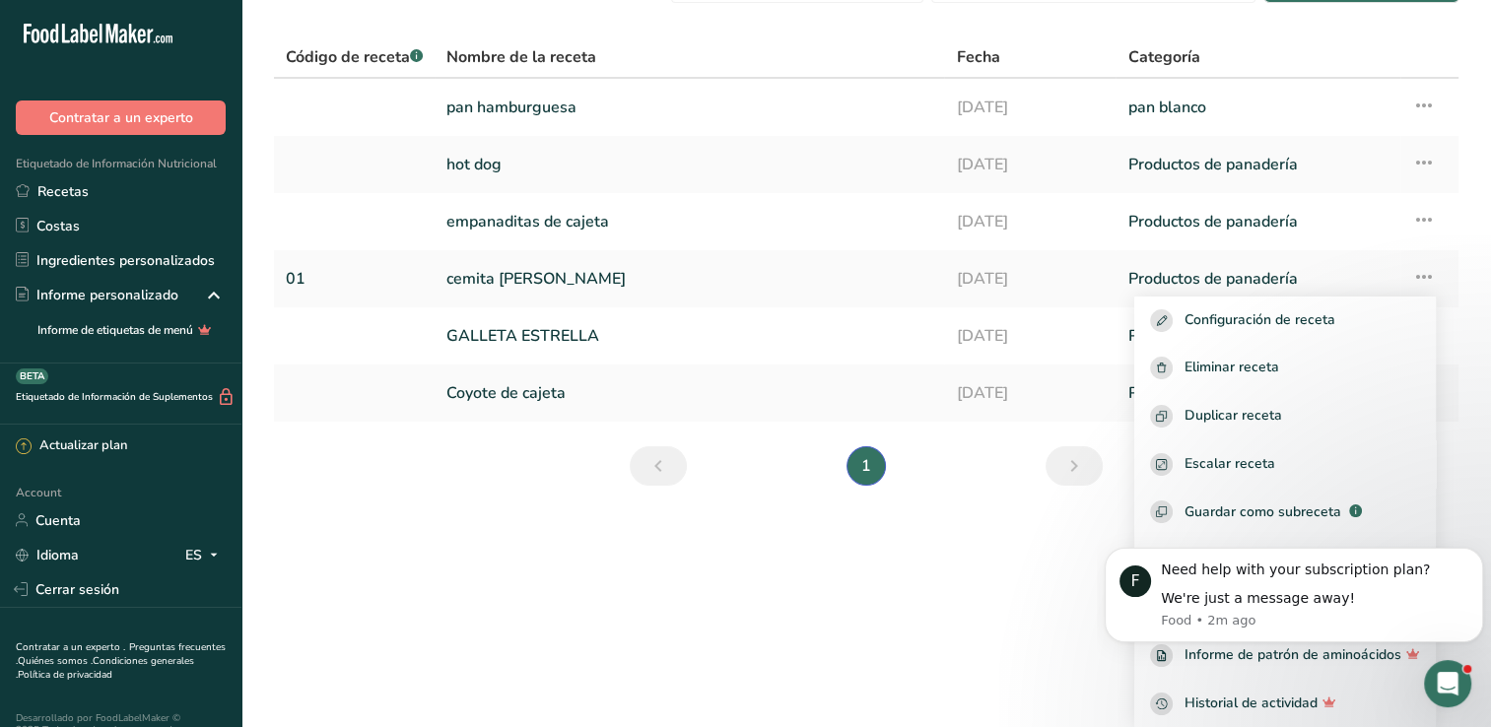
click at [895, 608] on main "Recetas (6) Seleccionar categoría Todos Productos de panadería Bebidas Confiter…" at bounding box center [745, 363] width 1491 height 727
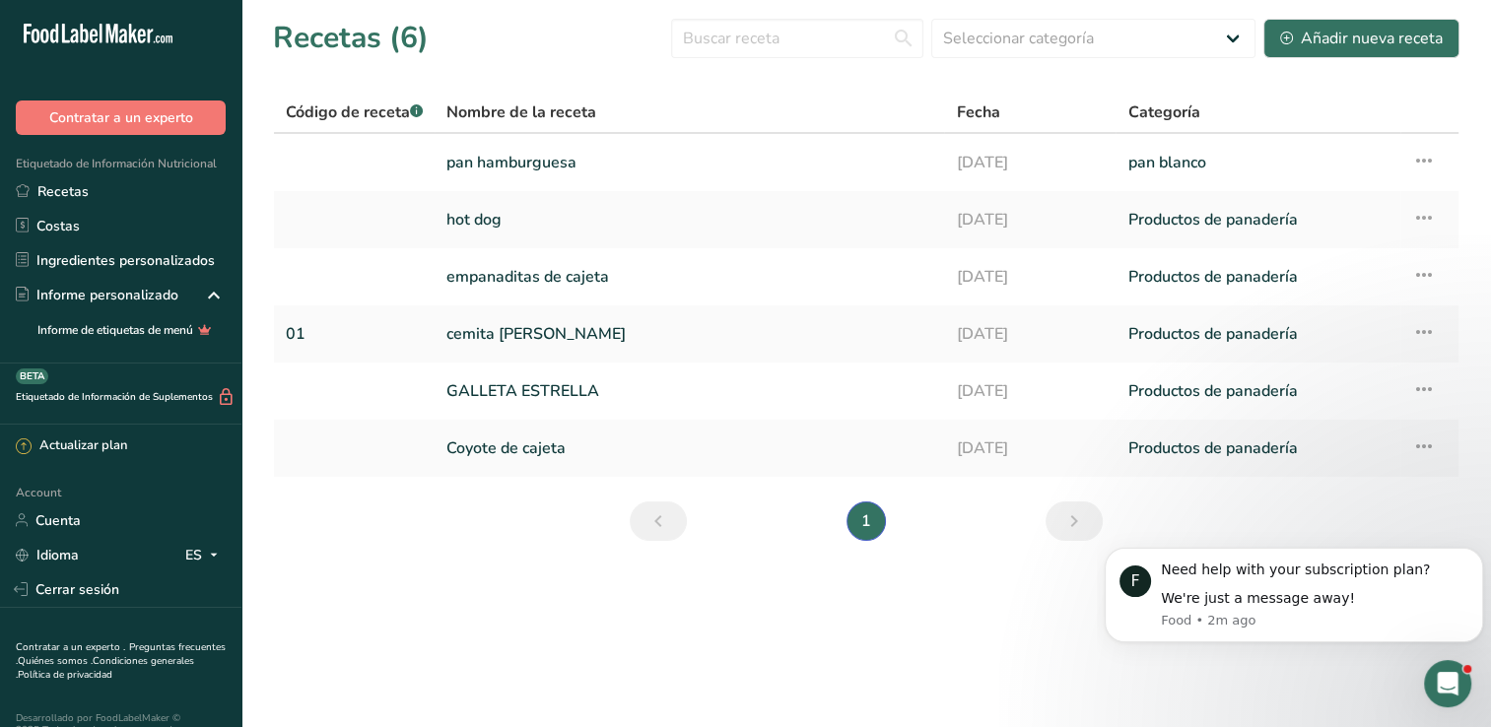
scroll to position [0, 0]
click at [1071, 513] on icon "Siguiente página" at bounding box center [1074, 521] width 24 height 35
click at [540, 384] on link "[PERSON_NAME]" at bounding box center [689, 391] width 486 height 41
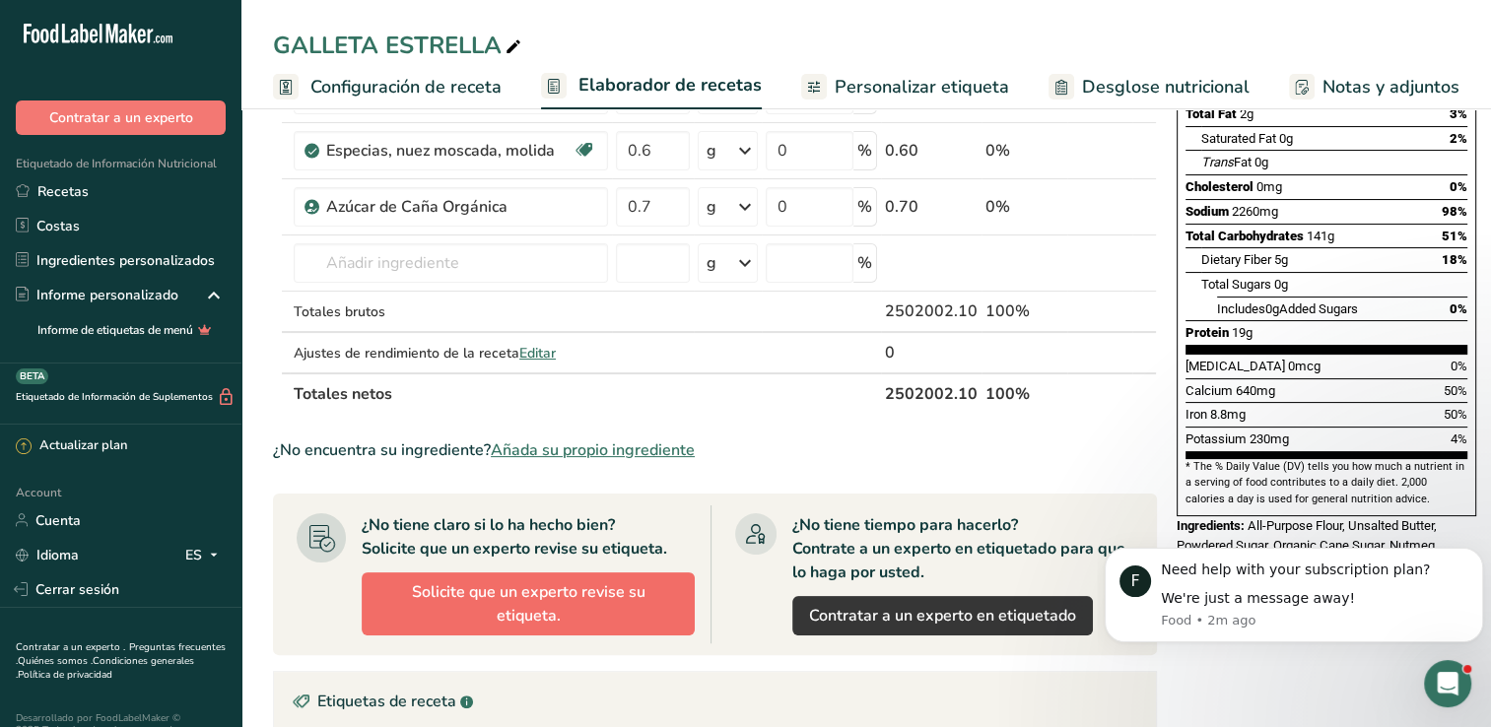
scroll to position [493, 0]
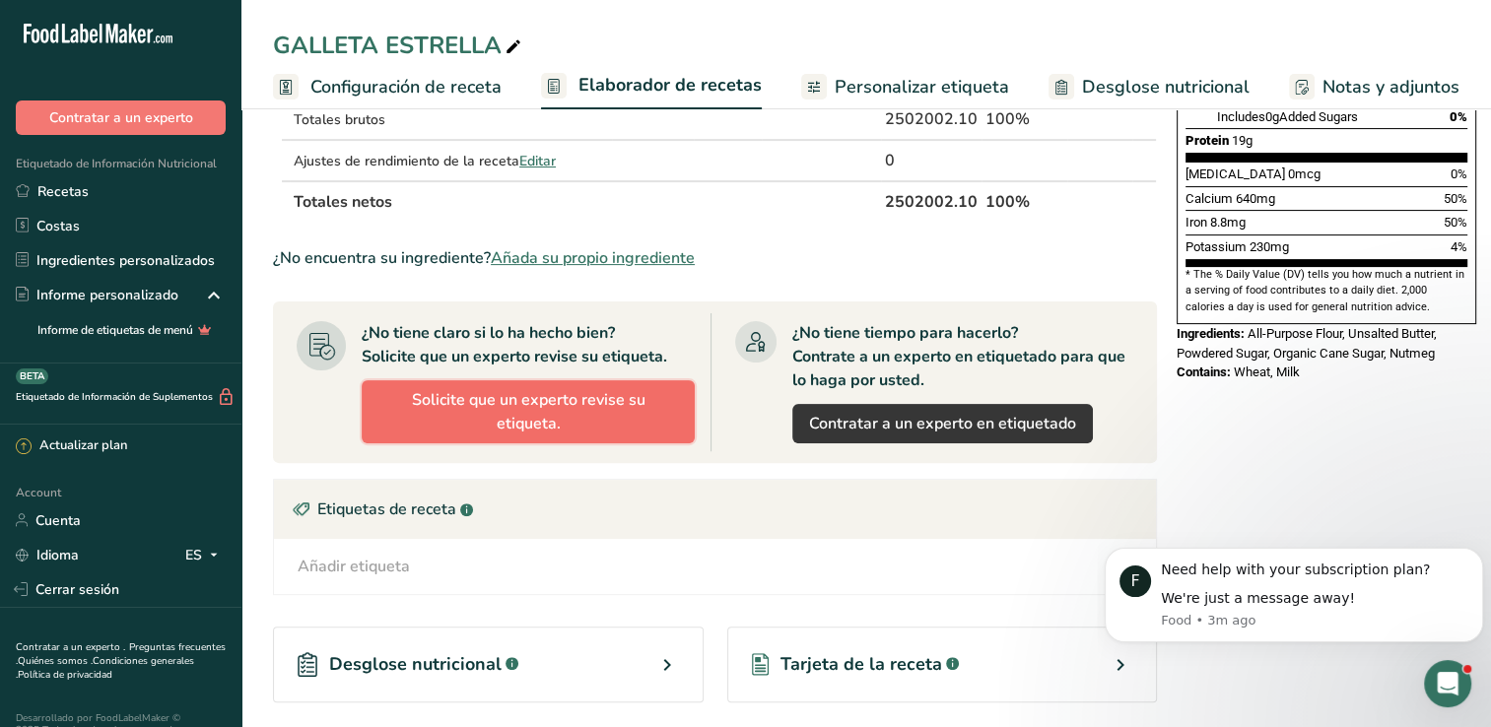
click at [545, 396] on span "Solicite que un experto revise su etiqueta." at bounding box center [528, 411] width 300 height 47
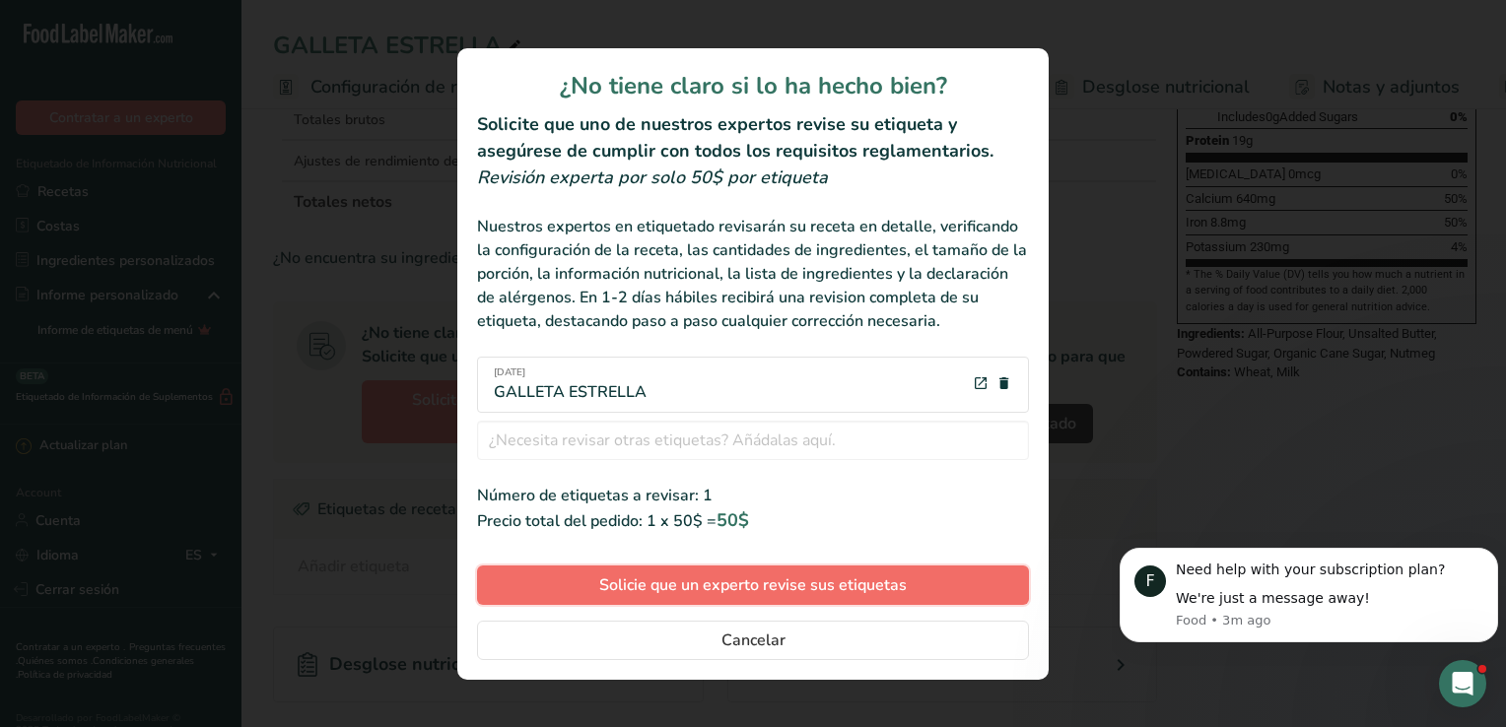
click at [815, 582] on span "Solicie que un experto revise sus etiquetas" at bounding box center [752, 586] width 307 height 24
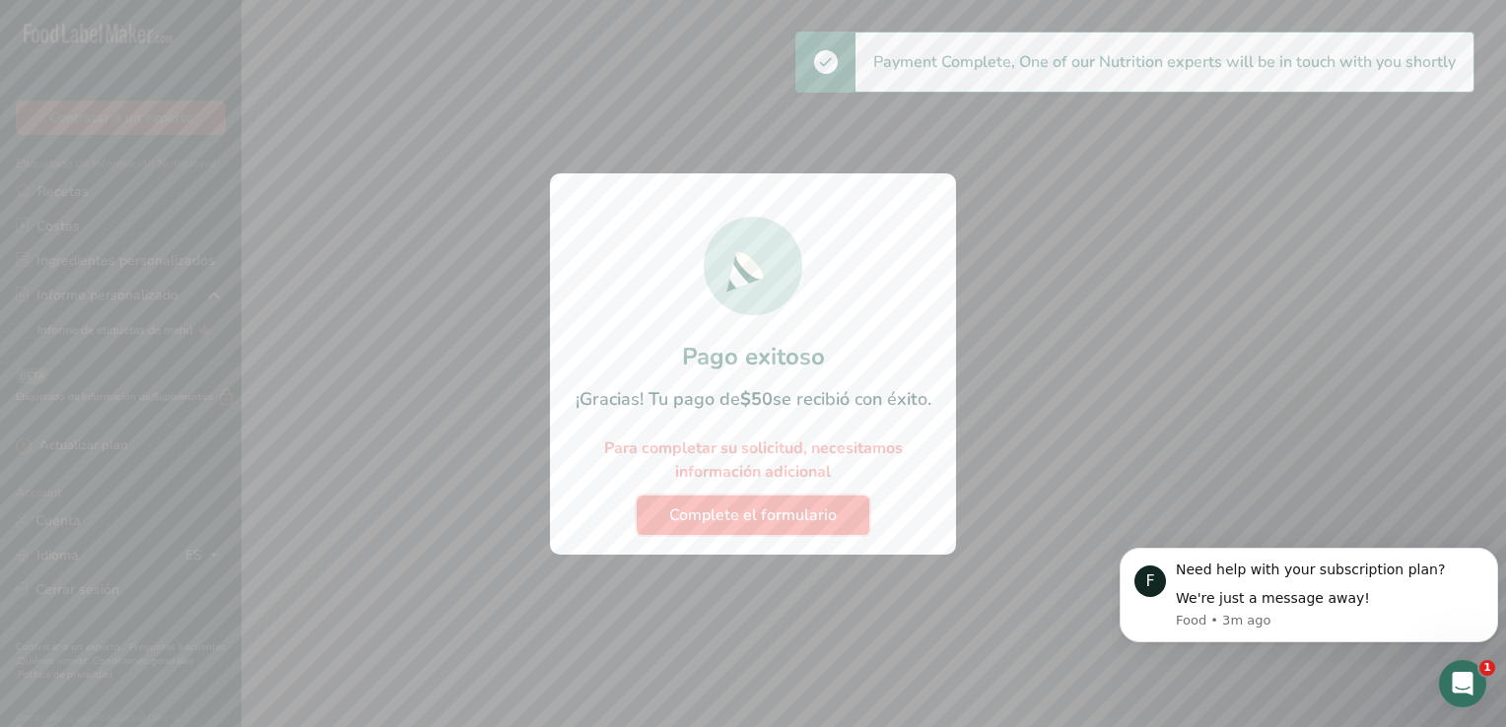
click at [748, 506] on span "Complete el formulario" at bounding box center [753, 516] width 168 height 24
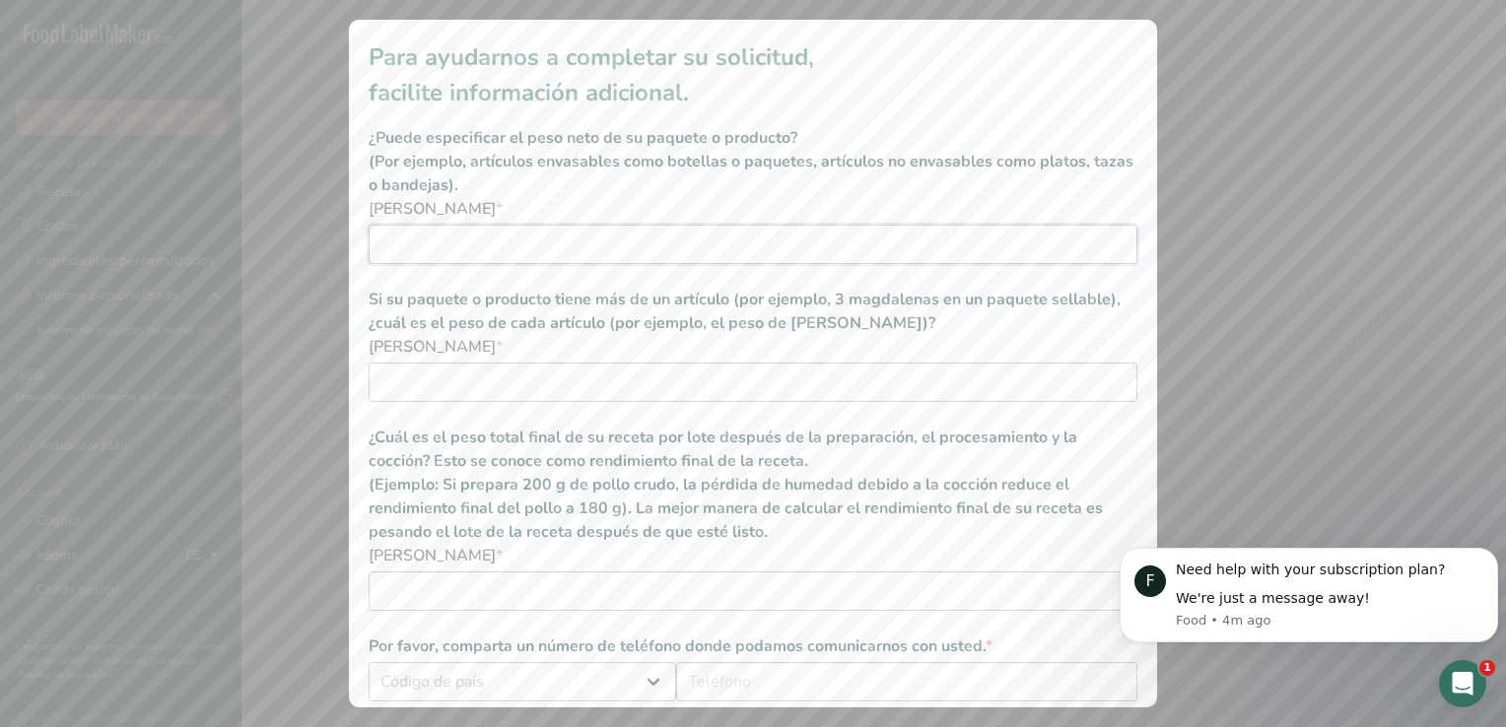
click at [482, 238] on input "additional information modal" at bounding box center [753, 244] width 769 height 39
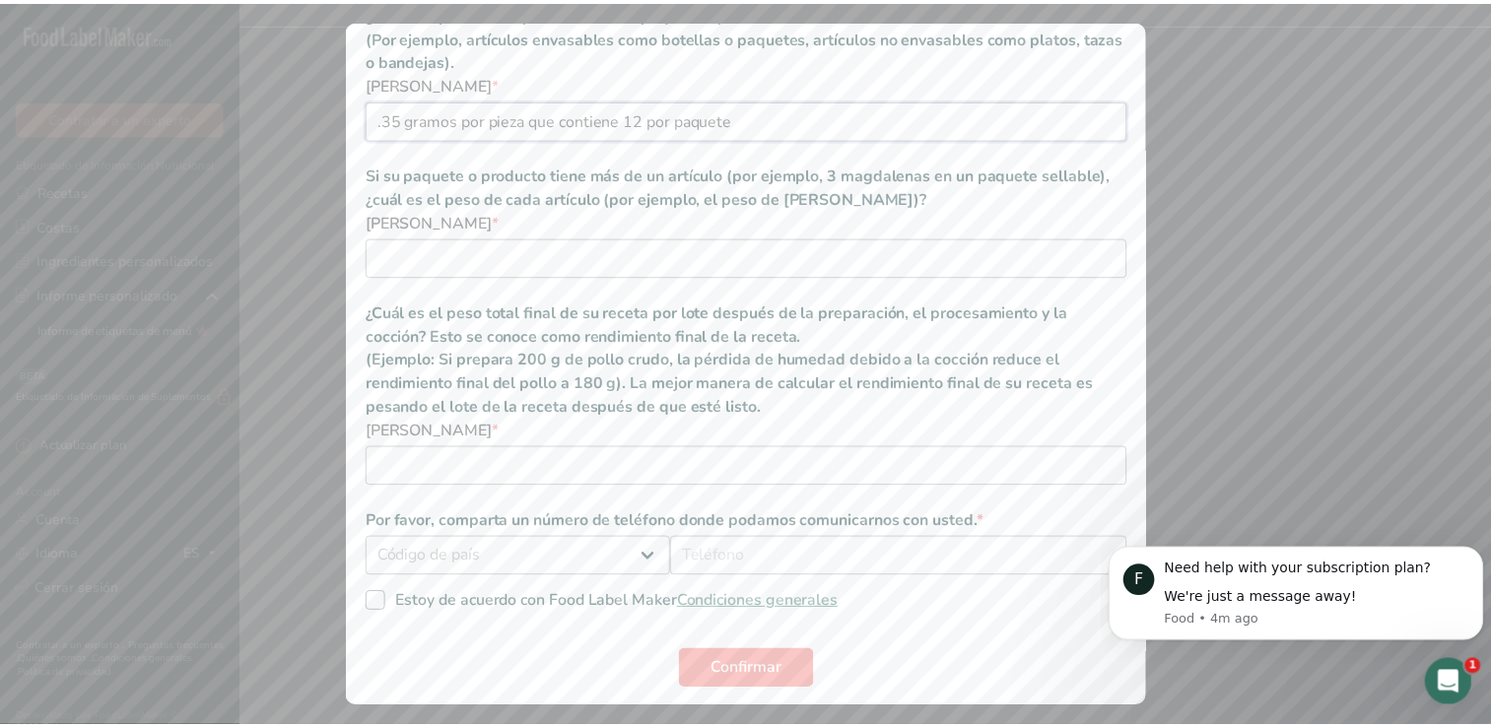
scroll to position [126, 0]
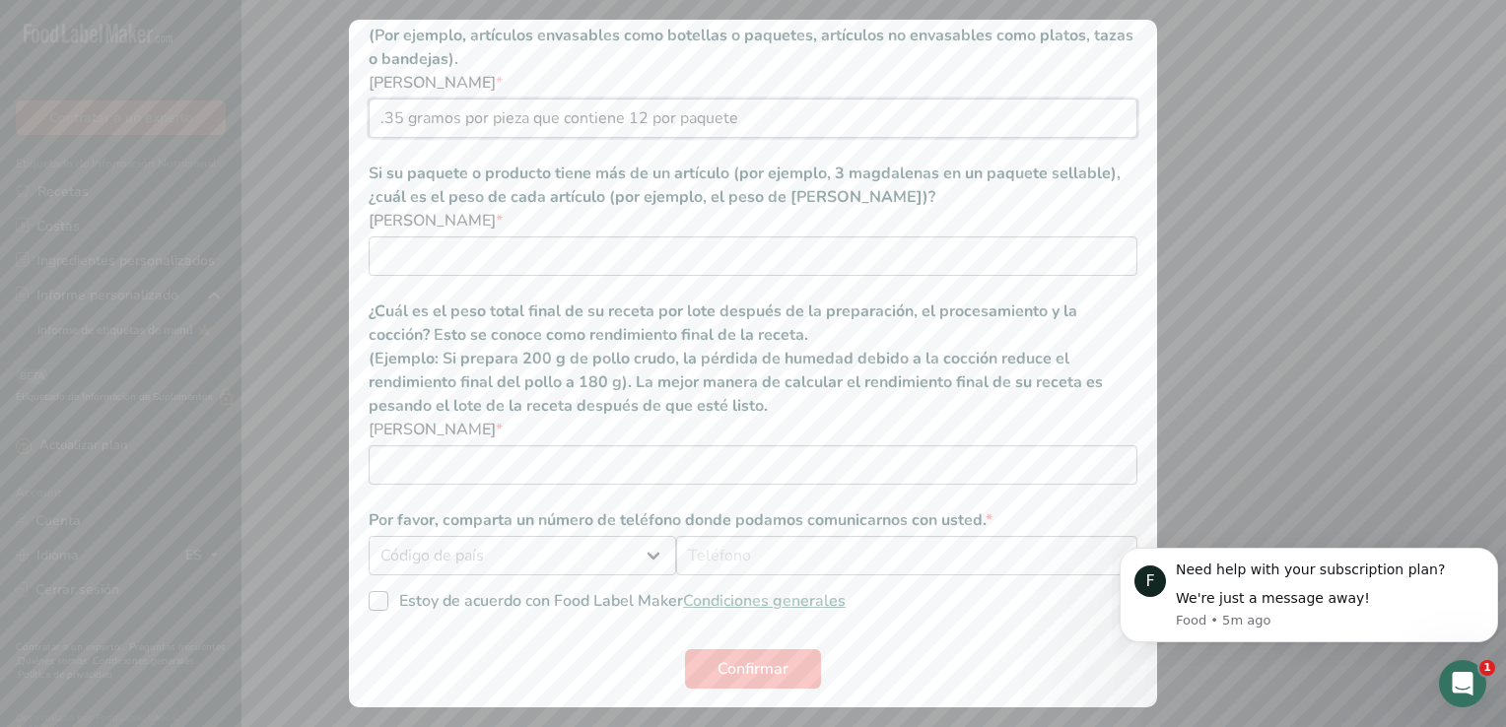
type input ".35 gramos por pieza que contiene 12 por paquete"
click at [574, 566] on select "Código de país [GEOGRAPHIC_DATA] (+93) [GEOGRAPHIC_DATA] (+358) [GEOGRAPHIC_DAT…" at bounding box center [522, 555] width 307 height 39
click at [369, 536] on select "Código de país [GEOGRAPHIC_DATA] (+93) [GEOGRAPHIC_DATA] (+358) [GEOGRAPHIC_DAT…" at bounding box center [522, 555] width 307 height 39
select select "+1"
click at [773, 563] on input "additional information modal" at bounding box center [906, 555] width 461 height 39
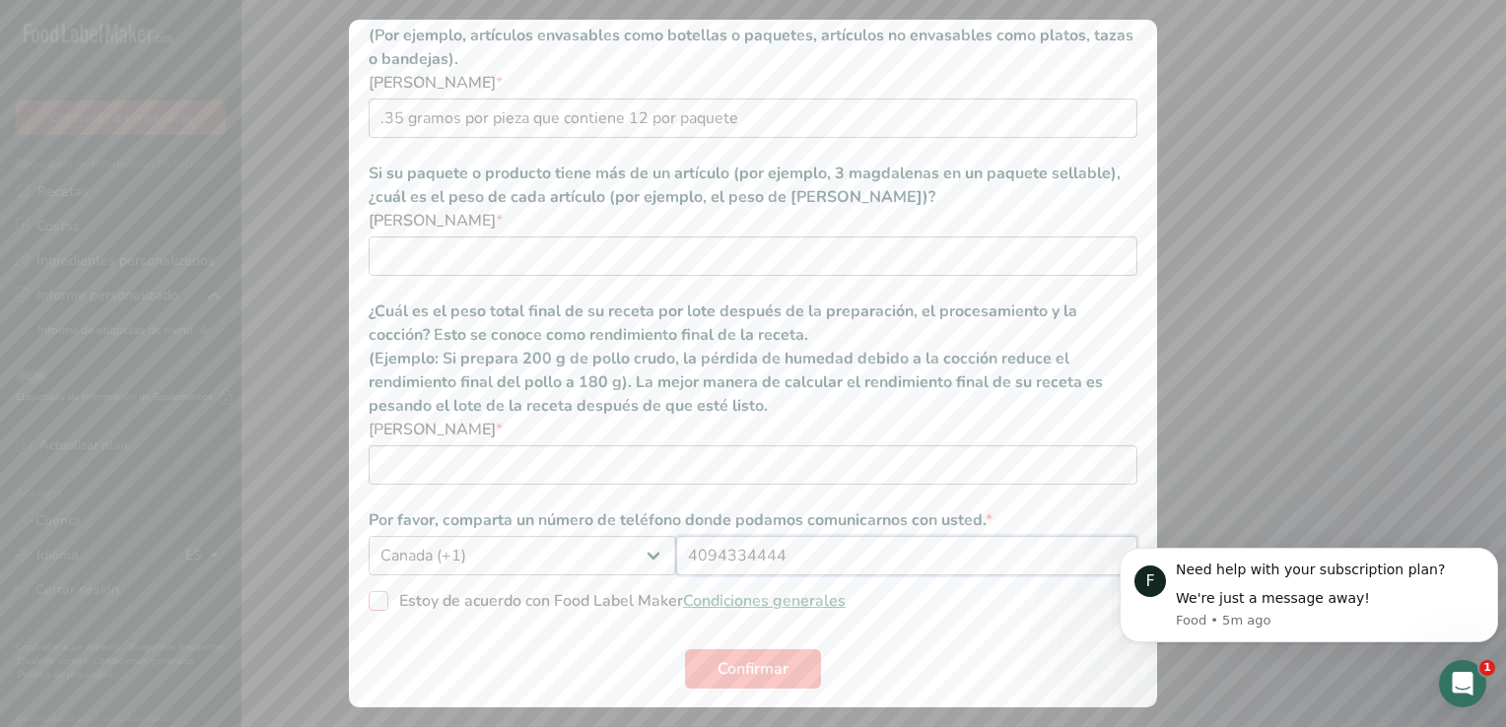
type input "4094334444"
click at [371, 605] on span "additional information modal" at bounding box center [379, 601] width 20 height 20
click at [371, 605] on input "Estoy de acuerdo con Food Label Maker Condiciones generales" at bounding box center [375, 601] width 13 height 13
checkbox input "true"
click at [691, 659] on button "Confirmar" at bounding box center [753, 668] width 136 height 39
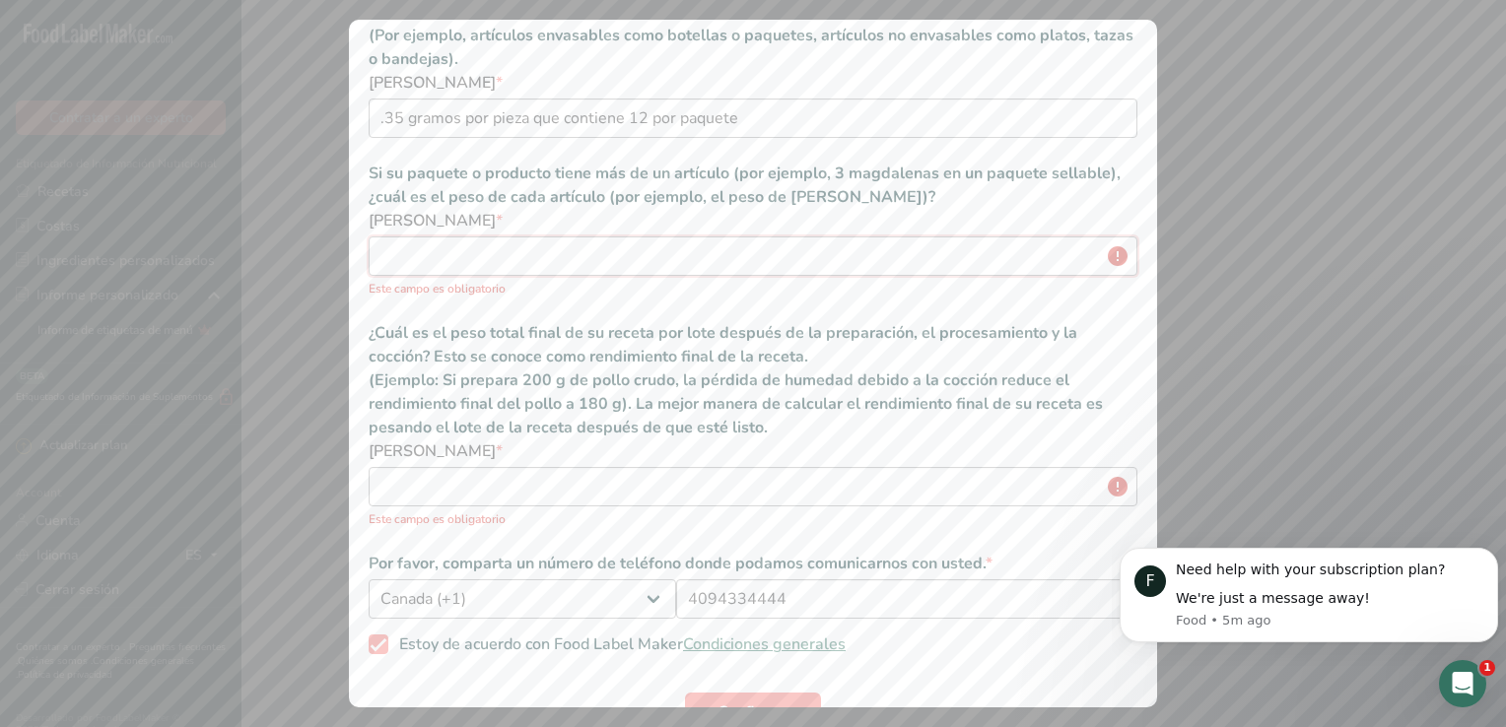
click at [618, 270] on input "additional information modal" at bounding box center [753, 256] width 769 height 39
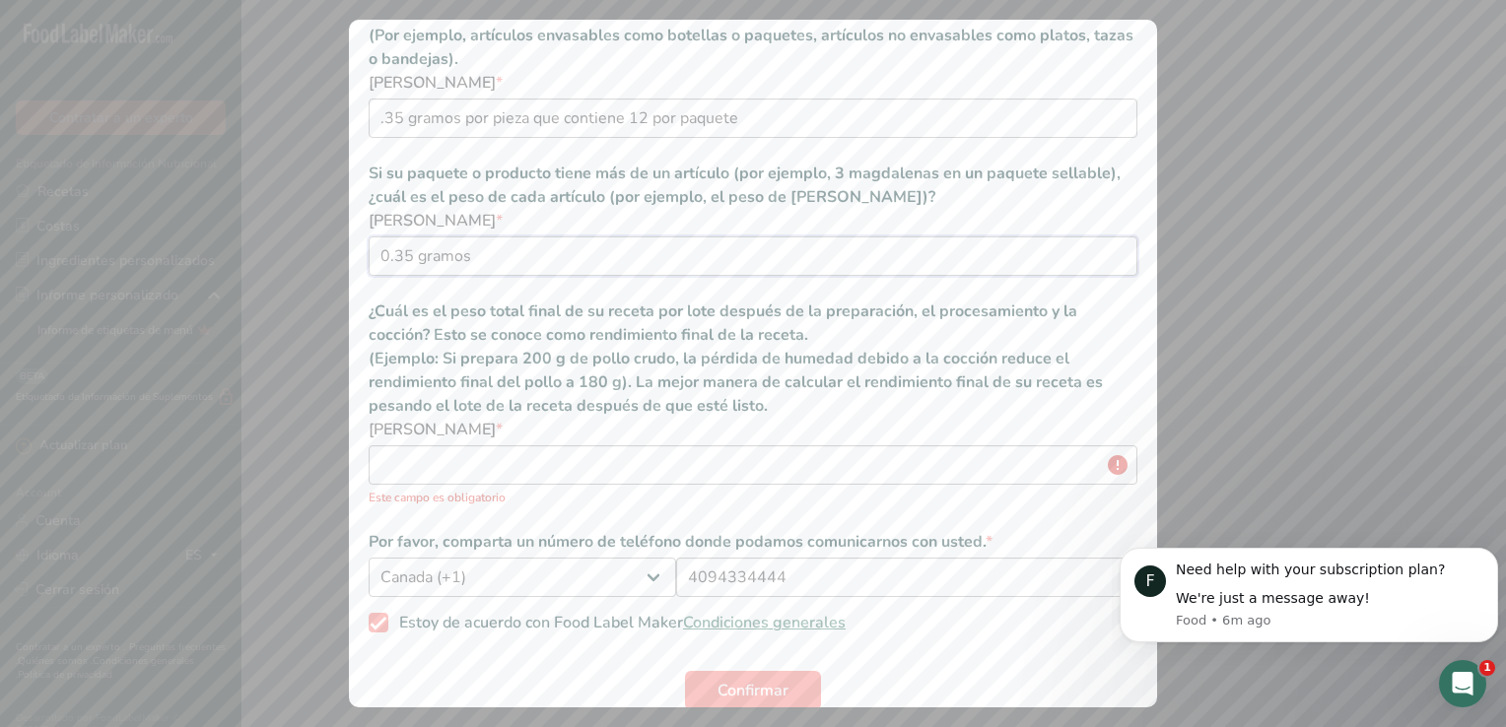
type input "0.35 gramos"
click at [532, 467] on input "additional information modal" at bounding box center [753, 464] width 769 height 39
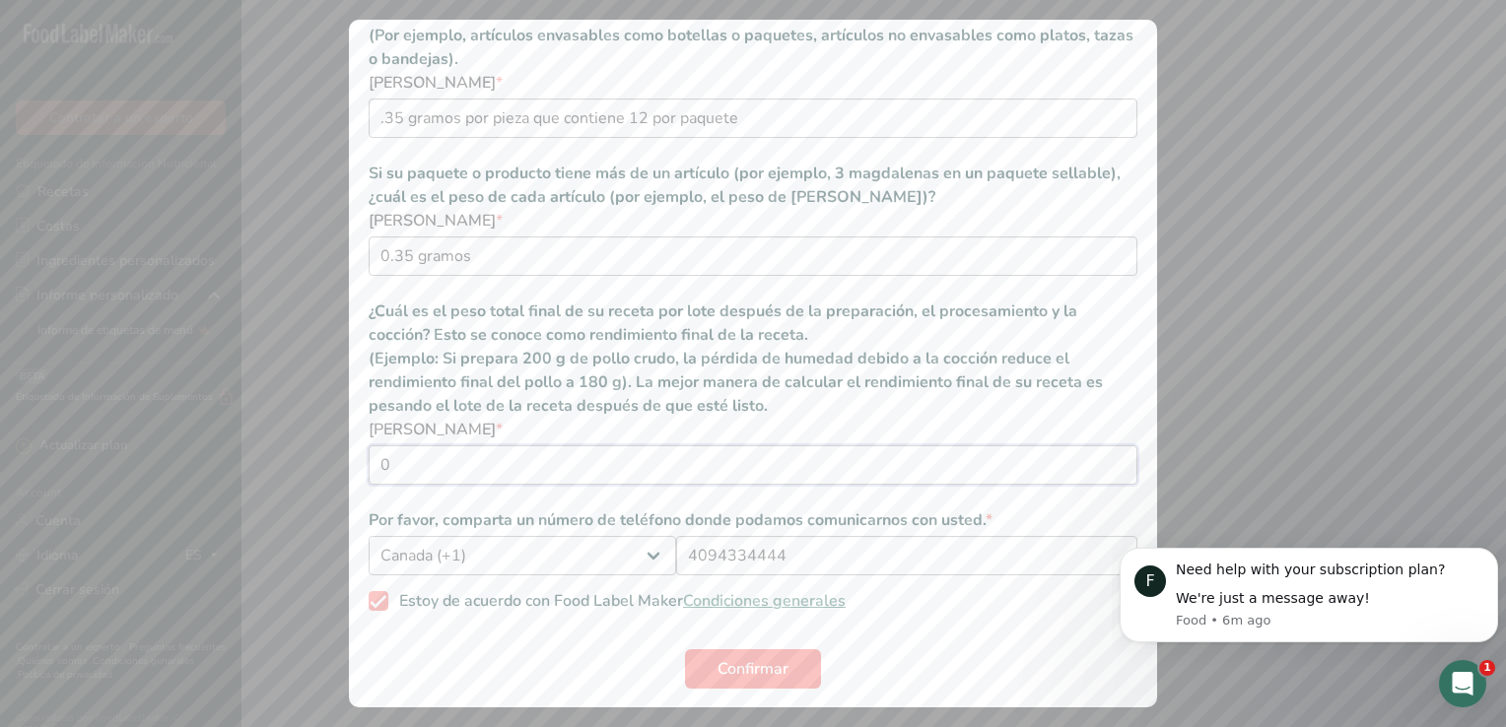
type input "0"
click at [762, 664] on span "Confirmar" at bounding box center [752, 669] width 71 height 24
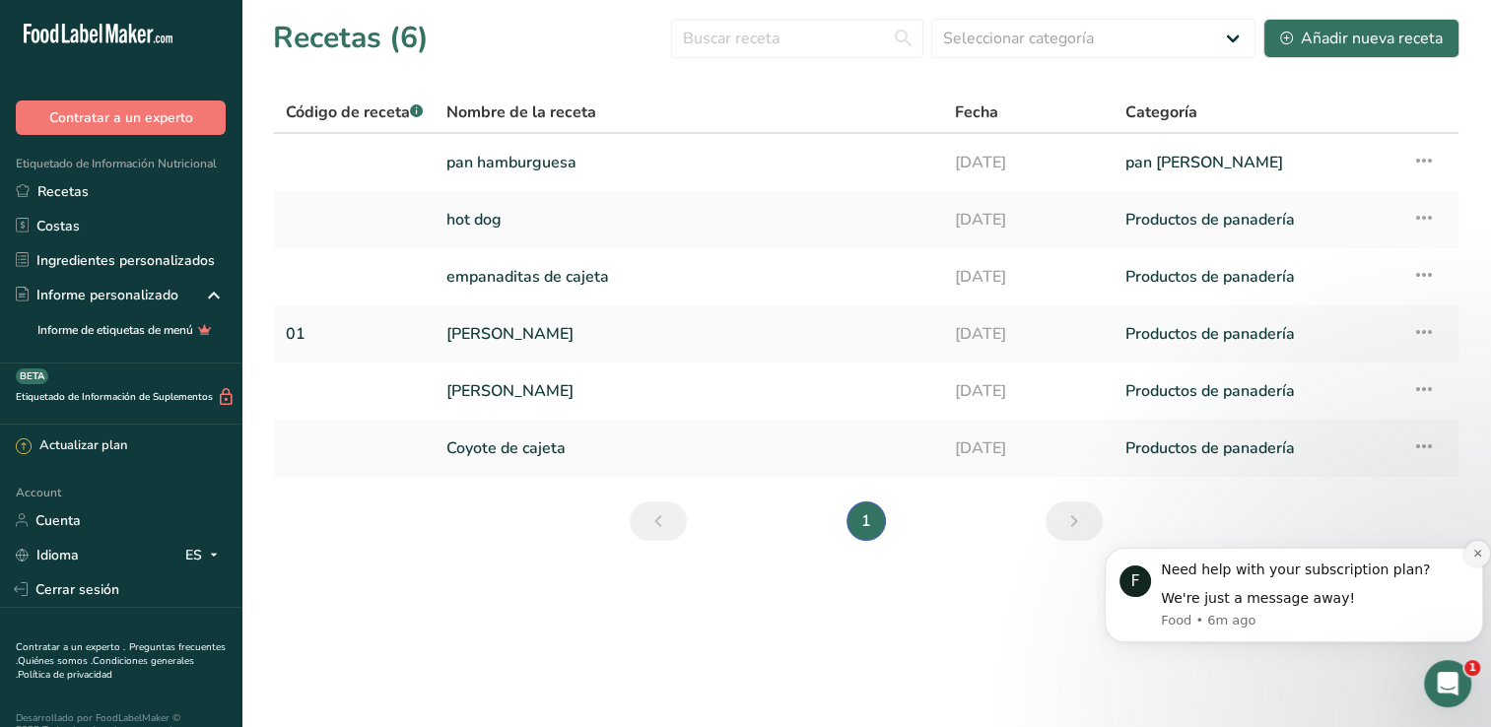
click at [1475, 552] on icon "Dismiss notification" at bounding box center [1476, 553] width 7 height 7
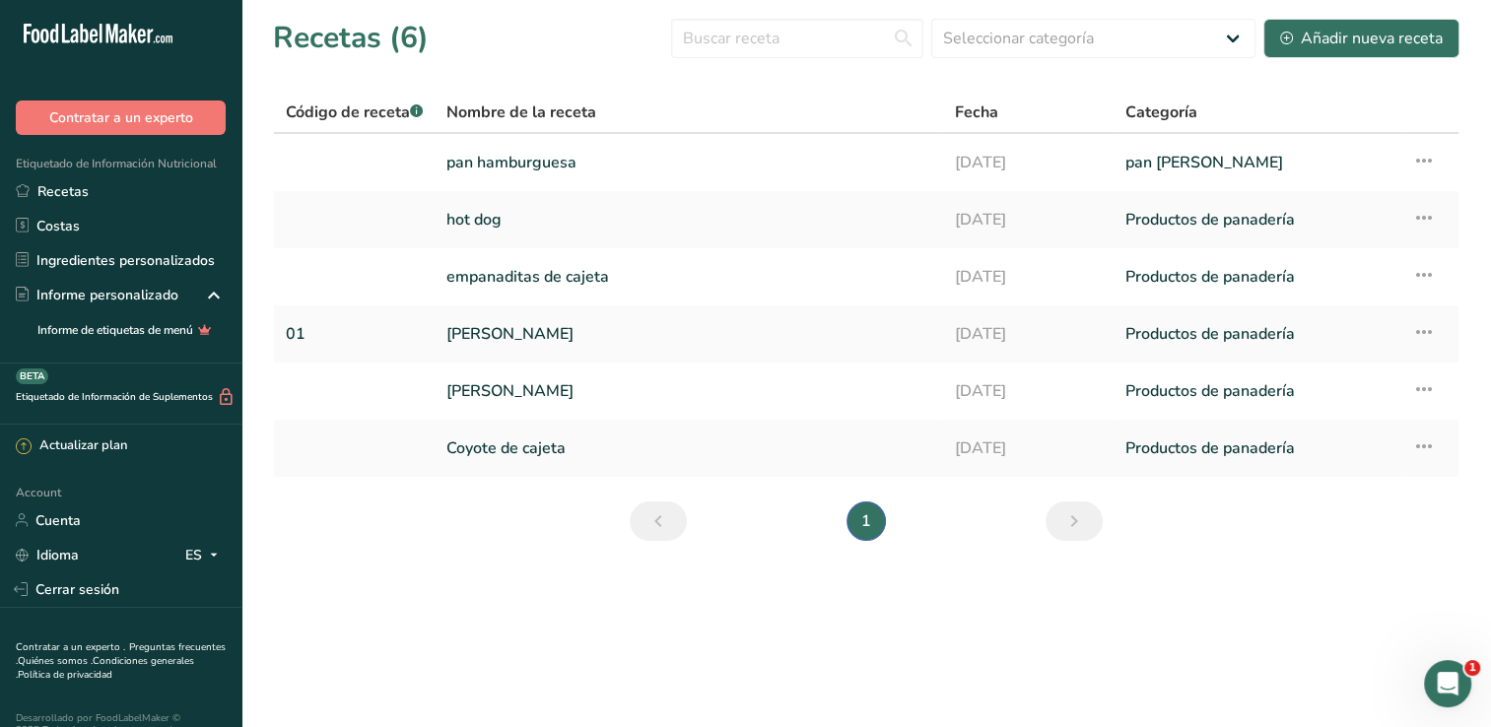
click at [946, 631] on main "Recetas (6) Seleccionar categoría Todos Productos de panadería Bebidas Confiter…" at bounding box center [745, 363] width 1491 height 727
